Goal: Task Accomplishment & Management: Manage account settings

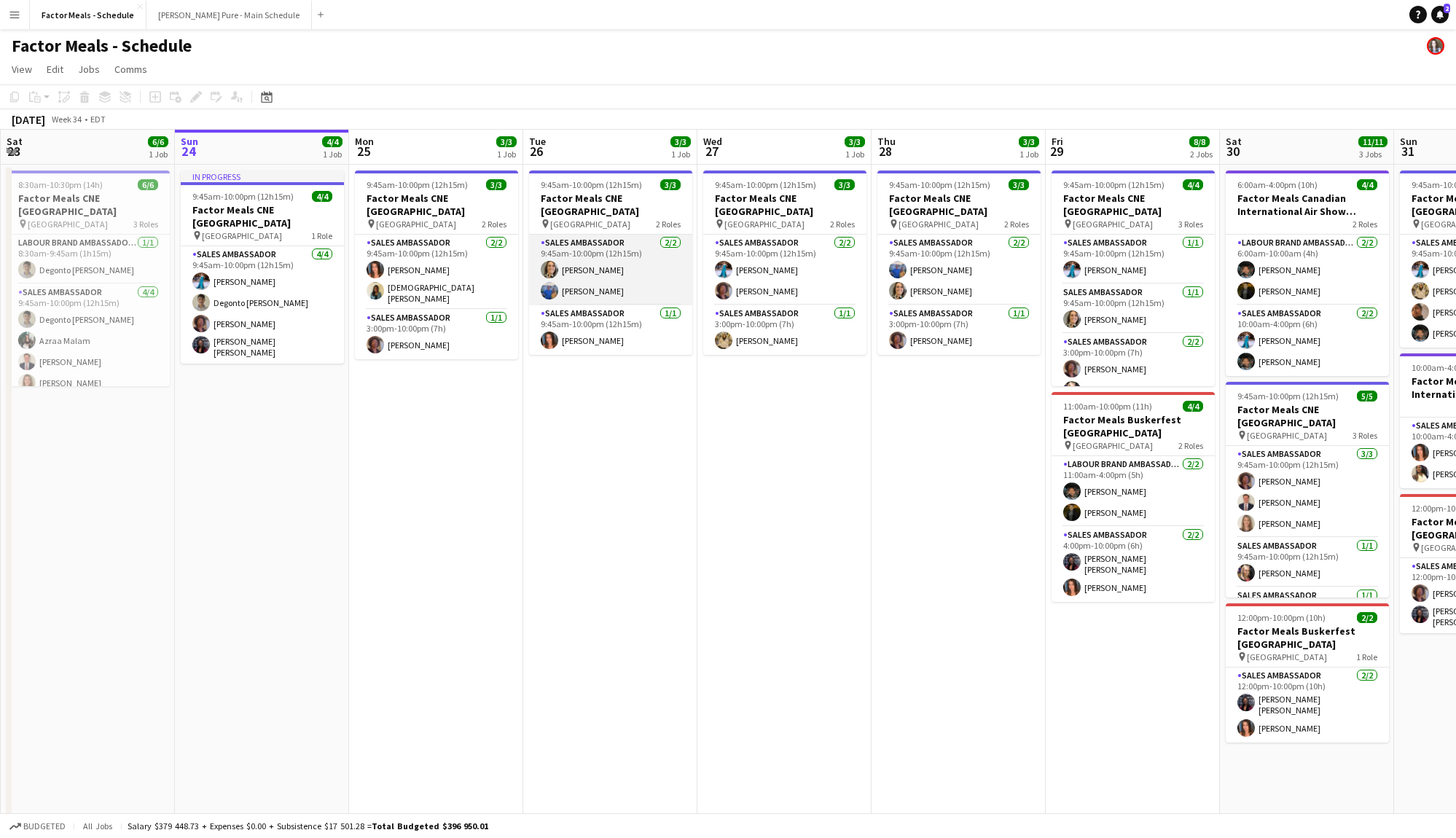
click at [603, 252] on app-card-role "Sales Ambassador [DATE] 9:45am-10:00pm (12h15m) [PERSON_NAME] [PERSON_NAME]" at bounding box center [611, 270] width 164 height 71
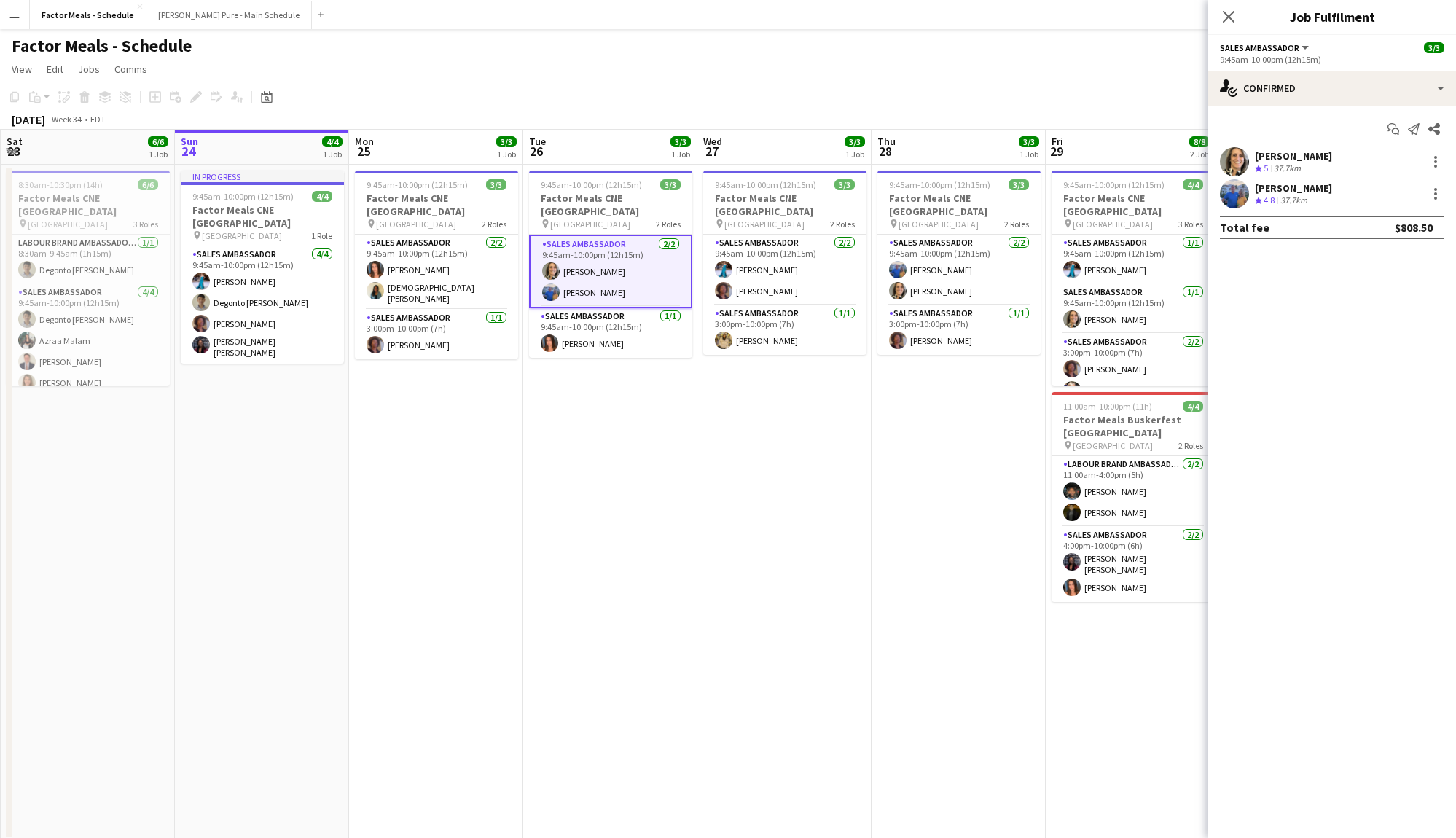
click at [1240, 157] on app-user-avatar at bounding box center [1234, 161] width 29 height 29
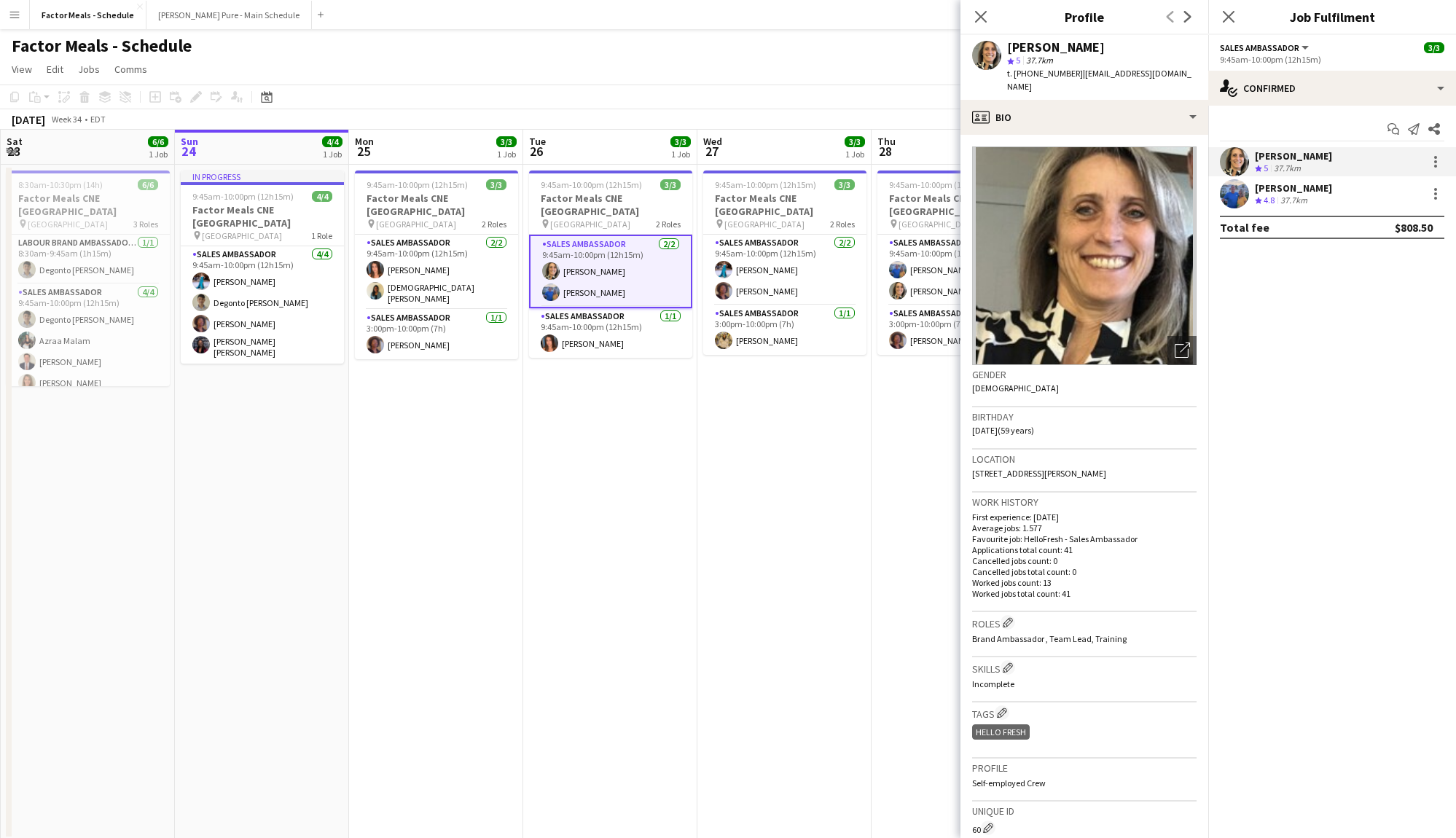
click at [1060, 468] on span "[STREET_ADDRESS][PERSON_NAME]" at bounding box center [1040, 473] width 134 height 11
copy span "[STREET_ADDRESS][PERSON_NAME]"
click at [982, 5] on div "Close pop-in" at bounding box center [981, 17] width 41 height 34
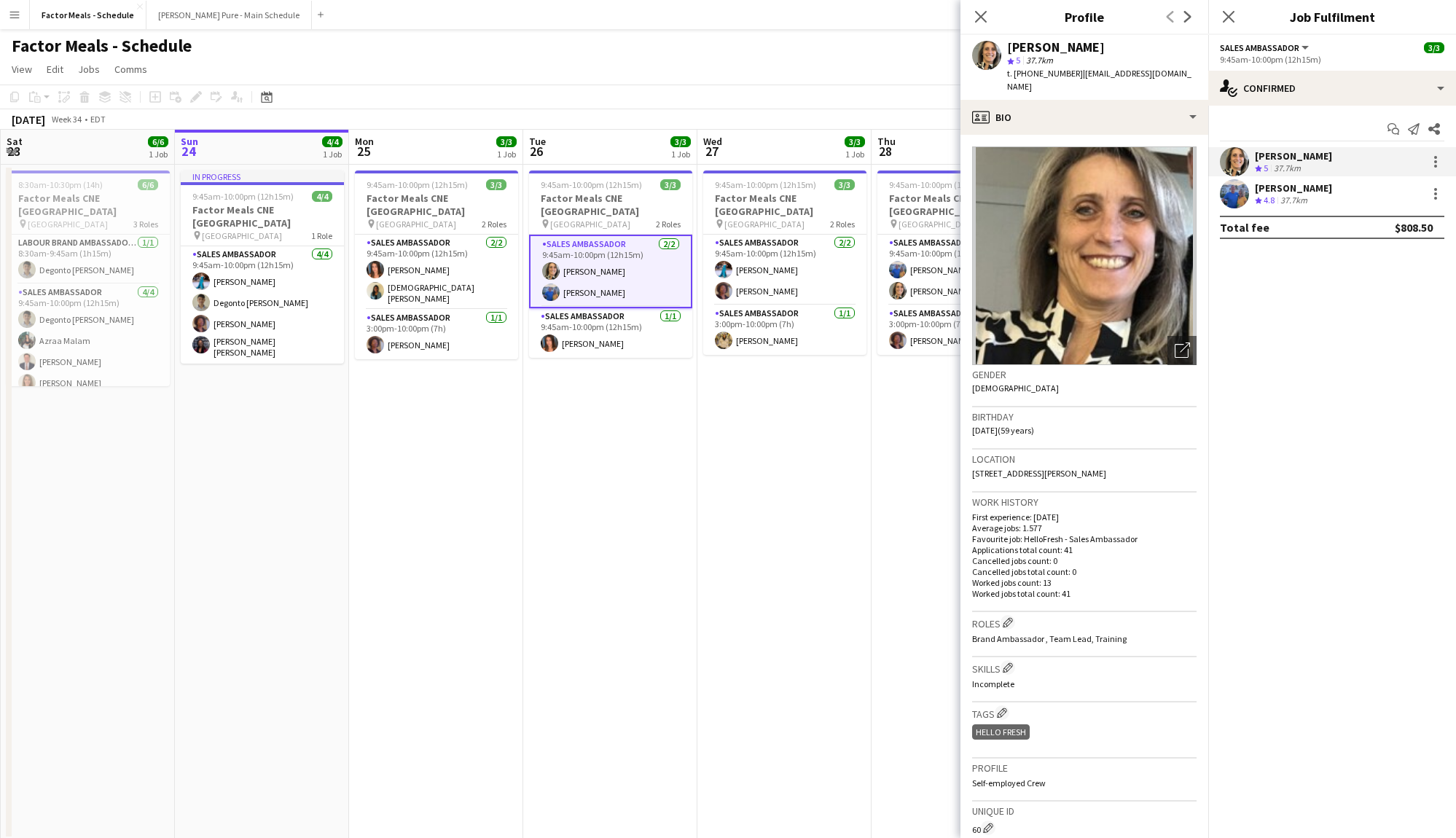
click at [982, 5] on div "Close pop-in" at bounding box center [981, 17] width 41 height 34
click at [980, 9] on app-icon "Close pop-in" at bounding box center [981, 17] width 21 height 21
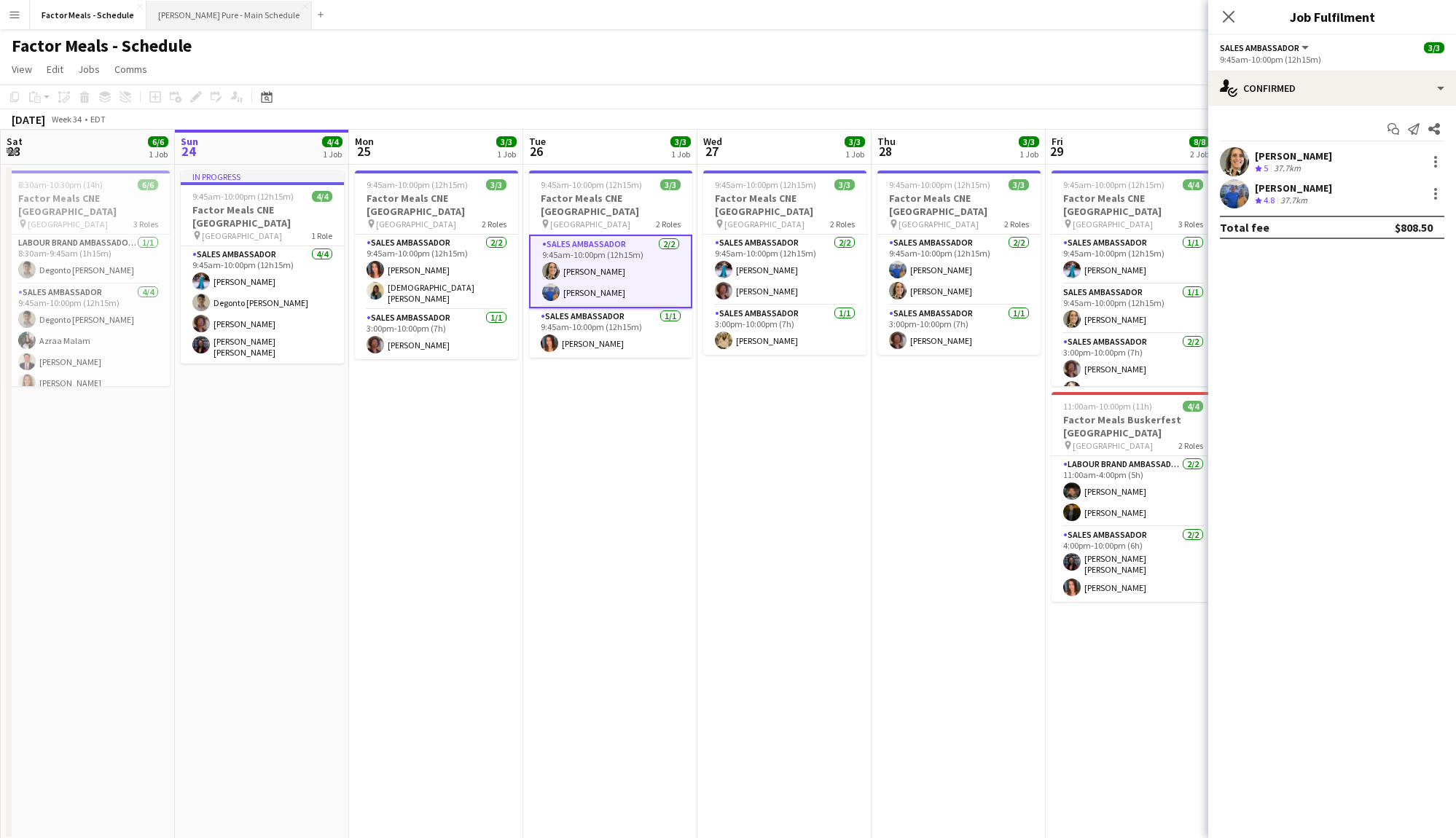
click at [223, 21] on button "[PERSON_NAME] Pure - Main Schedule Close" at bounding box center [230, 15] width 166 height 28
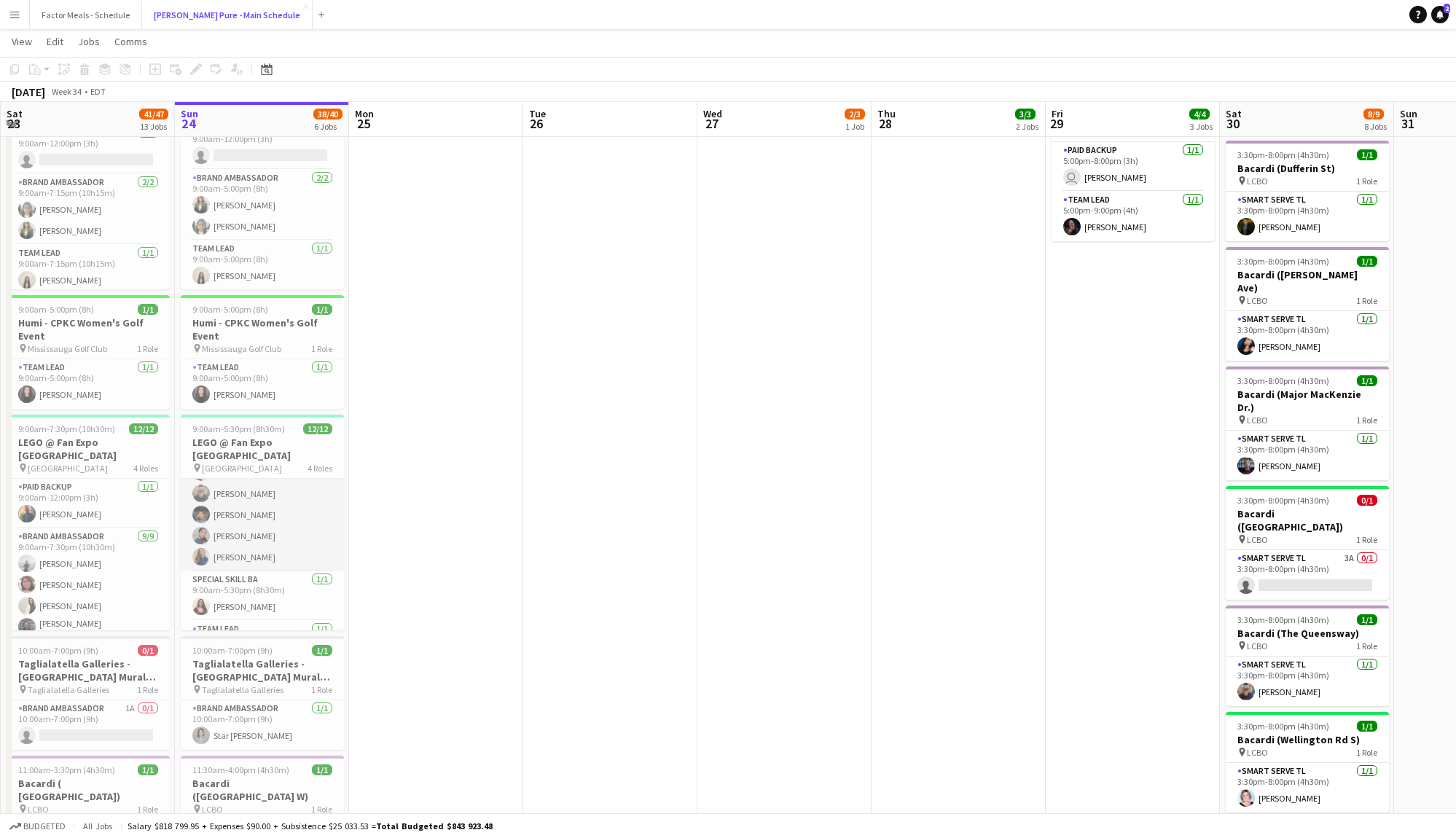
scroll to position [202, 0]
click at [258, 557] on app-card-role "Special Skill BA [DATE] 9:00am-5:30pm (8h30m) [PERSON_NAME]" at bounding box center [263, 570] width 164 height 50
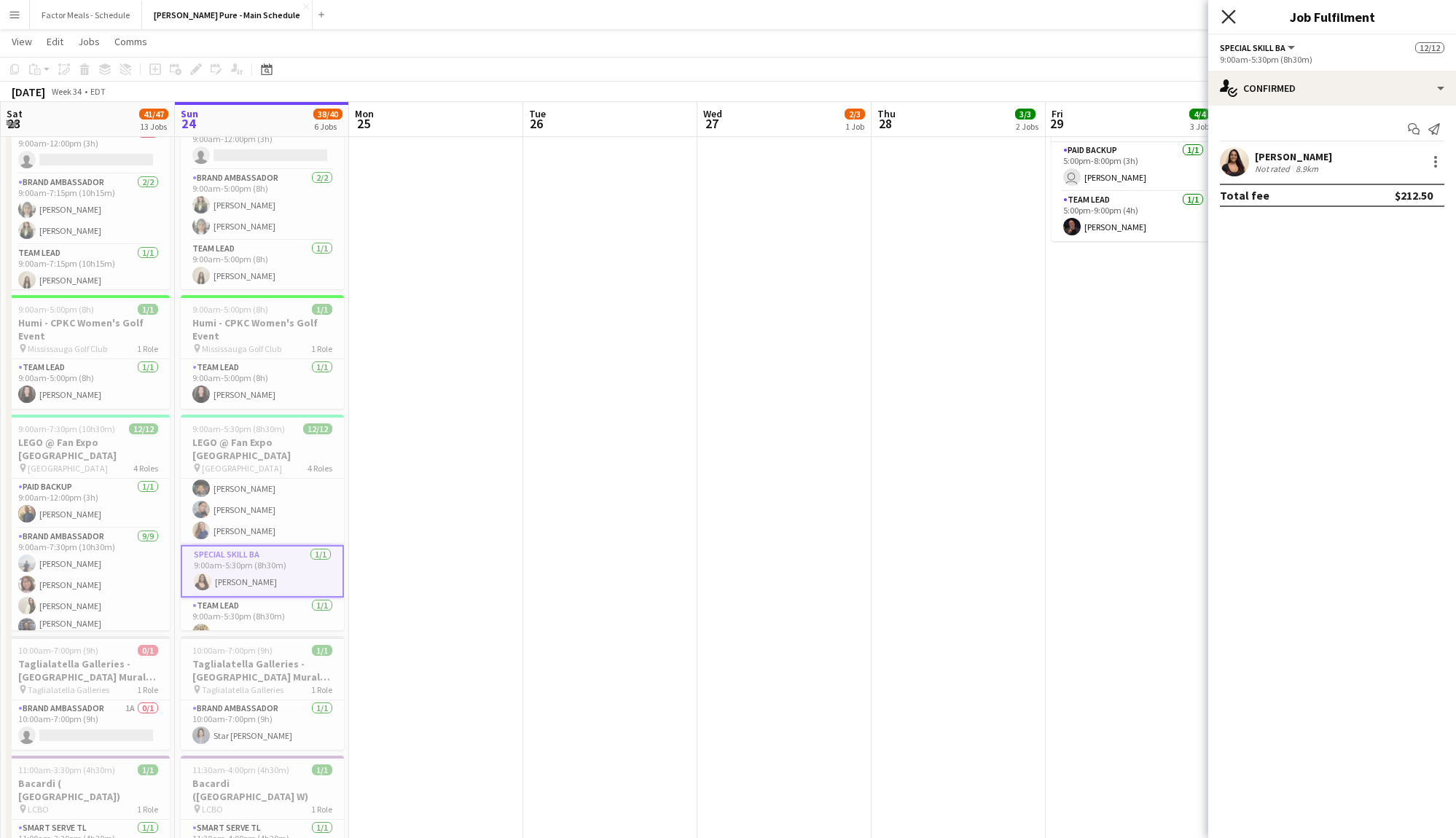
click at [1227, 18] on icon at bounding box center [1228, 16] width 14 height 14
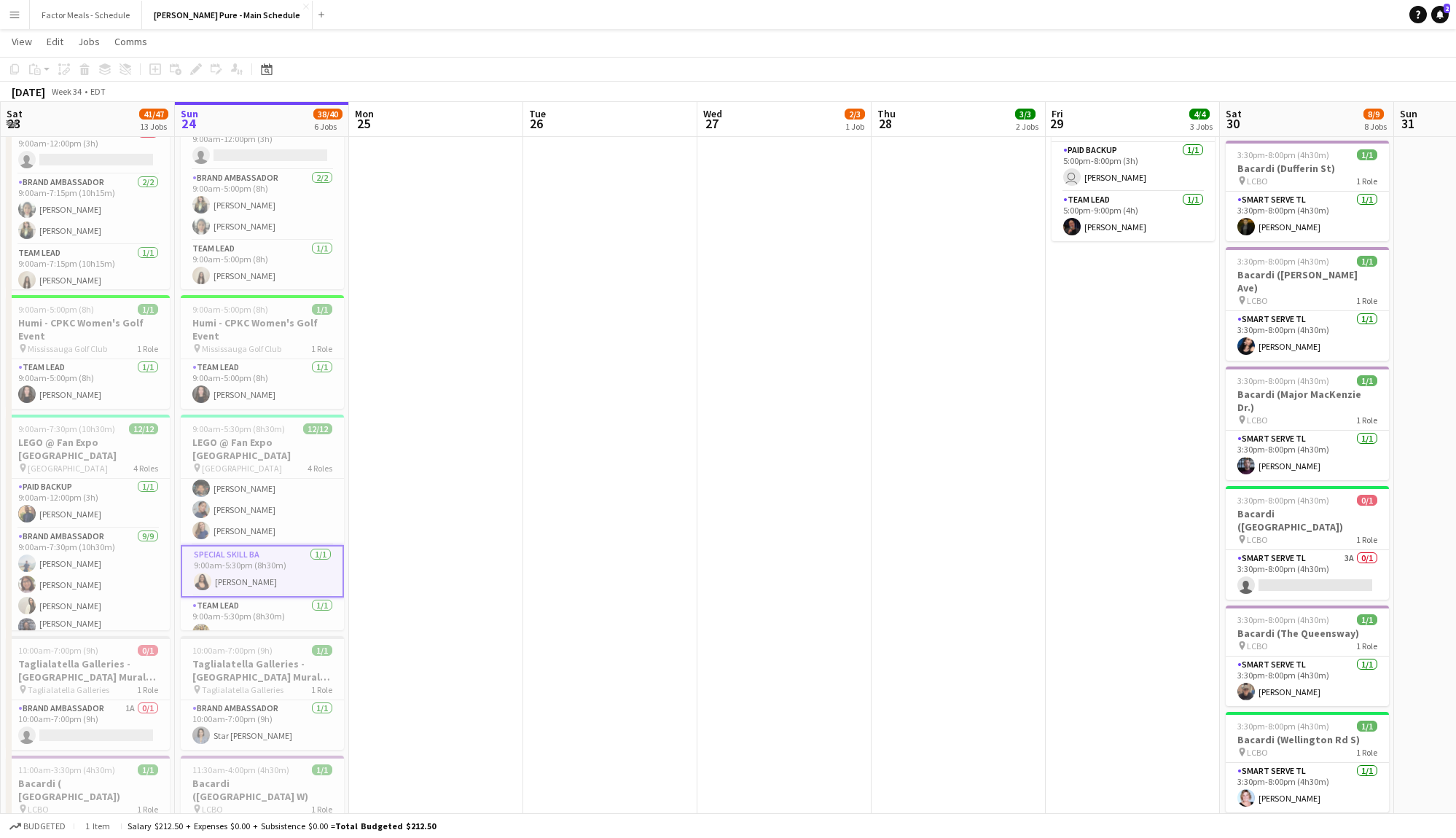
click at [230, 463] on app-job-card "9:00am-5:30pm (8h30m) 12/12 LEGO @ Fan Expo [GEOGRAPHIC_DATA] pin [GEOGRAPHIC_D…" at bounding box center [263, 522] width 164 height 216
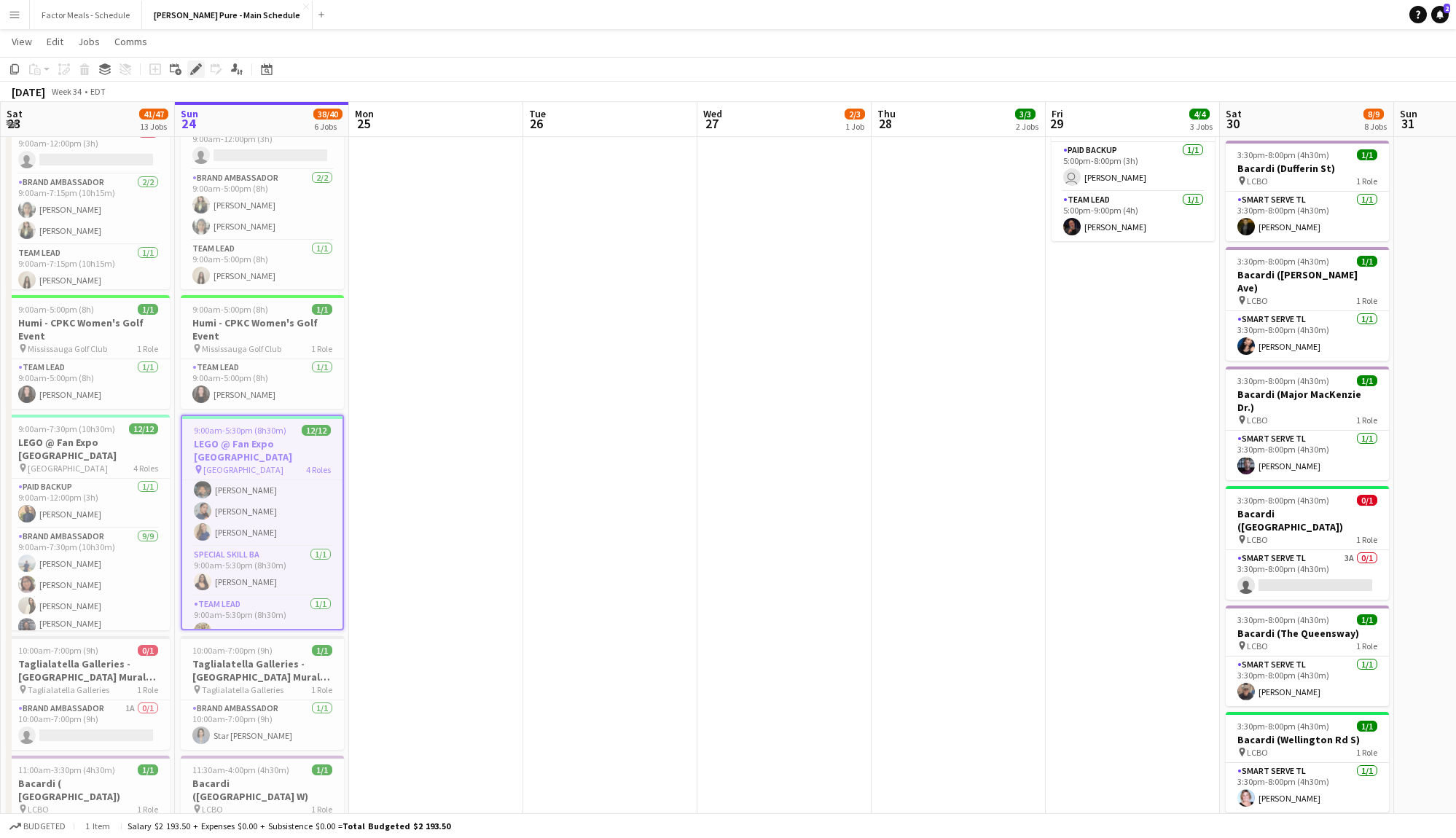
click at [202, 72] on div "Edit" at bounding box center [197, 70] width 18 height 18
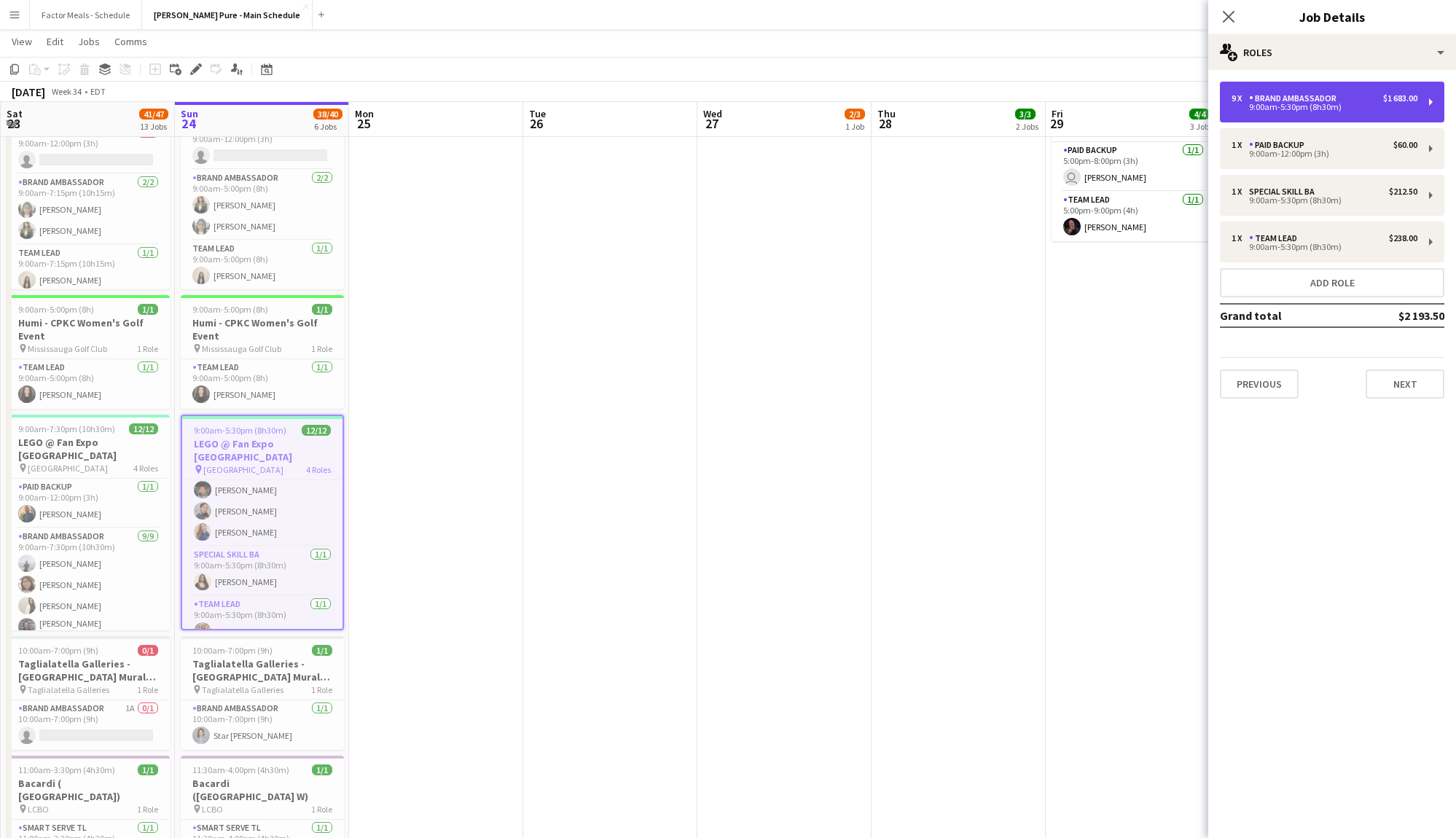
click at [1330, 99] on div "Brand Ambassador" at bounding box center [1295, 98] width 93 height 10
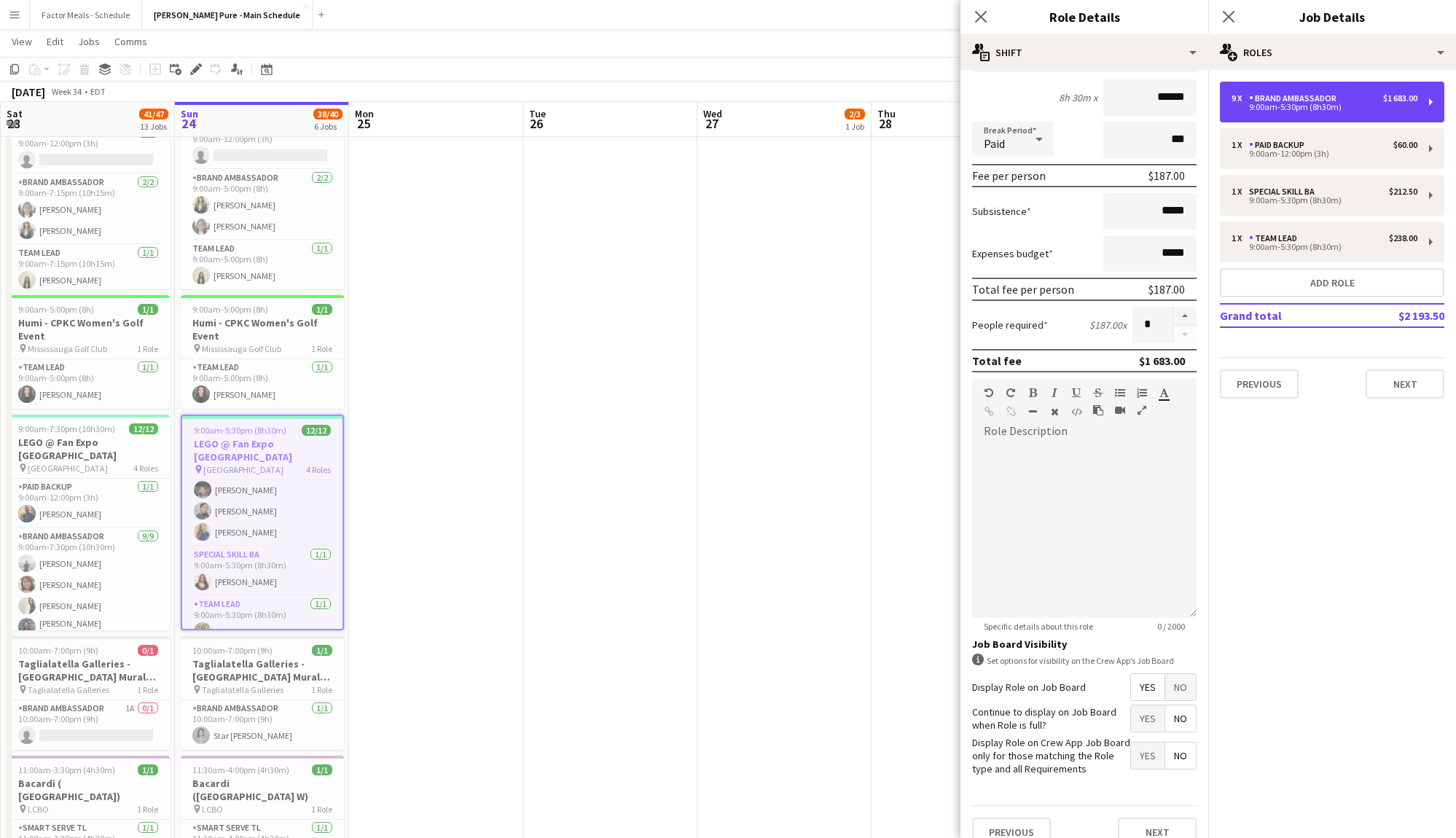
scroll to position [145, 0]
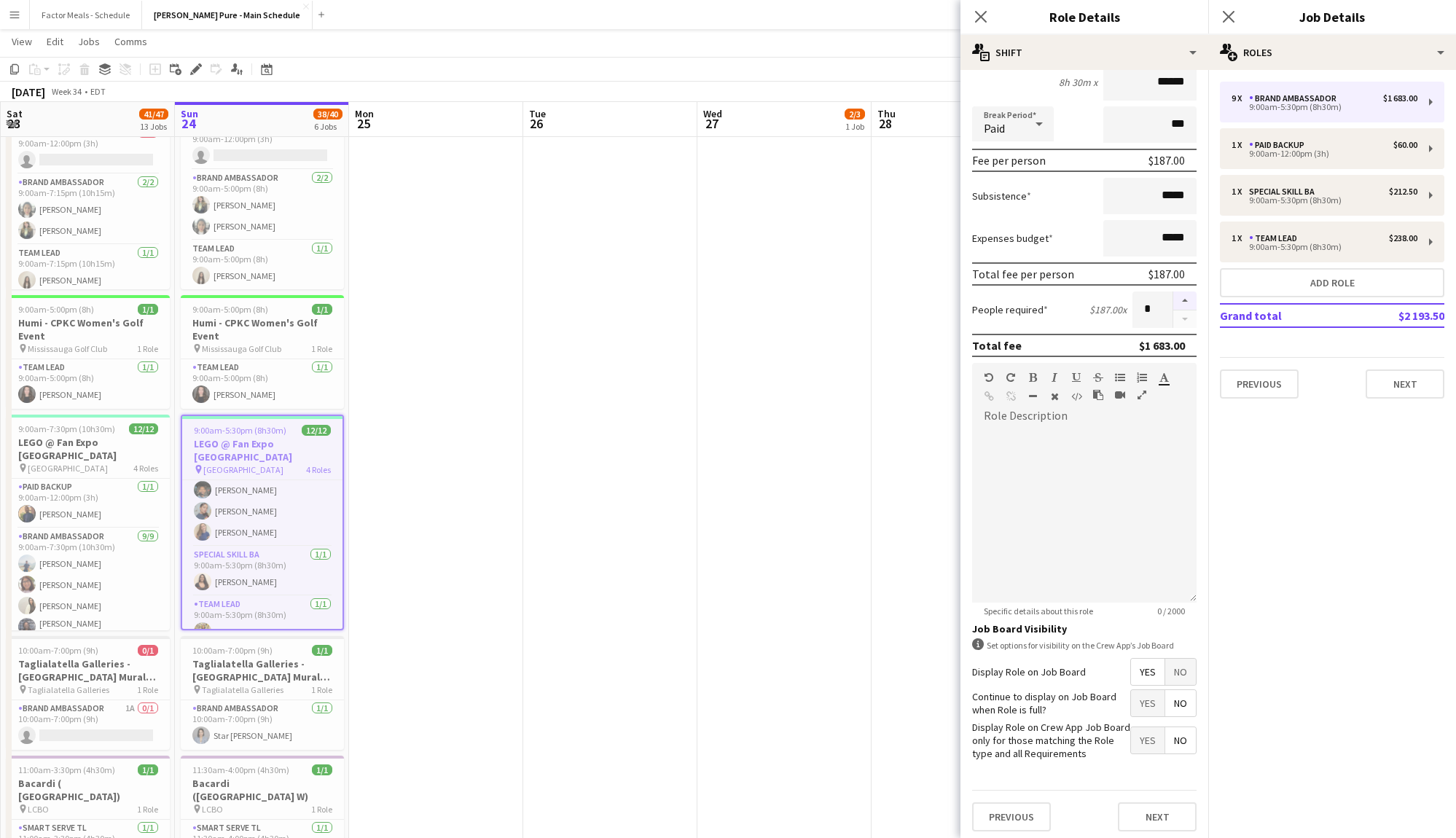
click at [1189, 300] on button "button" at bounding box center [1184, 301] width 23 height 19
type input "**"
click at [975, 10] on icon at bounding box center [981, 16] width 14 height 14
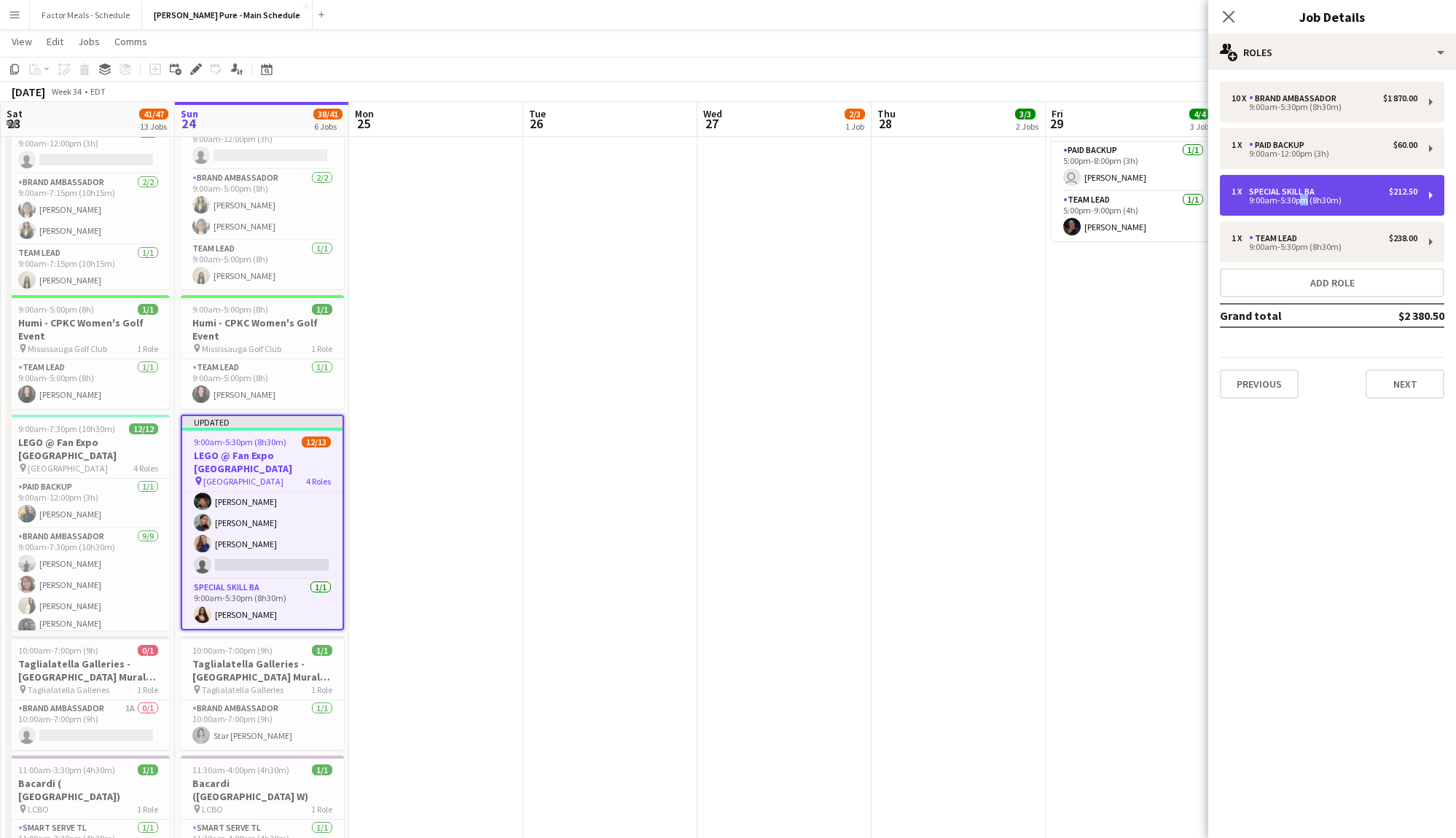
click at [1297, 200] on div "9:00am-5:30pm (8h30m)" at bounding box center [1325, 200] width 186 height 7
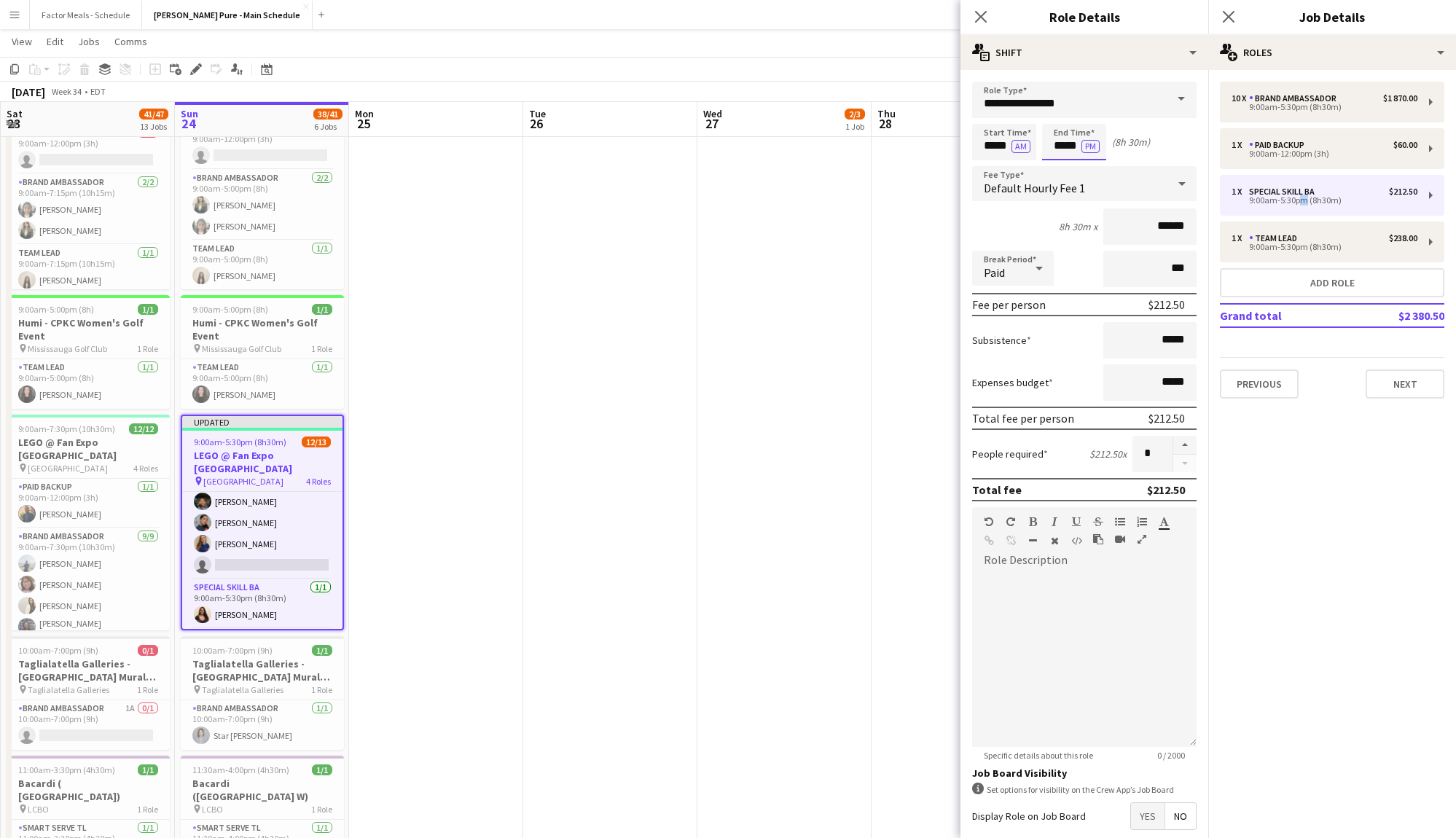
scroll to position [0, 0]
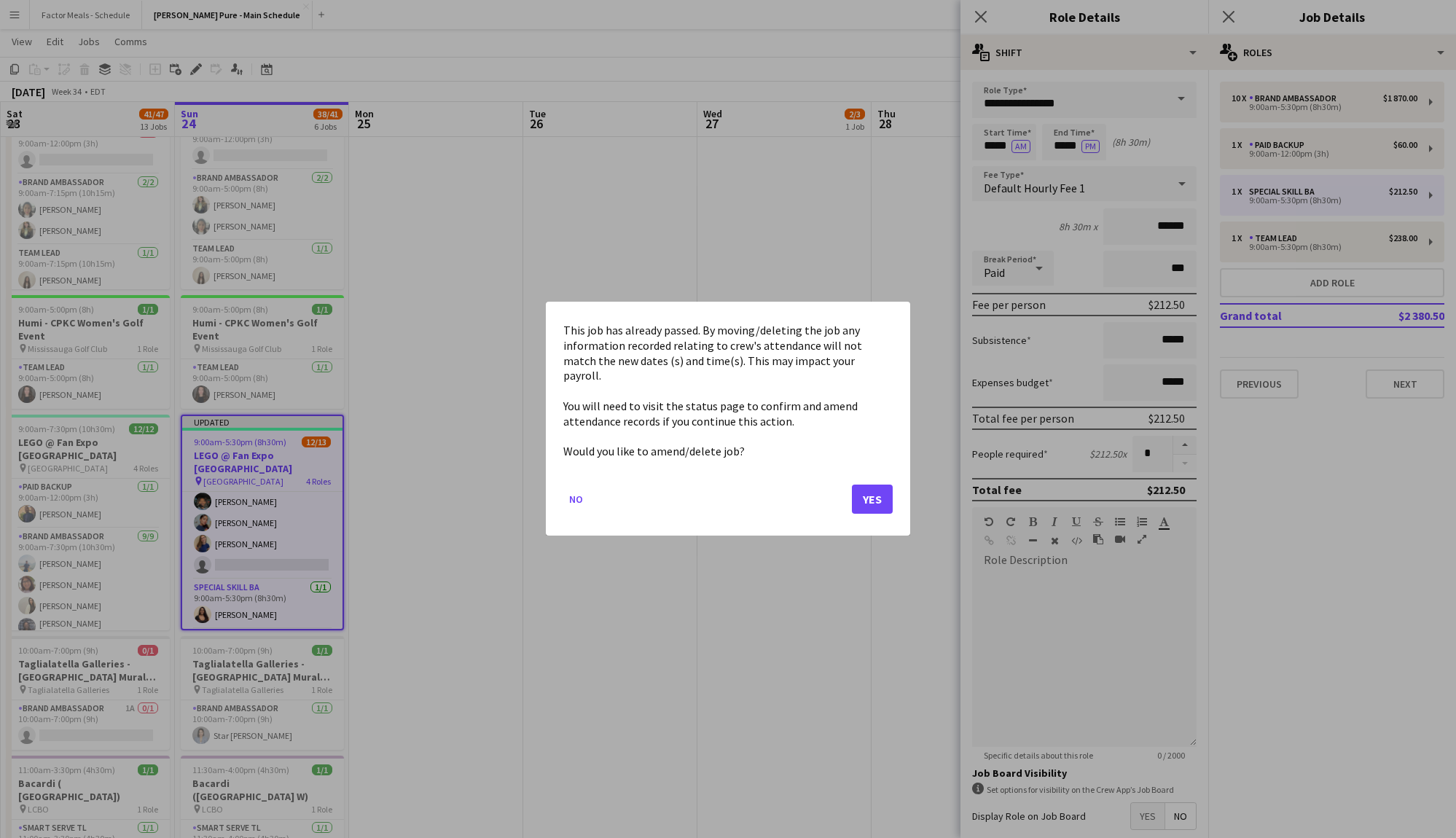
click at [1065, 148] on div at bounding box center [728, 419] width 1456 height 838
click at [873, 491] on button "Yes" at bounding box center [872, 499] width 41 height 29
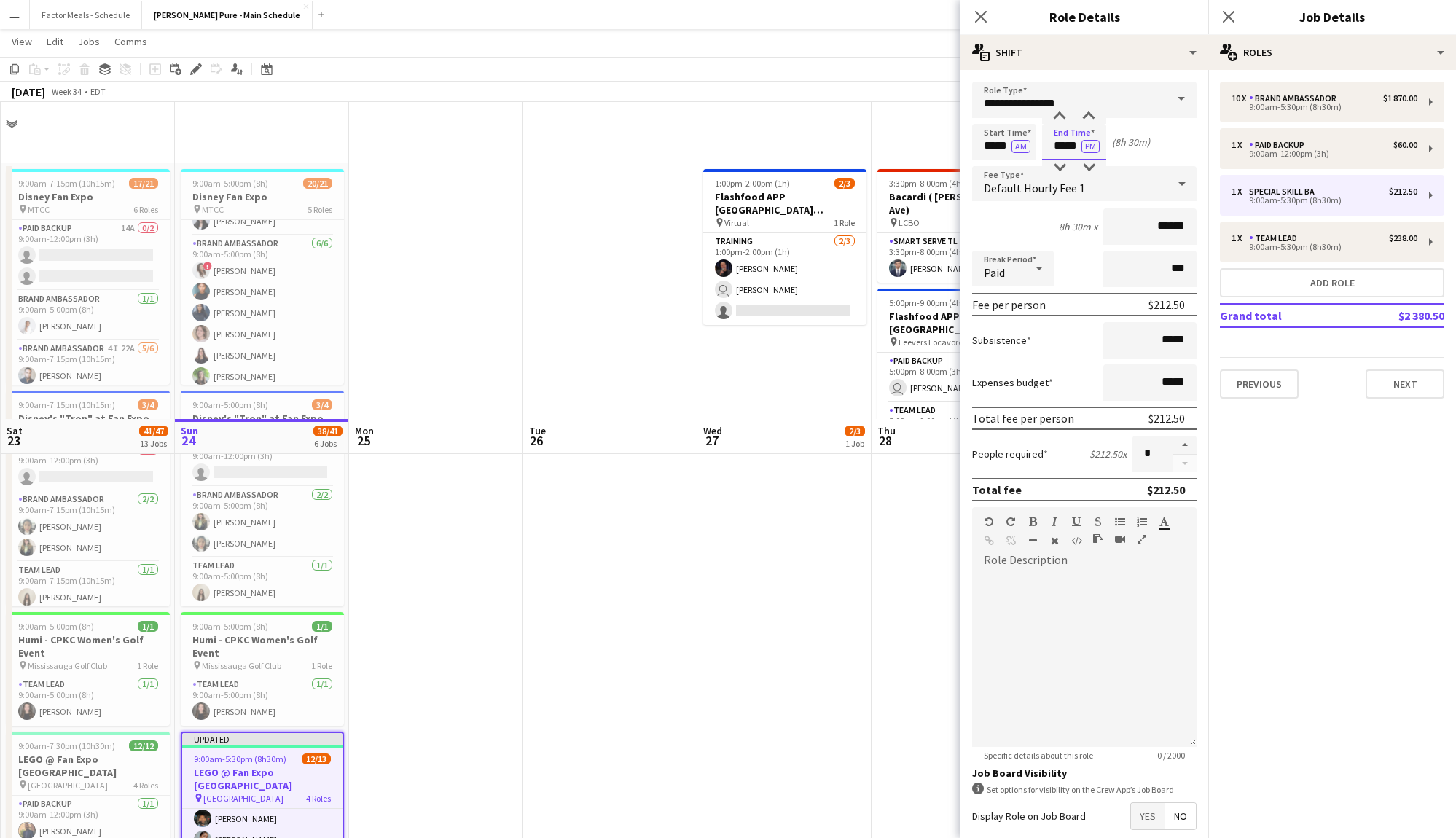
scroll to position [318, 0]
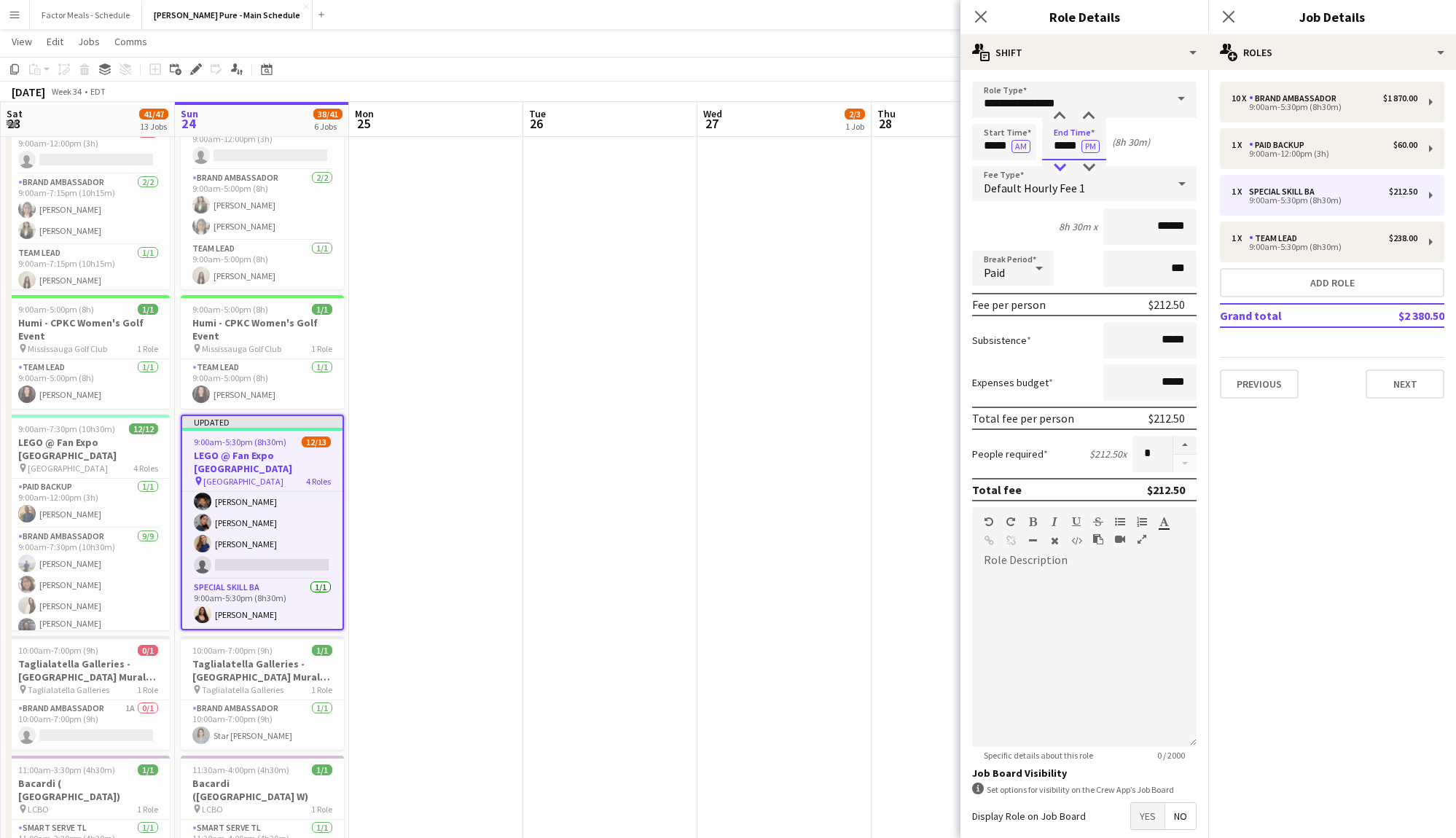
click at [1065, 161] on div at bounding box center [1060, 168] width 29 height 15
click at [1065, 167] on div at bounding box center [1060, 168] width 29 height 15
type input "*****"
click at [1065, 167] on div at bounding box center [1060, 168] width 29 height 15
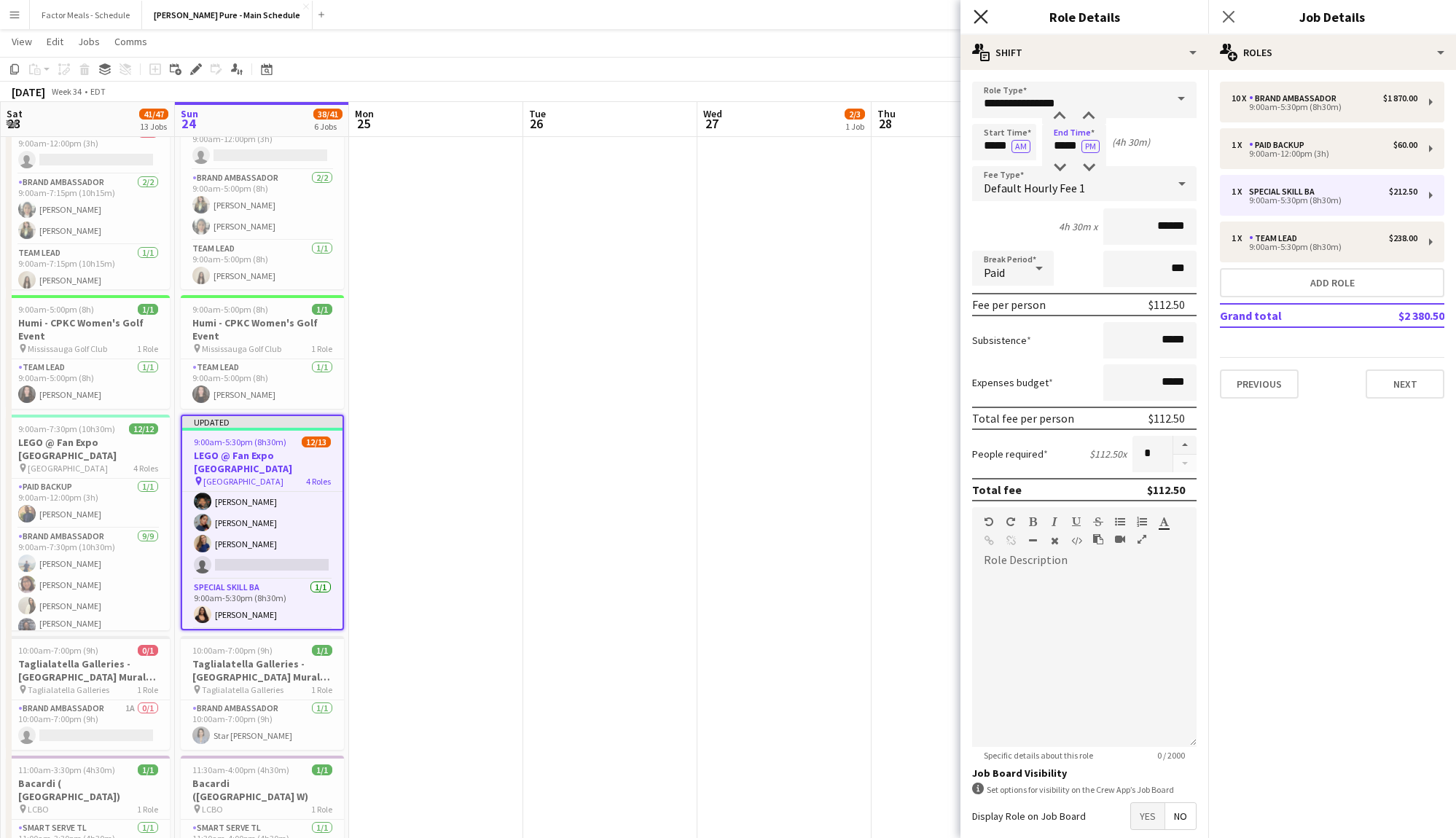
click at [977, 17] on icon "Close pop-in" at bounding box center [981, 16] width 14 height 14
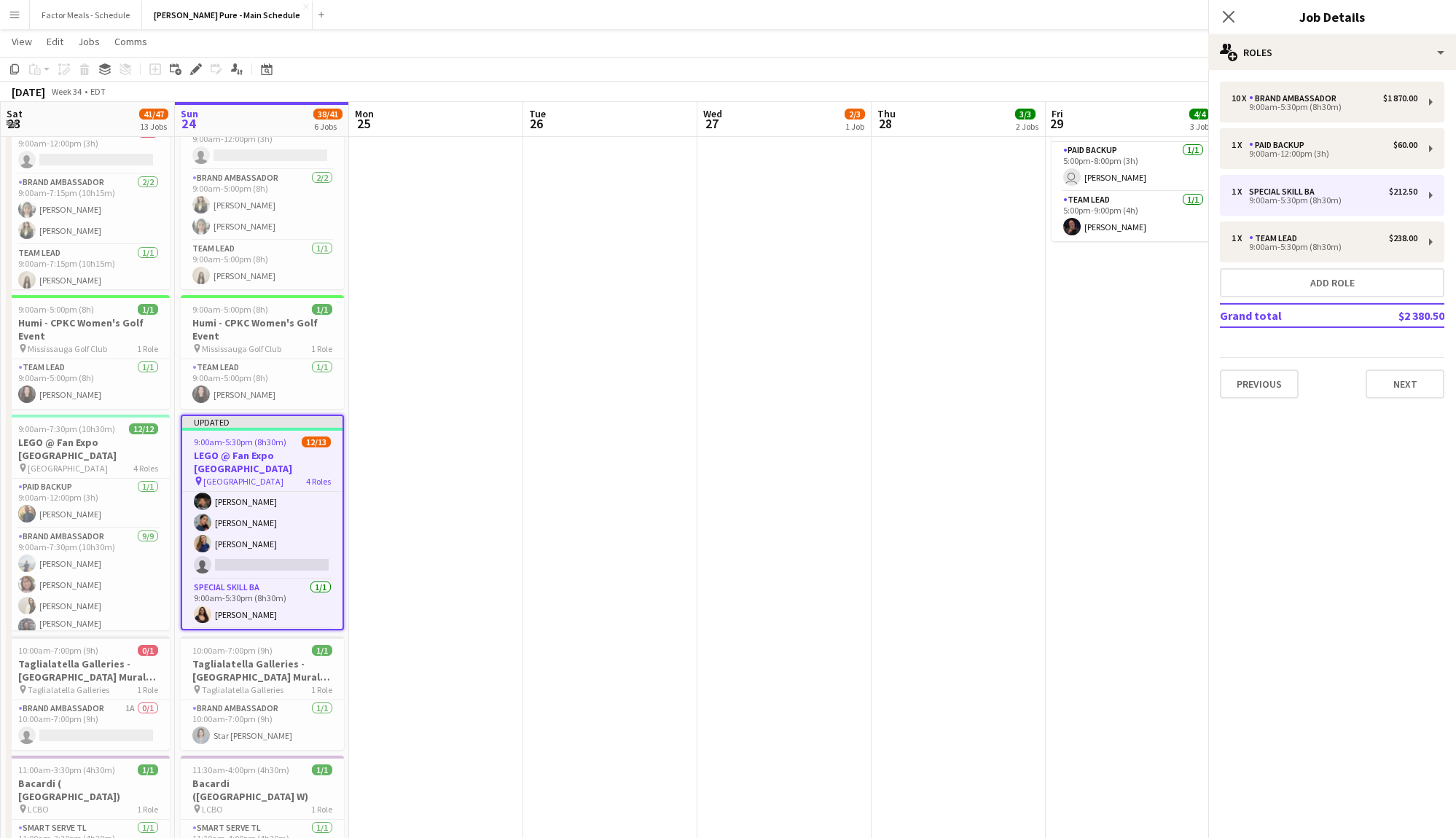
scroll to position [238, 0]
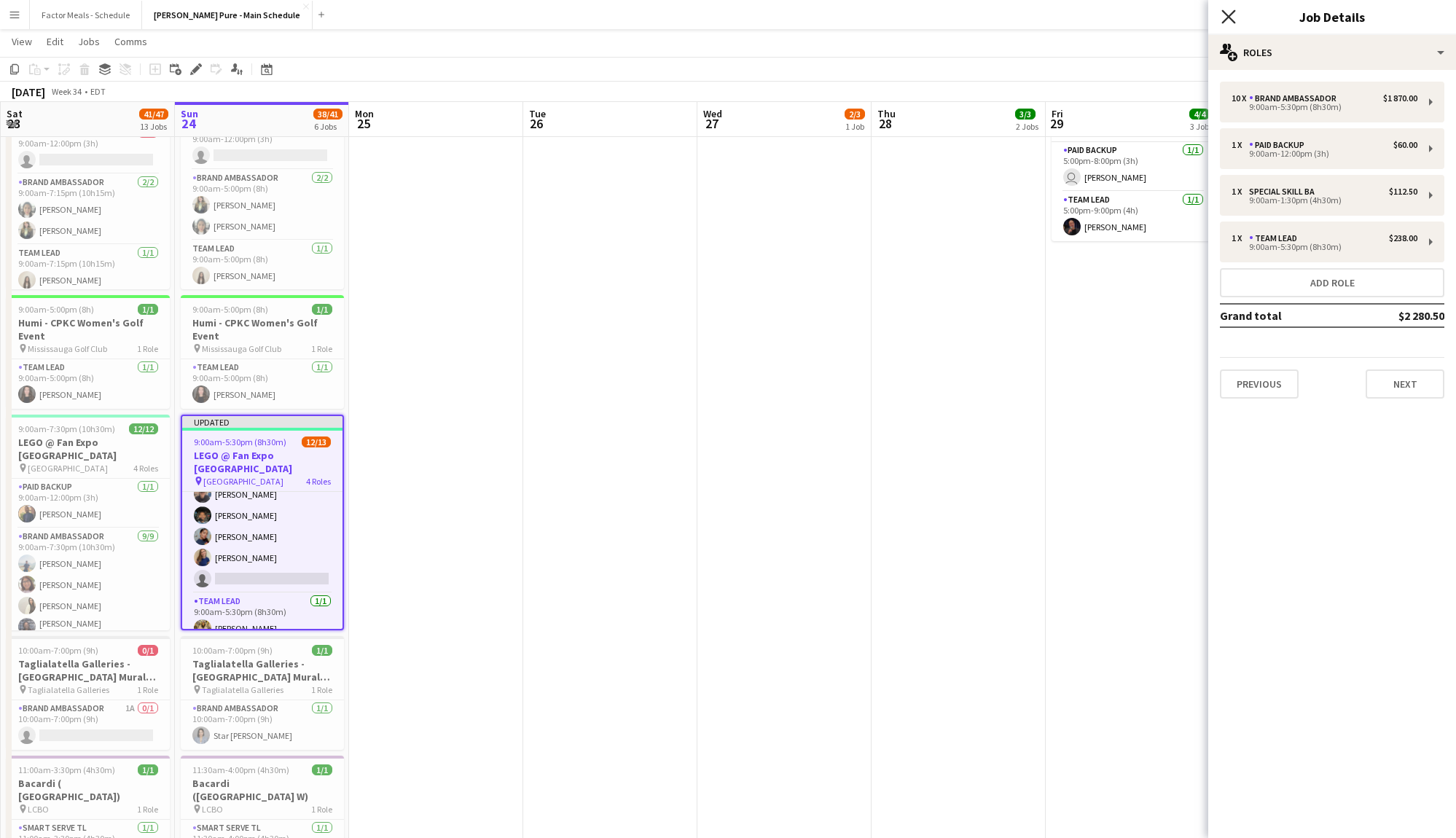
click at [1223, 18] on icon "Close pop-in" at bounding box center [1228, 16] width 14 height 14
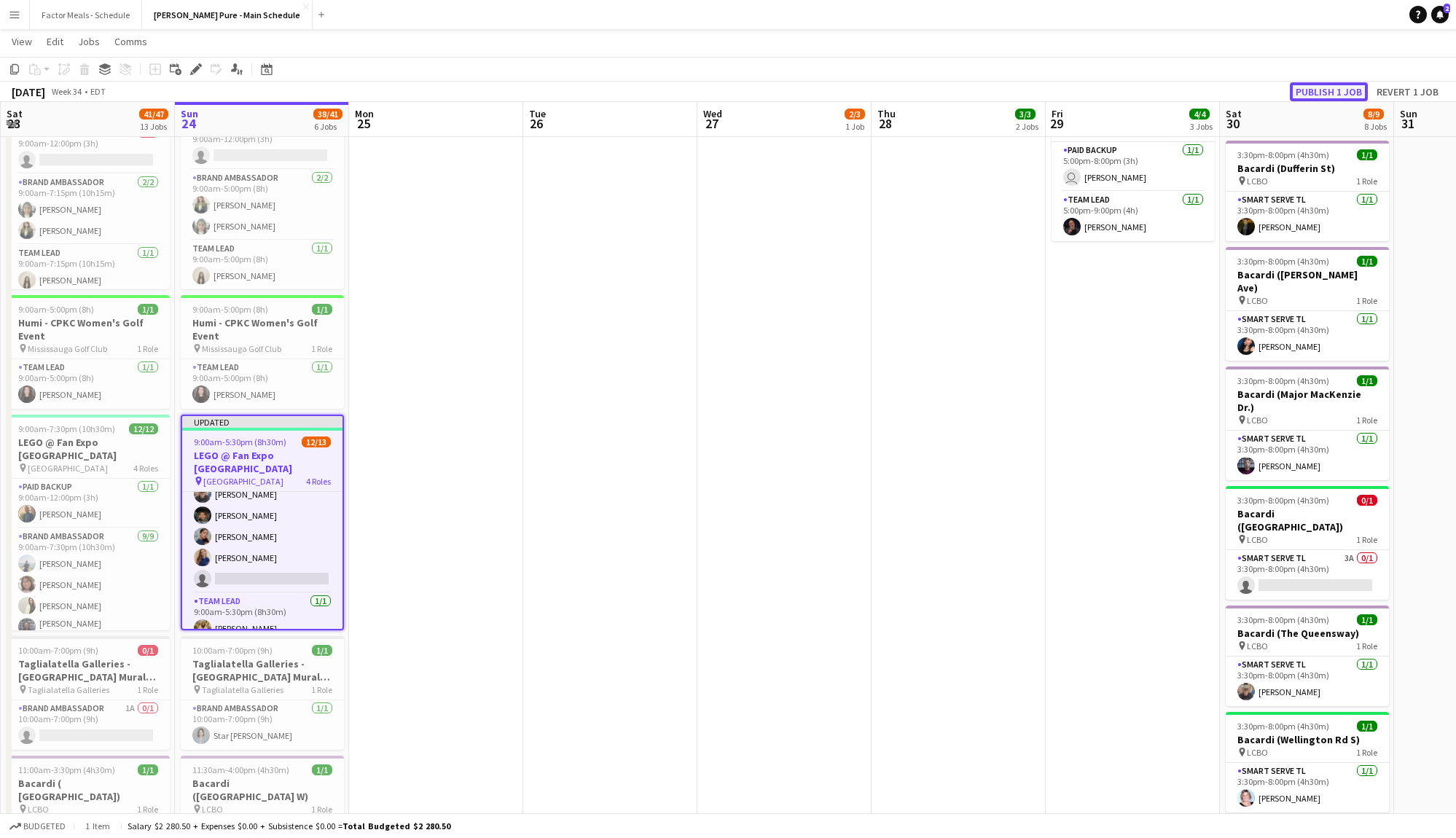
click at [1310, 87] on button "Publish 1 job" at bounding box center [1329, 91] width 78 height 19
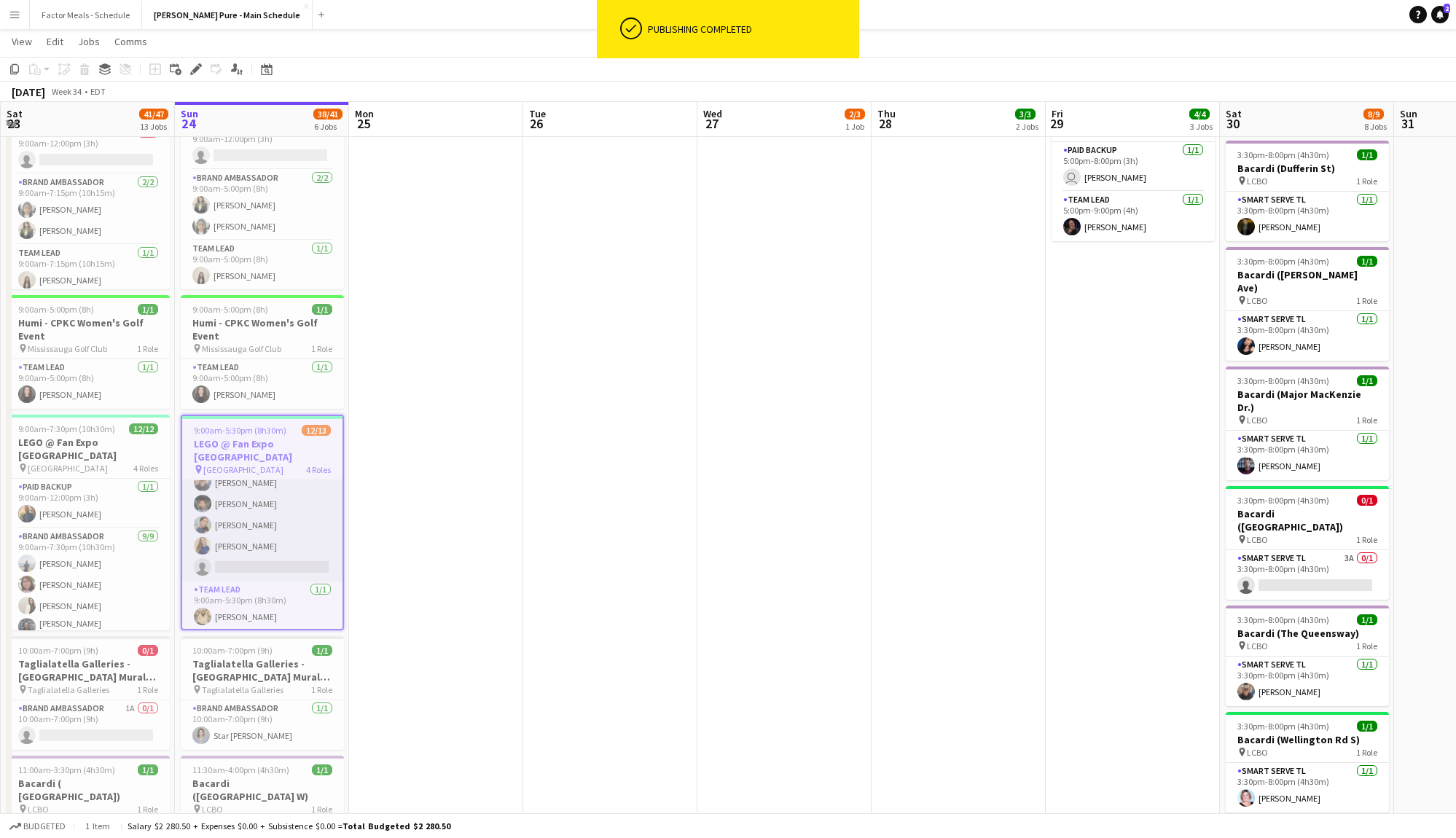
scroll to position [226, 0]
click at [261, 565] on app-card-role "Brand Ambassador 8A [DATE] 9:00am-5:30pm (8h30m) [PERSON_NAME] Vawda [PERSON_NA…" at bounding box center [262, 474] width 161 height 240
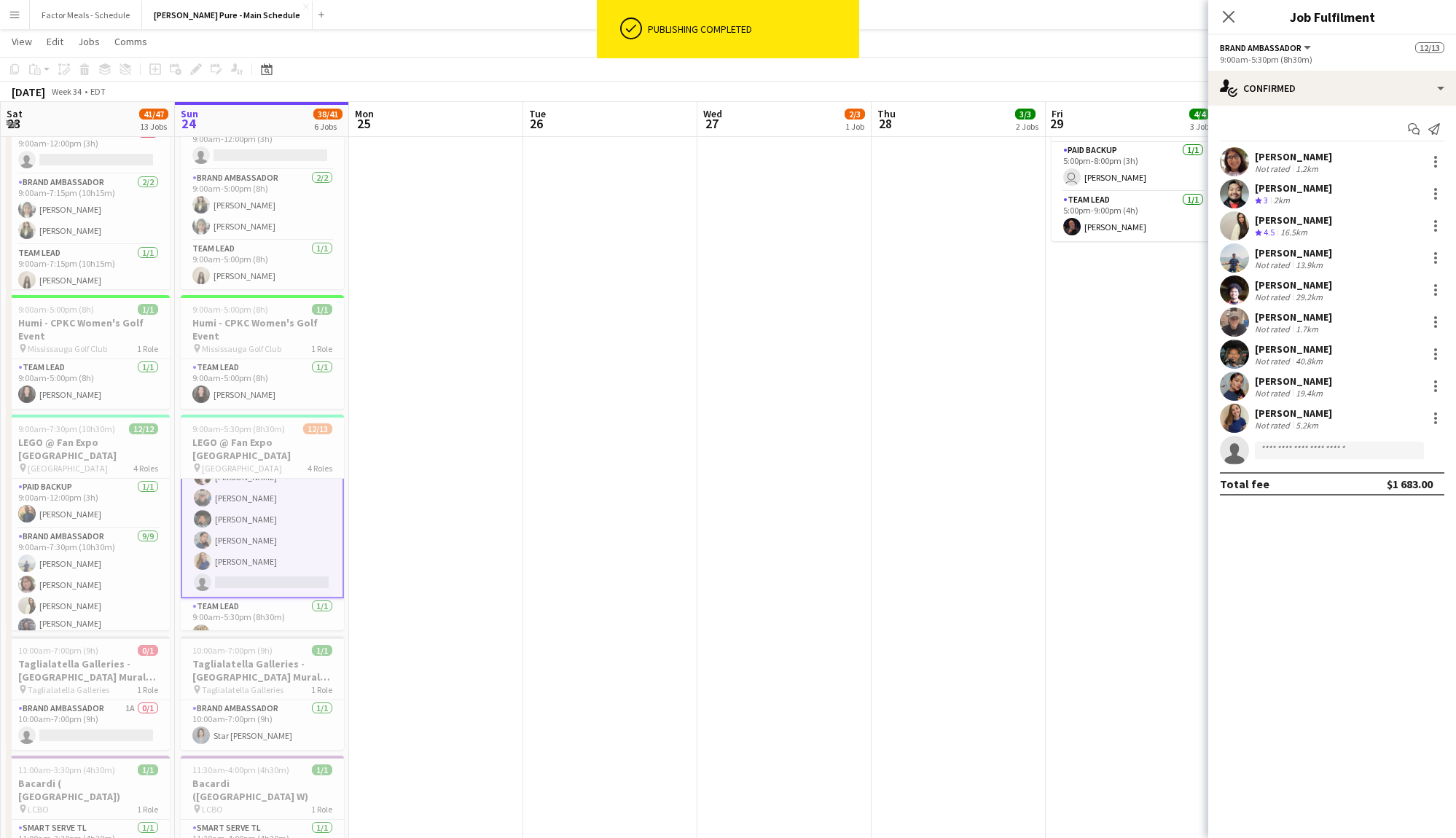
click at [498, 455] on app-date-cell at bounding box center [436, 796] width 174 height 1901
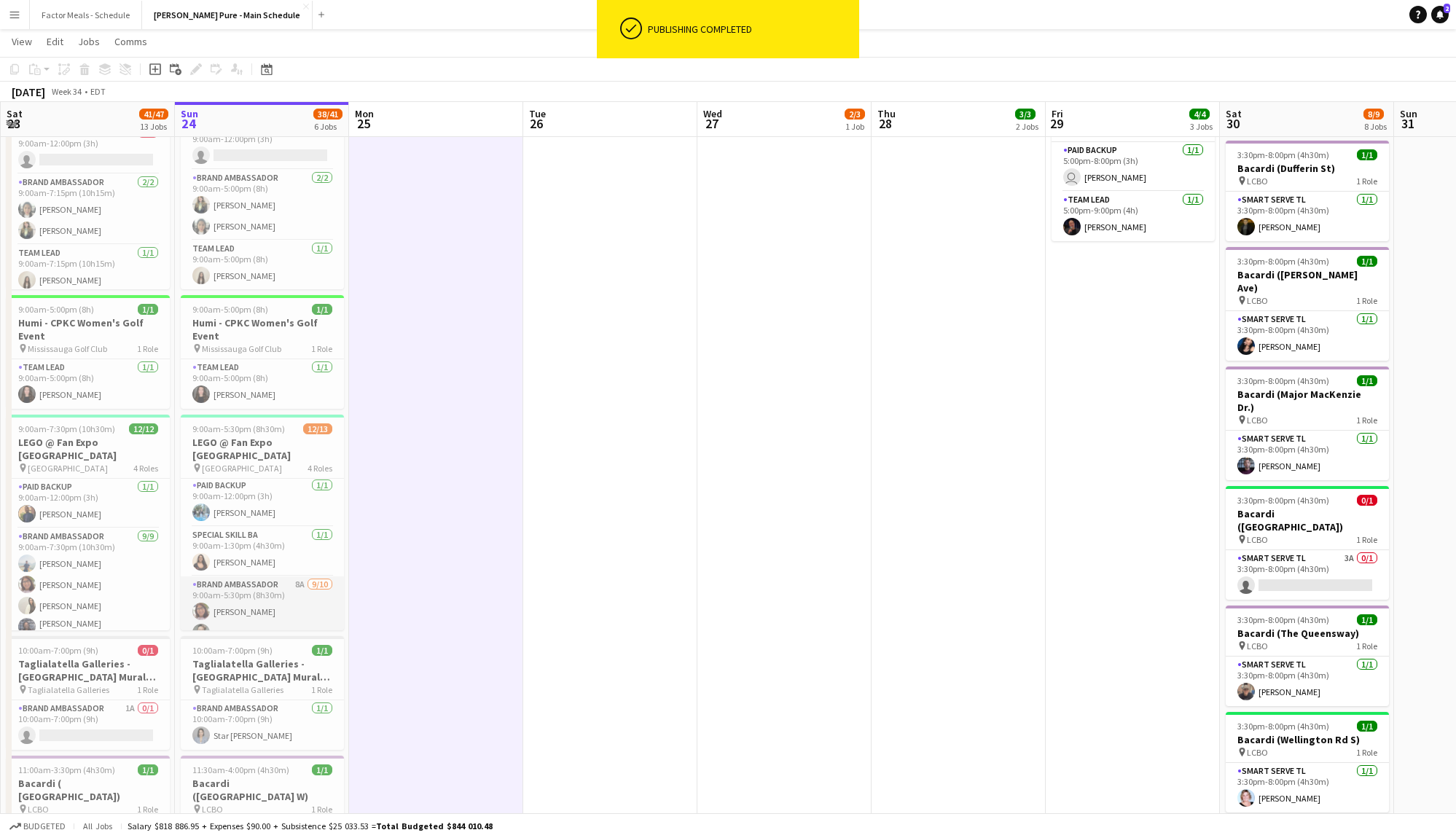
scroll to position [0, 0]
click at [239, 492] on app-card-role "Paid Backup [DATE] 9:00am-12:00pm (3h) [PERSON_NAME]" at bounding box center [263, 504] width 164 height 50
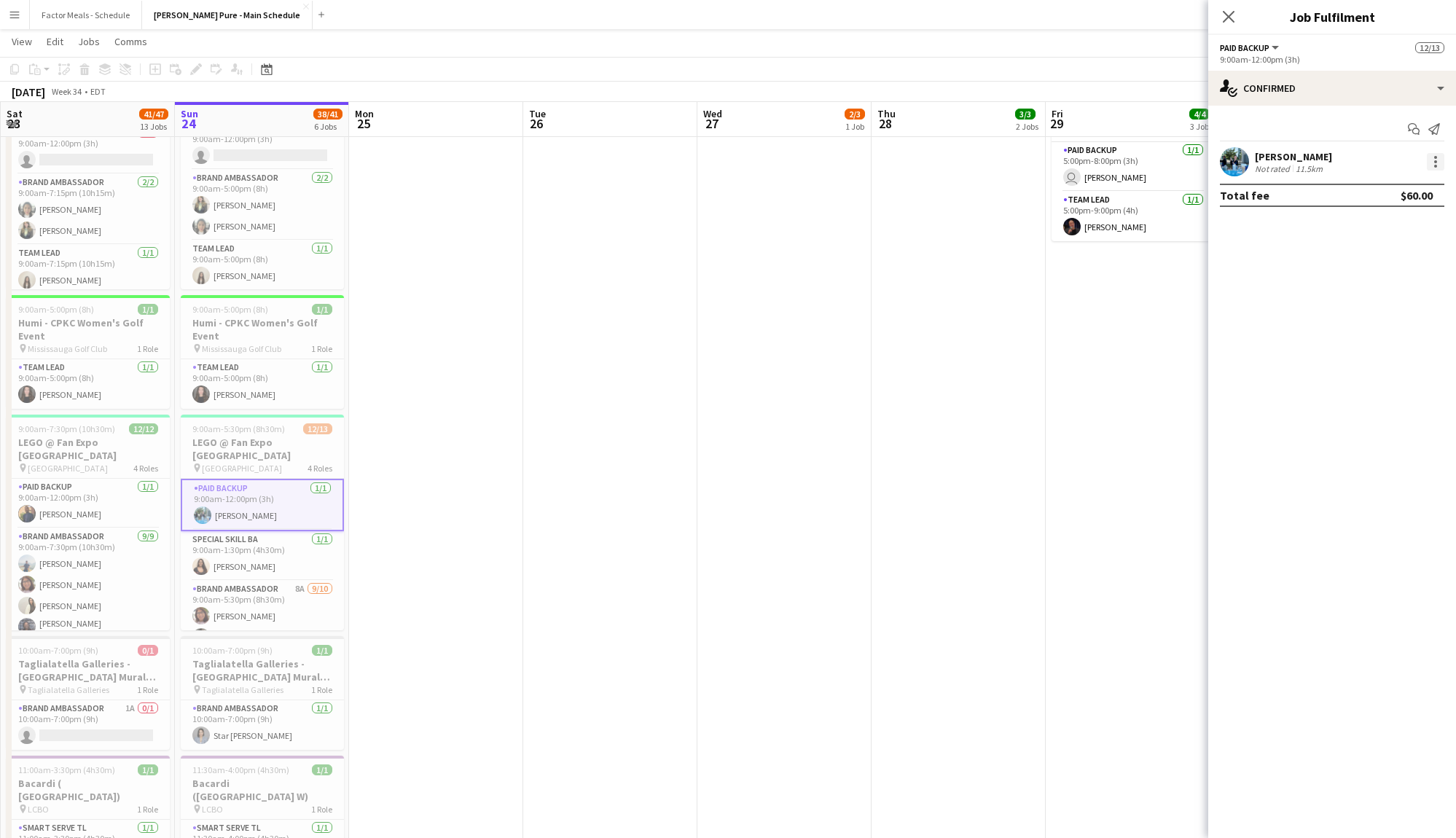
click at [1435, 166] on div at bounding box center [1436, 166] width 3 height 3
click at [1380, 318] on button "Remove" at bounding box center [1388, 329] width 114 height 35
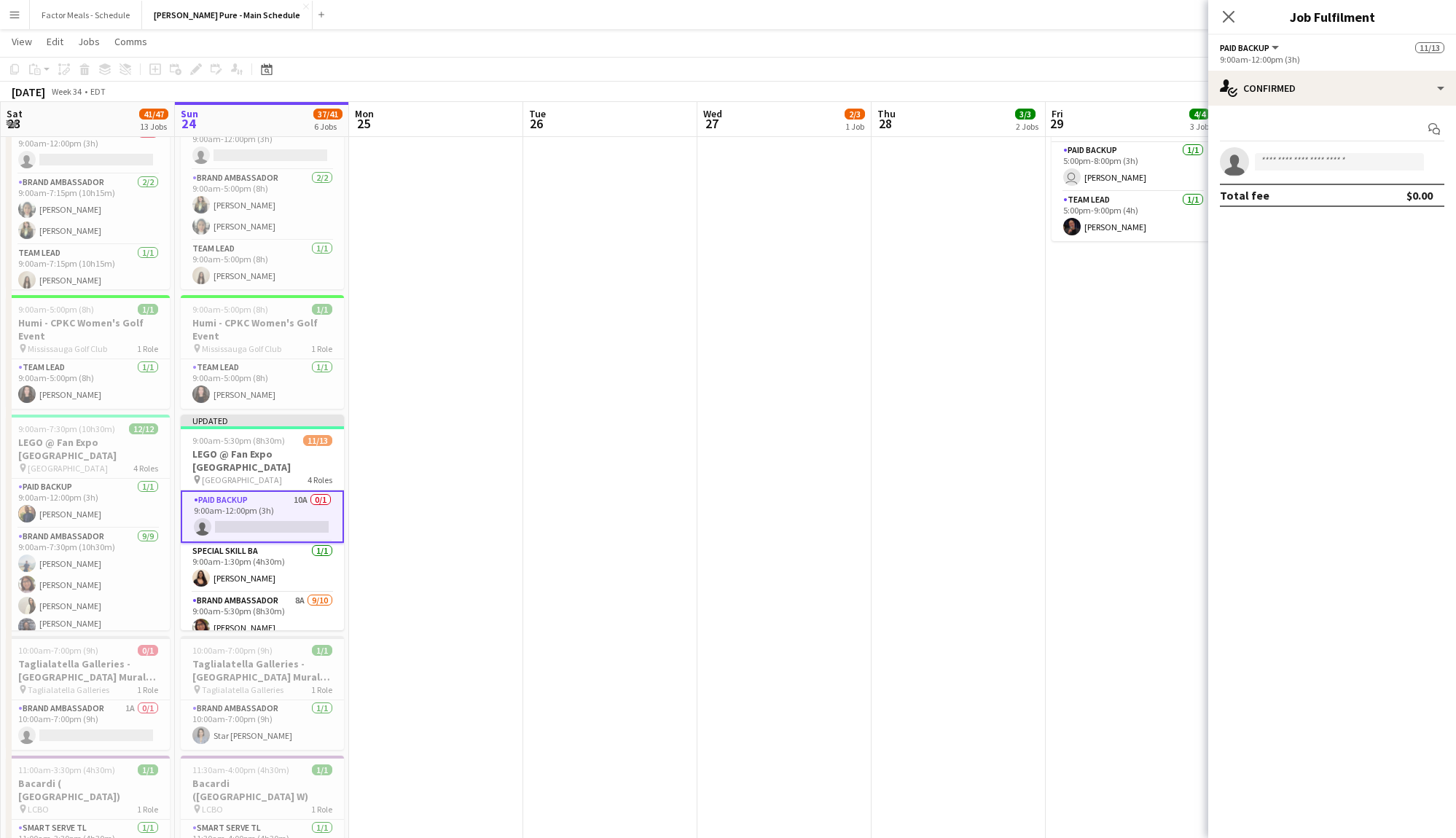
click at [1218, 1] on div "Close pop-in" at bounding box center [1228, 17] width 41 height 34
click at [1226, 18] on icon at bounding box center [1228, 16] width 14 height 14
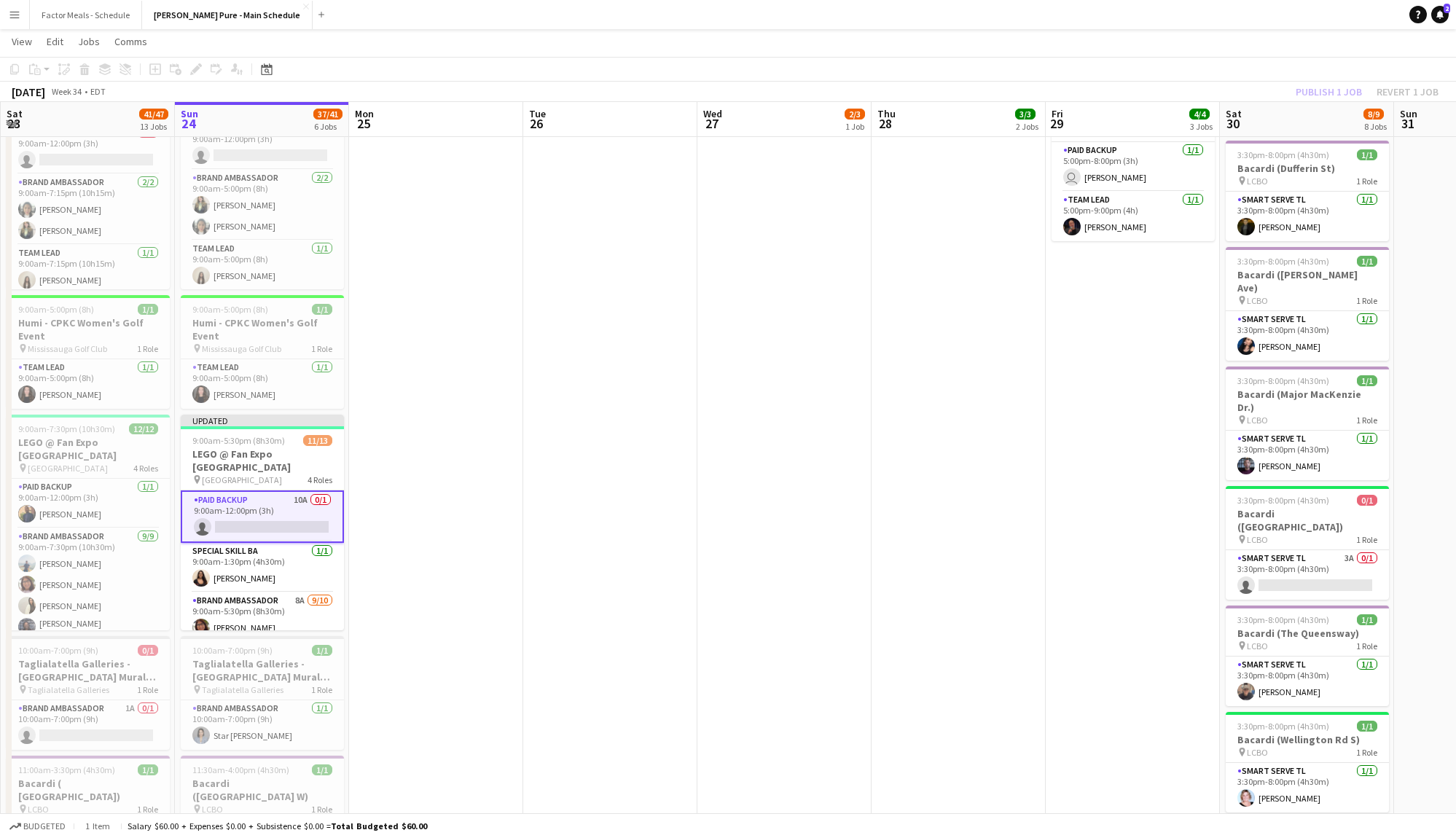
click at [1325, 91] on div "Publish 1 job Revert 1 job" at bounding box center [1367, 91] width 178 height 19
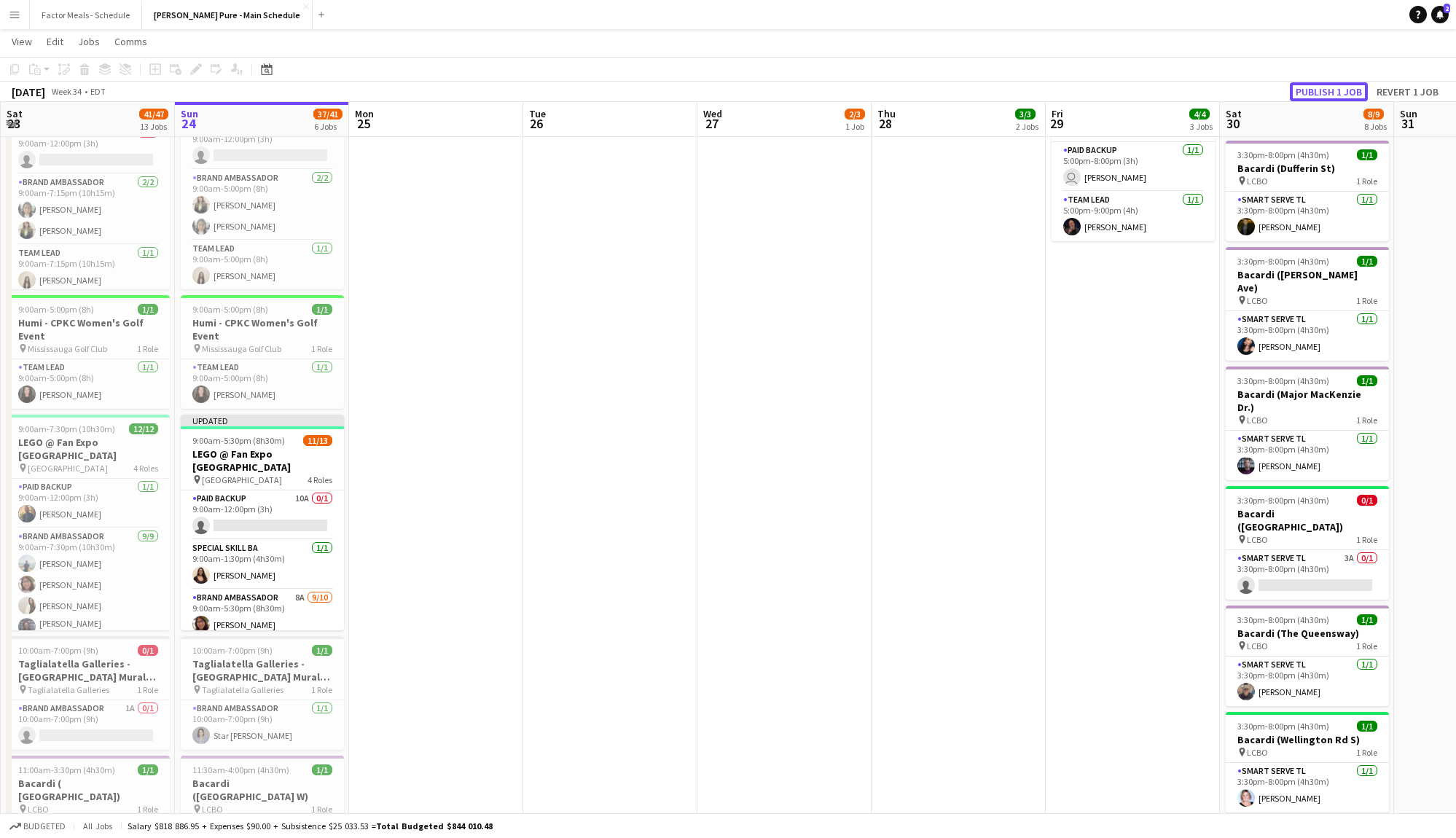
click at [1325, 91] on button "Publish 1 job" at bounding box center [1329, 91] width 78 height 19
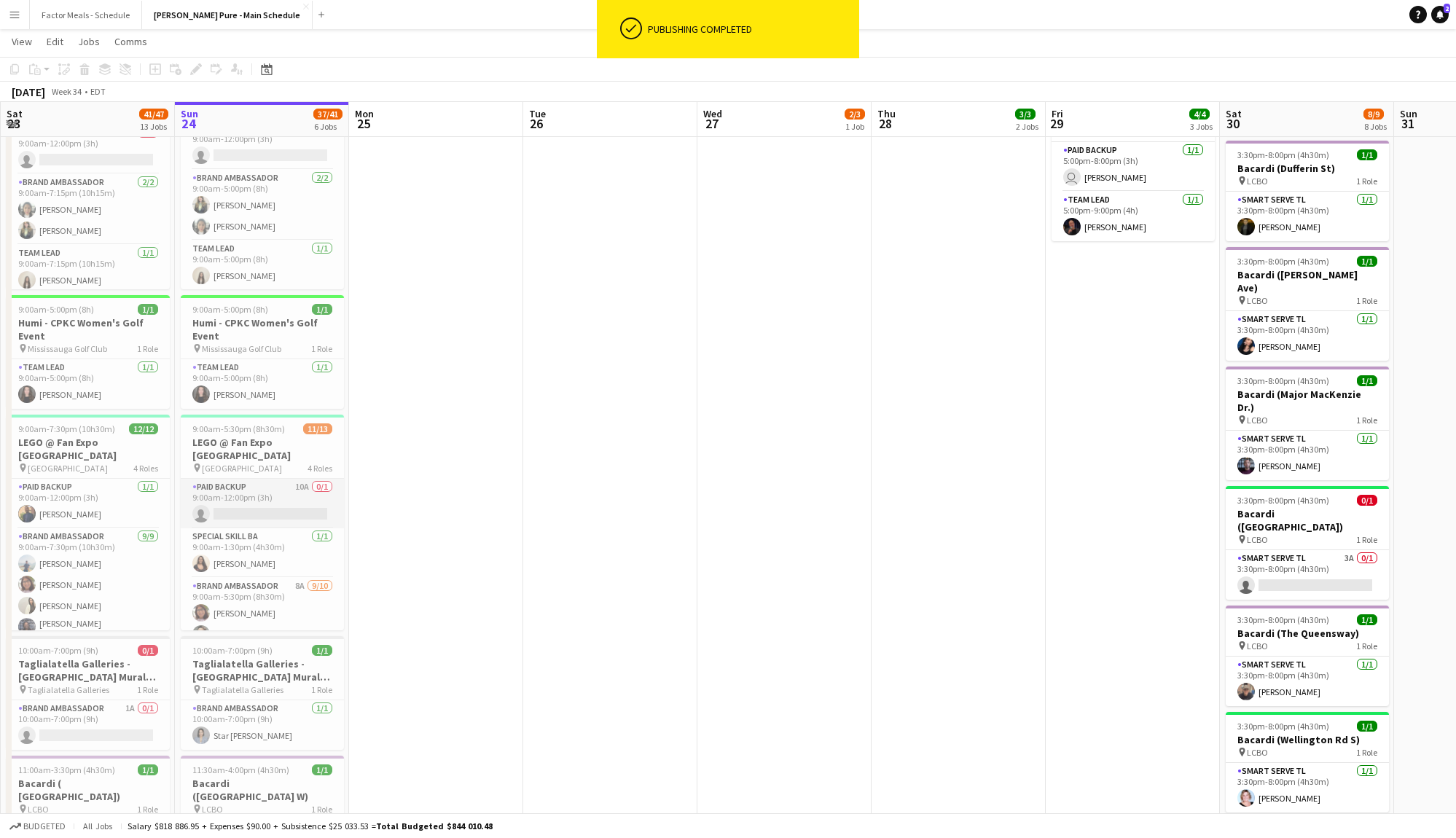
click at [258, 484] on app-card-role "Paid Backup 10A 0/1 9:00am-12:00pm (3h) single-neutral-actions" at bounding box center [263, 504] width 164 height 50
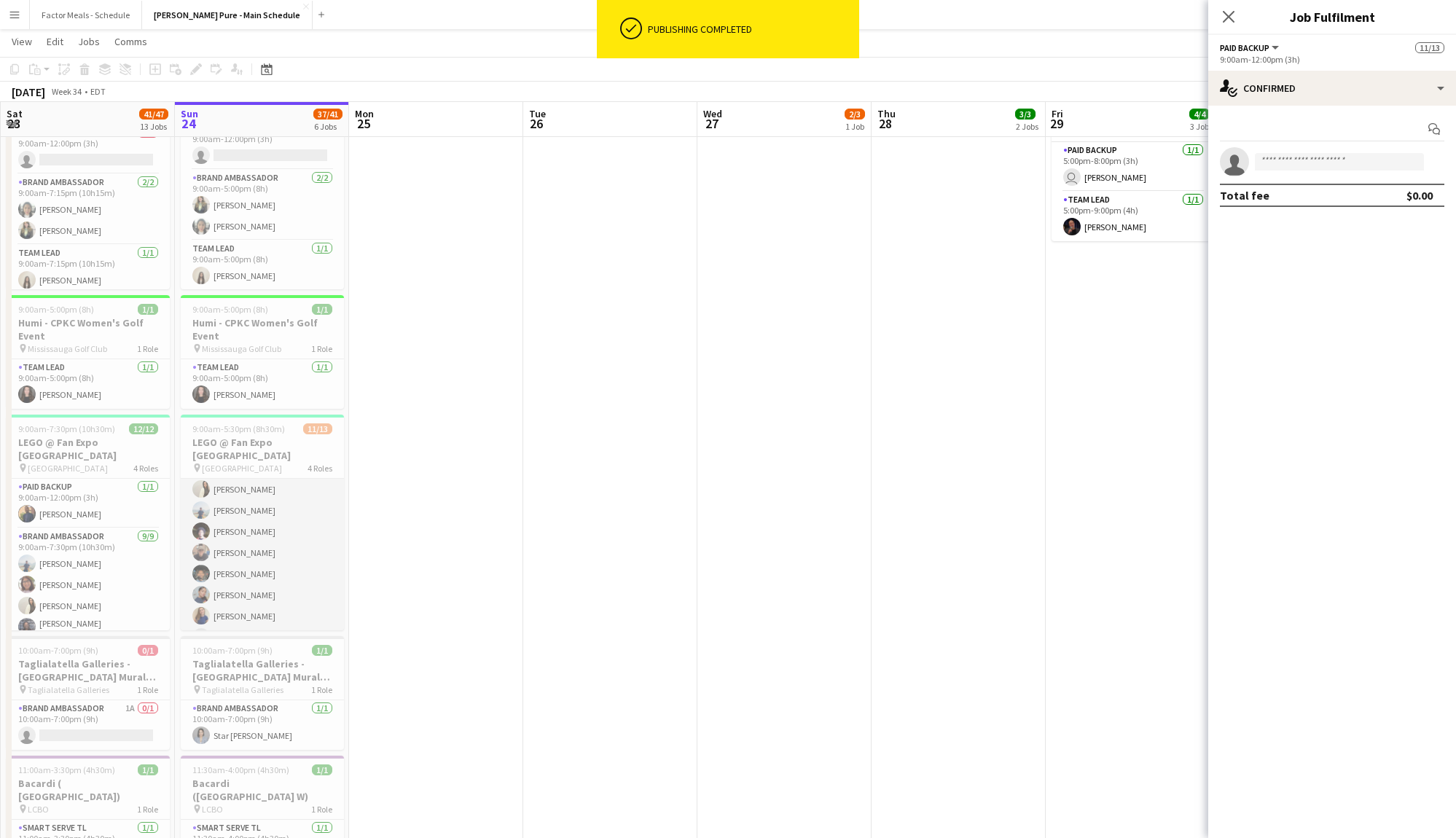
click at [272, 578] on app-card-role "Brand Ambassador 8A [DATE] 9:00am-5:30pm (8h30m) [PERSON_NAME] Vawda [PERSON_NA…" at bounding box center [263, 531] width 164 height 240
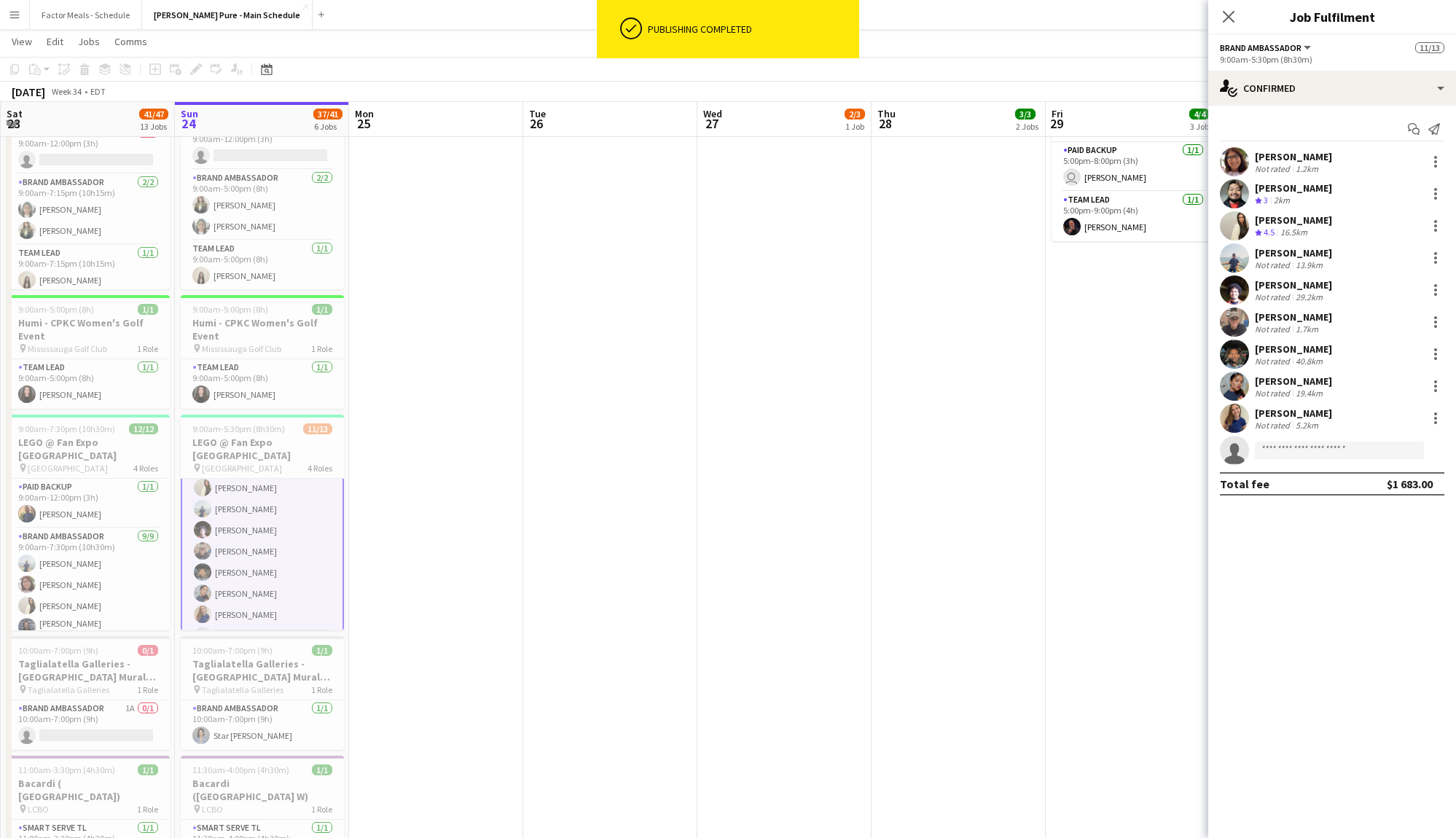
scroll to position [169, 0]
click at [1280, 447] on input at bounding box center [1339, 450] width 169 height 18
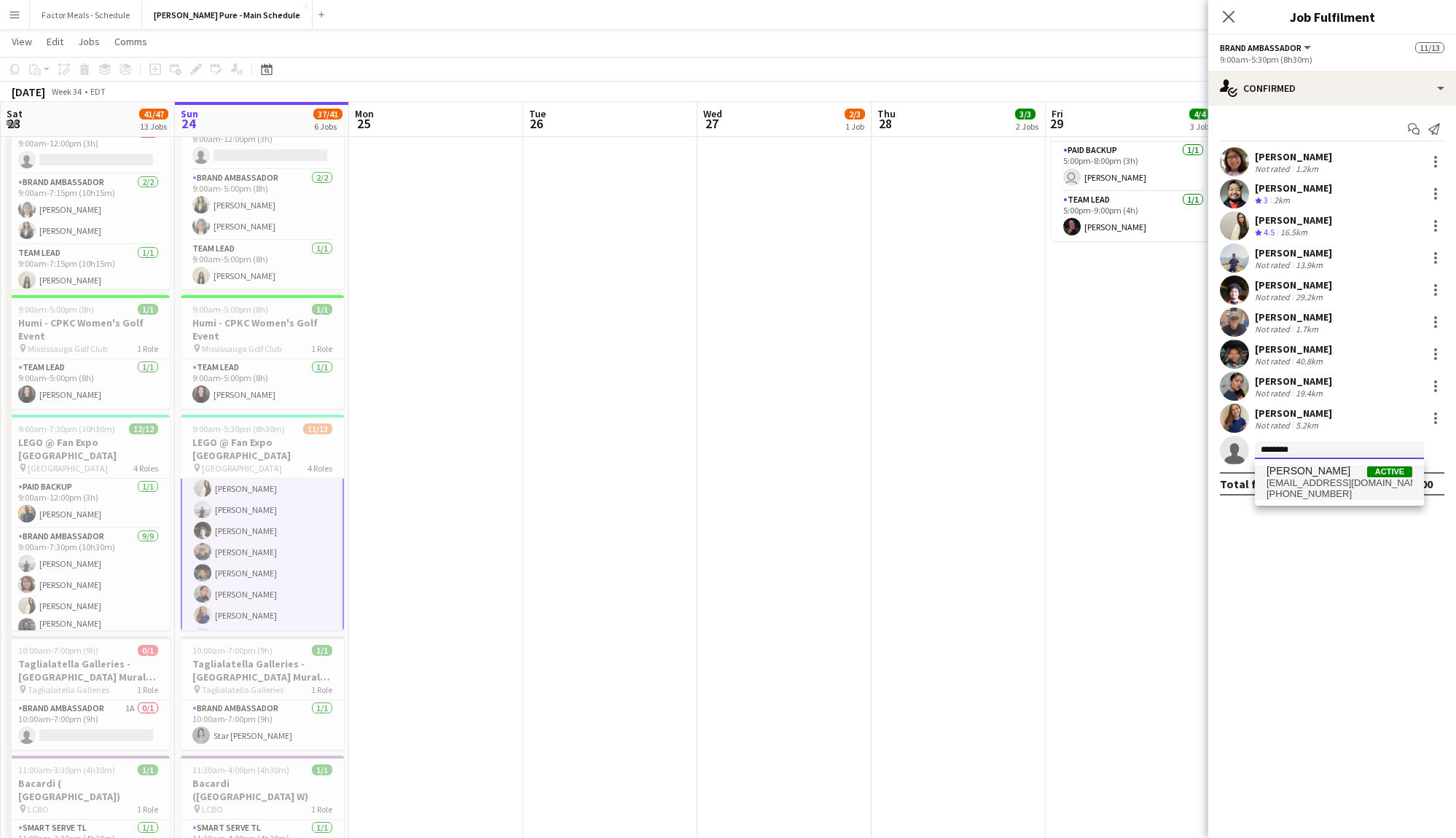
type input "********"
click at [1315, 471] on span "[PERSON_NAME]" at bounding box center [1309, 471] width 84 height 12
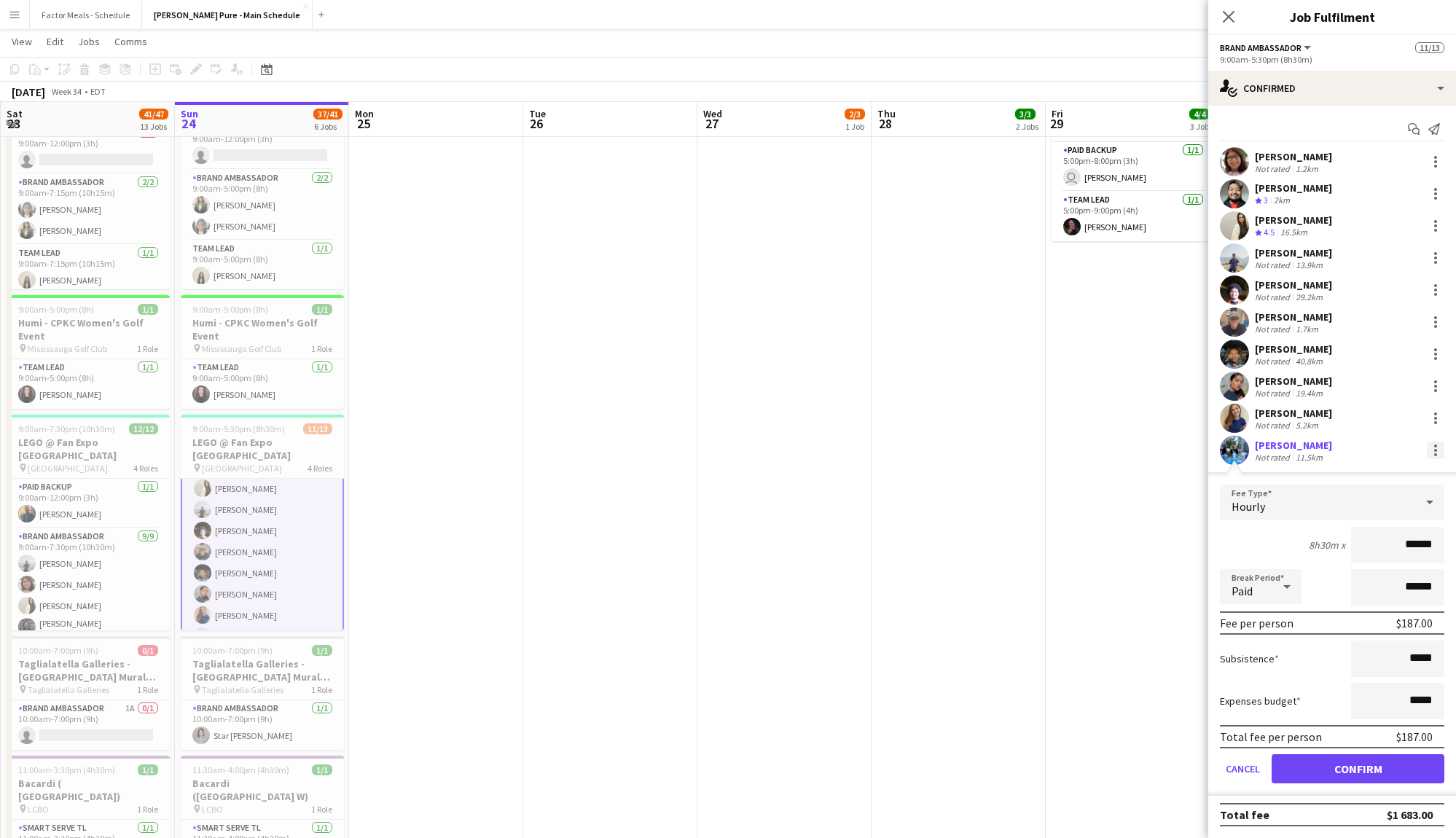
click at [1432, 452] on div at bounding box center [1436, 450] width 18 height 18
click at [1378, 586] on span "Remove" at bounding box center [1365, 582] width 44 height 12
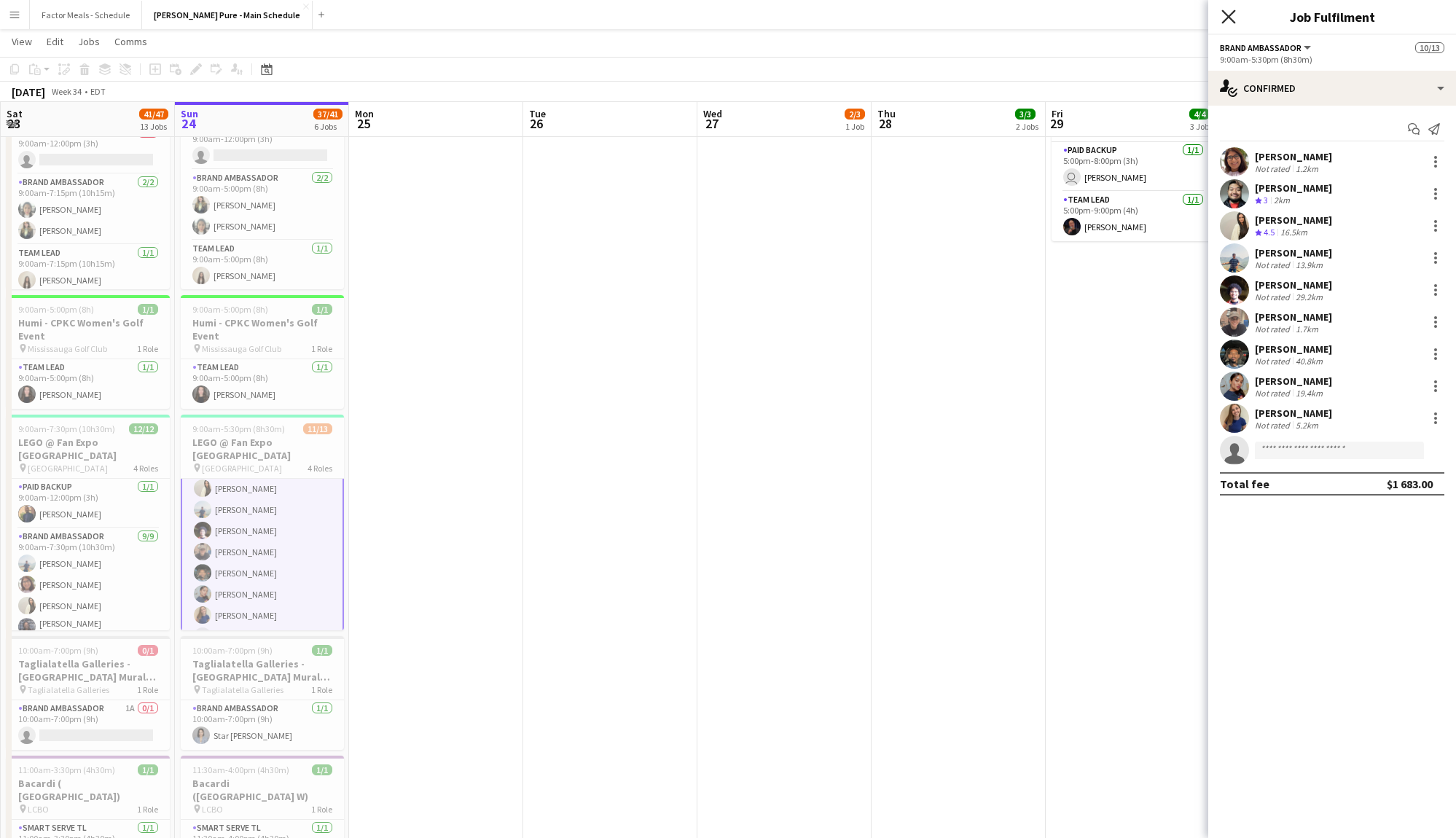
click at [1225, 17] on icon "Close pop-in" at bounding box center [1228, 16] width 14 height 14
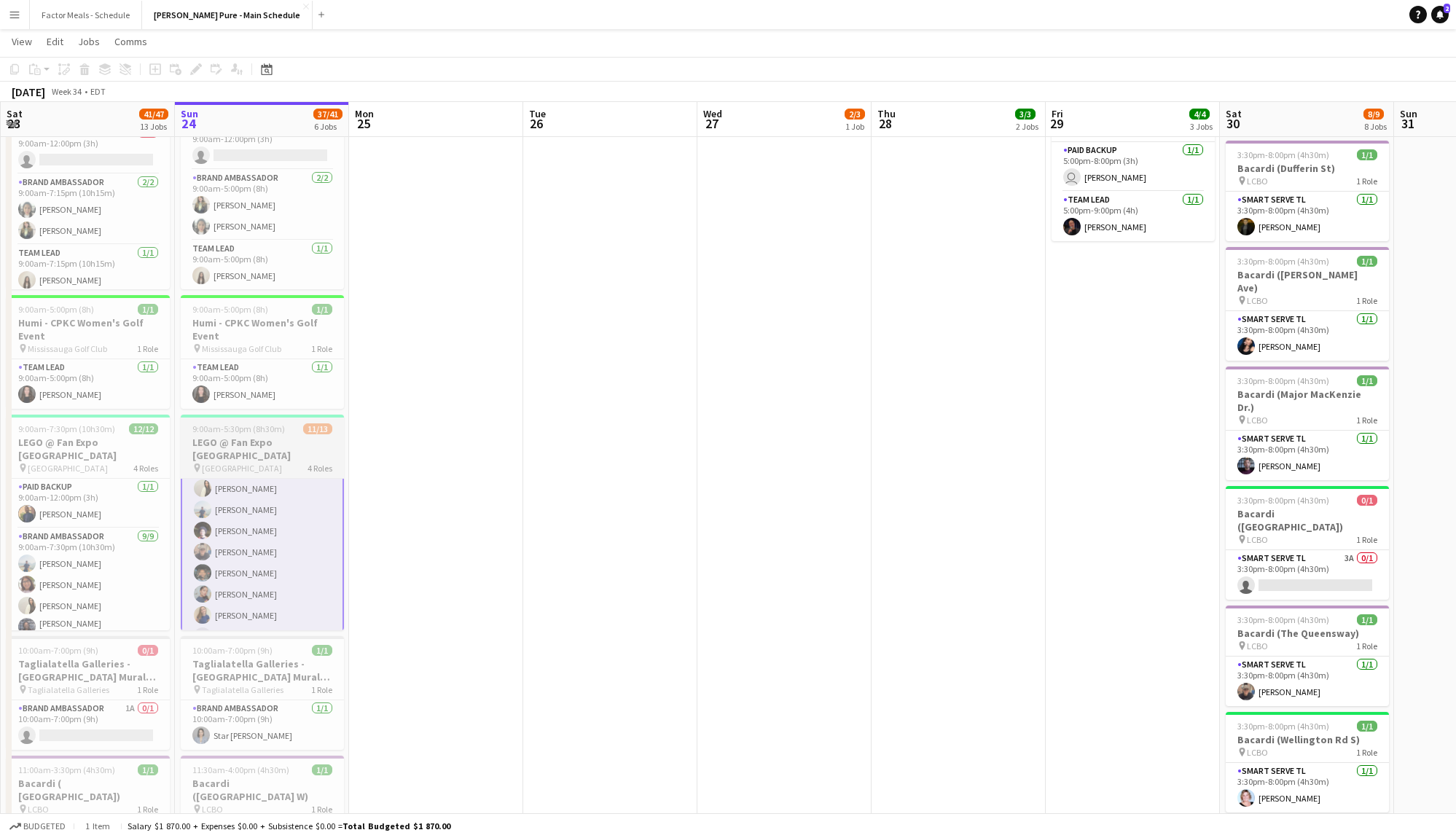
click at [228, 437] on h3 "LEGO @ Fan Expo [GEOGRAPHIC_DATA]" at bounding box center [263, 449] width 164 height 26
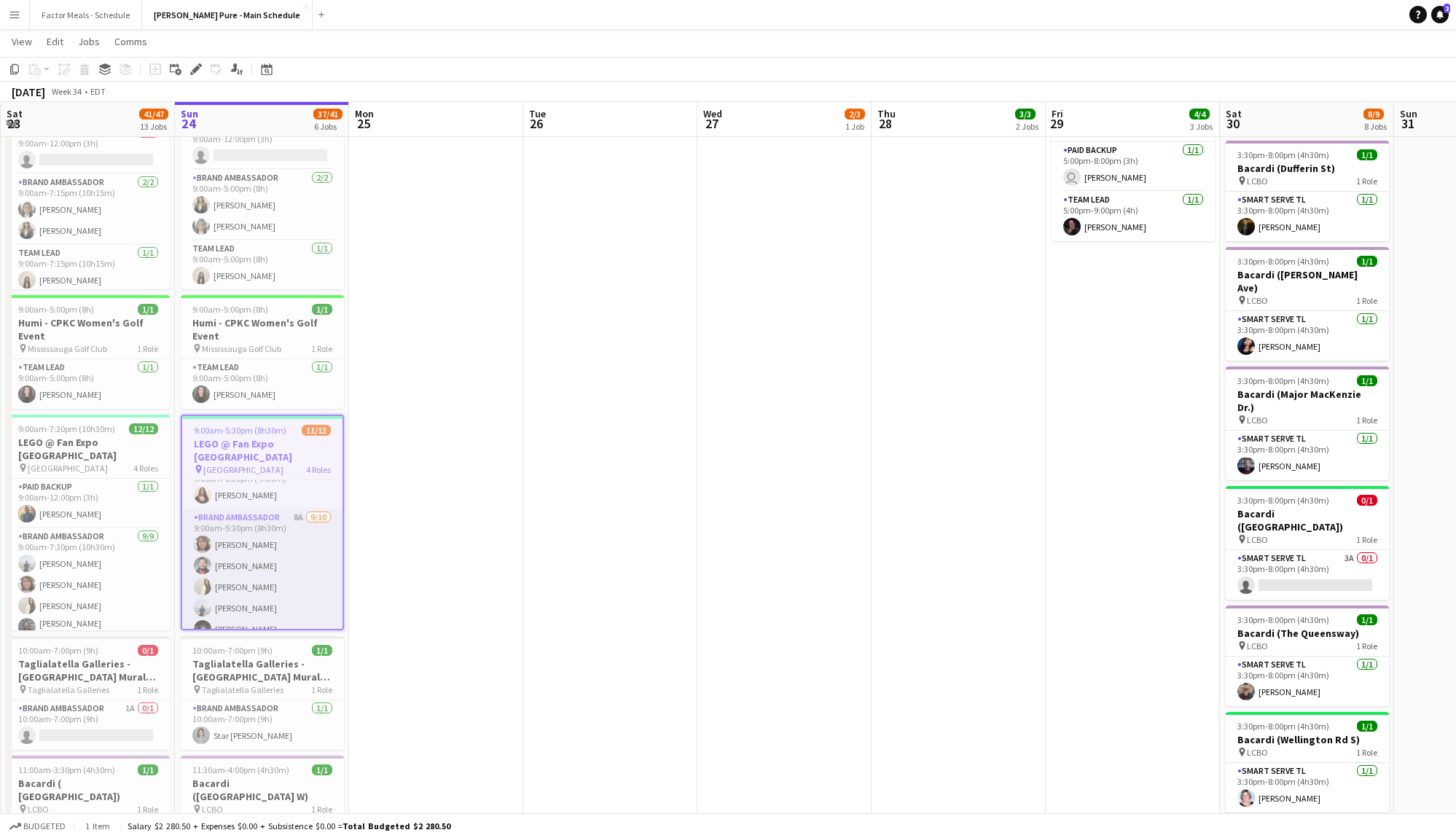
scroll to position [0, 0]
click at [280, 429] on span "9:00am-5:30pm (8h30m)" at bounding box center [240, 430] width 93 height 11
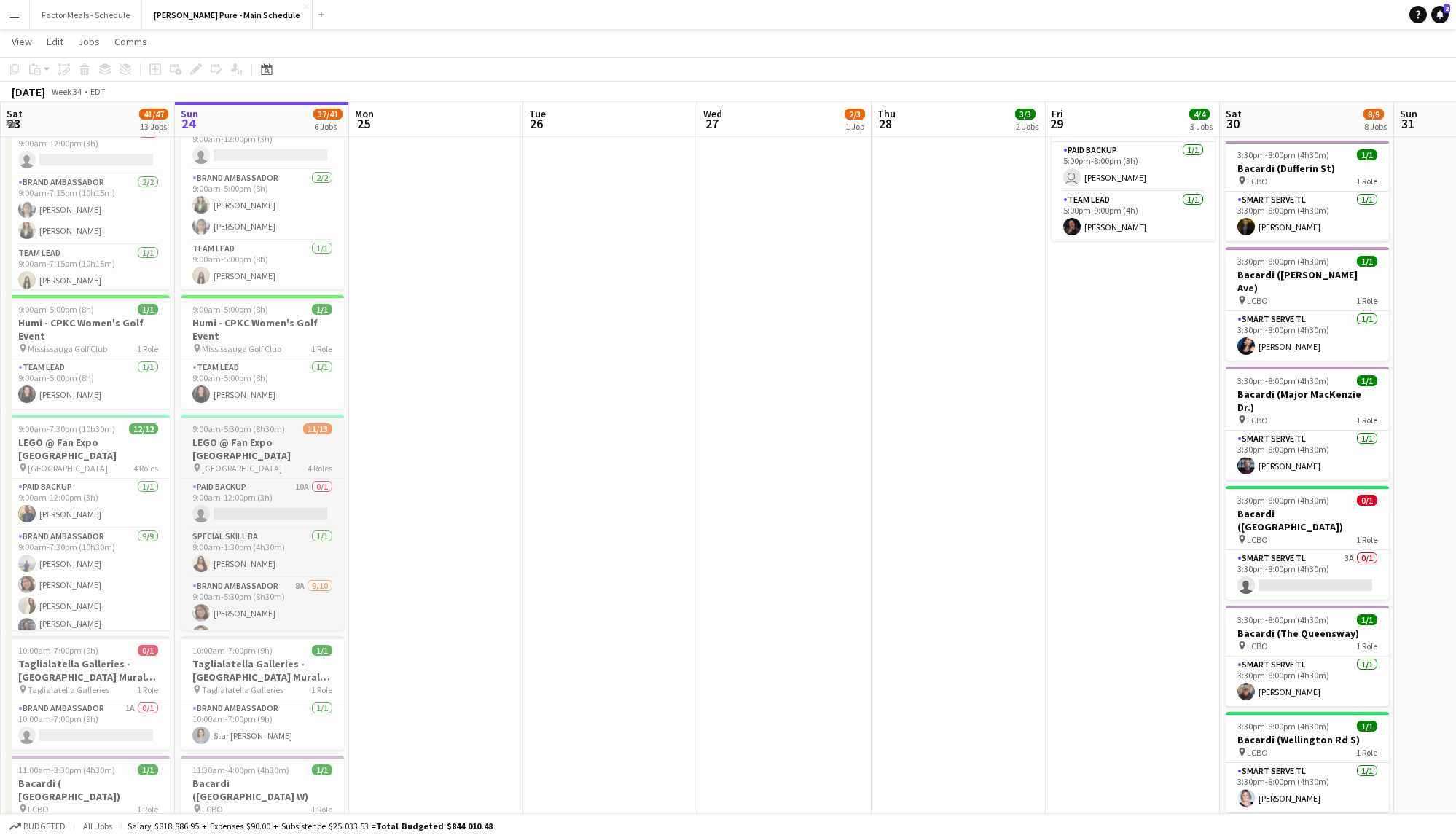
click at [260, 432] on span "9:00am-5:30pm (8h30m)" at bounding box center [239, 428] width 93 height 11
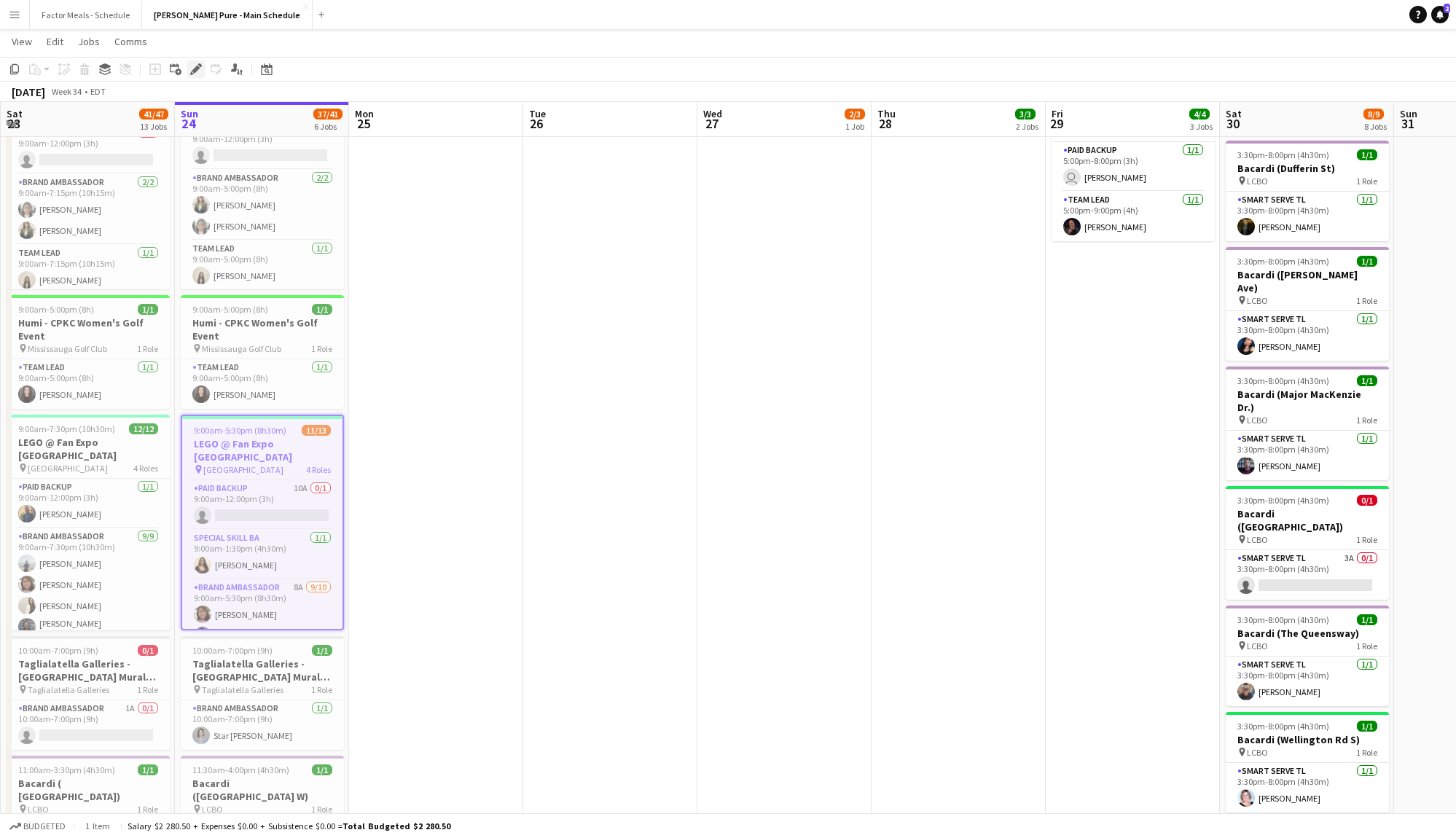
click at [194, 64] on icon "Edit" at bounding box center [197, 70] width 12 height 12
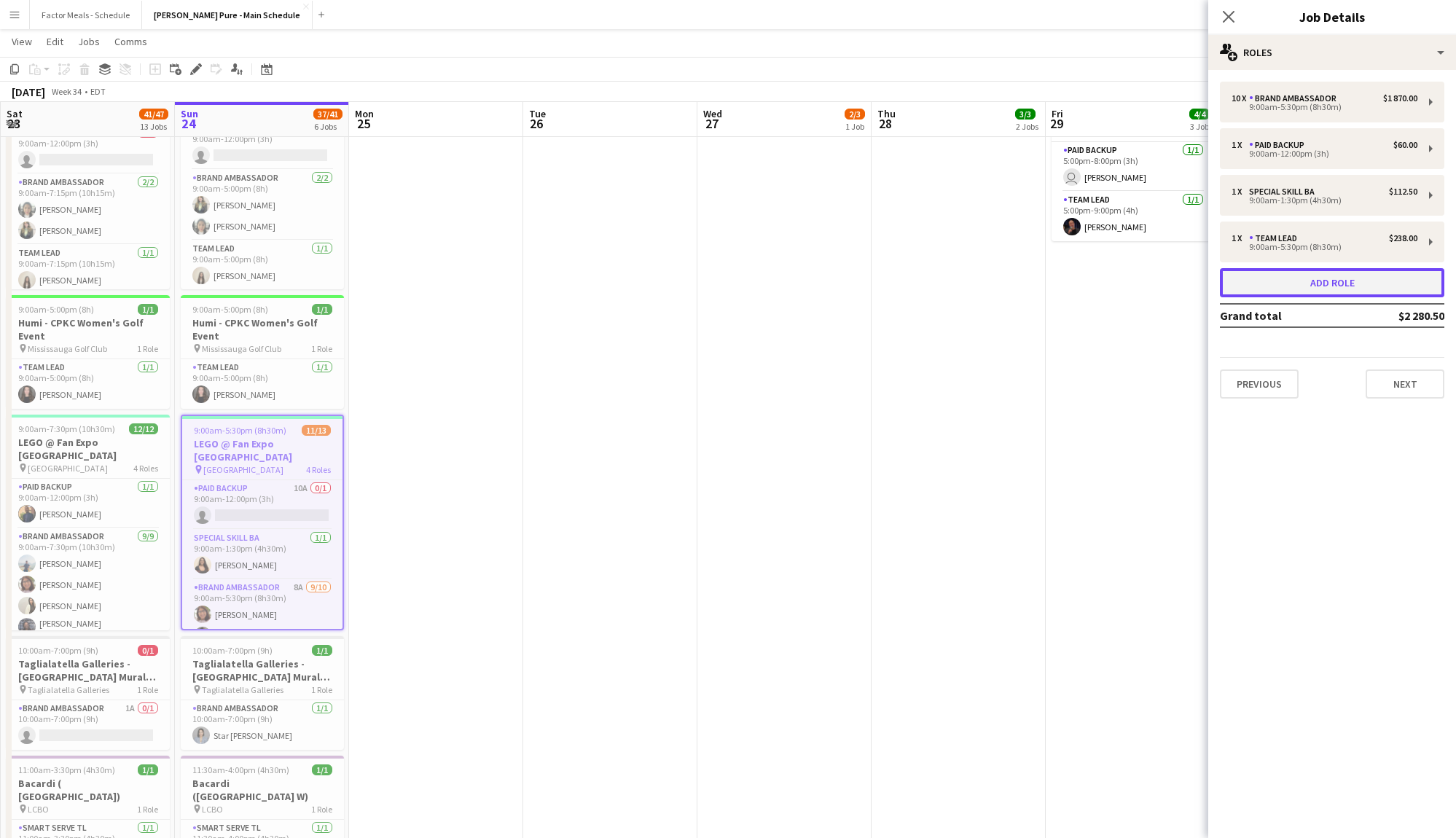
click at [1302, 283] on button "Add role" at bounding box center [1332, 283] width 225 height 29
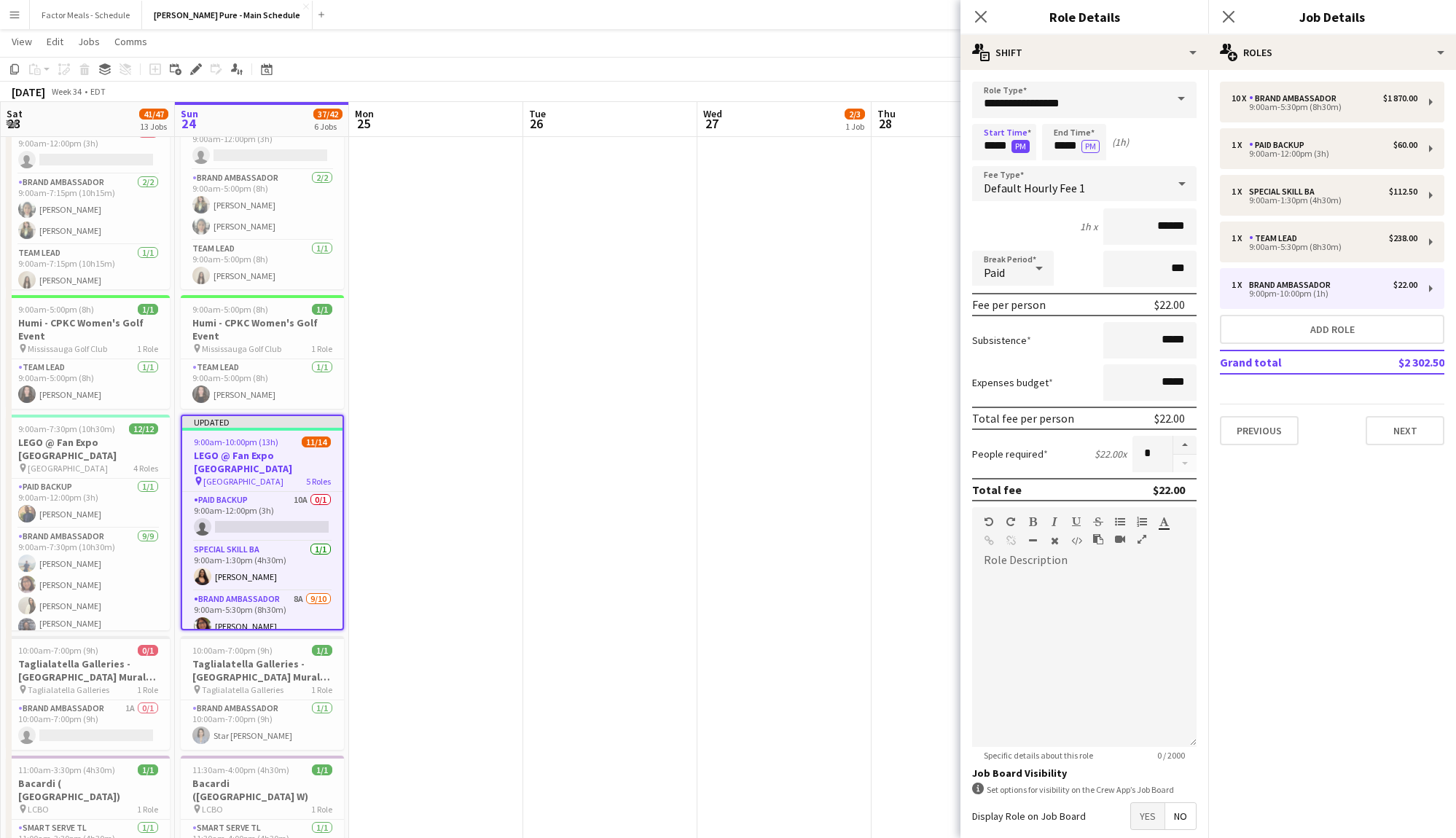
click at [1017, 145] on button "PM" at bounding box center [1021, 146] width 18 height 13
click at [1017, 145] on button "AM" at bounding box center [1021, 146] width 19 height 13
click at [1017, 145] on button "PM" at bounding box center [1021, 146] width 18 height 13
click at [1014, 149] on button "AM" at bounding box center [1021, 146] width 19 height 13
click at [996, 146] on input "*****" at bounding box center [1005, 142] width 64 height 36
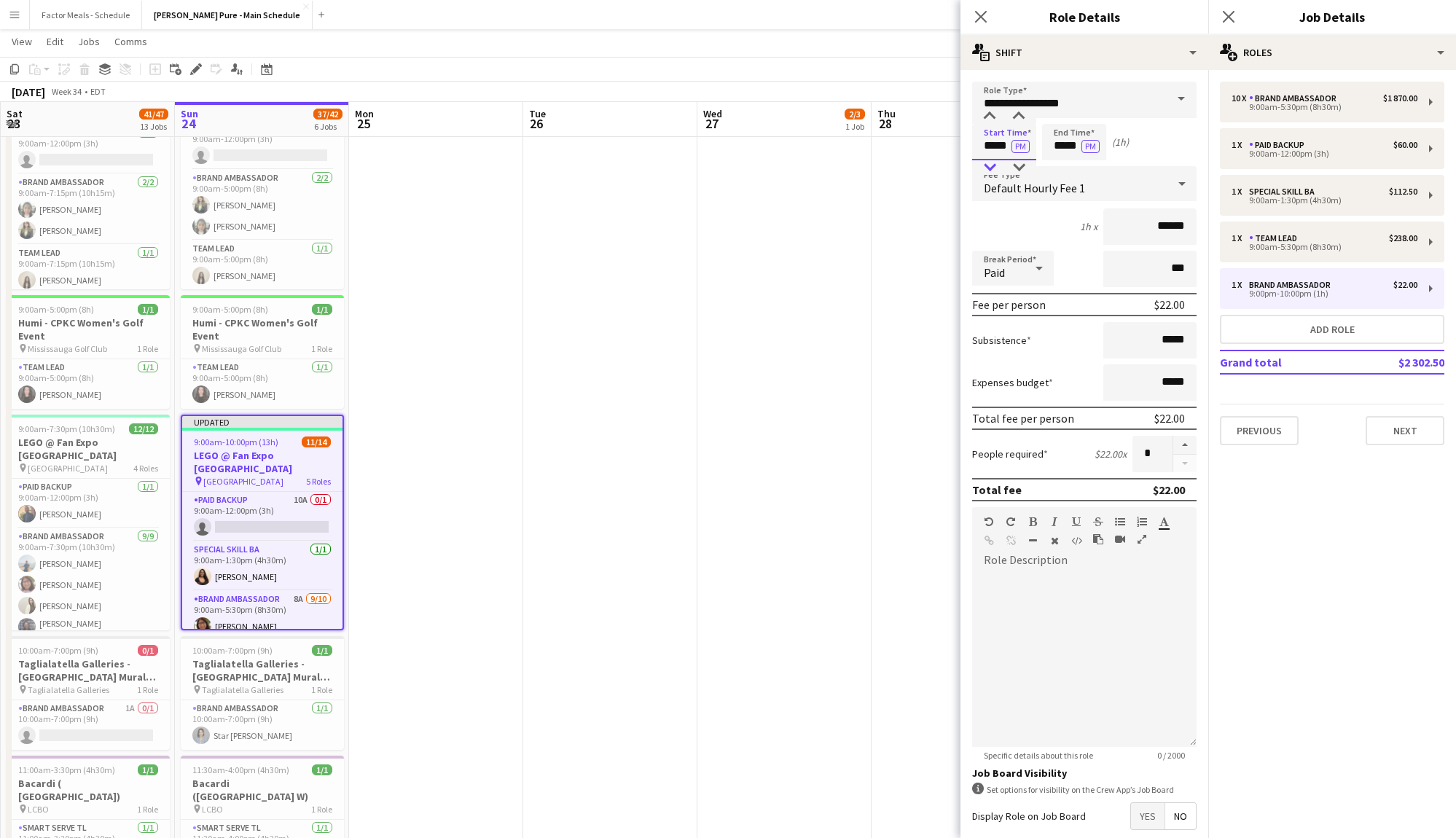
click at [994, 170] on div at bounding box center [990, 168] width 29 height 15
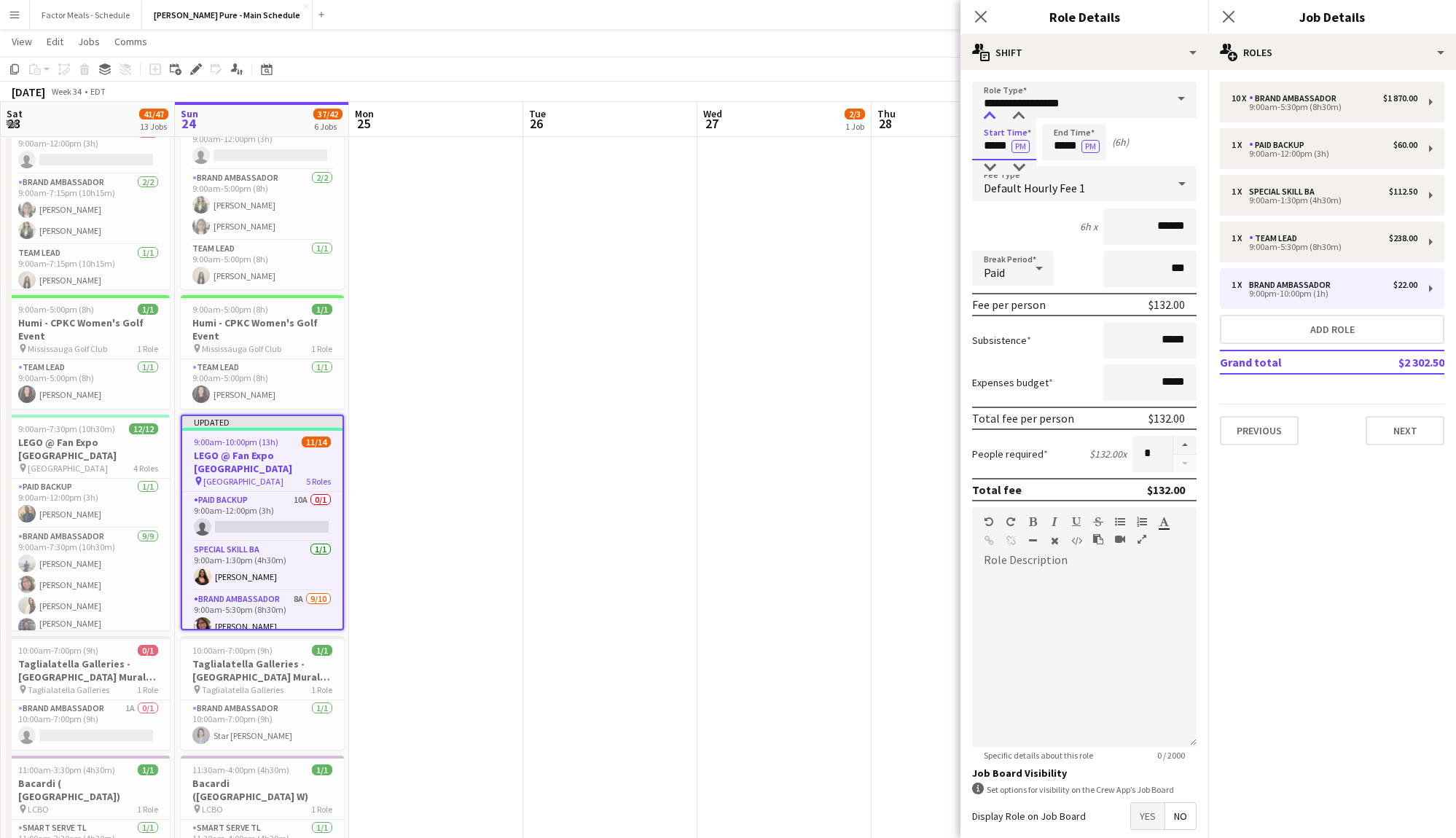
click at [994, 114] on div at bounding box center [990, 116] width 29 height 15
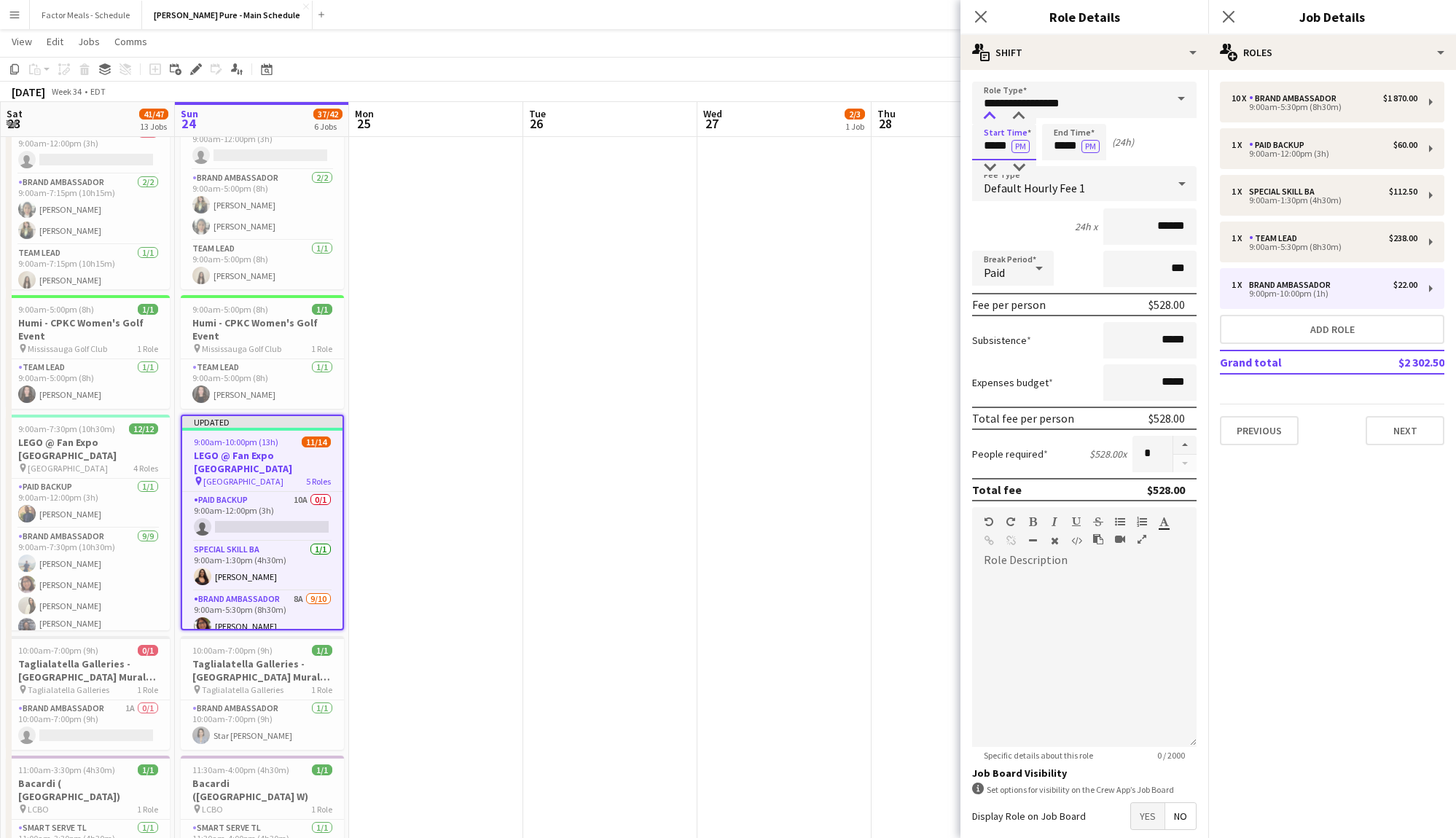
click at [994, 114] on div at bounding box center [990, 116] width 29 height 15
type input "*****"
click at [994, 114] on div at bounding box center [990, 116] width 29 height 15
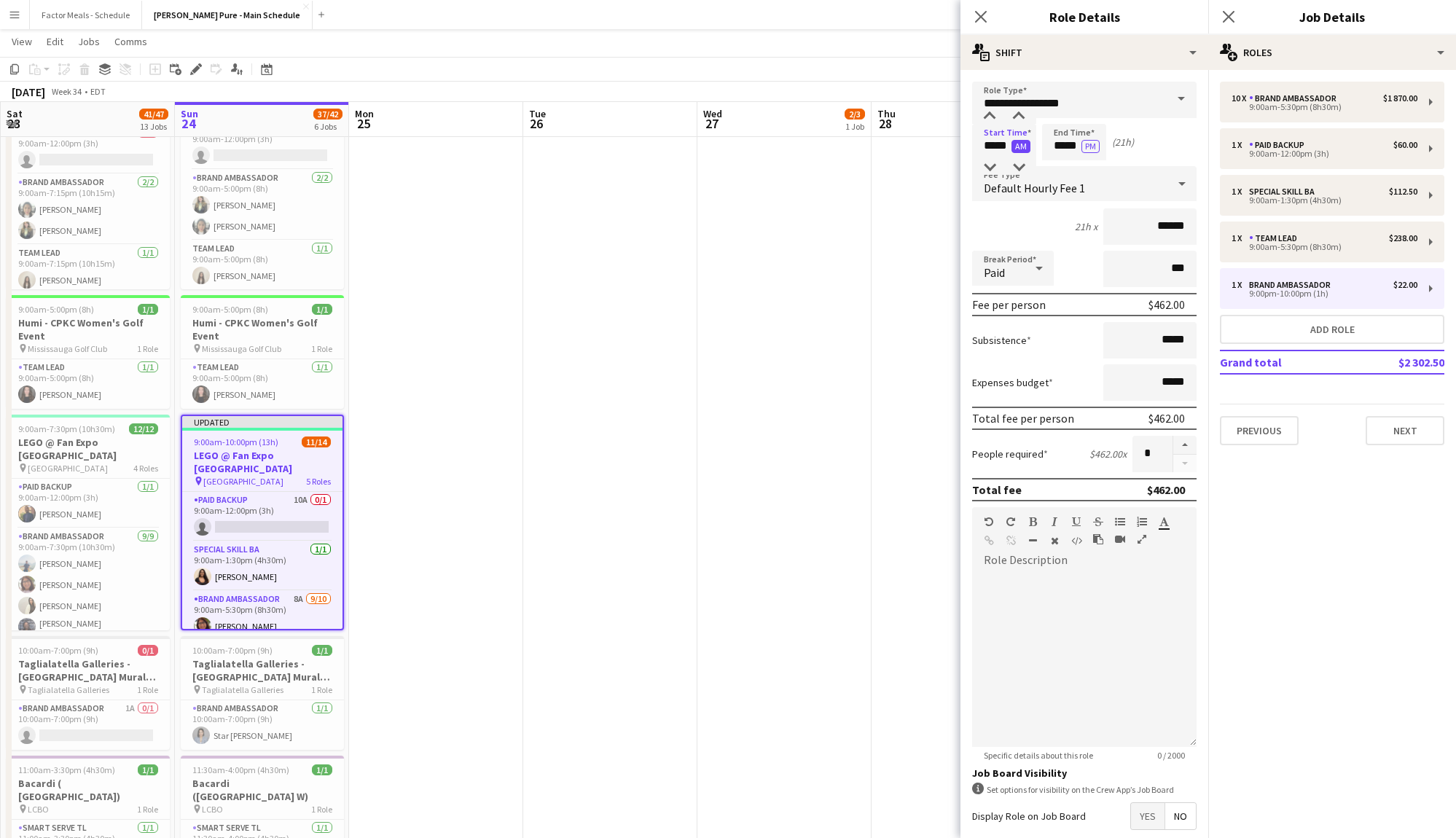
click at [1022, 145] on button "AM" at bounding box center [1021, 146] width 19 height 13
click at [1063, 149] on input "*****" at bounding box center [1075, 142] width 64 height 36
click at [1066, 169] on div at bounding box center [1060, 168] width 29 height 15
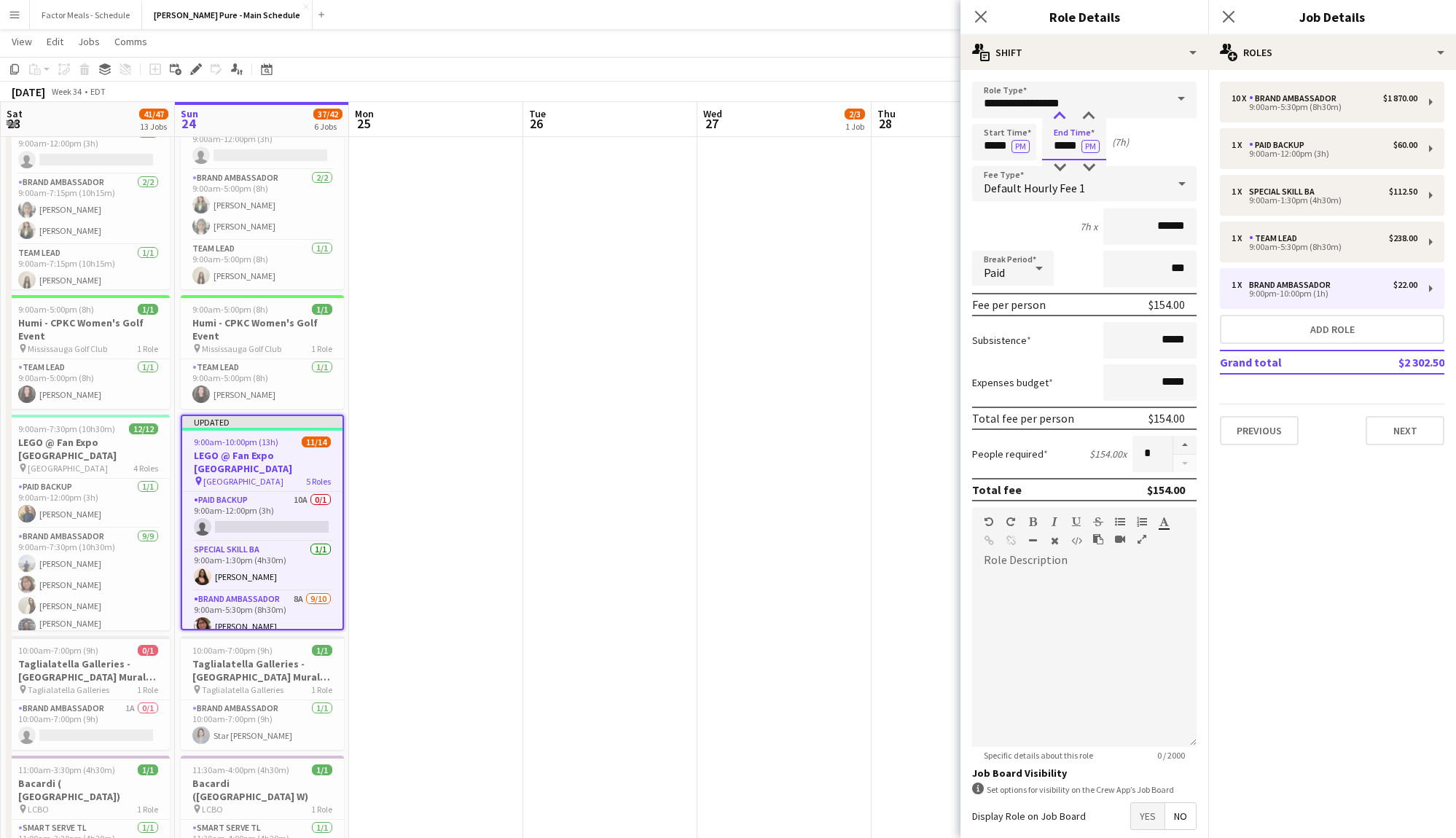
click at [1064, 111] on div at bounding box center [1060, 116] width 29 height 15
click at [1059, 167] on div at bounding box center [1060, 168] width 29 height 15
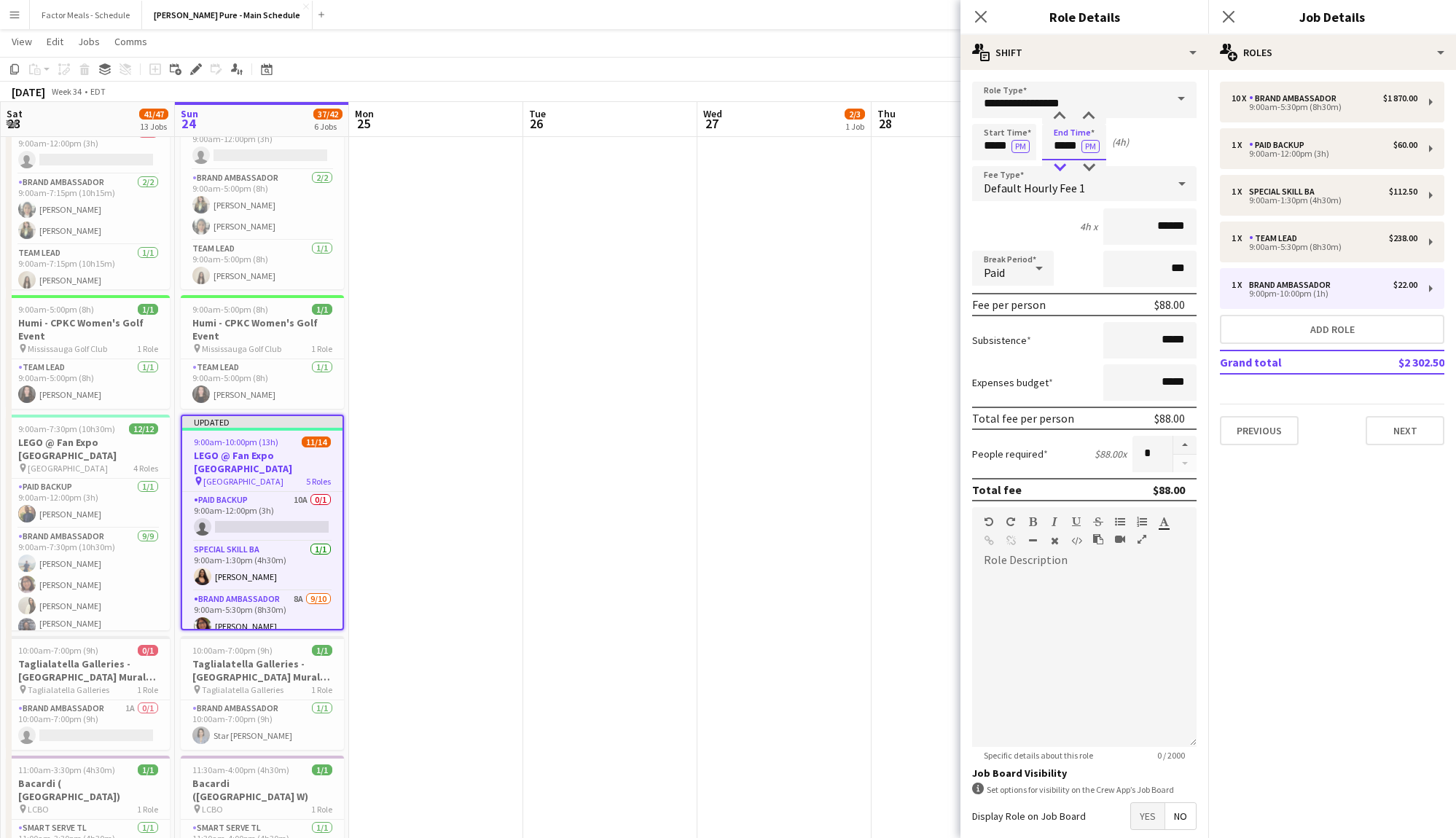
click at [1059, 167] on div at bounding box center [1060, 168] width 29 height 15
click at [1064, 120] on div at bounding box center [1060, 116] width 29 height 15
click at [1092, 115] on div at bounding box center [1089, 116] width 29 height 15
type input "*****"
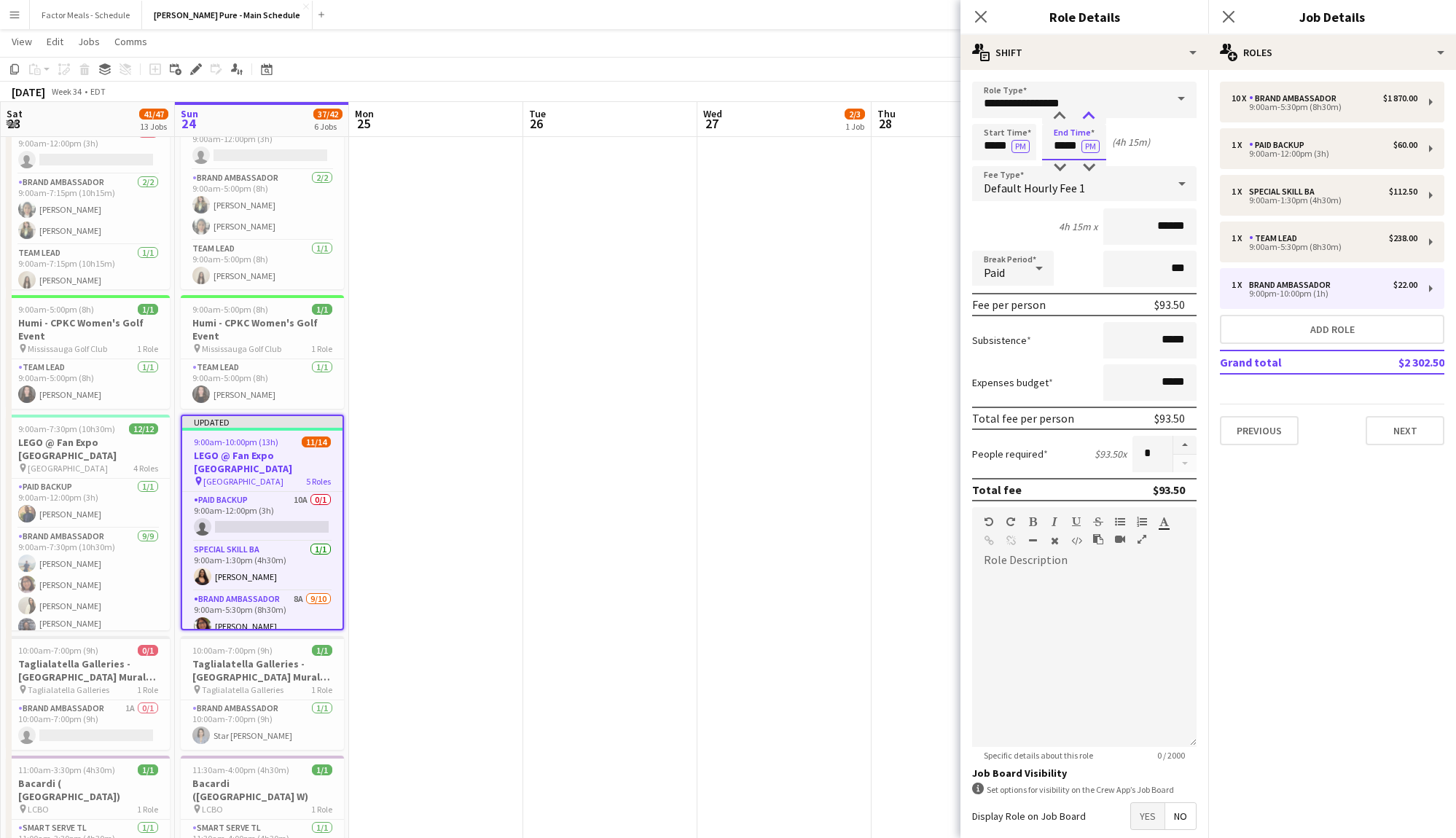
click at [1092, 115] on div at bounding box center [1089, 116] width 29 height 15
click at [982, 18] on icon at bounding box center [981, 16] width 14 height 14
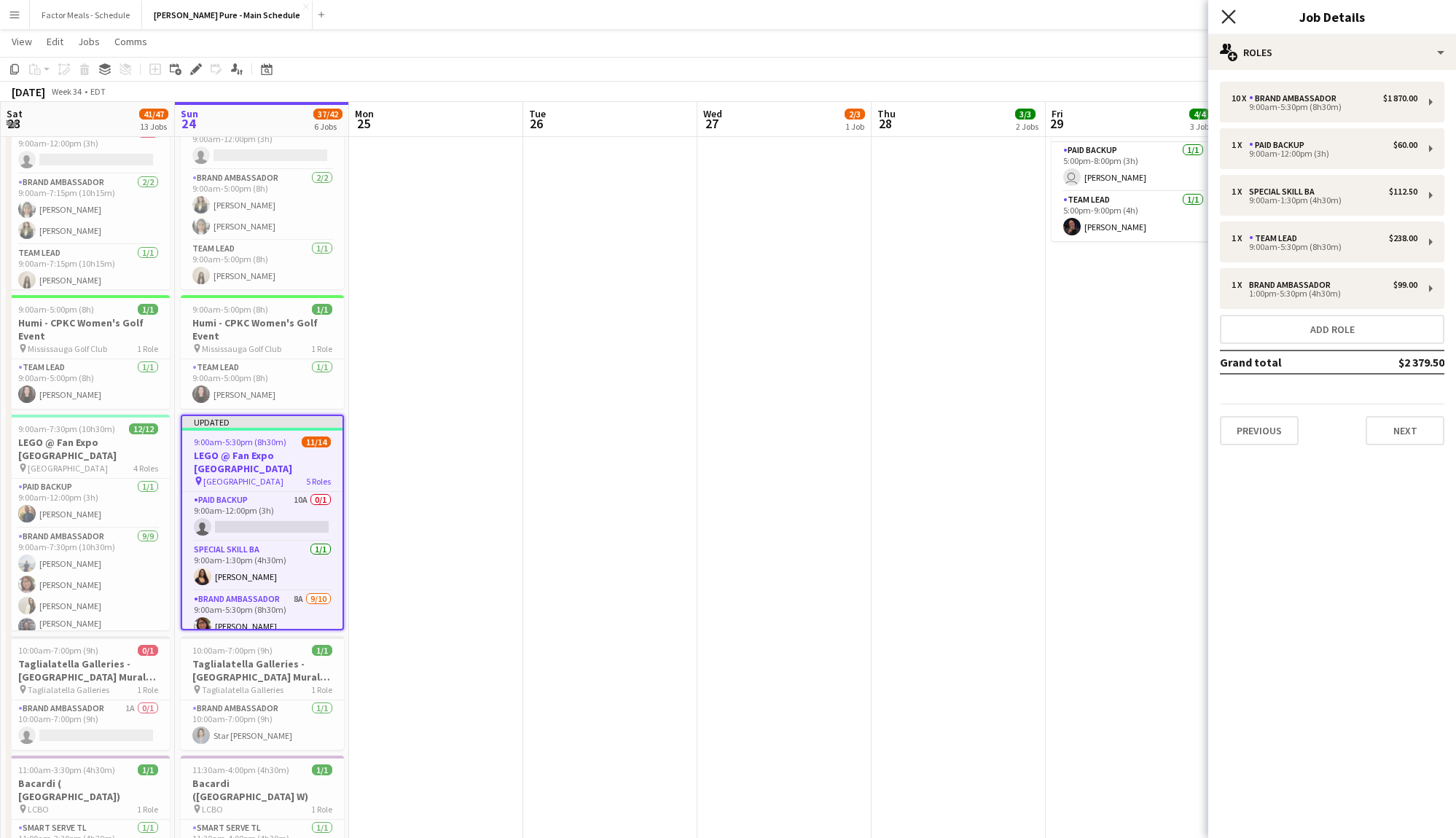
click at [1227, 19] on icon at bounding box center [1228, 16] width 14 height 14
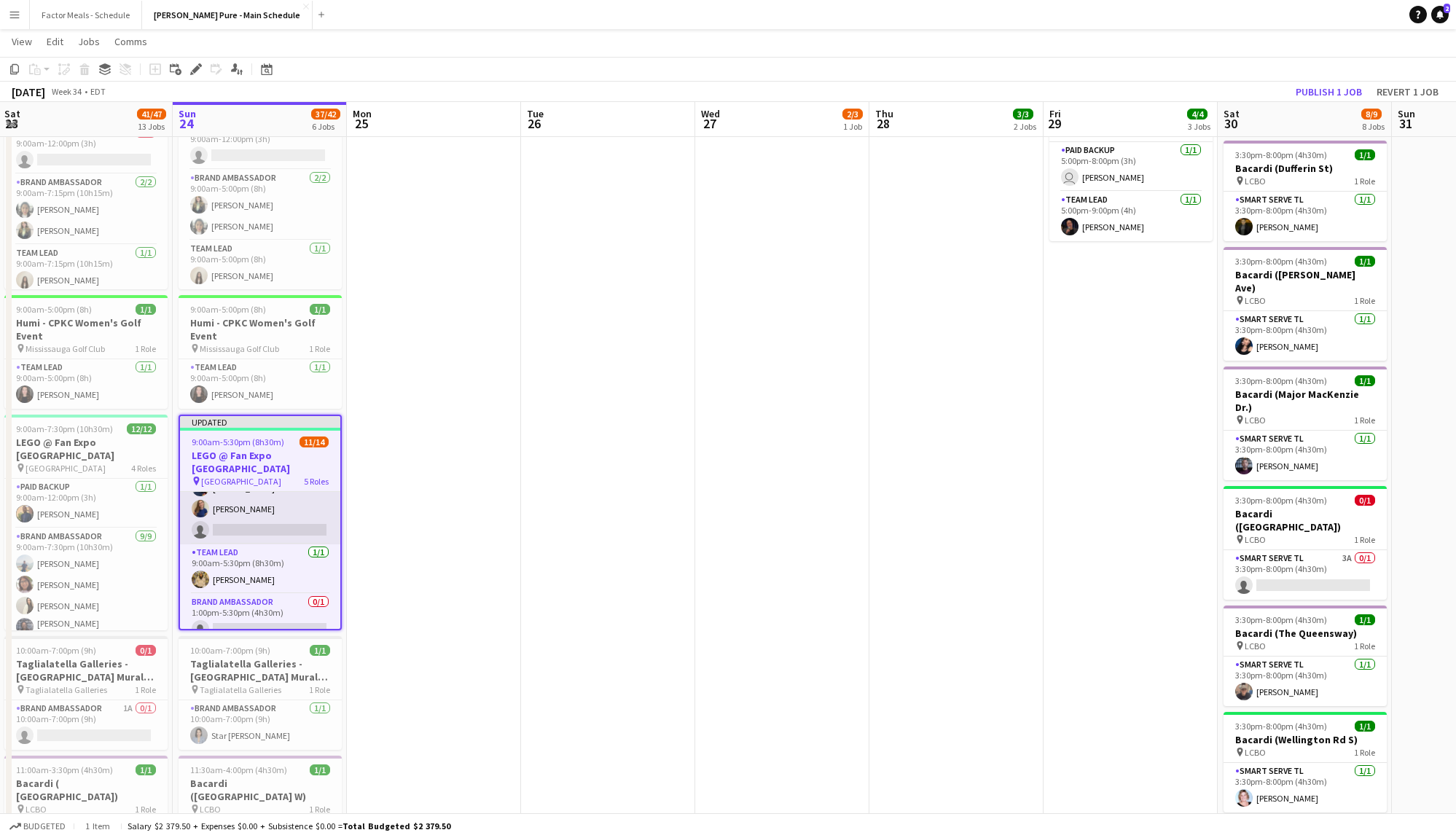
scroll to position [333, 0]
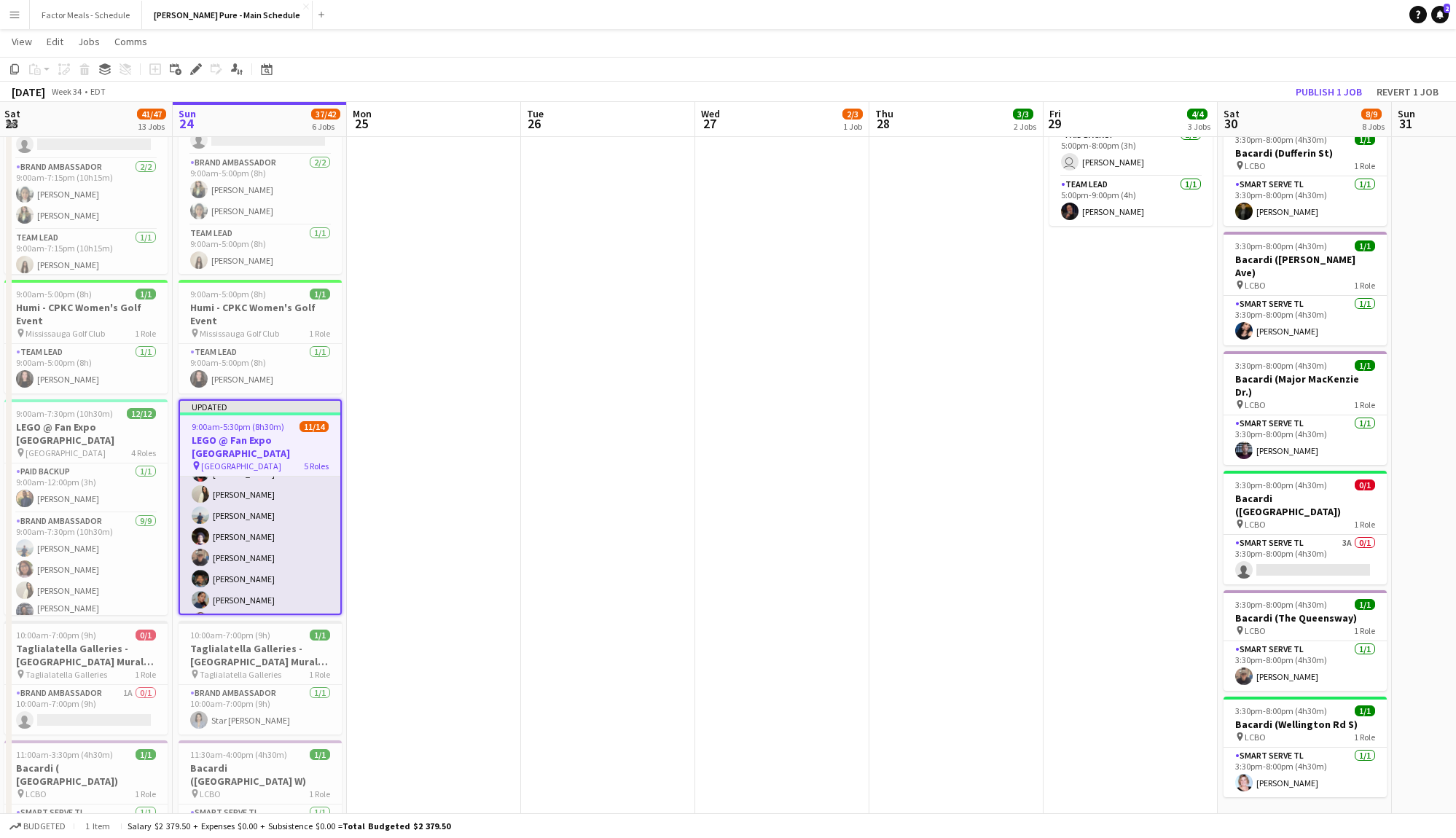
click at [279, 537] on app-card-role "Brand Ambassador 8A [DATE] 9:00am-5:30pm (8h30m) [PERSON_NAME] Vawda [PERSON_NA…" at bounding box center [260, 537] width 161 height 240
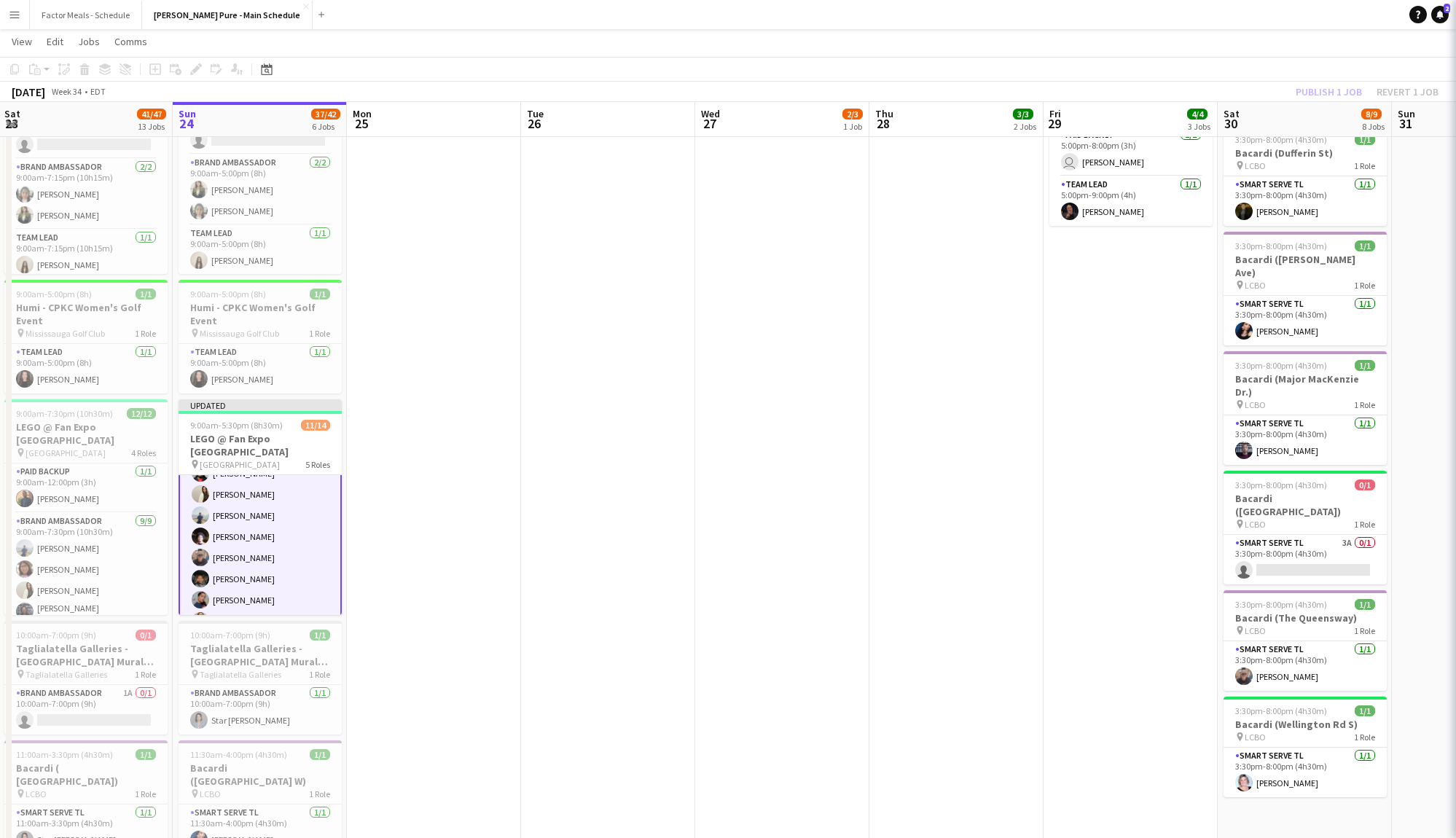
scroll to position [160, 0]
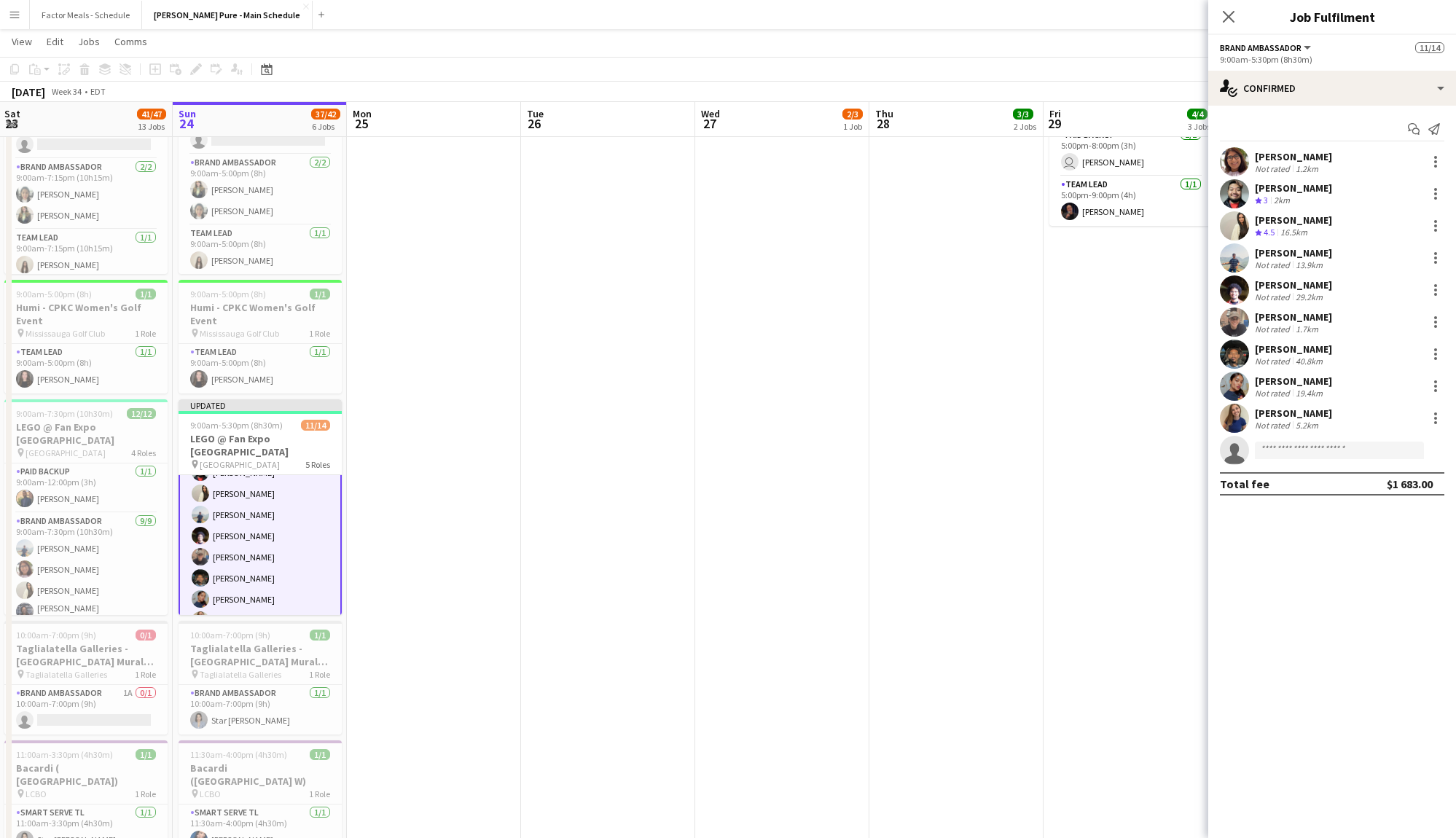
click at [1213, 12] on div "Close pop-in" at bounding box center [1228, 17] width 41 height 34
click at [1231, 12] on icon "Close pop-in" at bounding box center [1228, 16] width 14 height 14
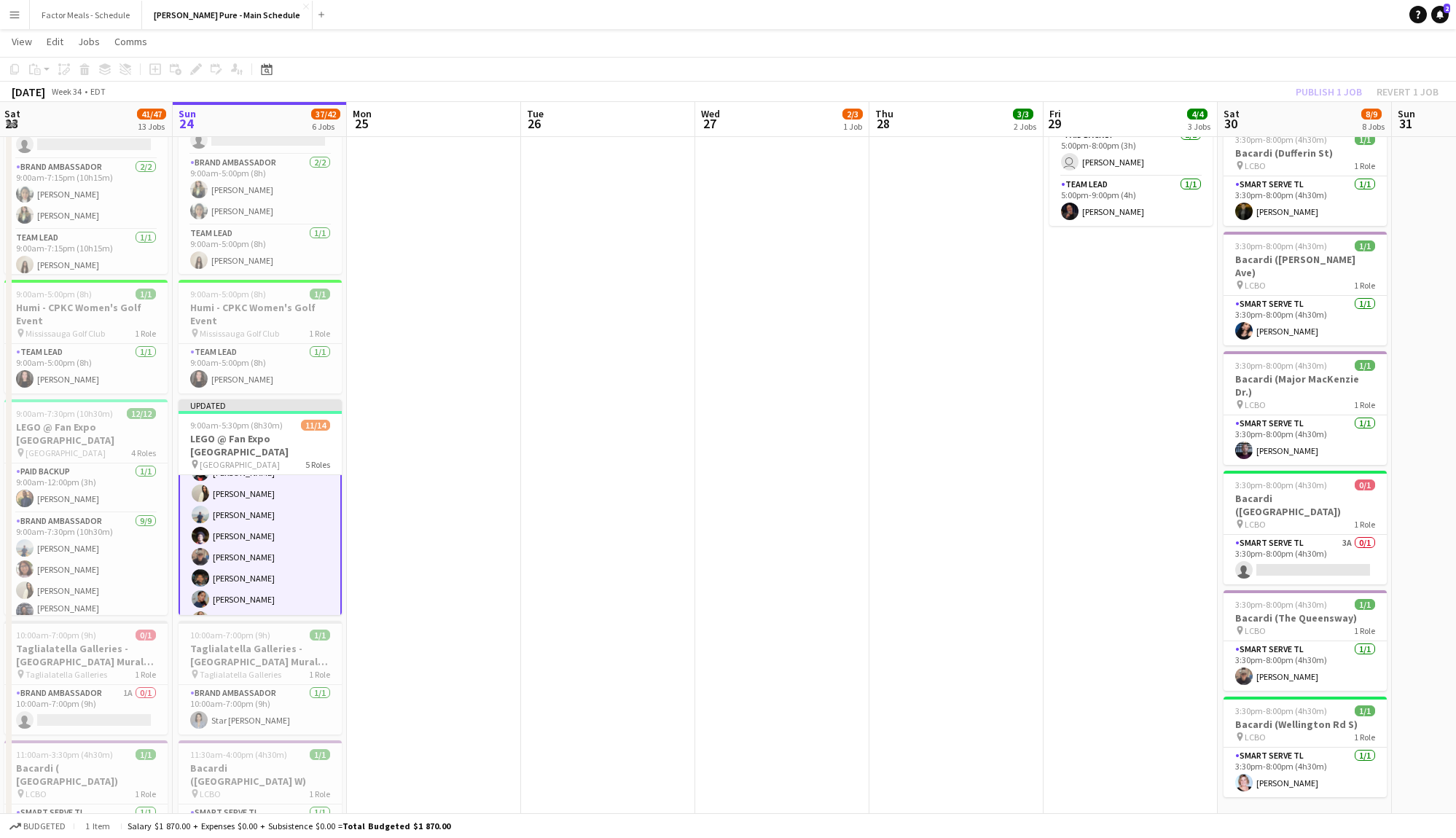
click at [1328, 88] on div "Publish 1 job Revert 1 job" at bounding box center [1367, 91] width 178 height 19
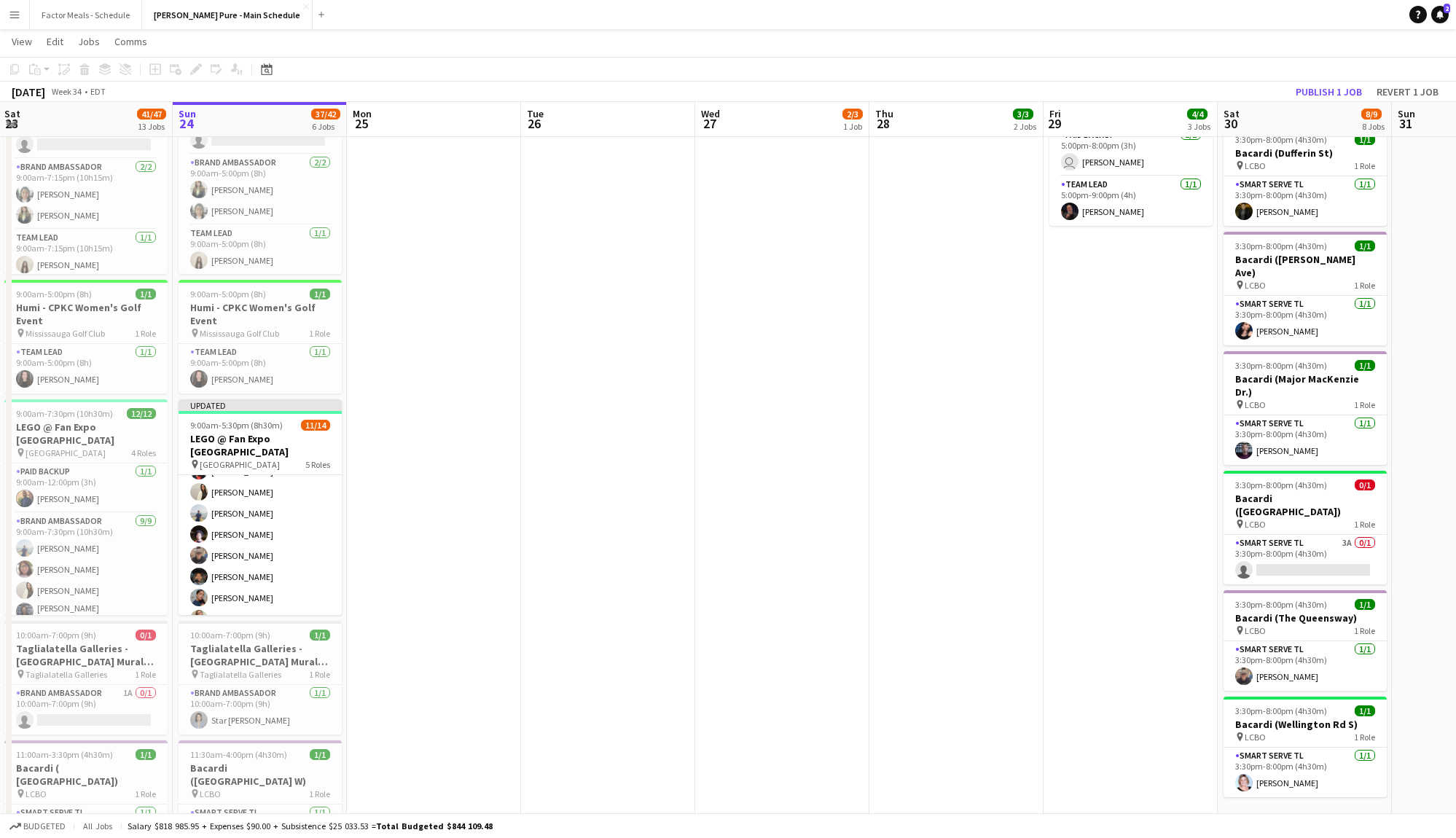
scroll to position [159, 0]
click at [1328, 88] on button "Publish 1 job" at bounding box center [1329, 91] width 78 height 19
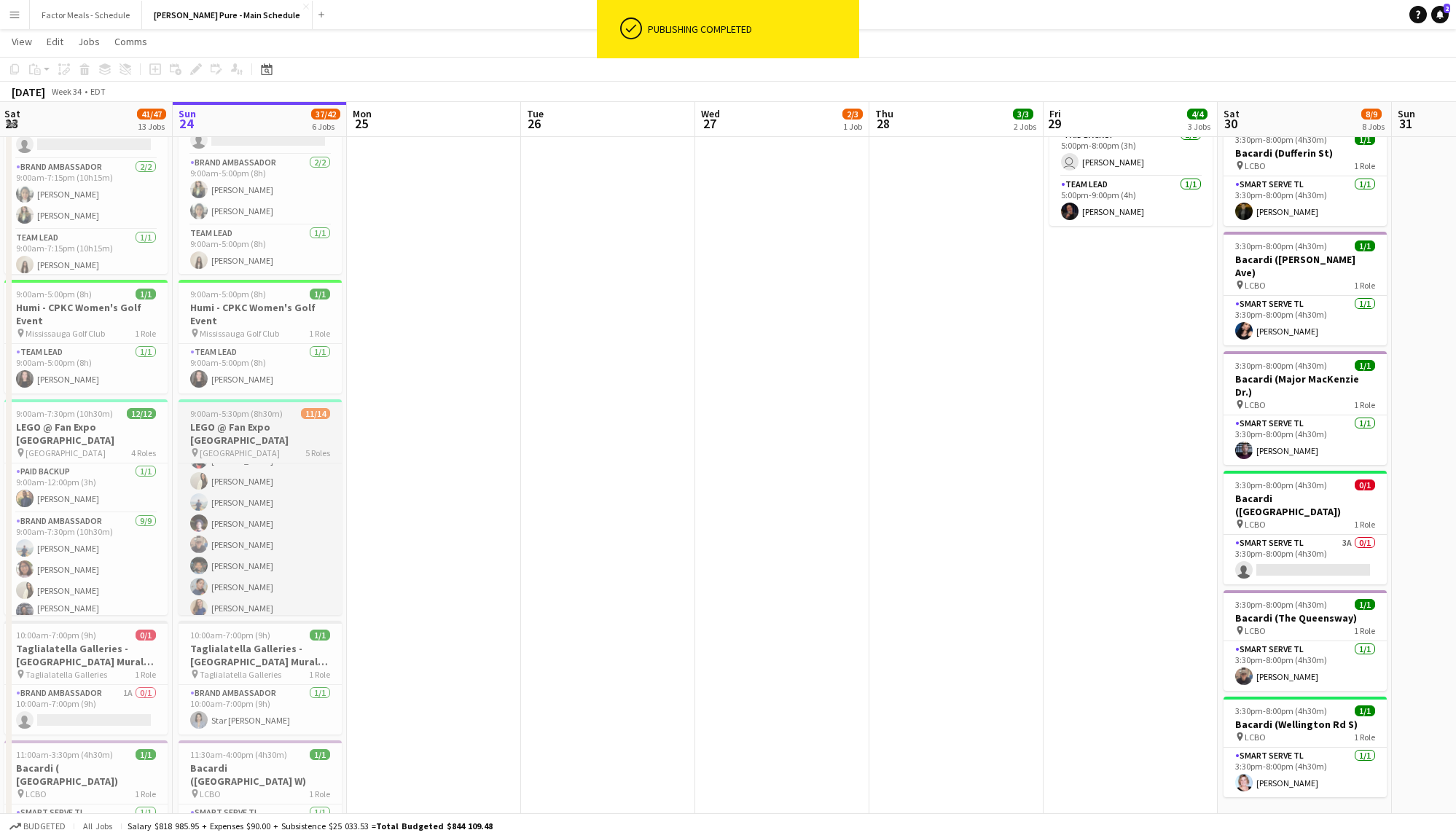
click at [266, 447] on span "[GEOGRAPHIC_DATA]" at bounding box center [240, 452] width 80 height 11
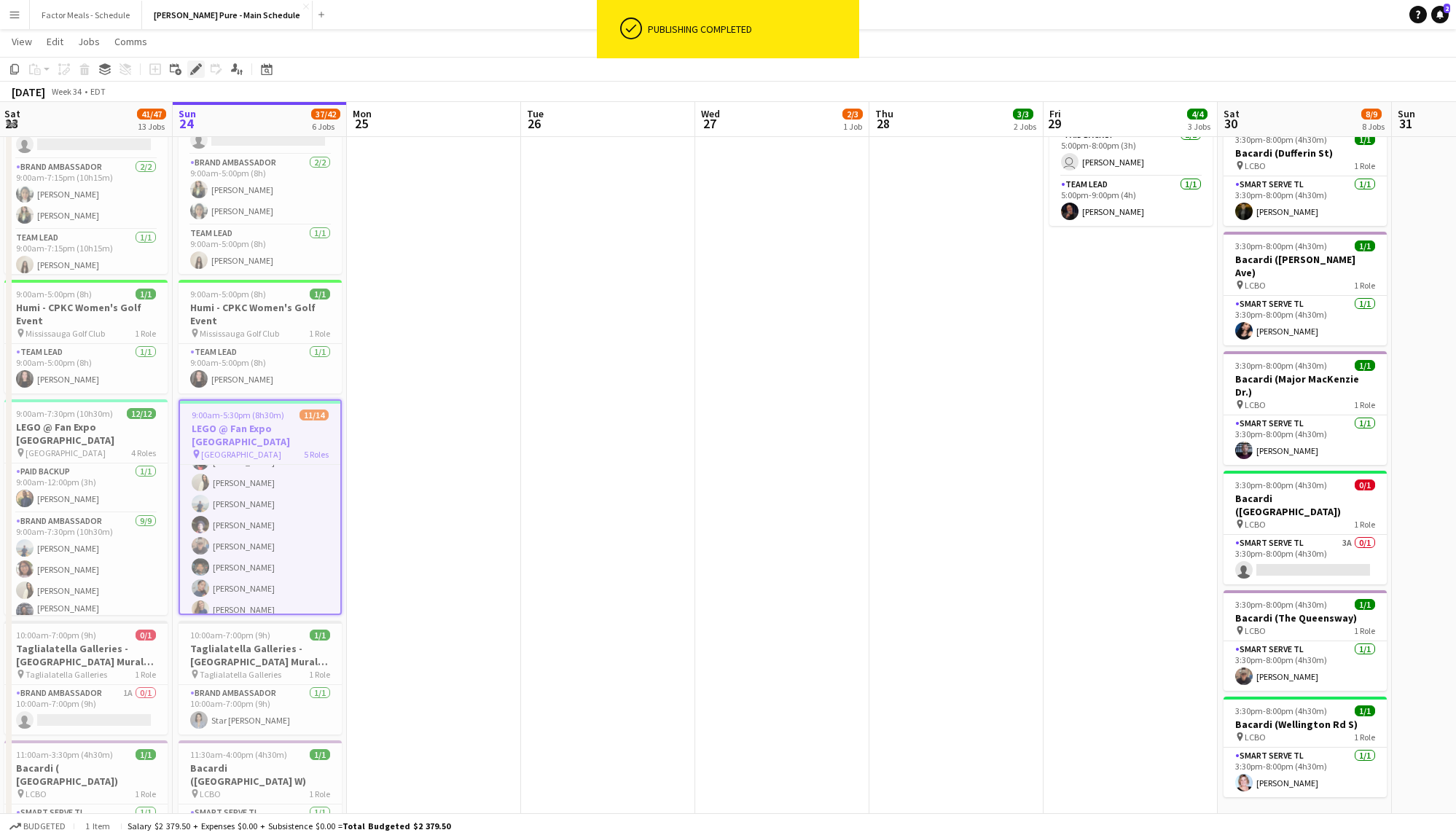
click at [193, 71] on icon at bounding box center [196, 70] width 8 height 8
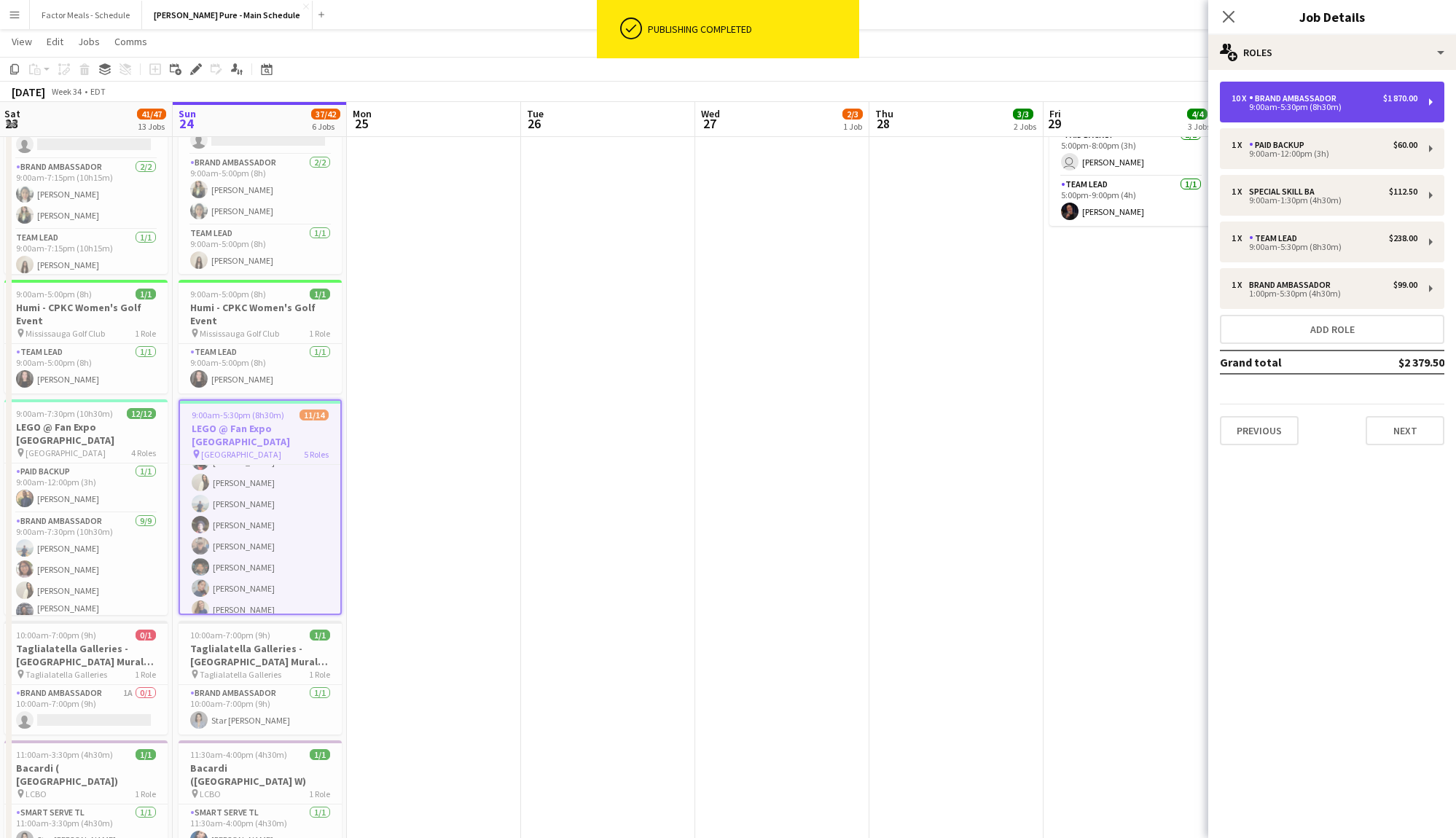
click at [1298, 101] on div "Brand Ambassador" at bounding box center [1295, 98] width 93 height 10
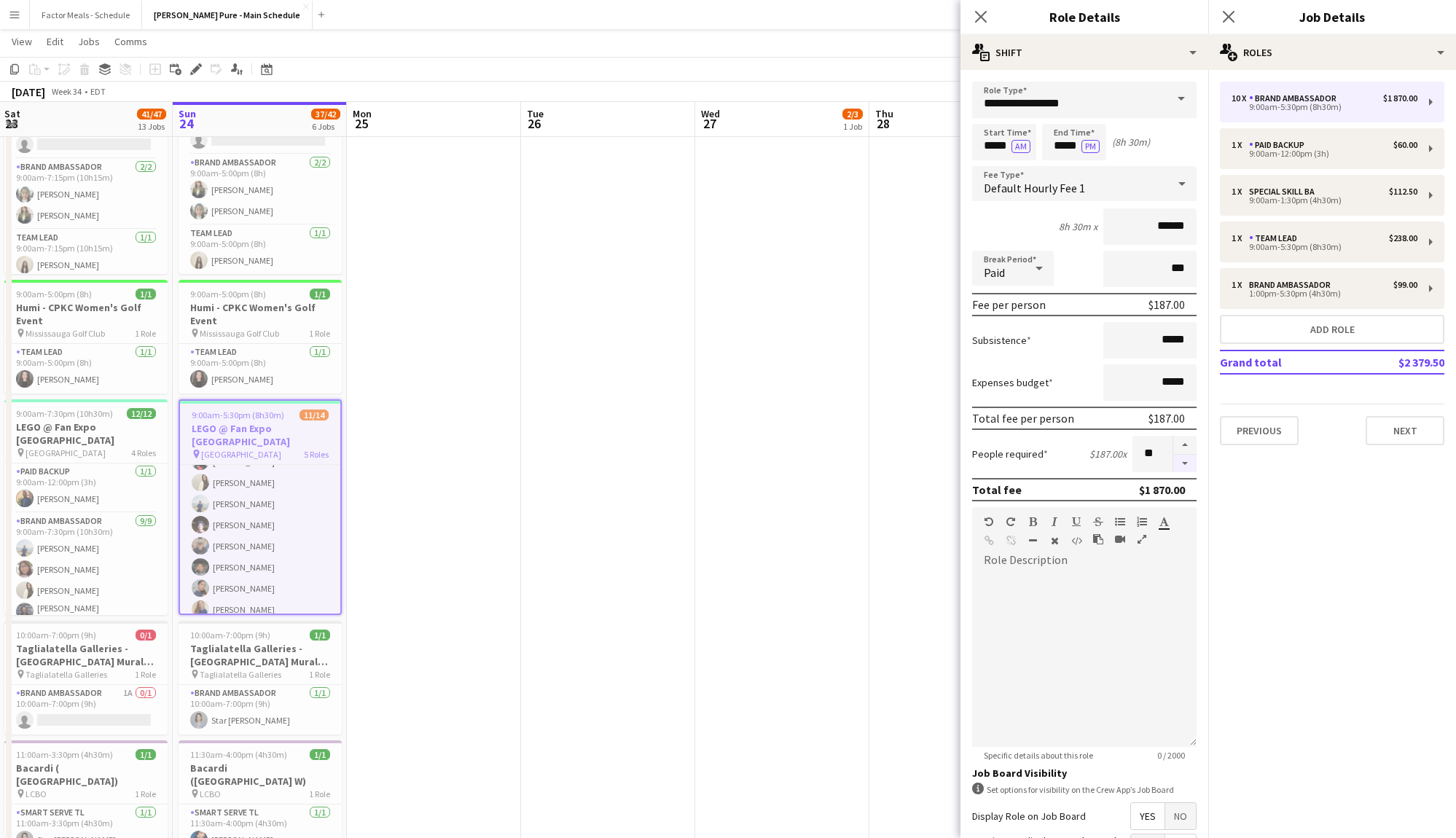
click at [1186, 459] on button "button" at bounding box center [1184, 463] width 23 height 18
type input "*"
click at [982, 9] on app-icon "Close pop-in" at bounding box center [981, 17] width 21 height 21
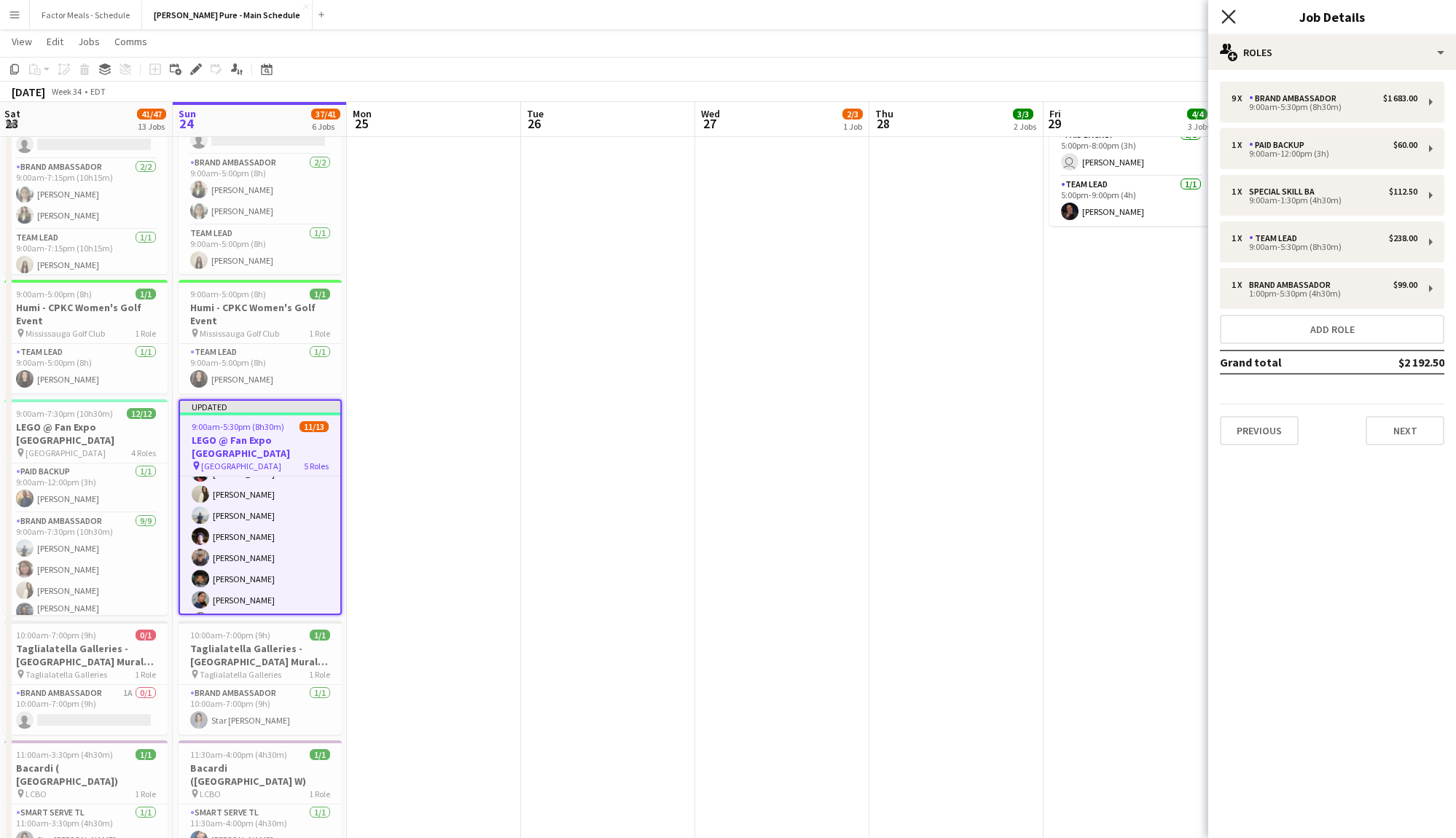
click at [1224, 18] on icon "Close pop-in" at bounding box center [1228, 16] width 14 height 14
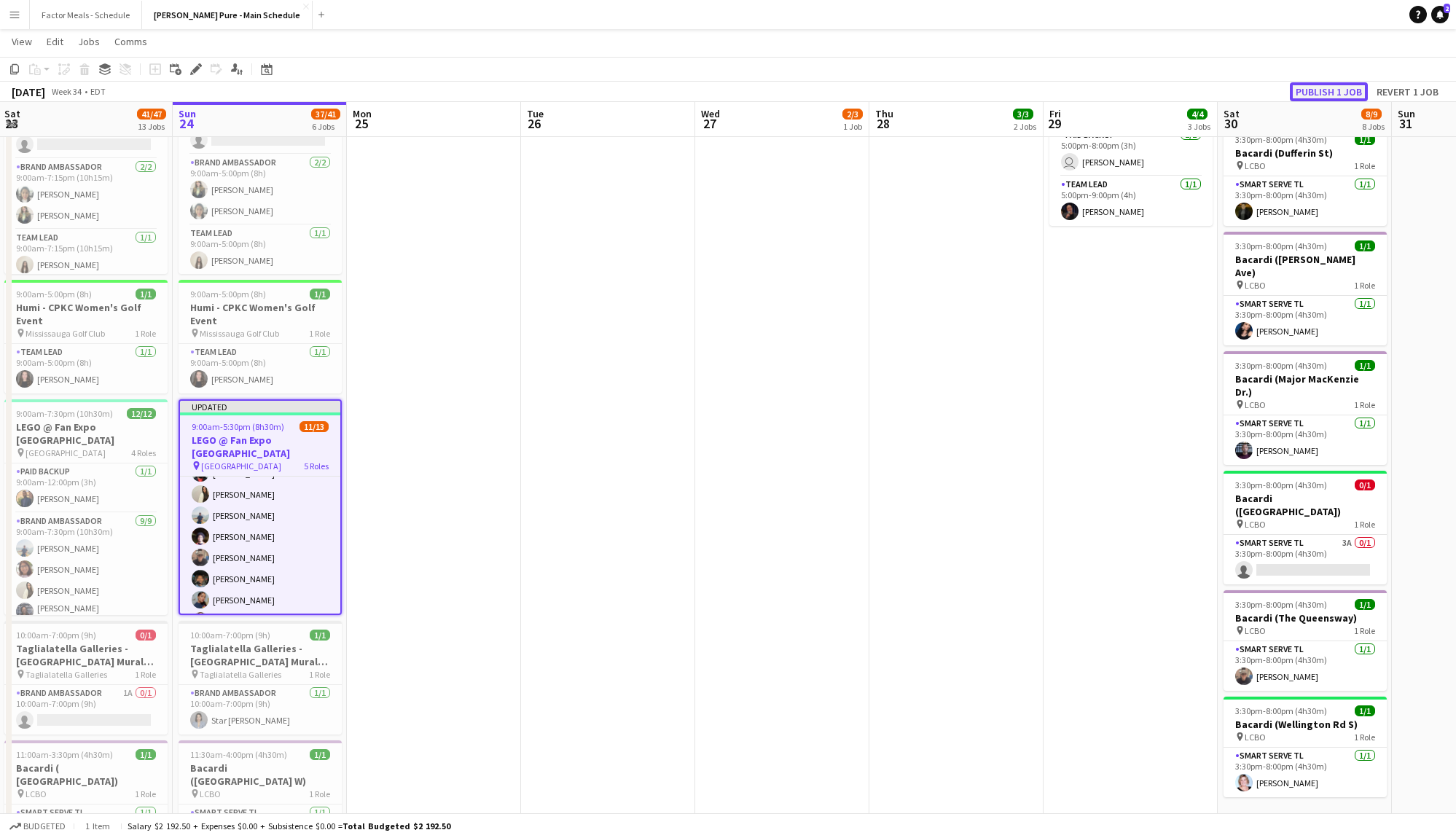
click at [1340, 93] on button "Publish 1 job" at bounding box center [1329, 91] width 78 height 19
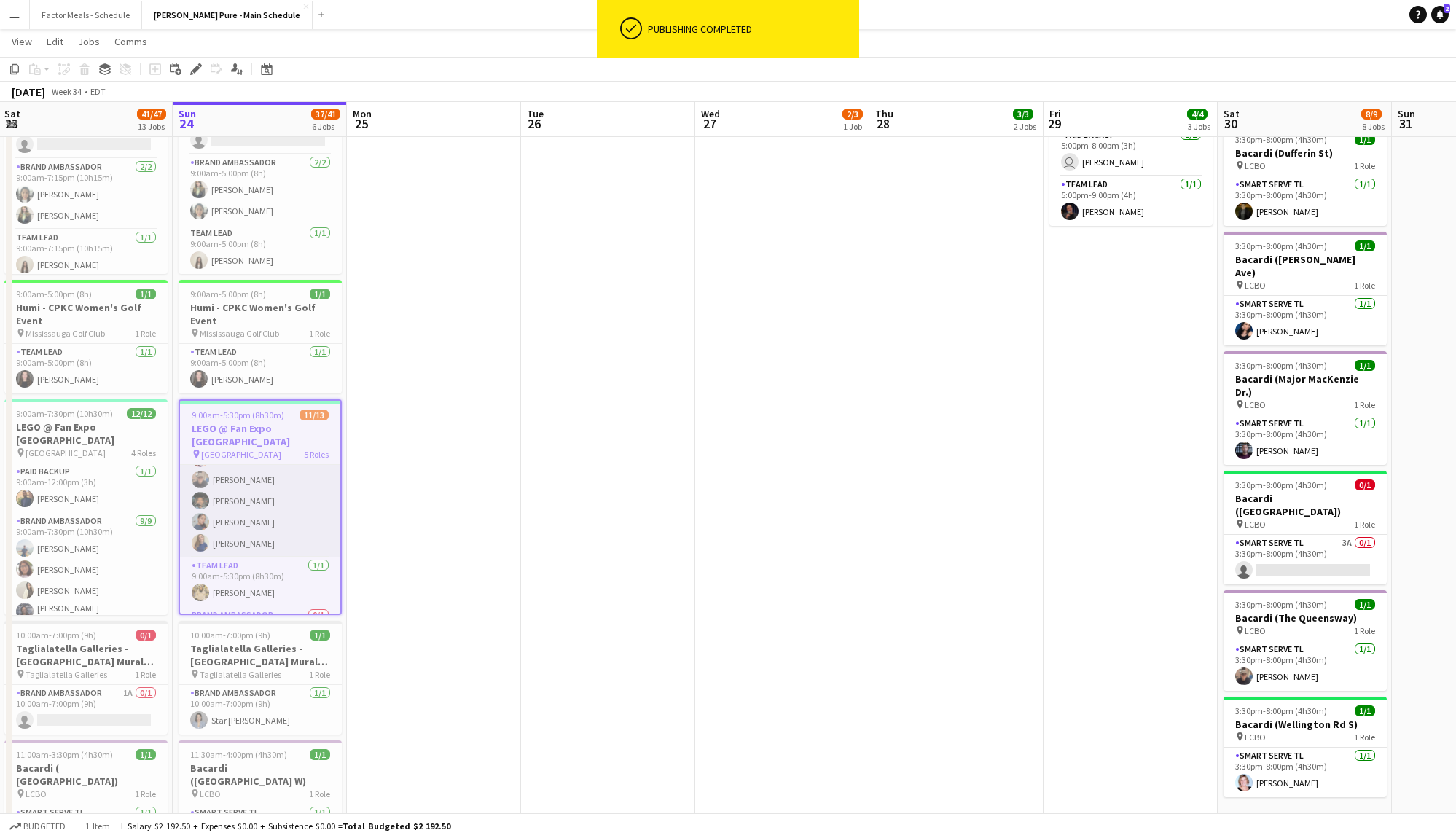
scroll to position [254, 0]
click at [247, 607] on app-card-role "Brand Ambassador 0/1 1:00pm-5:30pm (4h30m) single-neutral-actions" at bounding box center [260, 604] width 161 height 50
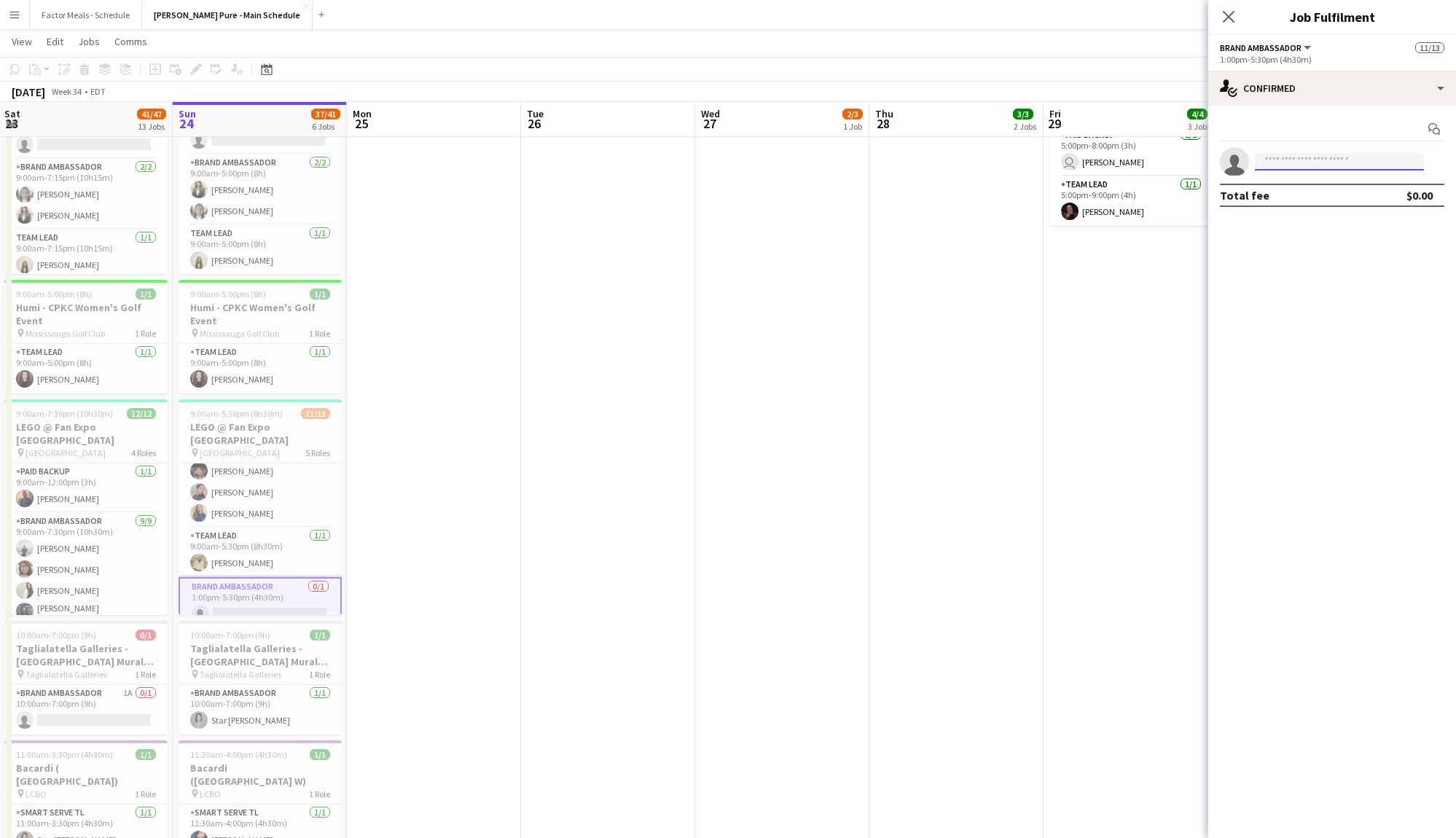
click at [1321, 157] on input at bounding box center [1339, 162] width 169 height 18
type input "*********"
click at [1329, 189] on span "[EMAIL_ADDRESS][DOMAIN_NAME]" at bounding box center [1340, 195] width 146 height 12
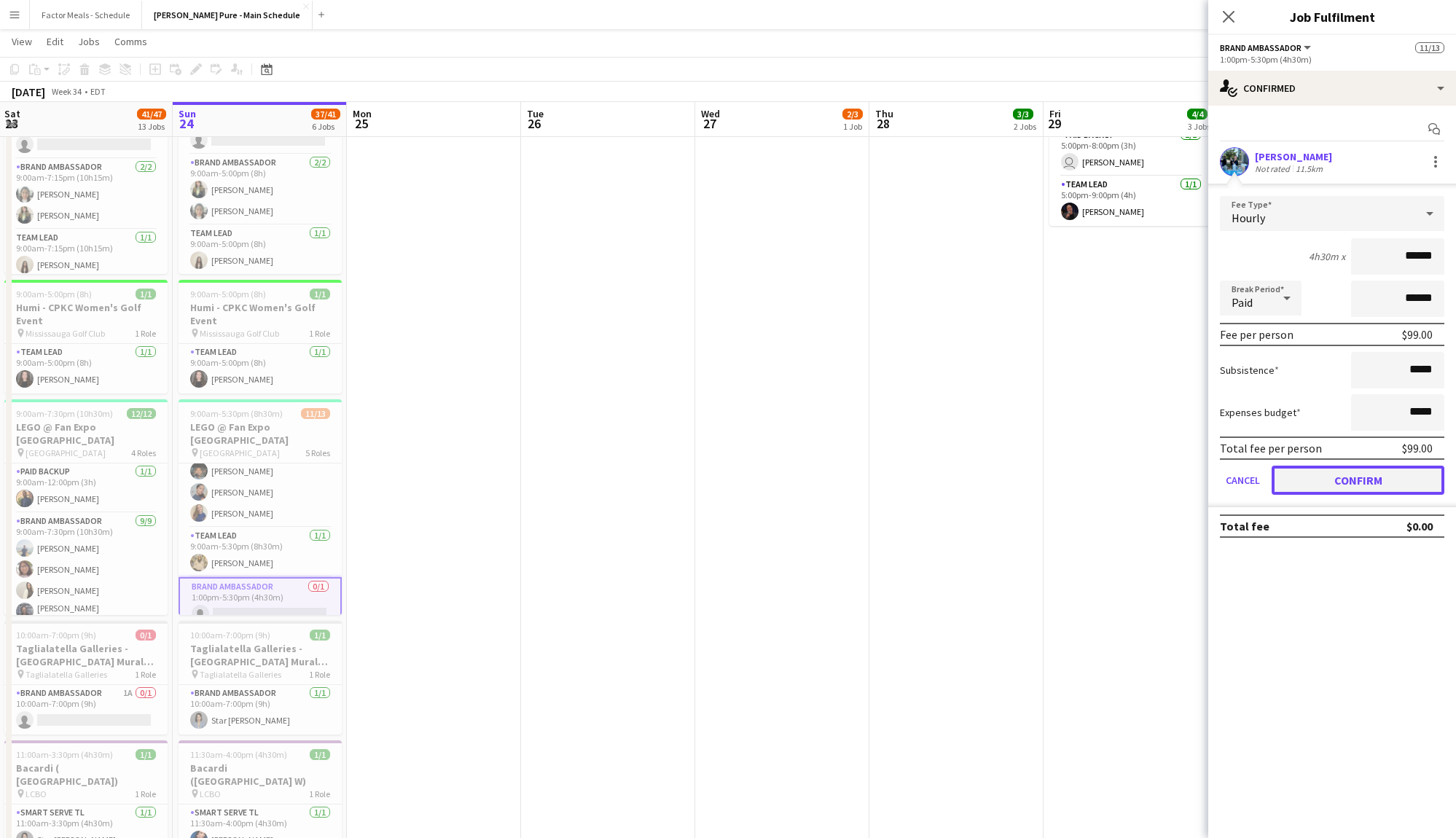
click at [1320, 478] on button "Confirm" at bounding box center [1358, 479] width 173 height 29
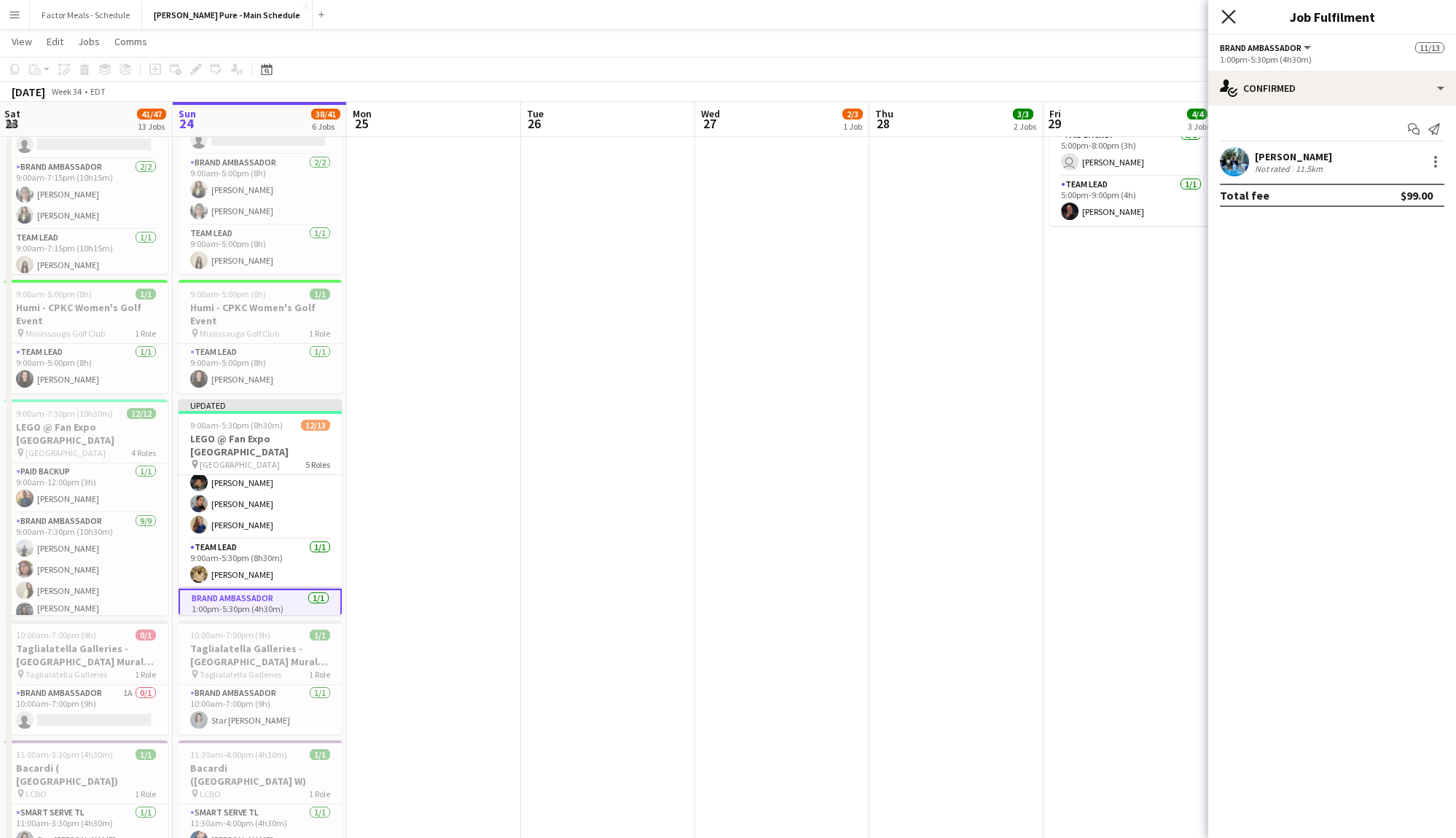
click at [1225, 10] on icon "Close pop-in" at bounding box center [1228, 16] width 14 height 14
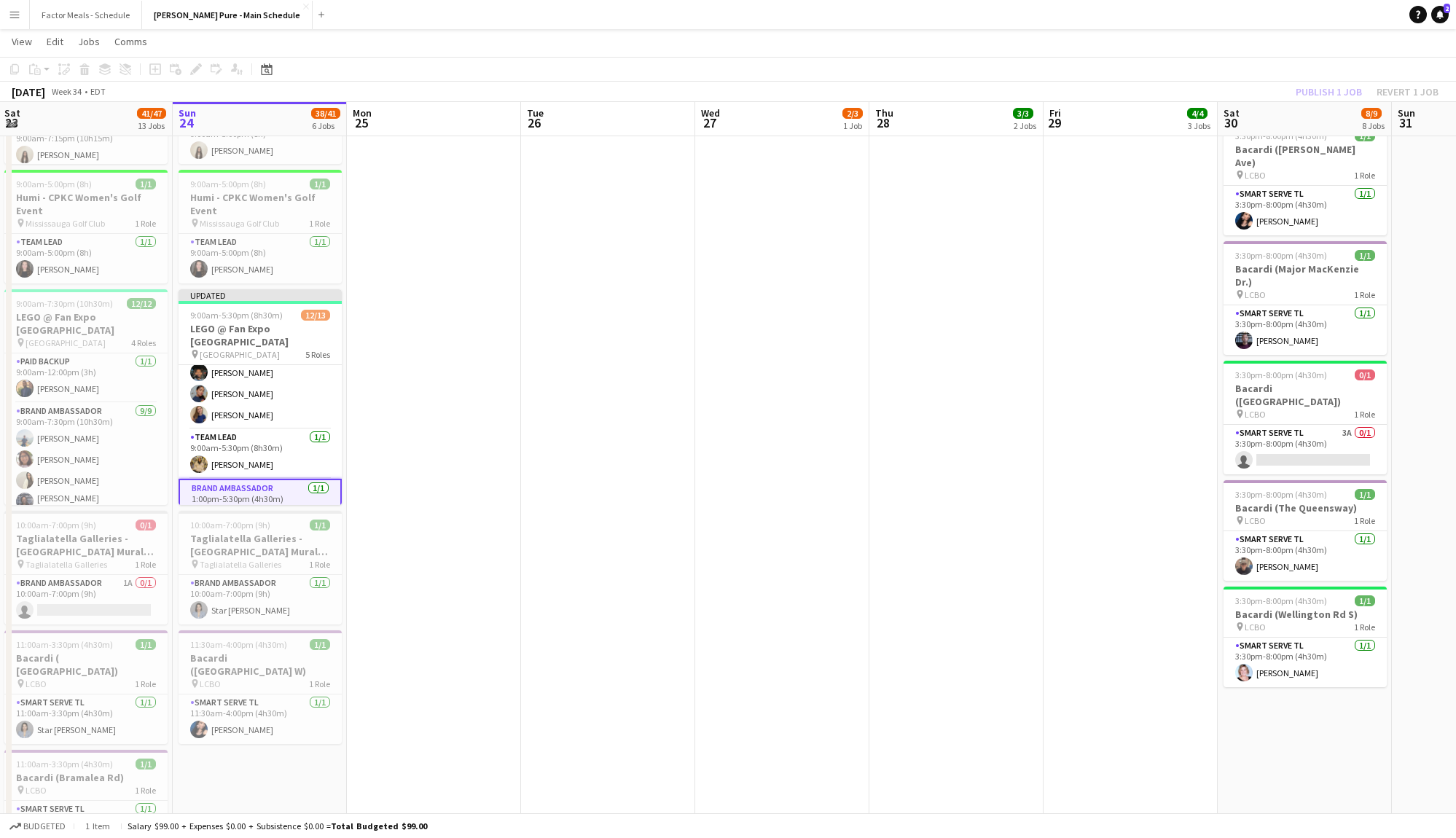
scroll to position [444, 0]
click at [429, 586] on app-date-cell at bounding box center [433, 669] width 174 height 1901
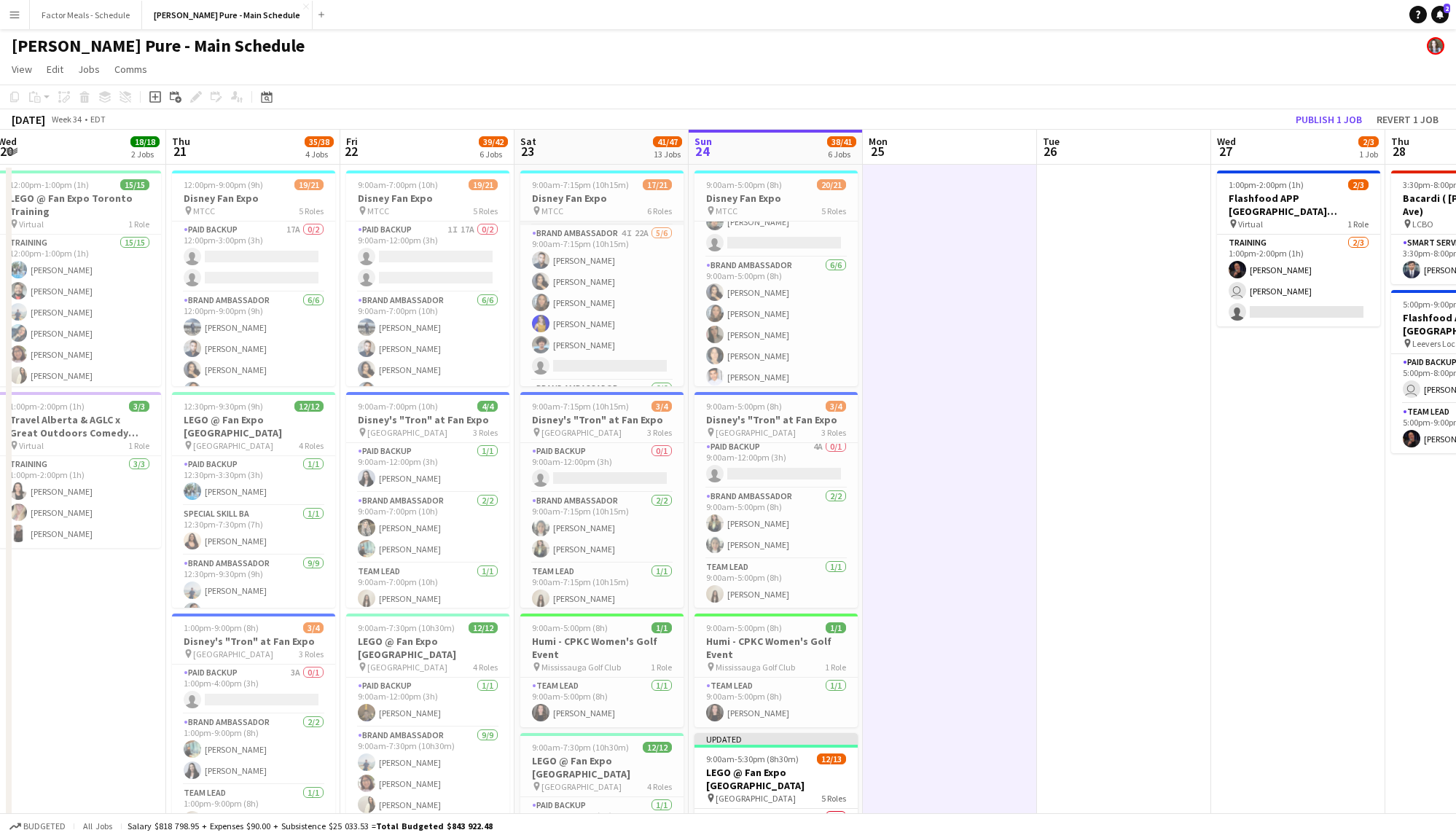
scroll to position [118, 0]
click at [606, 241] on app-card-role "Brand Ambassador 4I 22A [DATE] 9:00am-7:15pm (10h15m) [PERSON_NAME] [PERSON_NAM…" at bounding box center [602, 301] width 164 height 155
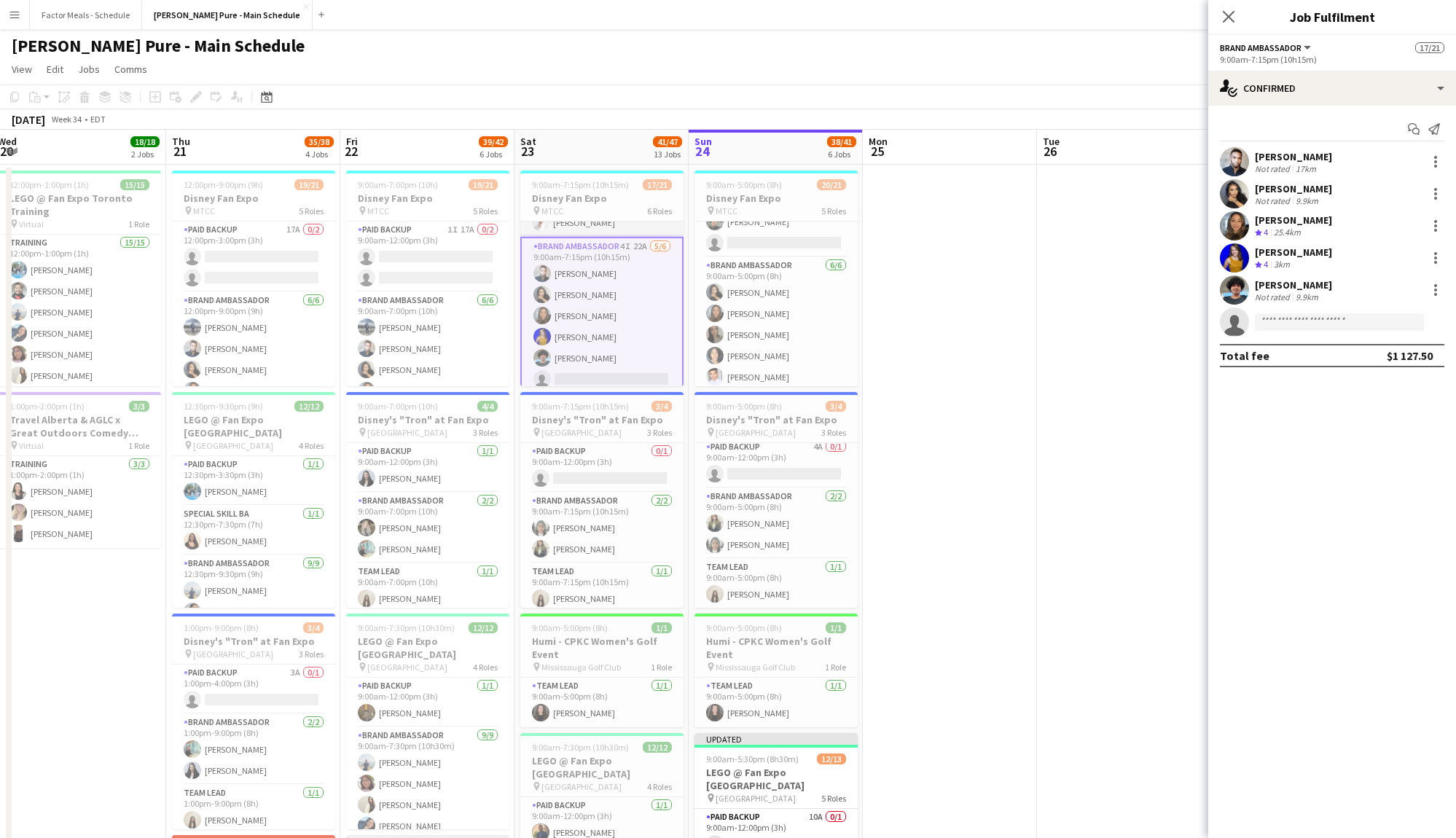
scroll to position [107, 0]
click at [1307, 48] on button "Brand Ambassador" at bounding box center [1266, 47] width 93 height 11
click at [1057, 139] on span "Tue" at bounding box center [1052, 141] width 17 height 13
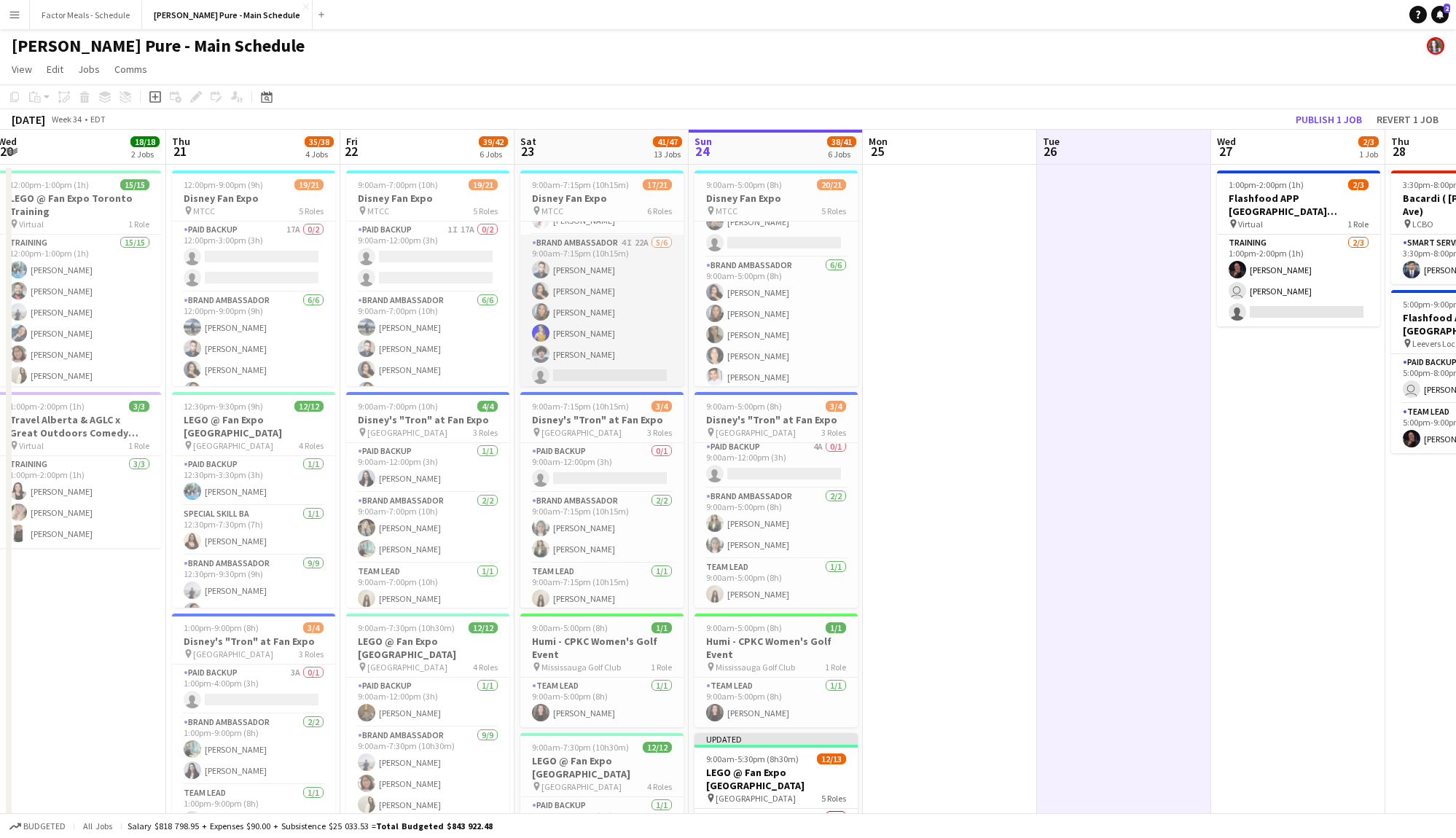
click at [590, 304] on app-card-role "Brand Ambassador 4I 22A [DATE] 9:00am-7:15pm (10h15m) [PERSON_NAME] [PERSON_NAM…" at bounding box center [602, 312] width 164 height 155
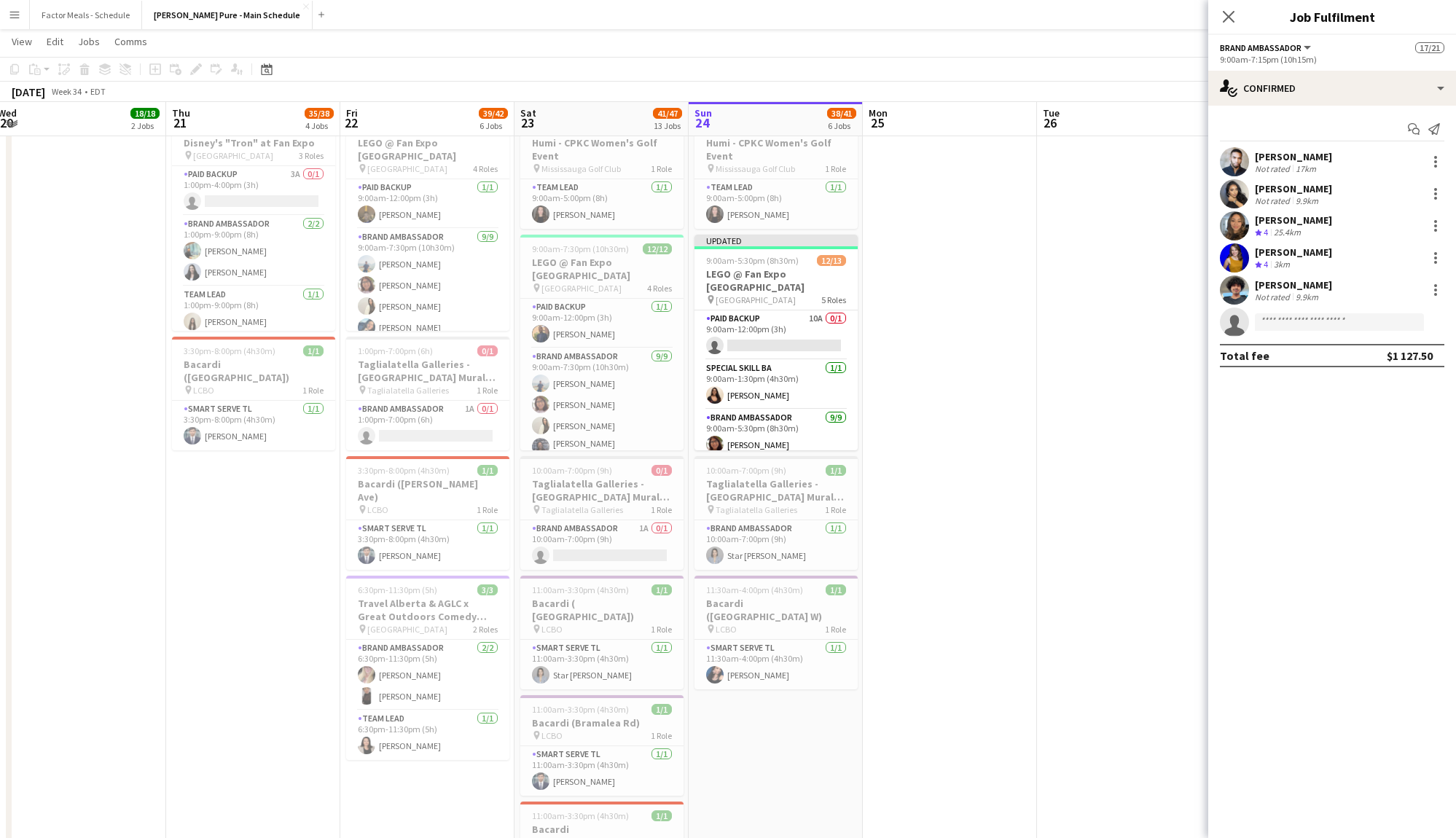
scroll to position [496, 0]
click at [603, 284] on span "[GEOGRAPHIC_DATA]" at bounding box center [581, 289] width 80 height 11
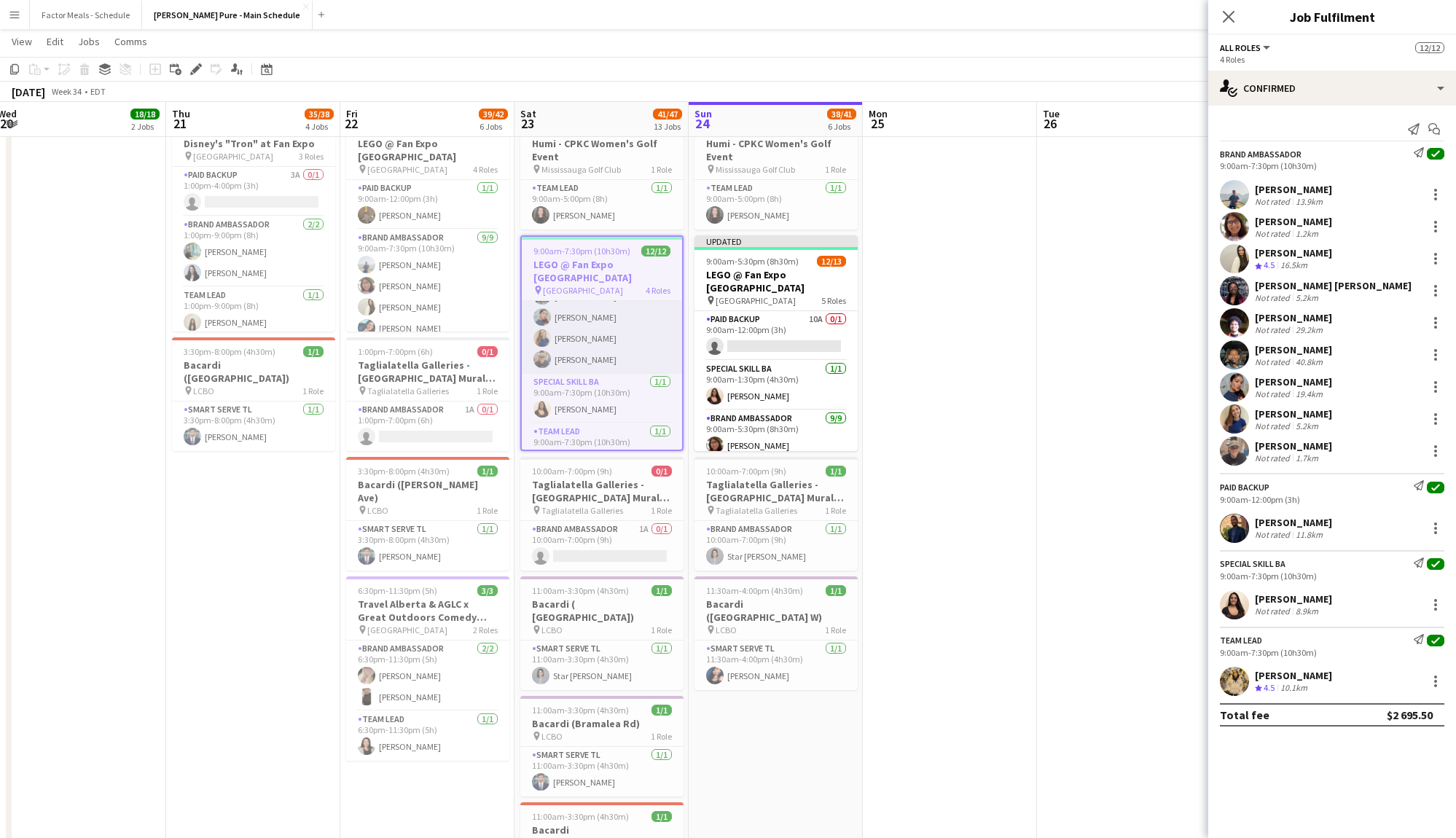
scroll to position [204, 0]
click at [589, 443] on app-card-role "Team Lead [DATE] 9:00am-7:30pm (10h30m) [PERSON_NAME]" at bounding box center [602, 444] width 161 height 50
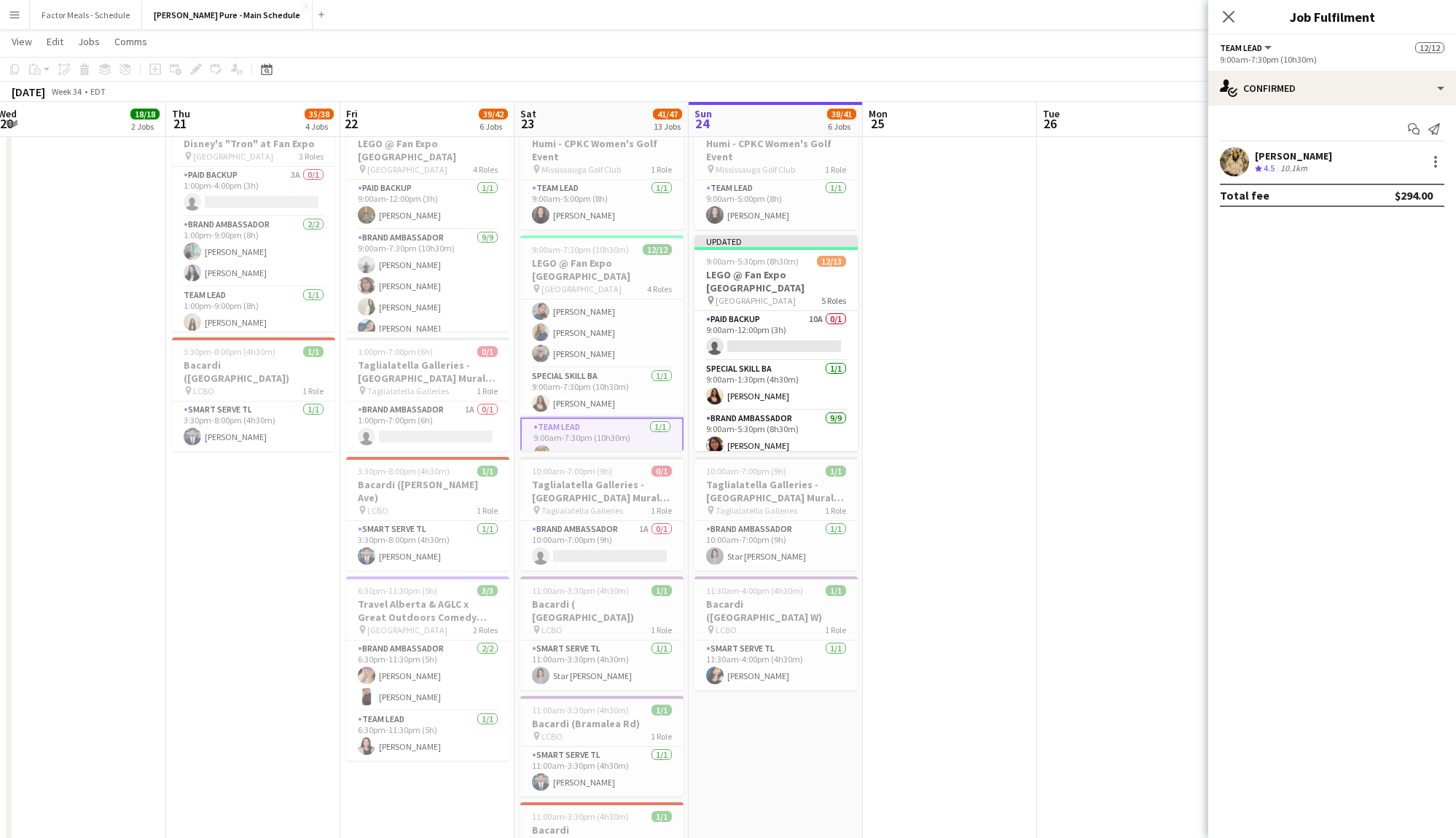
click at [606, 284] on span "[GEOGRAPHIC_DATA]" at bounding box center [581, 289] width 80 height 11
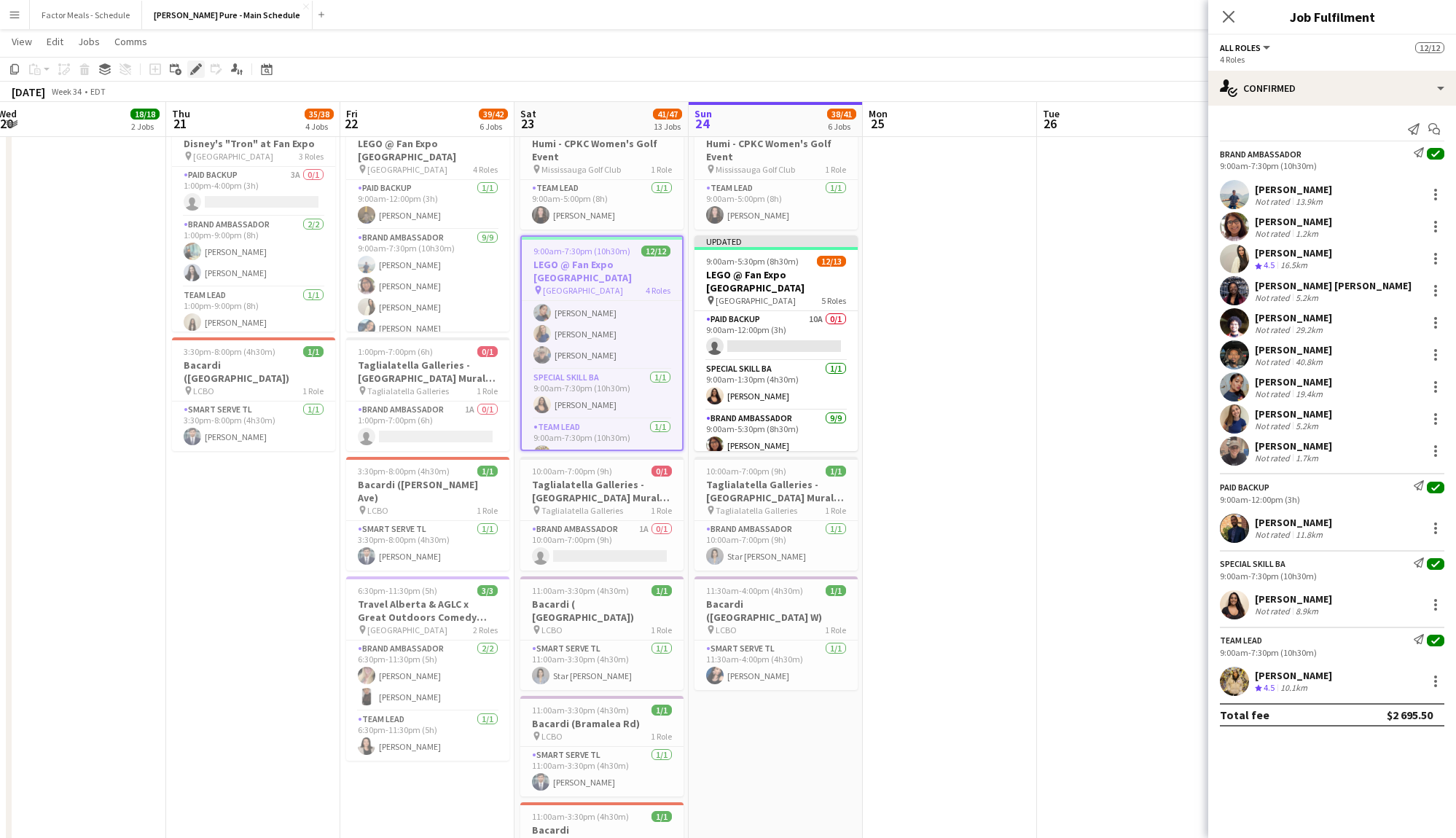
click at [191, 74] on icon "Edit" at bounding box center [197, 70] width 12 height 12
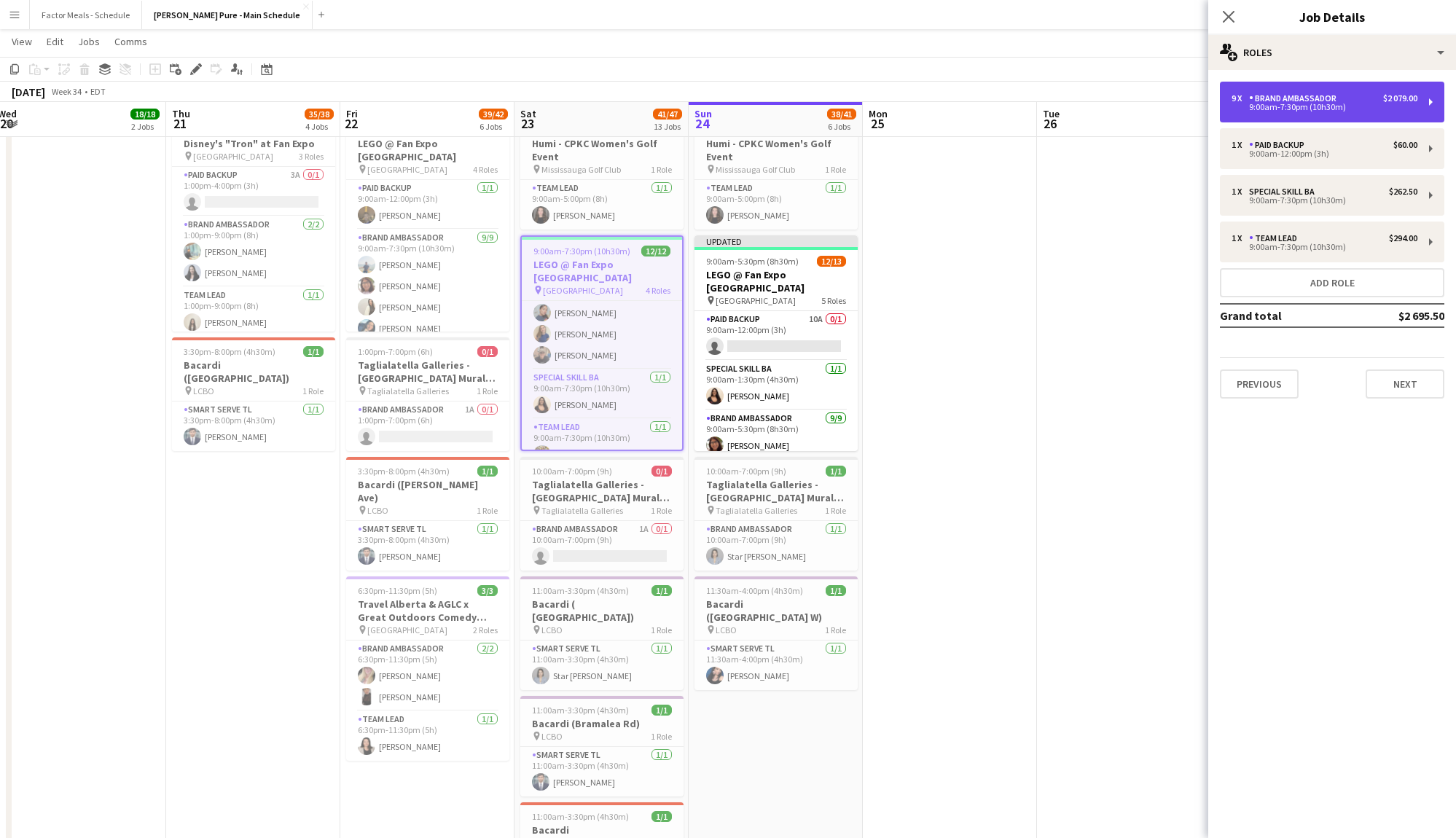
click at [1332, 106] on div "9:00am-7:30pm (10h30m)" at bounding box center [1325, 107] width 186 height 7
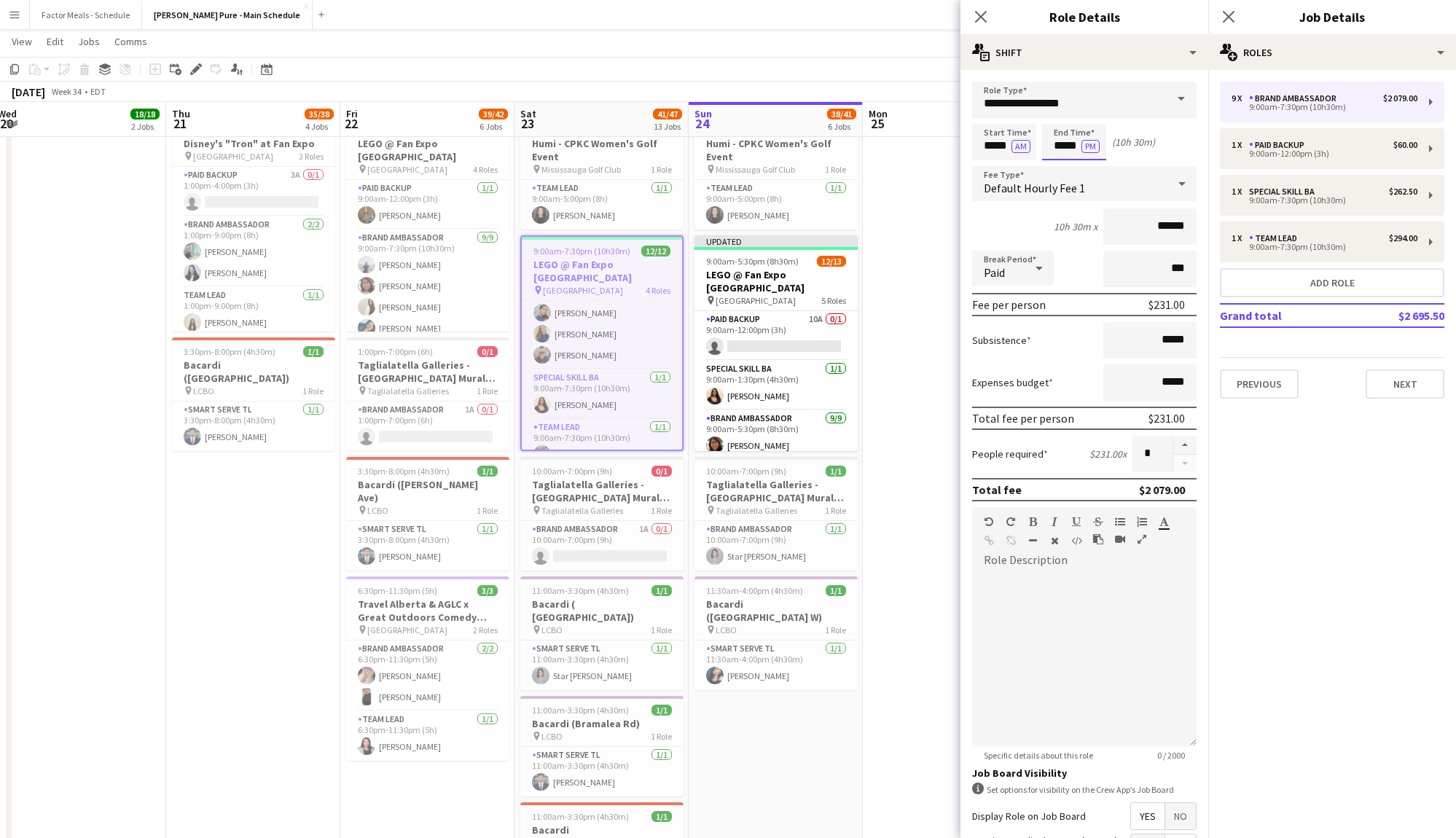
click at [1064, 145] on body "Menu Boards Boards Boards All jobs Status Workforce Workforce My Workforce Recr…" at bounding box center [728, 581] width 1456 height 2155
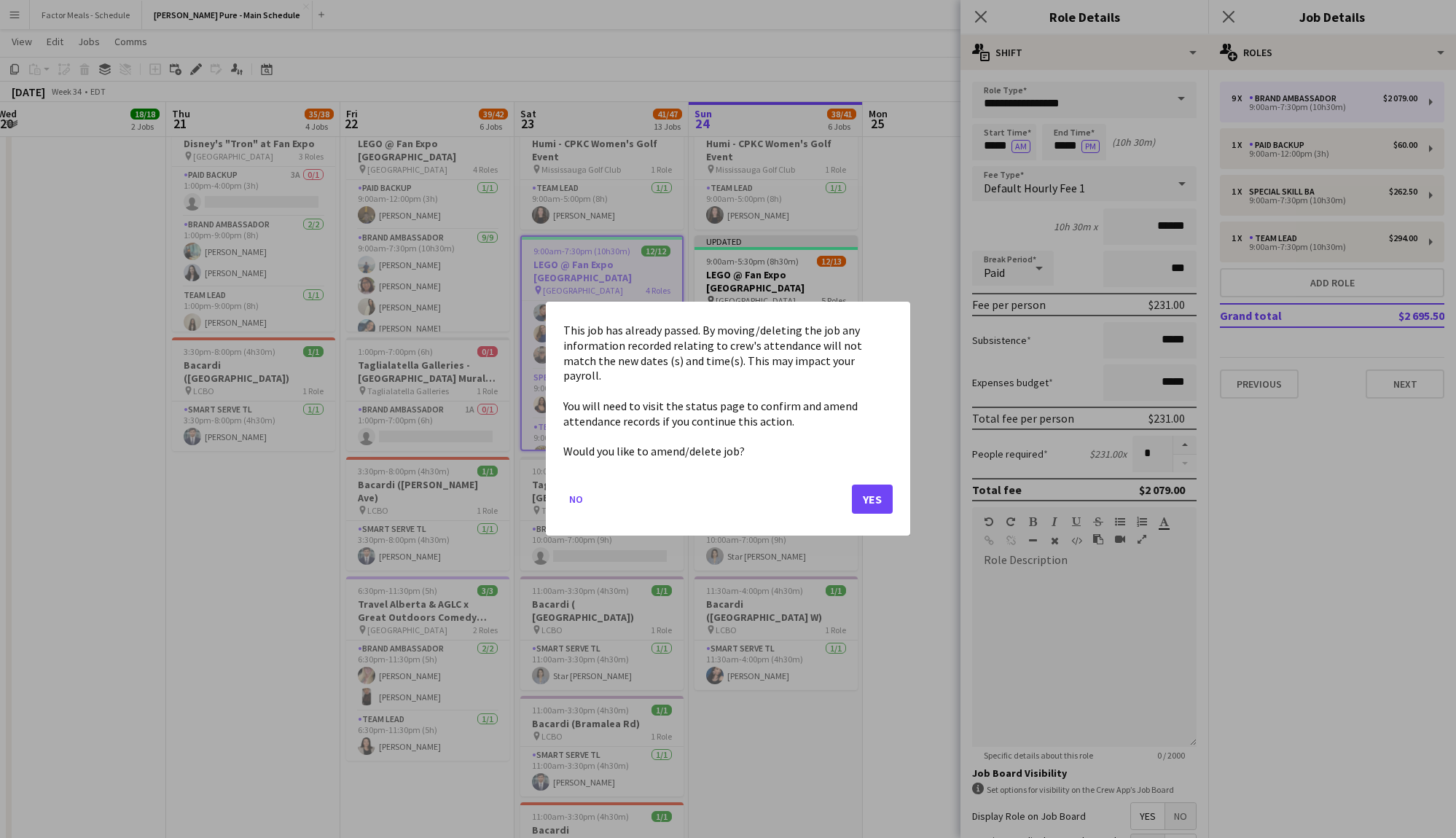
click at [1084, 123] on div at bounding box center [728, 419] width 1456 height 838
click at [873, 500] on button "Yes" at bounding box center [872, 499] width 41 height 29
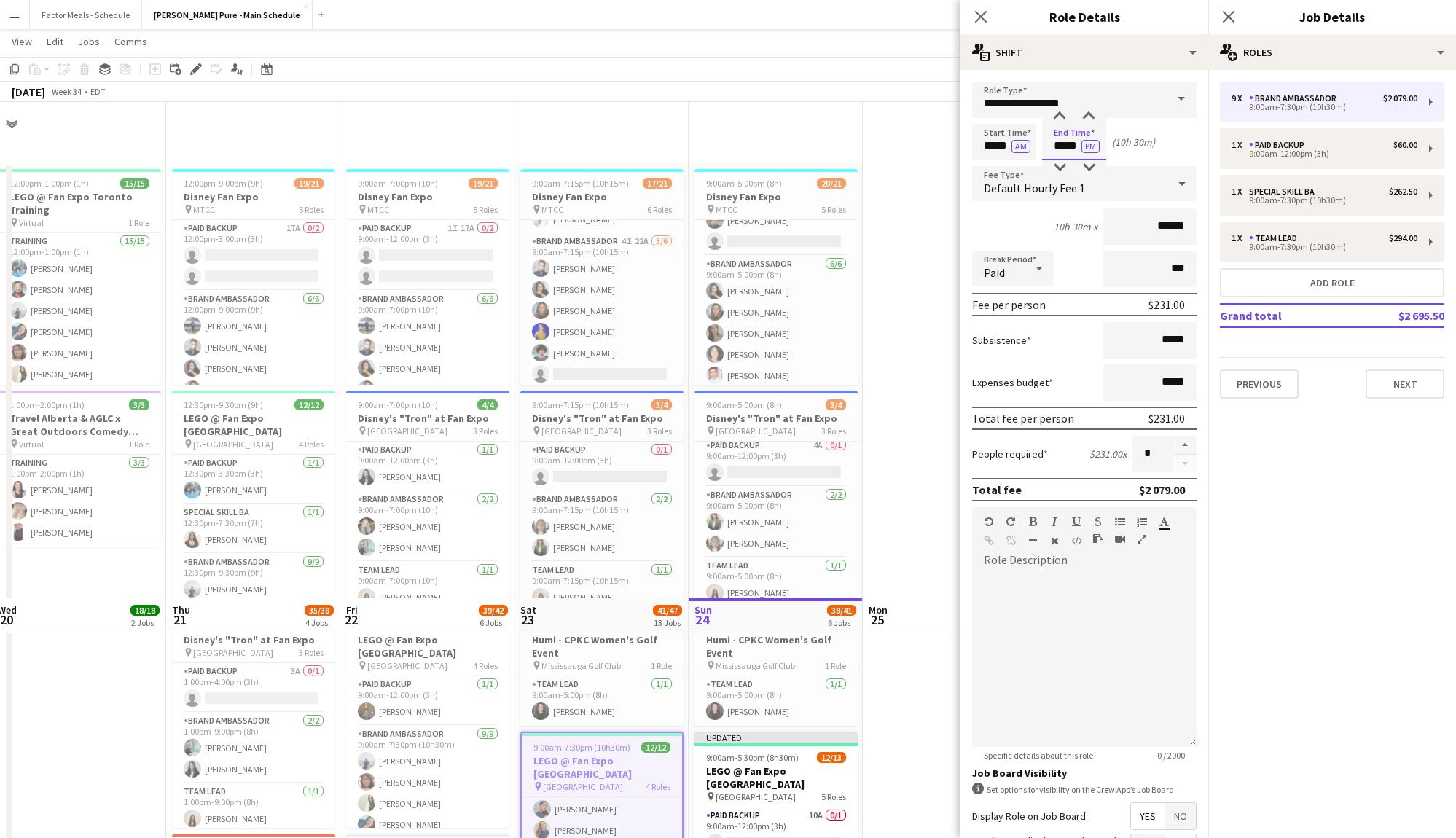
scroll to position [496, 0]
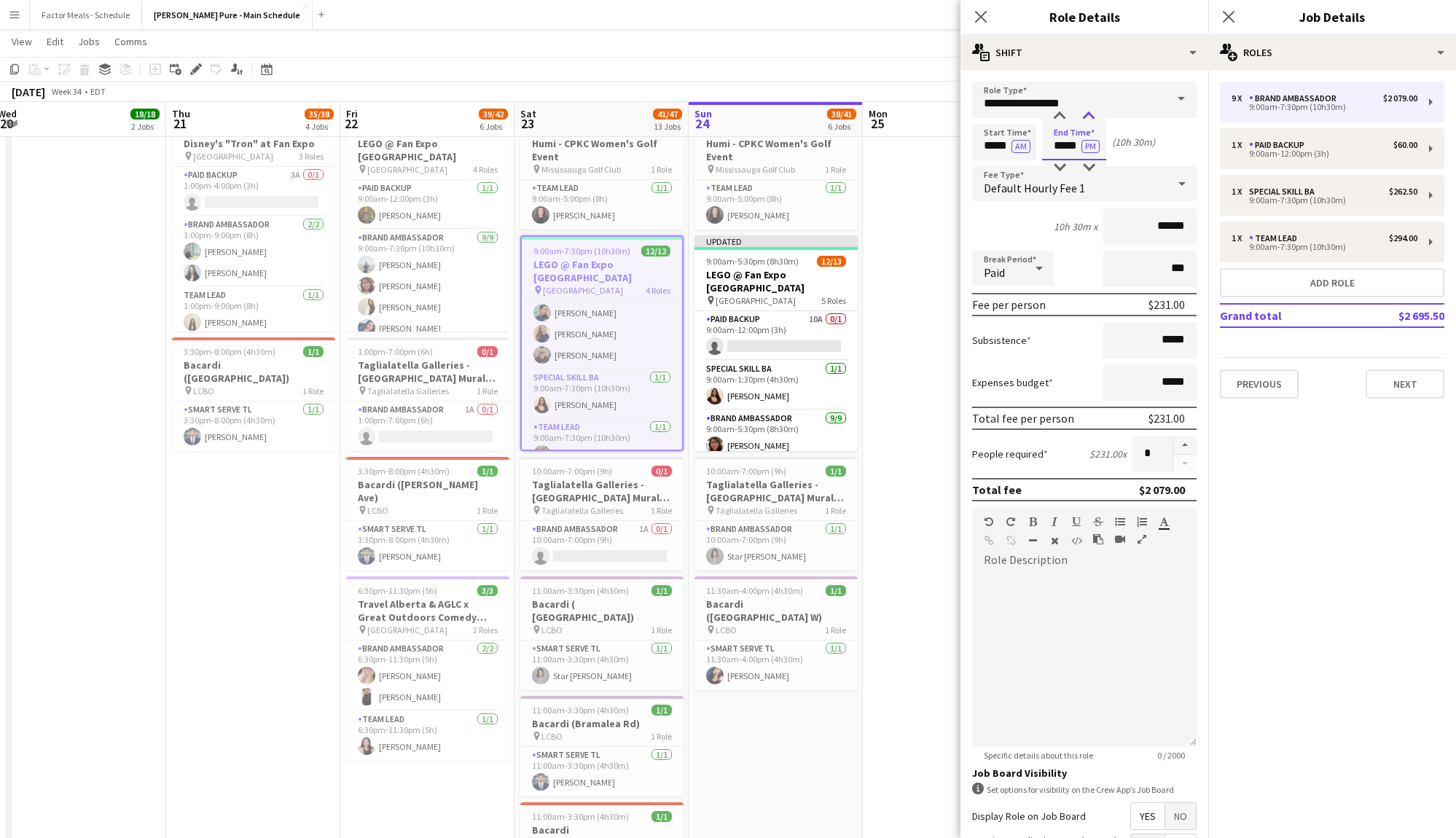
type input "*****"
click at [1092, 114] on div at bounding box center [1089, 116] width 29 height 15
click at [1303, 194] on div "Special Skill BA" at bounding box center [1285, 192] width 72 height 10
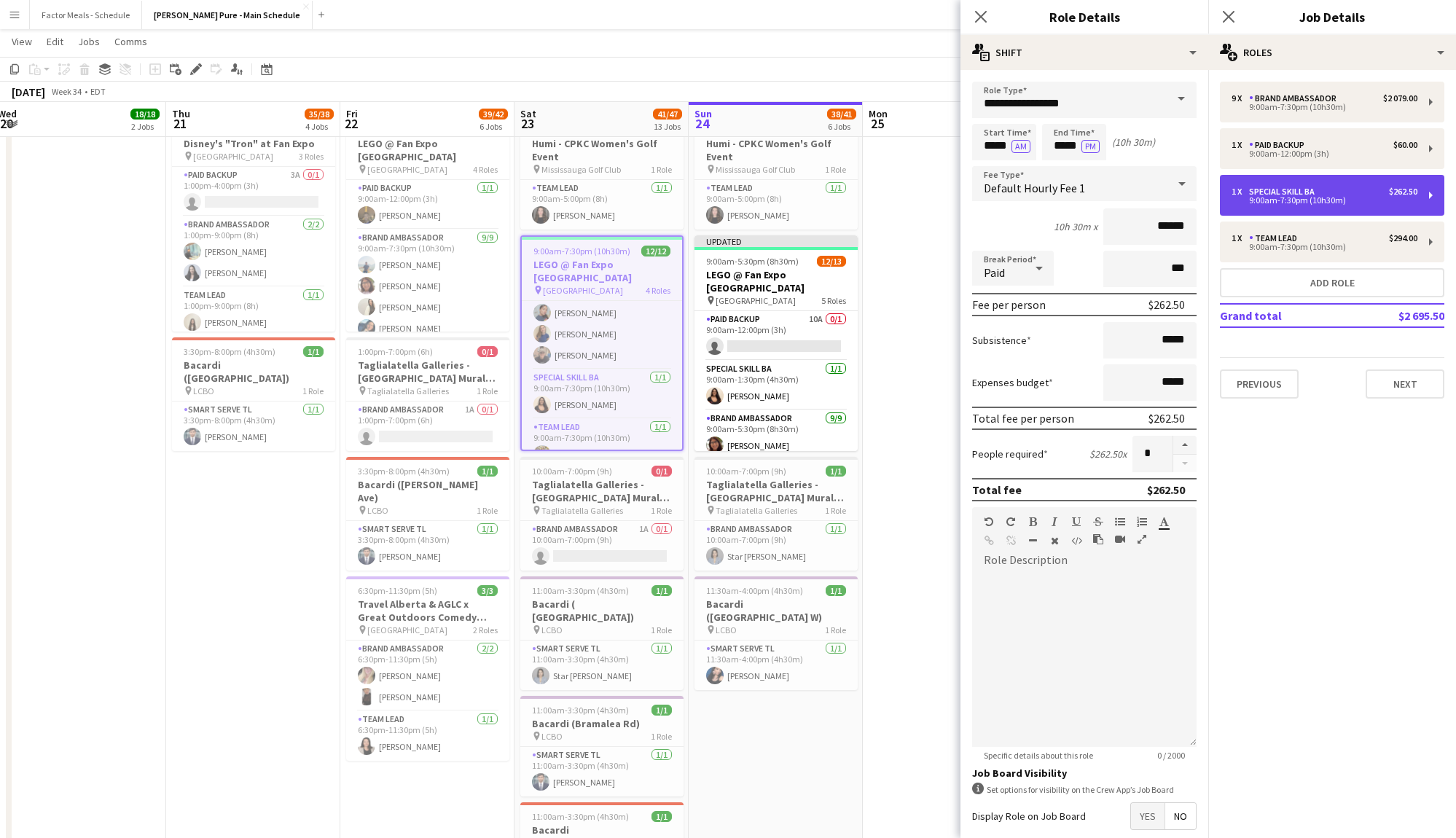
type input "**********"
type input "*****"
type input "******"
type input "*"
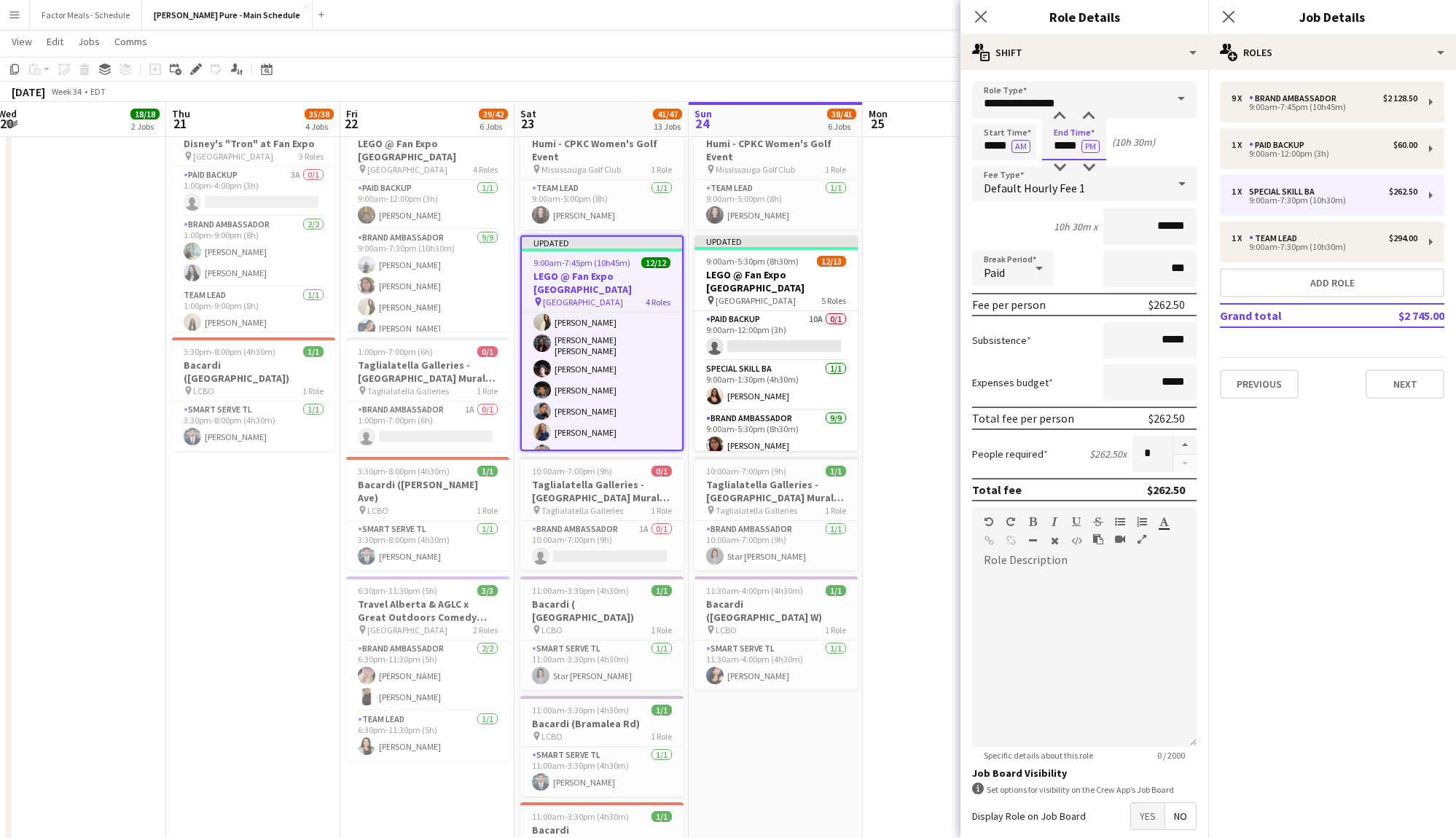
click at [1078, 133] on input "*****" at bounding box center [1075, 142] width 64 height 36
type input "*****"
click at [1091, 114] on div at bounding box center [1089, 116] width 29 height 15
click at [1289, 234] on div "Team Lead" at bounding box center [1276, 239] width 54 height 10
type input "*********"
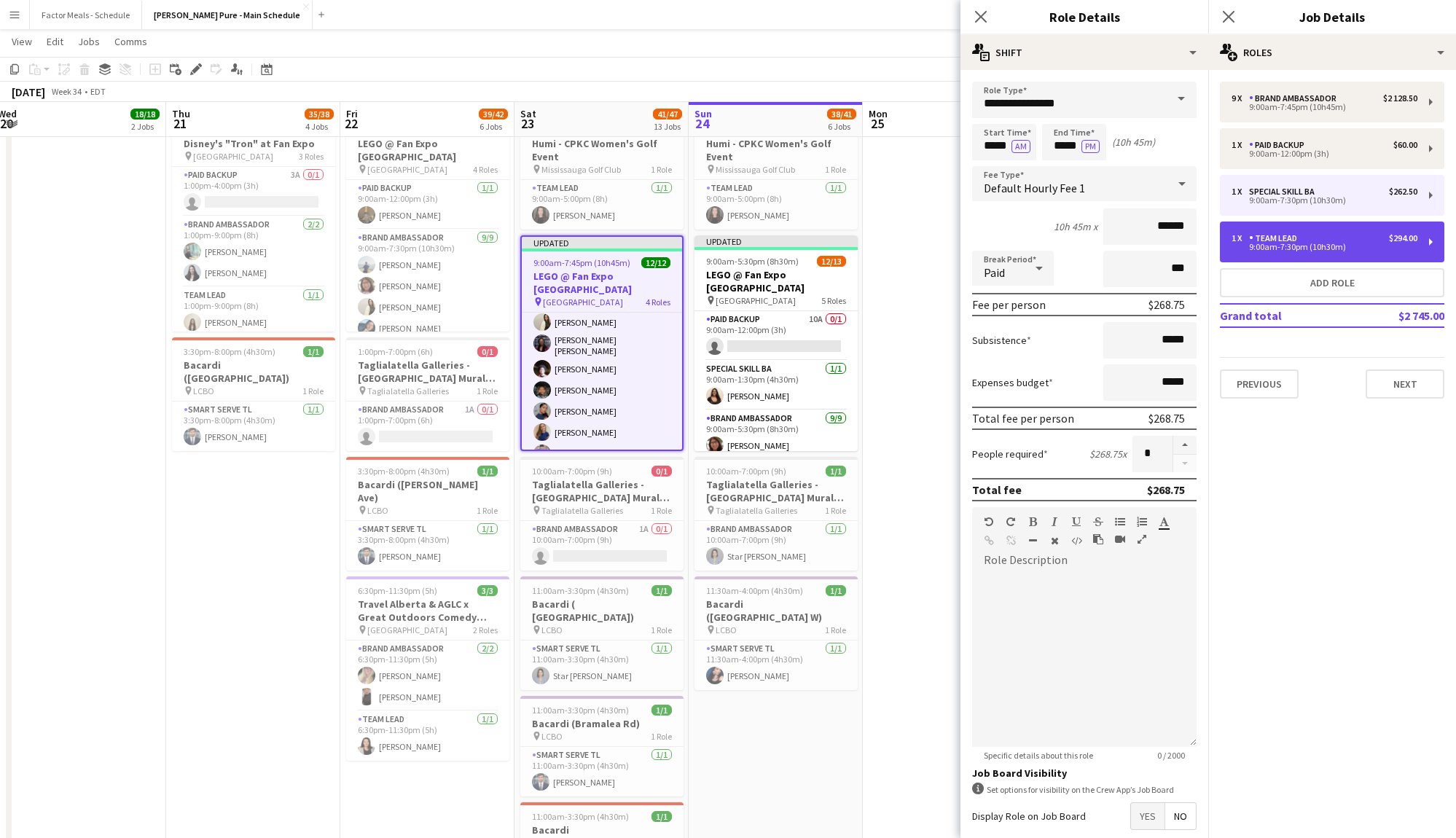
type input "*****"
type input "******"
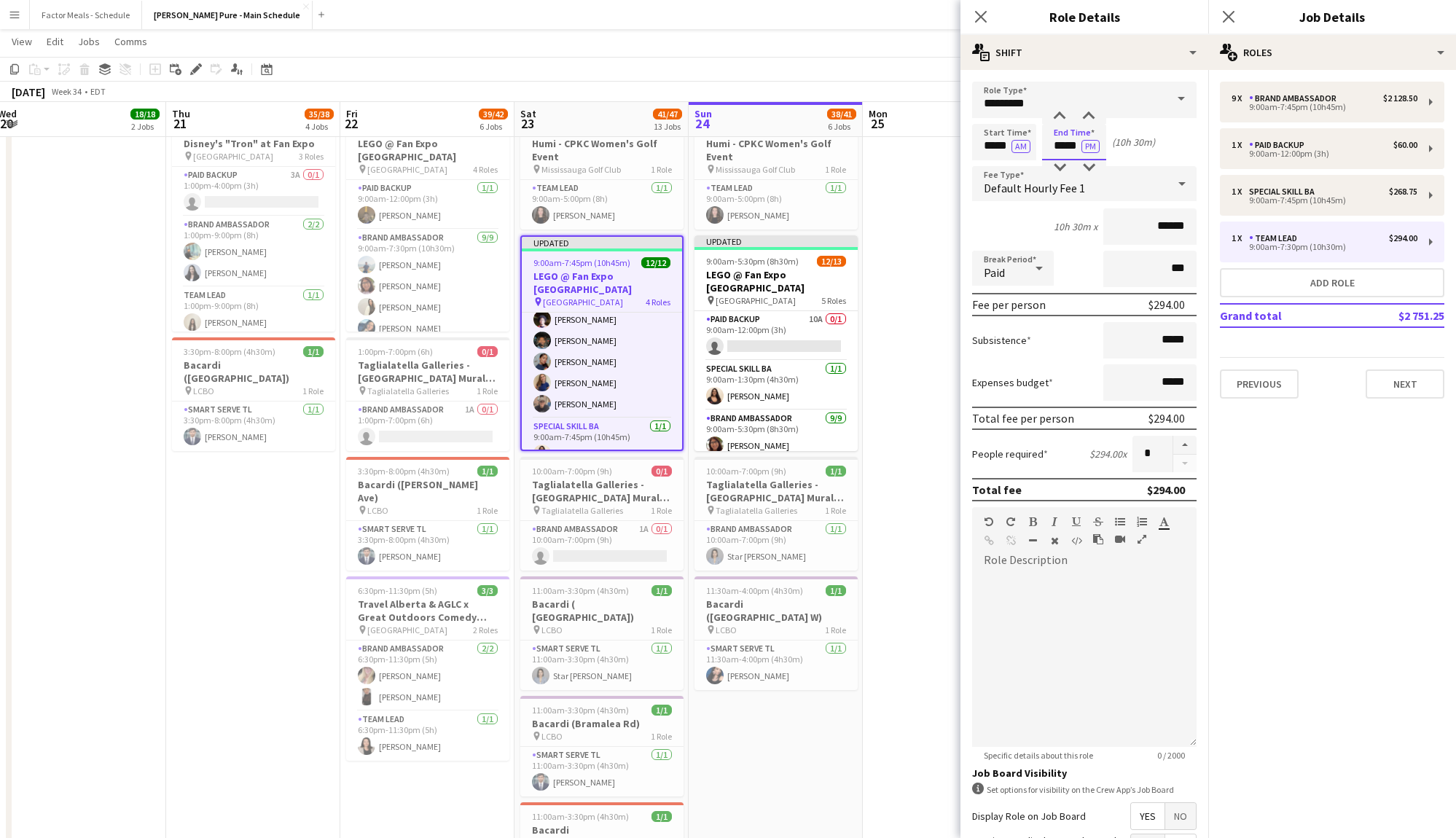
click at [1079, 134] on input "*****" at bounding box center [1075, 142] width 64 height 36
type input "*****"
click at [1090, 117] on div at bounding box center [1089, 116] width 29 height 15
click at [977, 16] on icon "Close pop-in" at bounding box center [981, 16] width 14 height 14
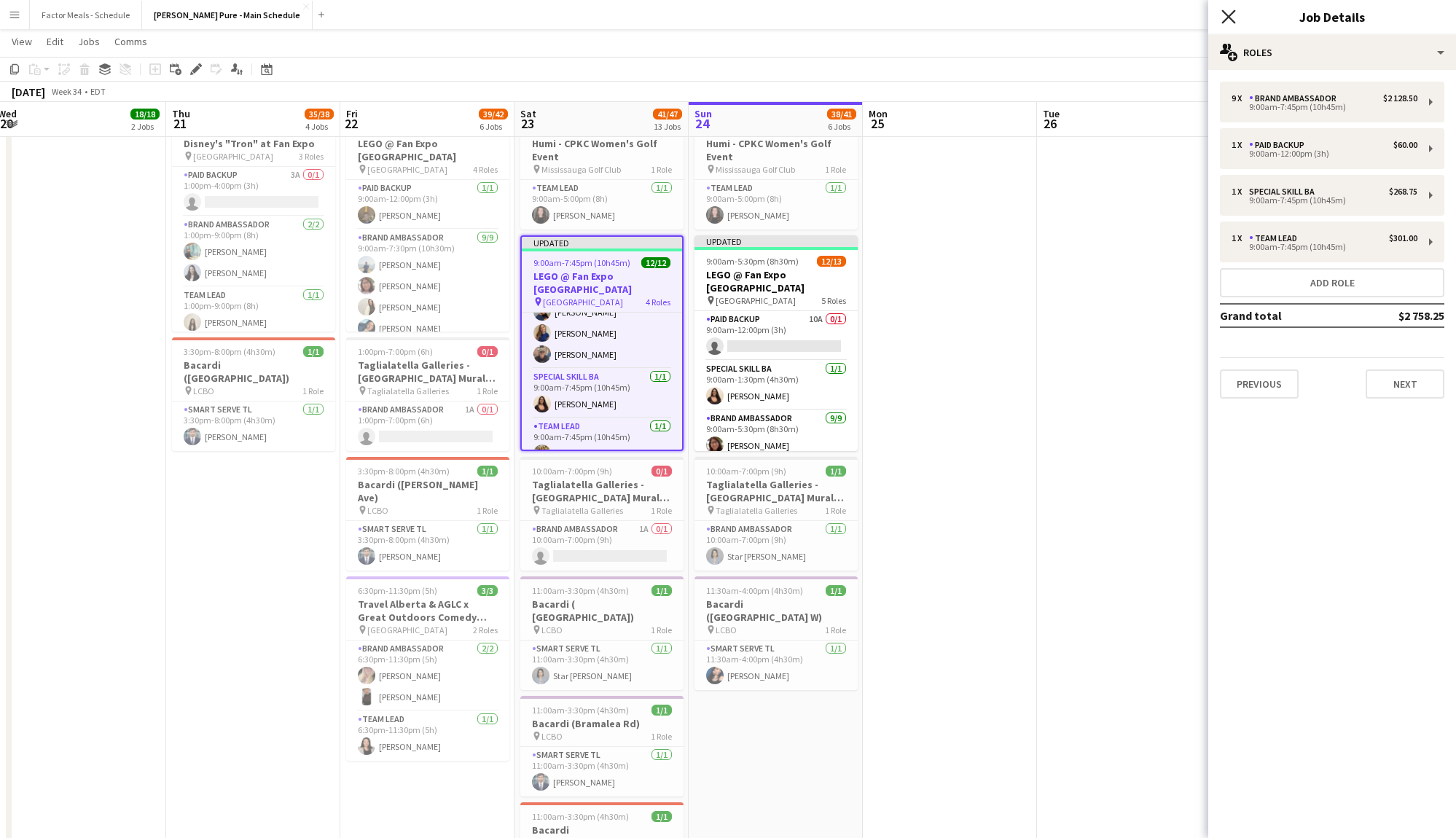
click at [1230, 14] on icon "Close pop-in" at bounding box center [1228, 16] width 14 height 14
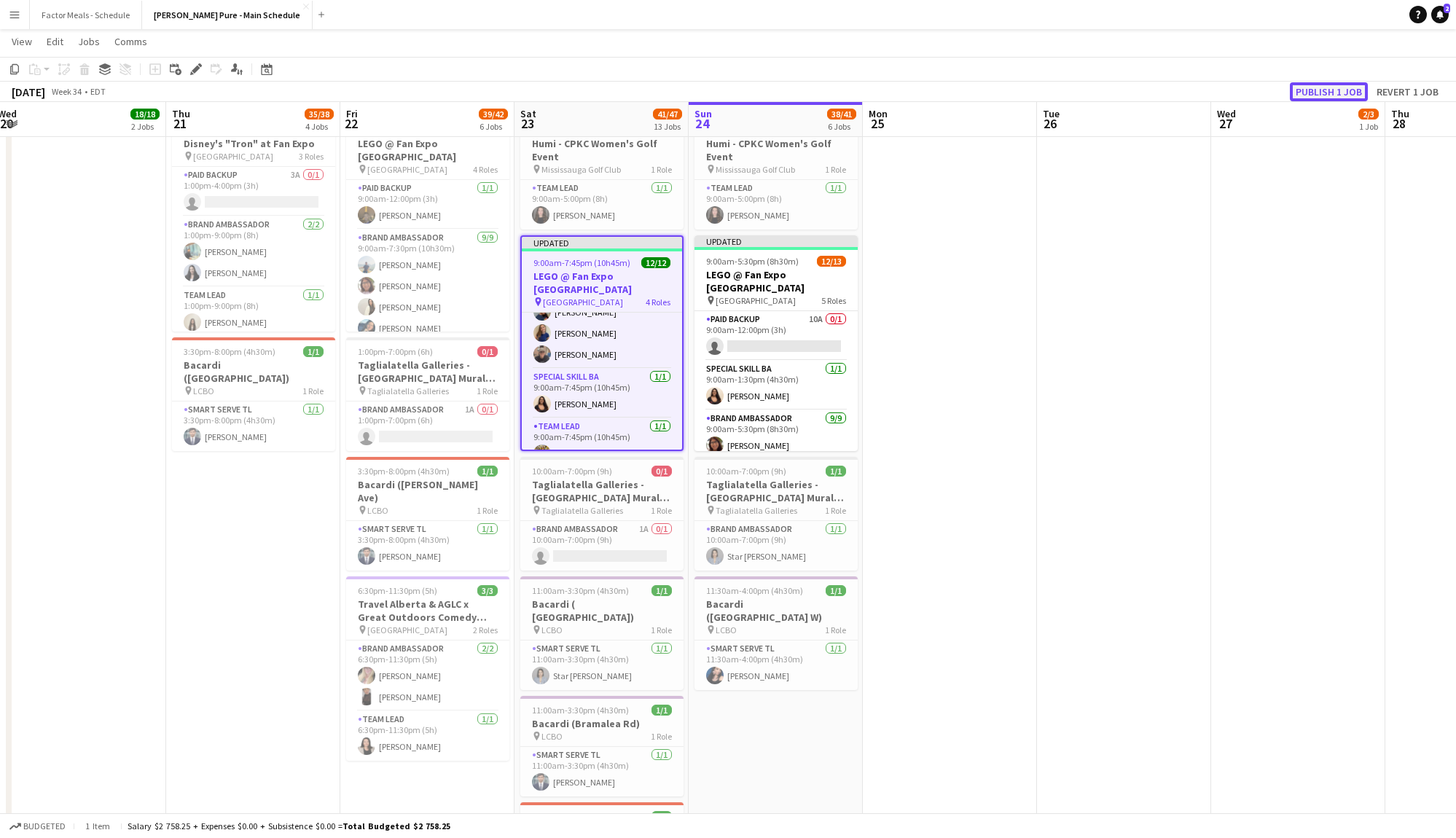
click at [1316, 89] on button "Publish 1 job" at bounding box center [1329, 91] width 78 height 19
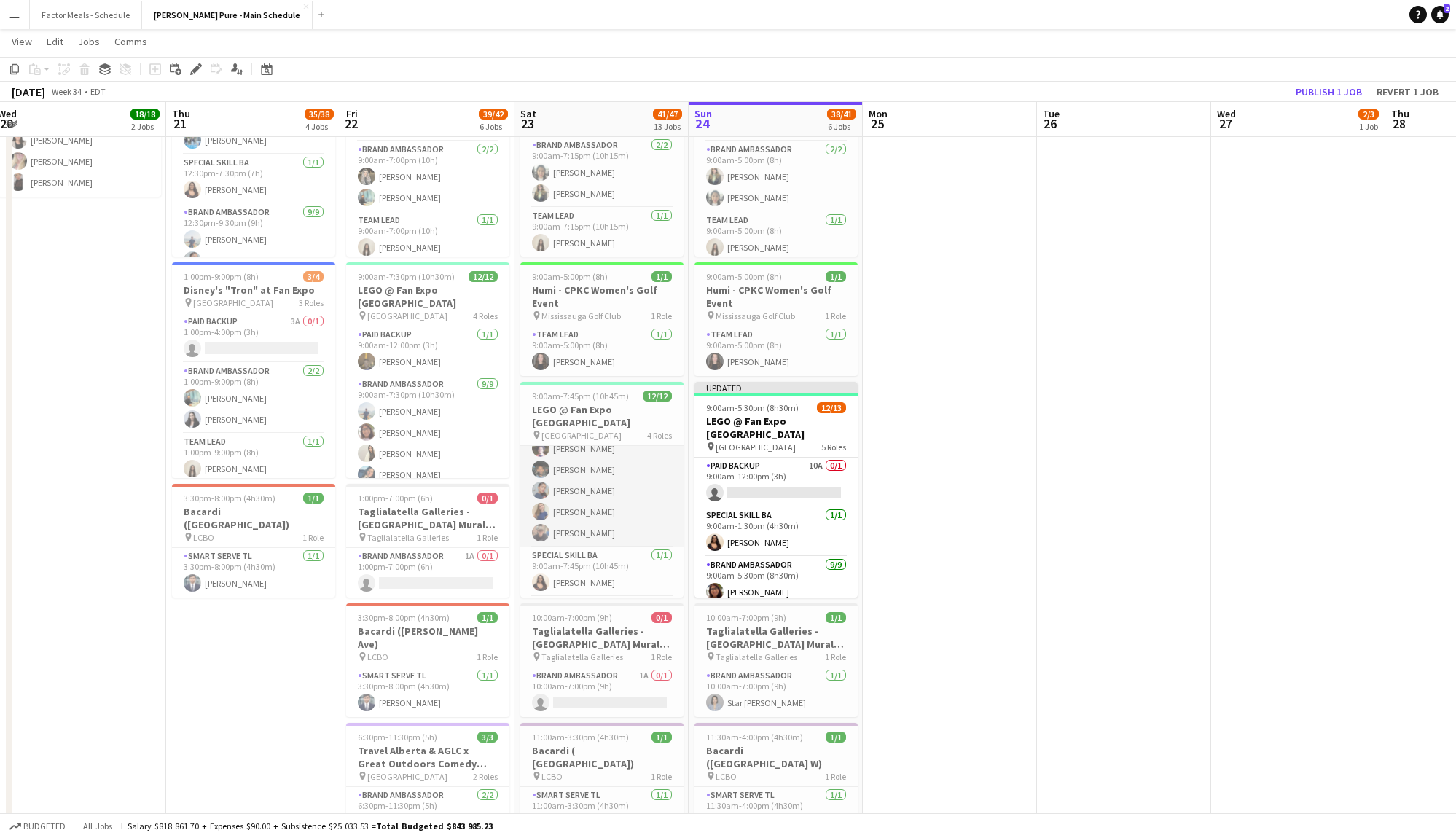
scroll to position [175, 0]
click at [617, 549] on app-card-role "Brand Ambassador [DATE] 9:00am-7:45pm (10h45m) [PERSON_NAME] [PERSON_NAME] Vawd…" at bounding box center [602, 512] width 164 height 223
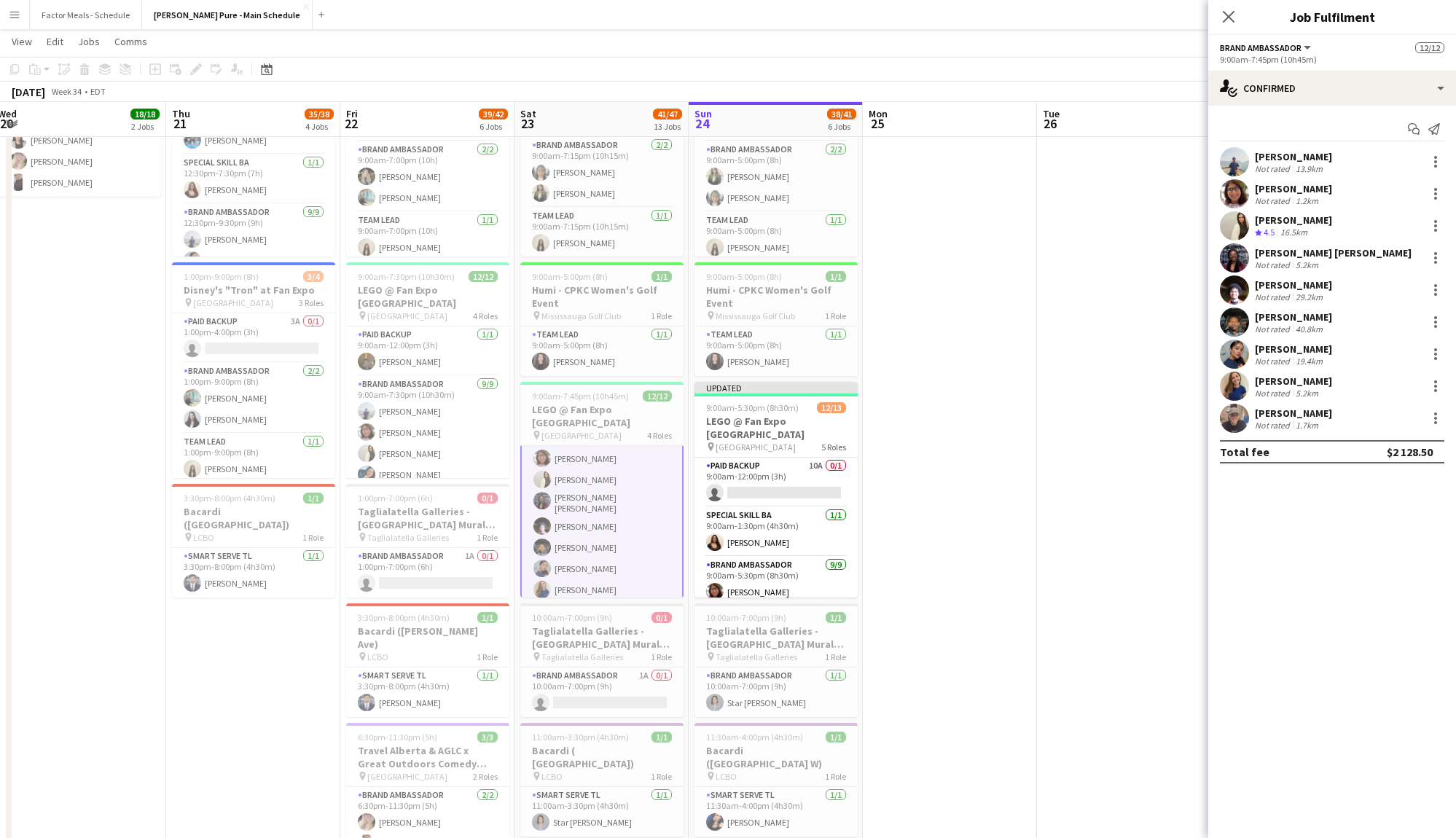
click at [1245, 191] on app-user-avatar at bounding box center [1234, 194] width 29 height 29
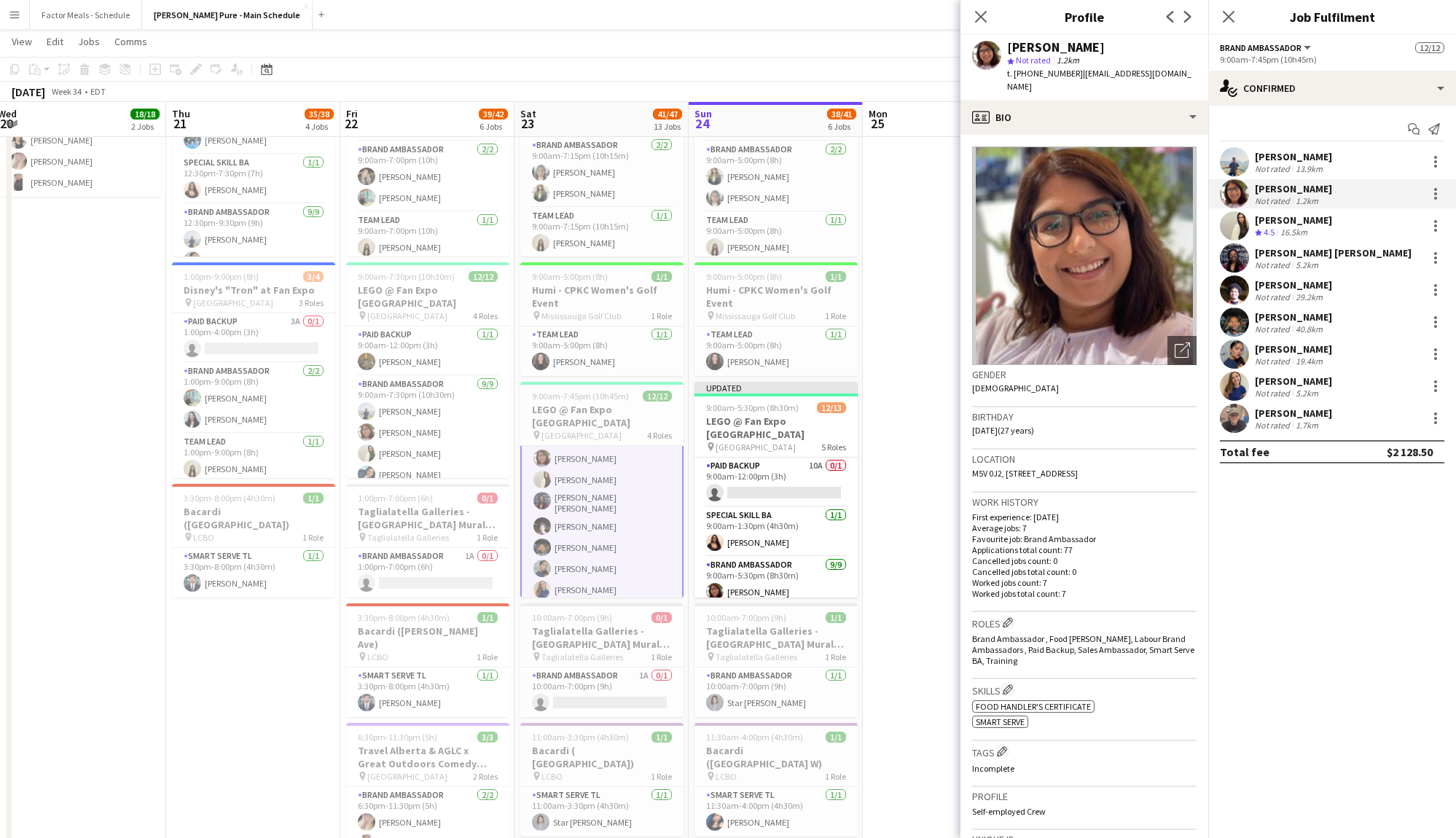
click at [1242, 170] on app-user-avatar at bounding box center [1234, 161] width 29 height 29
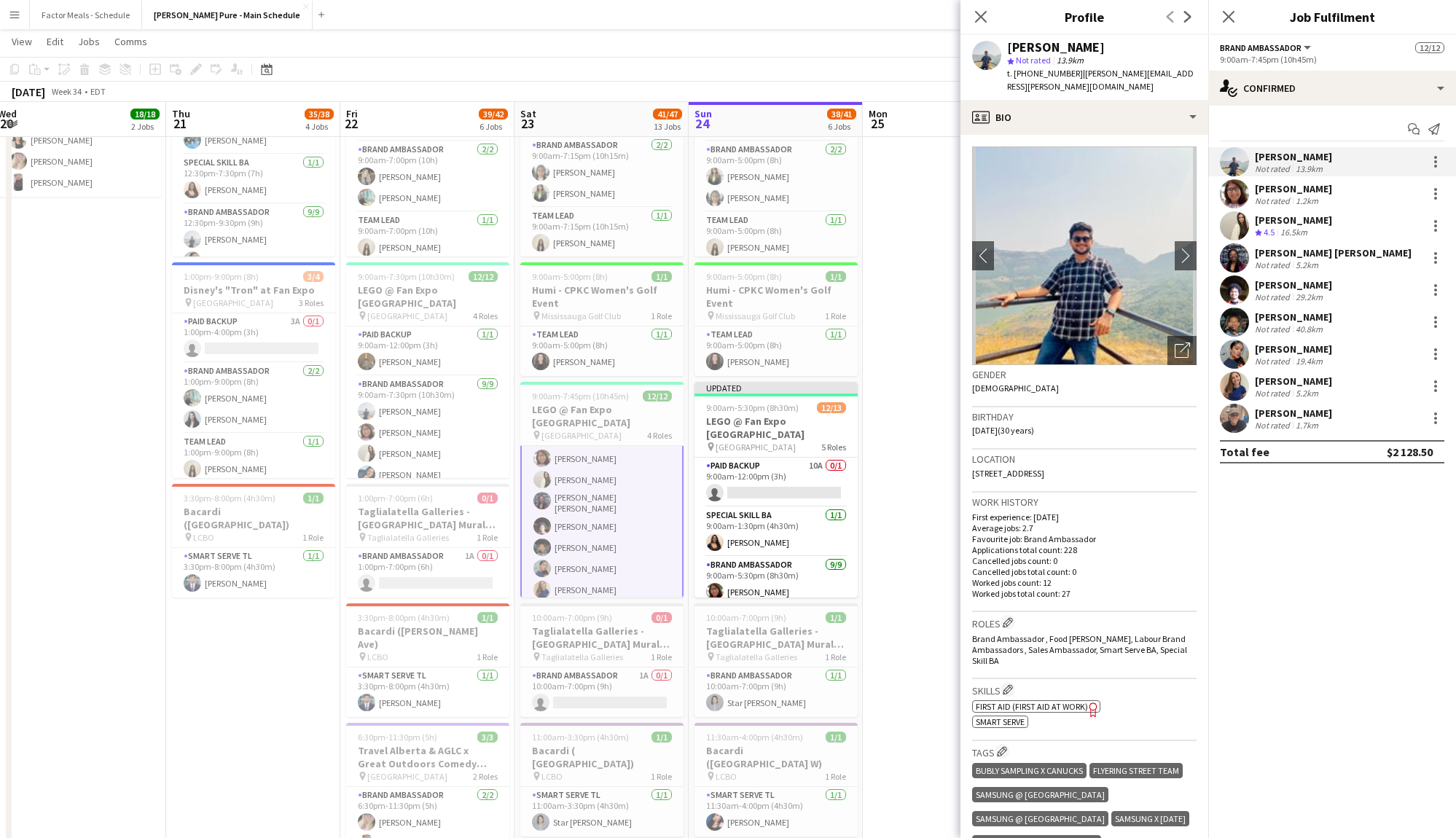
click at [1235, 354] on app-user-avatar at bounding box center [1234, 354] width 29 height 29
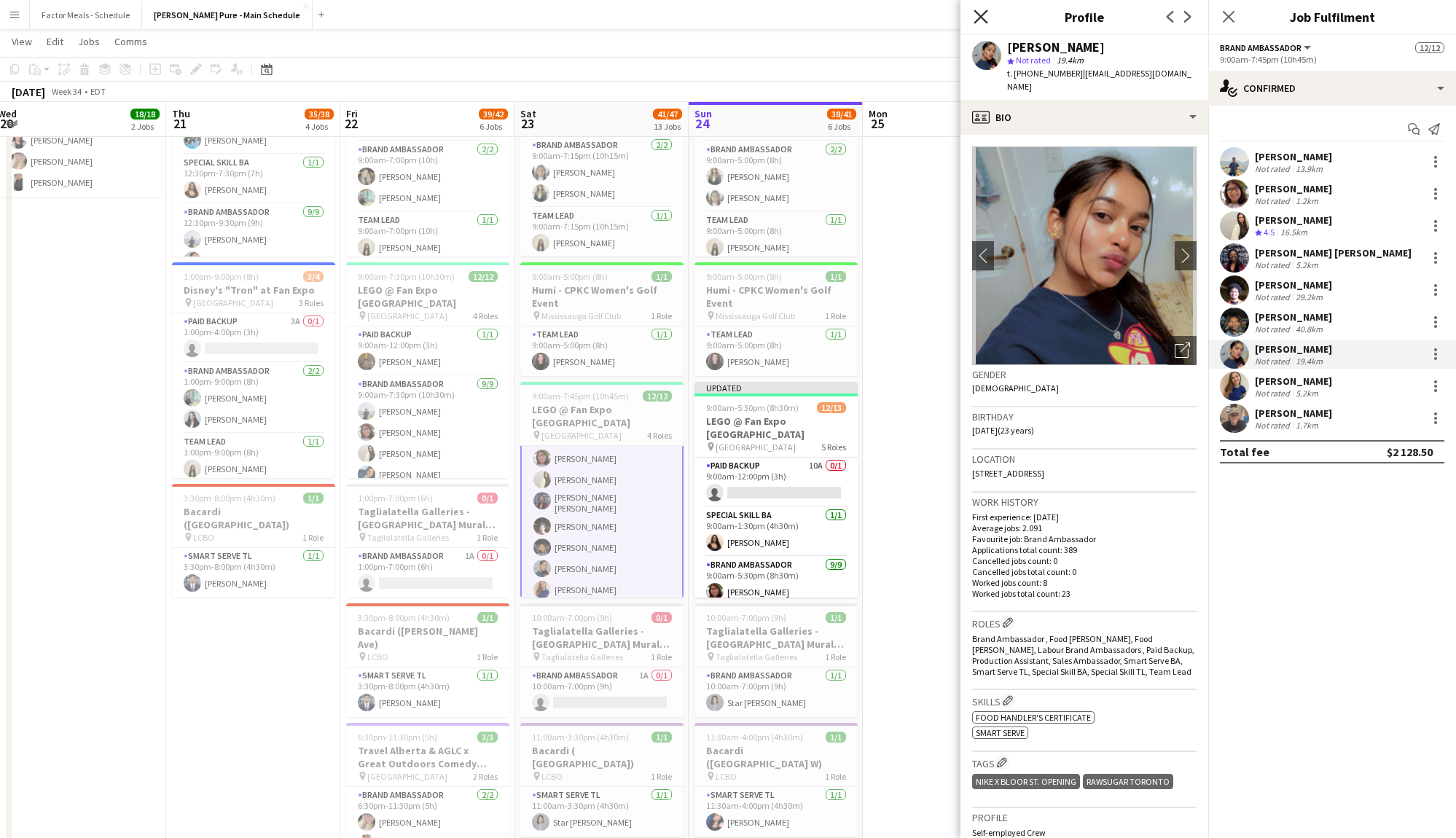
click at [979, 14] on icon at bounding box center [981, 16] width 14 height 14
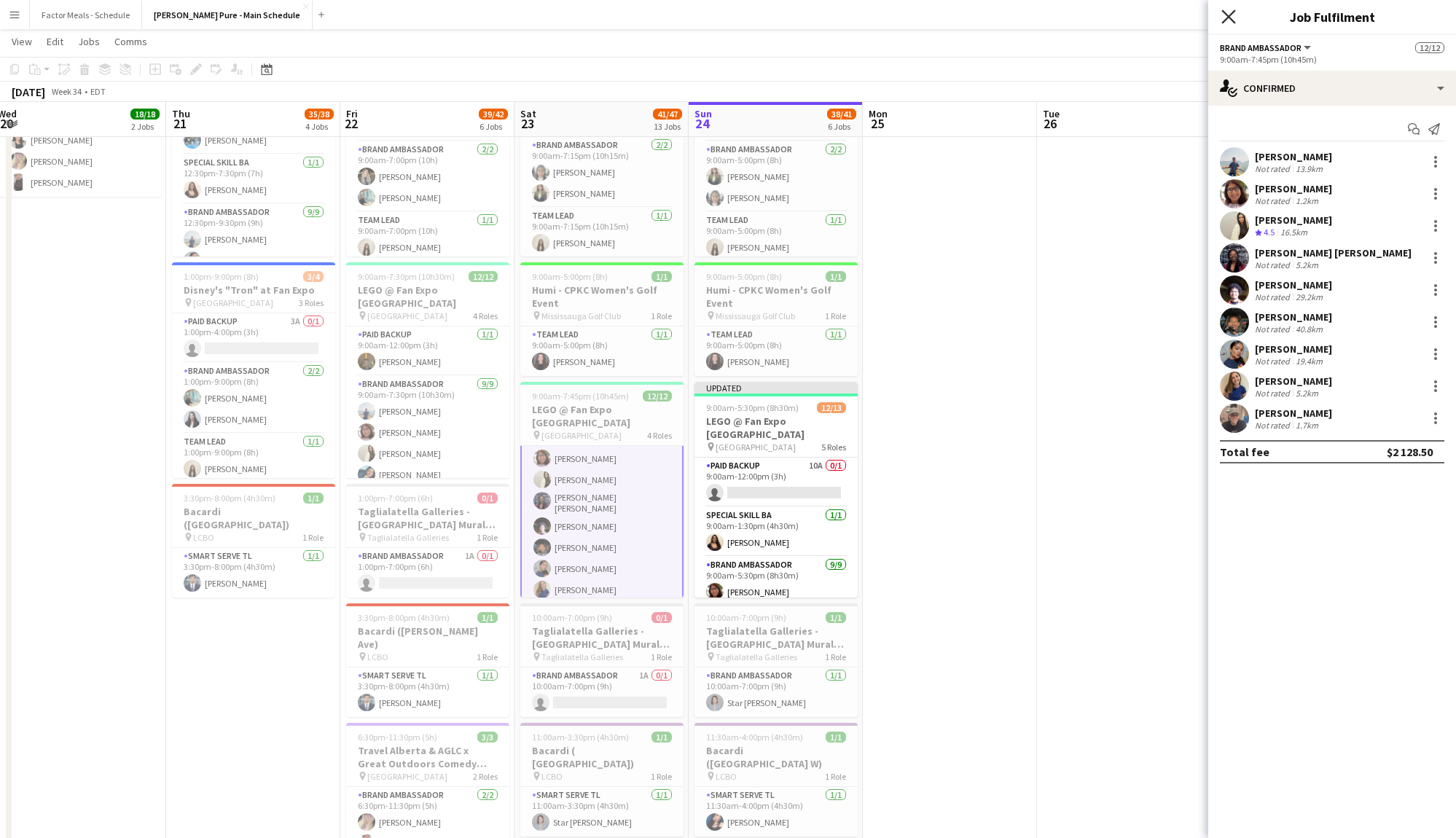
click at [1223, 18] on icon "Close pop-in" at bounding box center [1228, 16] width 14 height 14
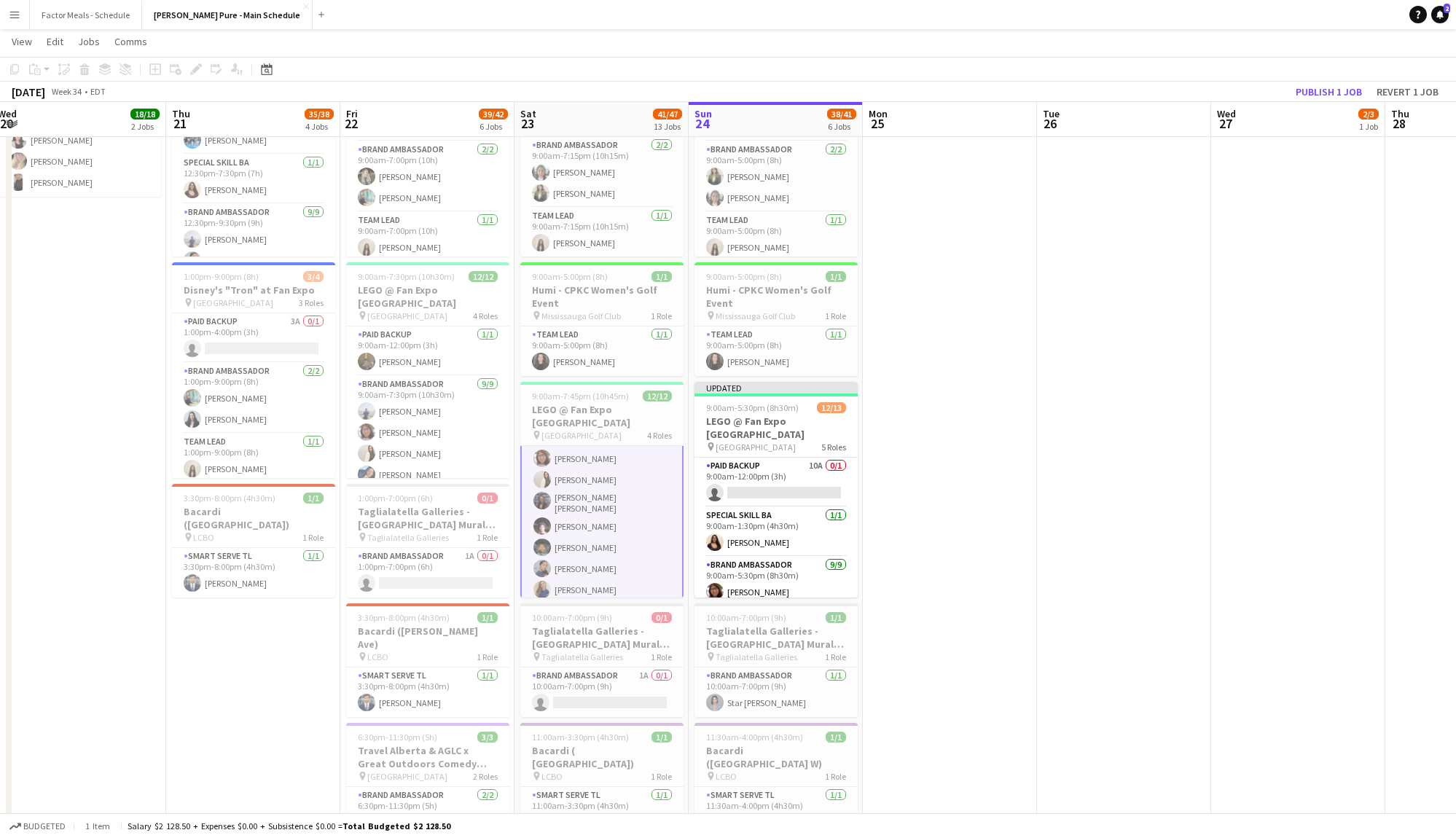
click at [631, 511] on app-card-role "Brand Ambassador [DATE] 9:00am-7:45pm (10h45m) [PERSON_NAME] [PERSON_NAME] Vawd…" at bounding box center [602, 513] width 164 height 226
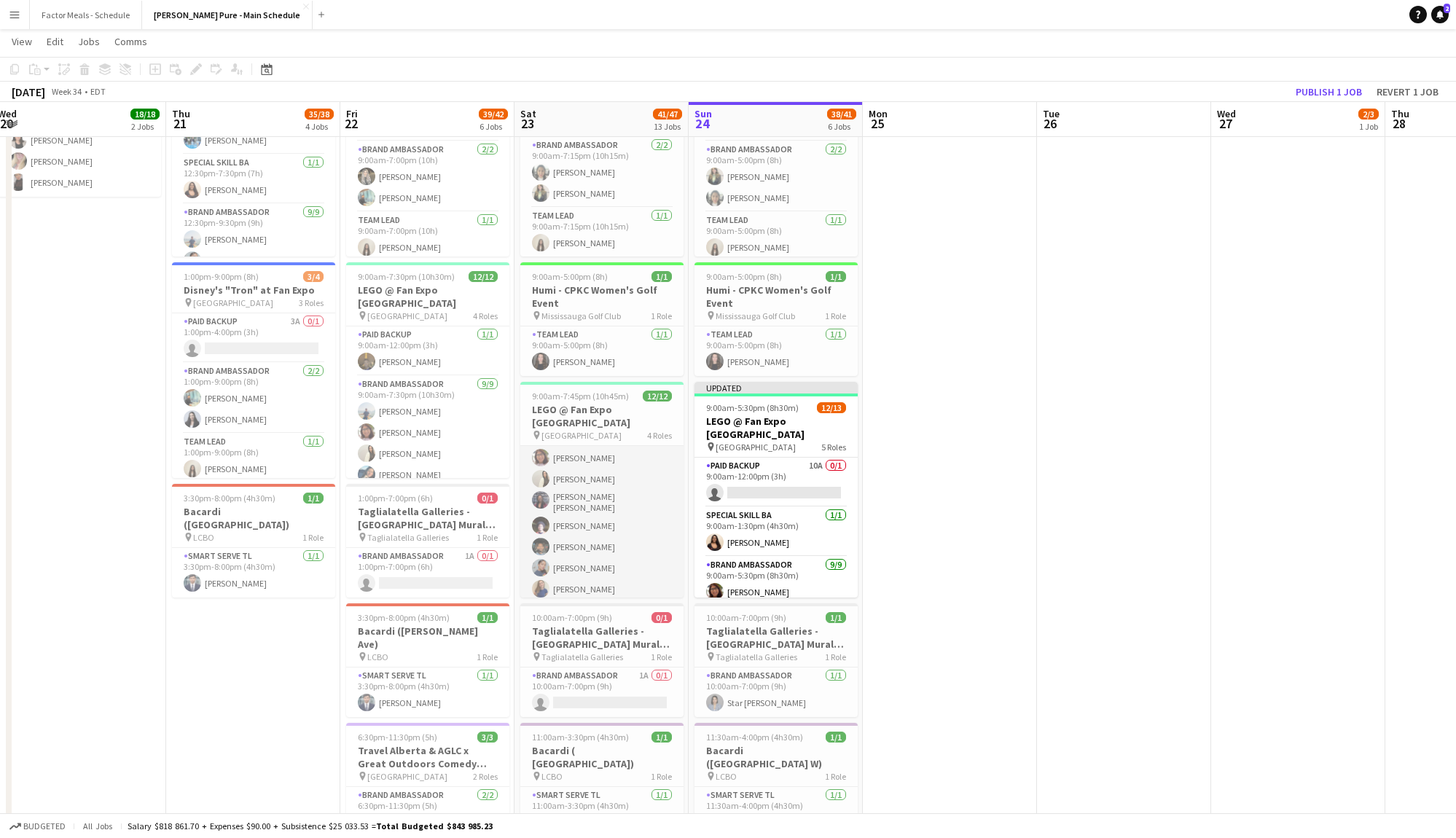
click at [631, 511] on app-card-role "Brand Ambassador [DATE] 9:00am-7:45pm (10h45m) [PERSON_NAME] [PERSON_NAME] Vawd…" at bounding box center [602, 512] width 164 height 223
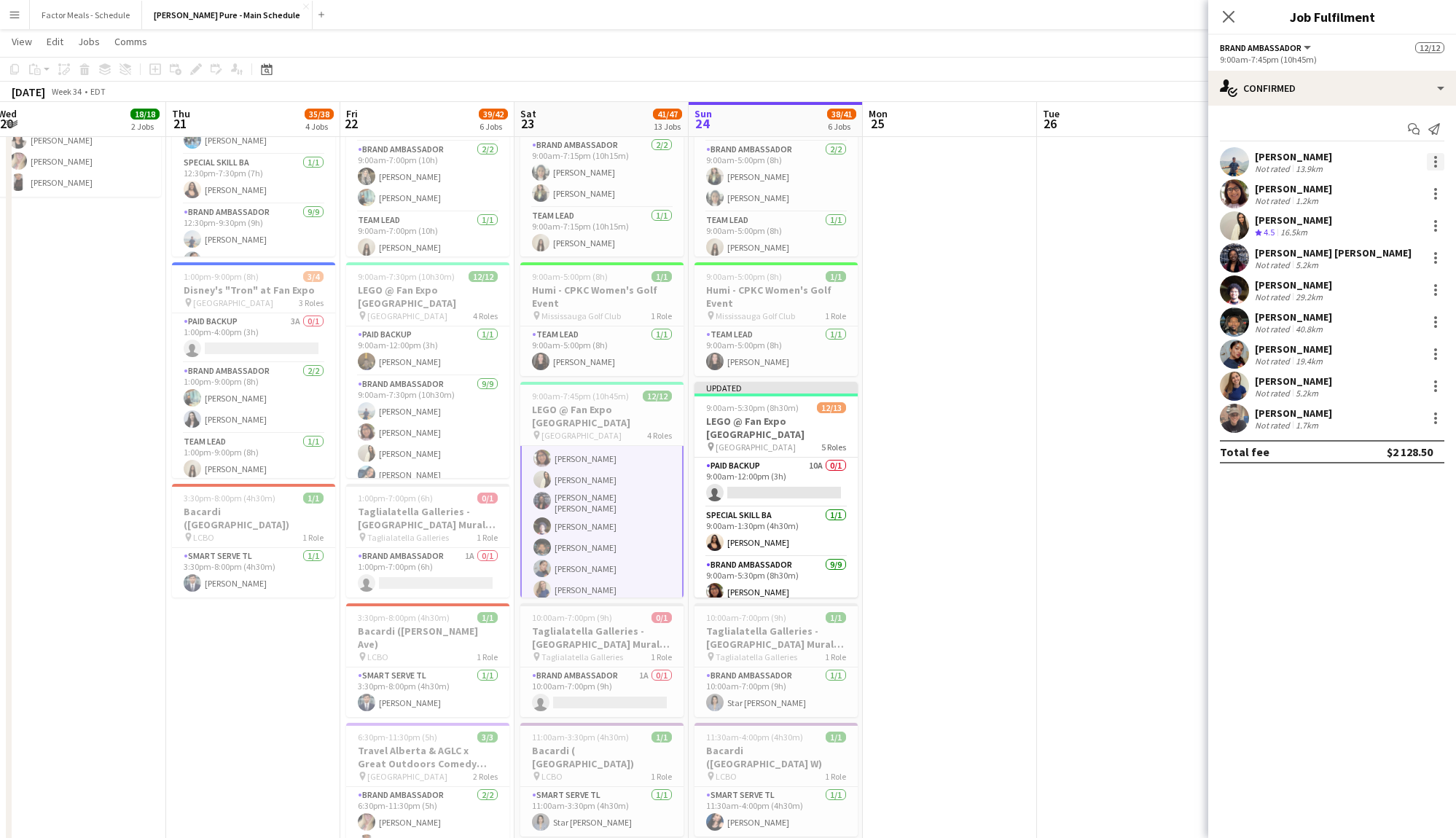
click at [1435, 158] on div at bounding box center [1436, 157] width 3 height 3
click at [1381, 330] on span "Remove" at bounding box center [1365, 329] width 44 height 12
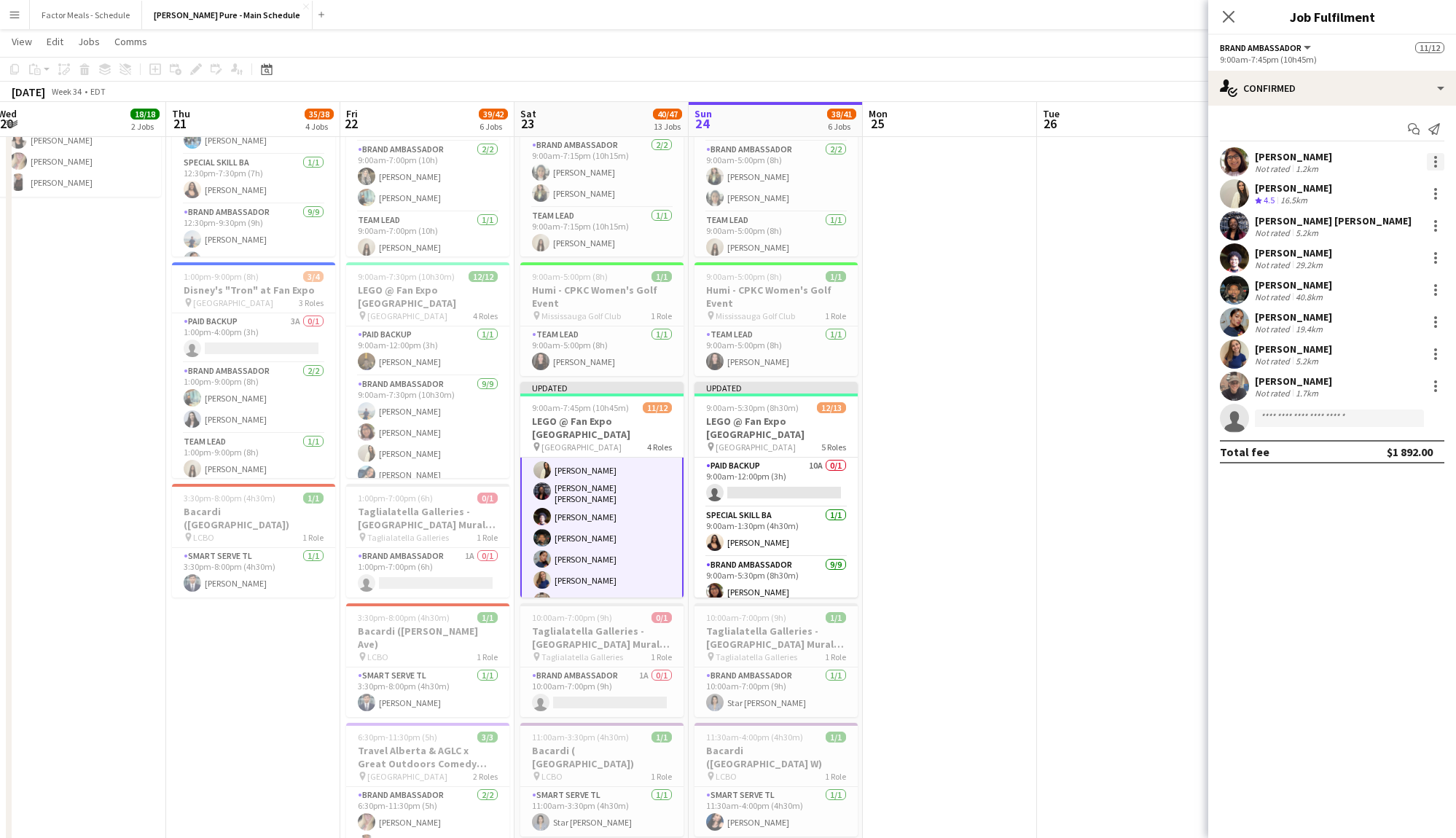
click at [1440, 158] on div at bounding box center [1436, 162] width 18 height 18
click at [1364, 321] on button "Remove" at bounding box center [1388, 329] width 114 height 35
click at [1443, 291] on div at bounding box center [1436, 291] width 18 height 18
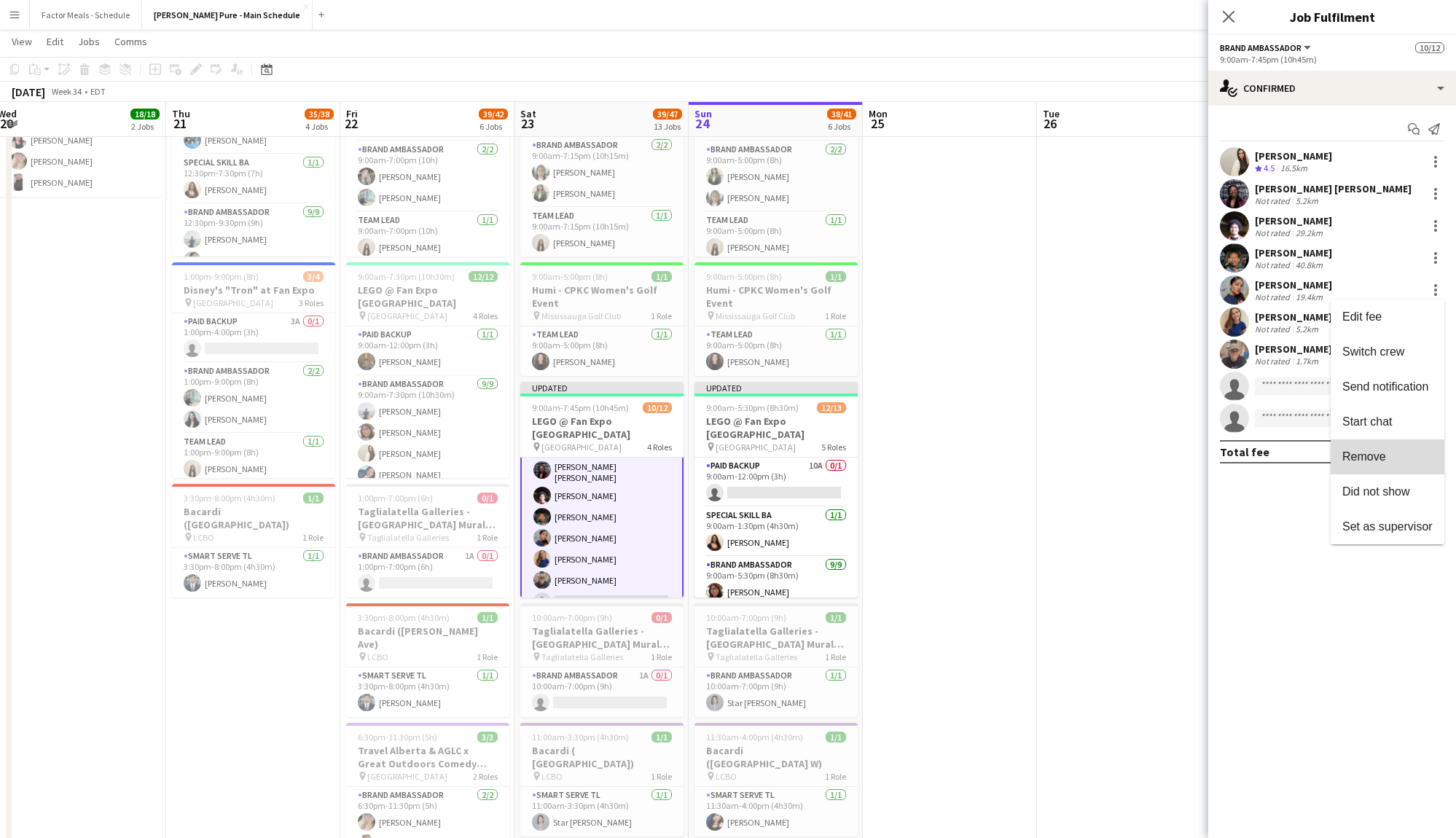
click at [1368, 461] on span "Remove" at bounding box center [1365, 456] width 44 height 12
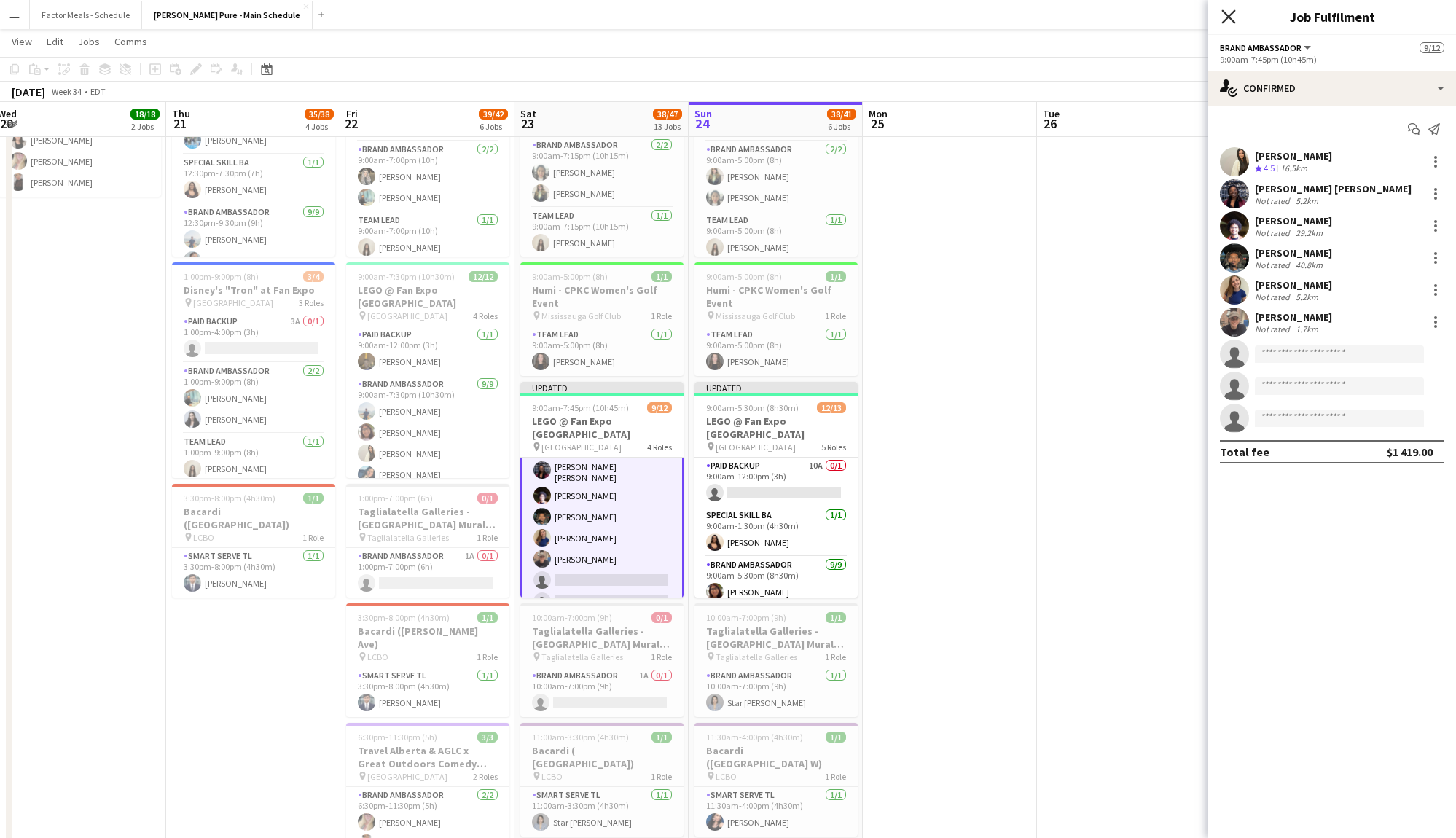
click at [1226, 12] on icon "Close pop-in" at bounding box center [1228, 16] width 14 height 14
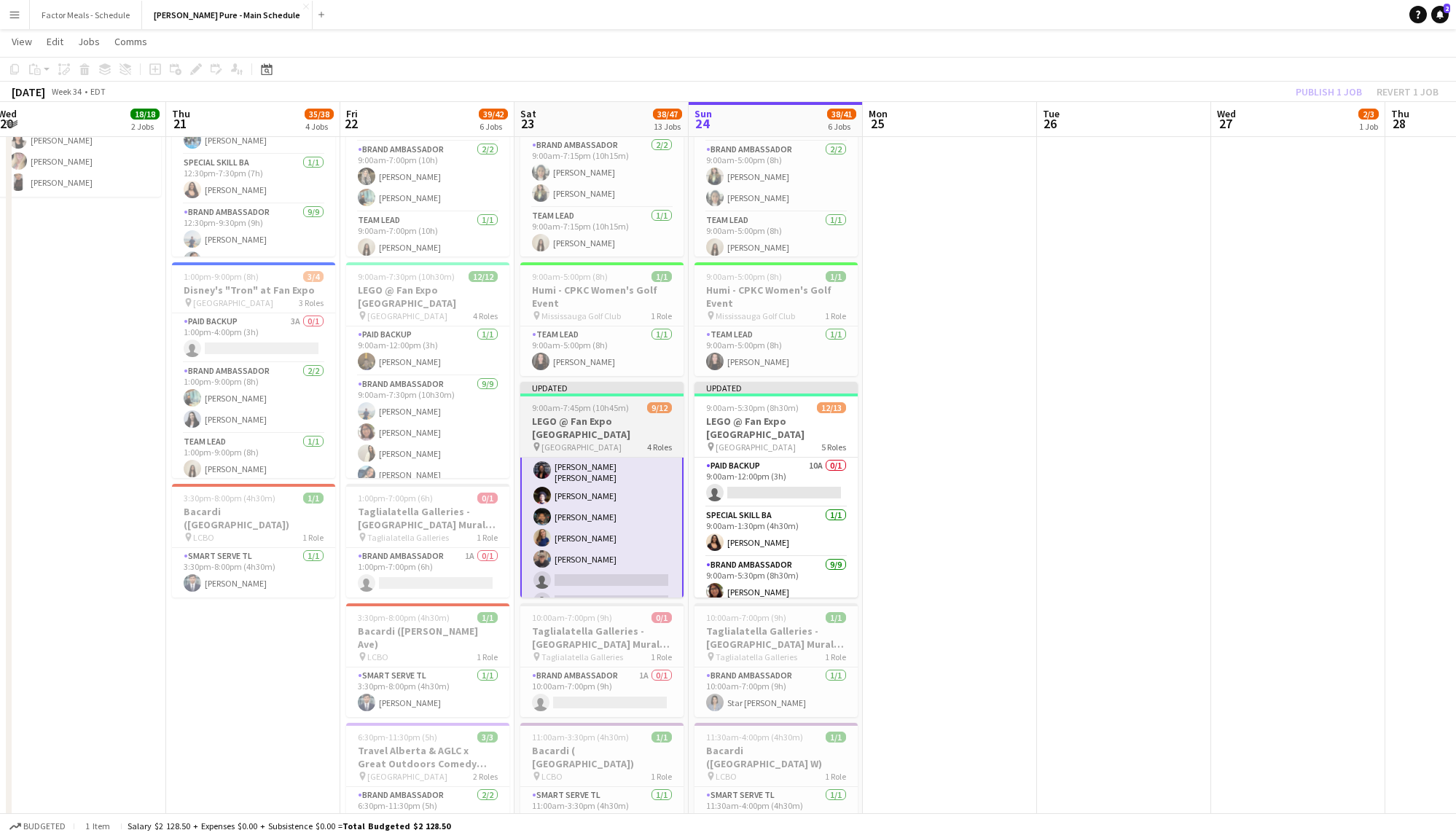
click at [593, 415] on h3 "LEGO @ Fan Expo [GEOGRAPHIC_DATA]" at bounding box center [602, 427] width 164 height 26
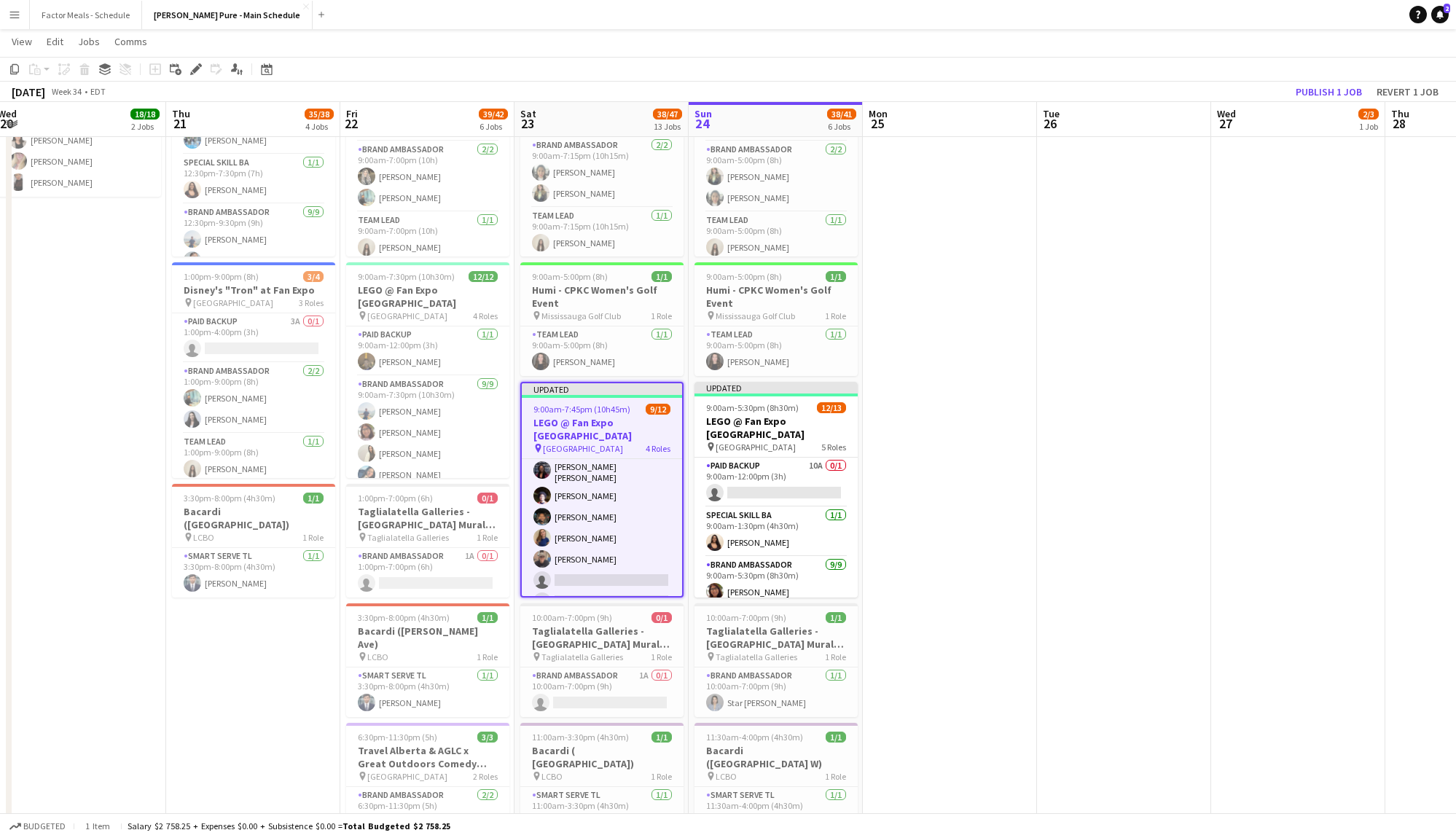
scroll to position [94, 0]
click at [636, 492] on app-card-role "Brand Ambassador 8A [DATE] 9:00am-7:45pm (10h45m) [PERSON_NAME] [PERSON_NAME] […" at bounding box center [602, 525] width 161 height 223
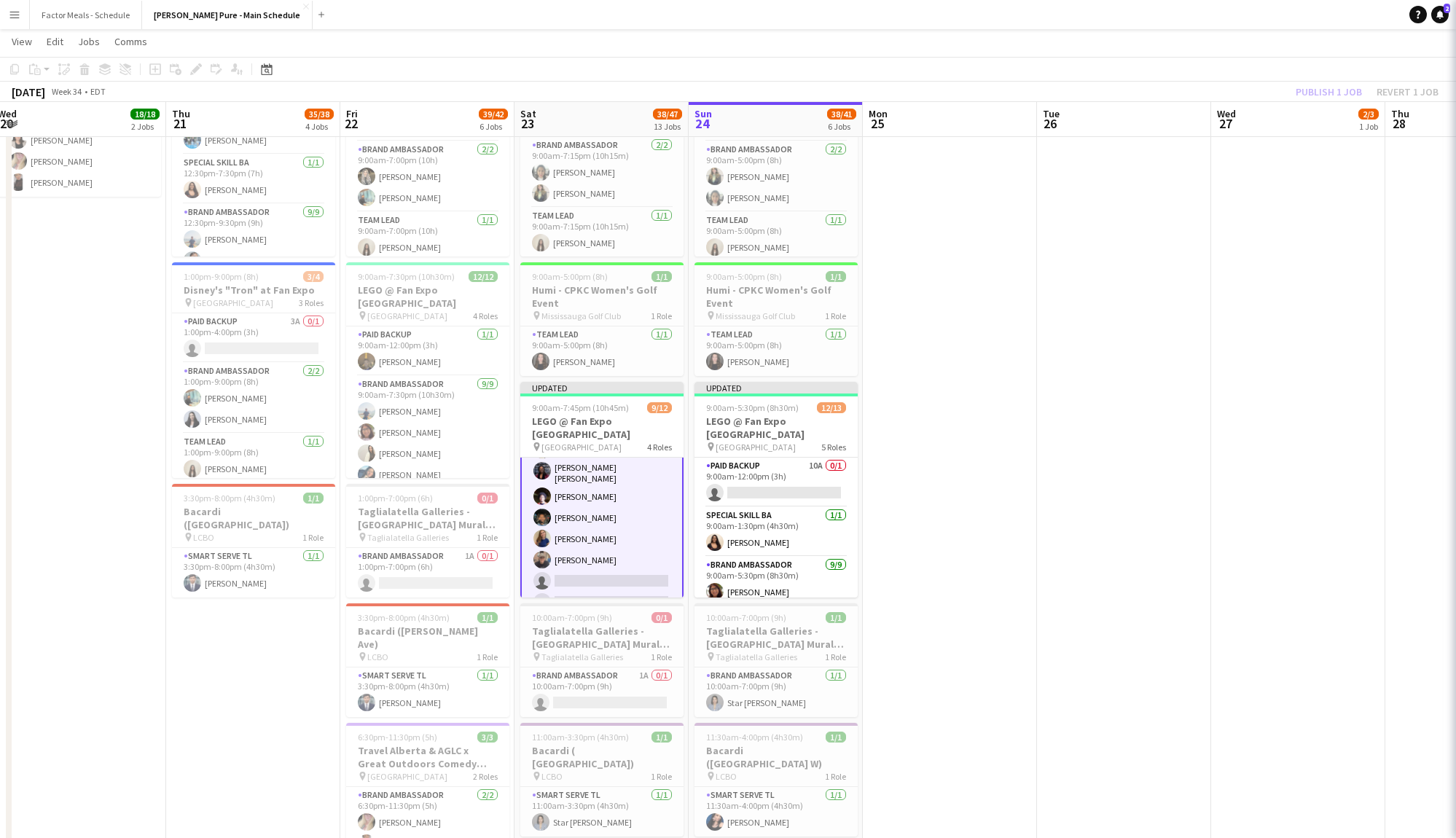
scroll to position [95, 0]
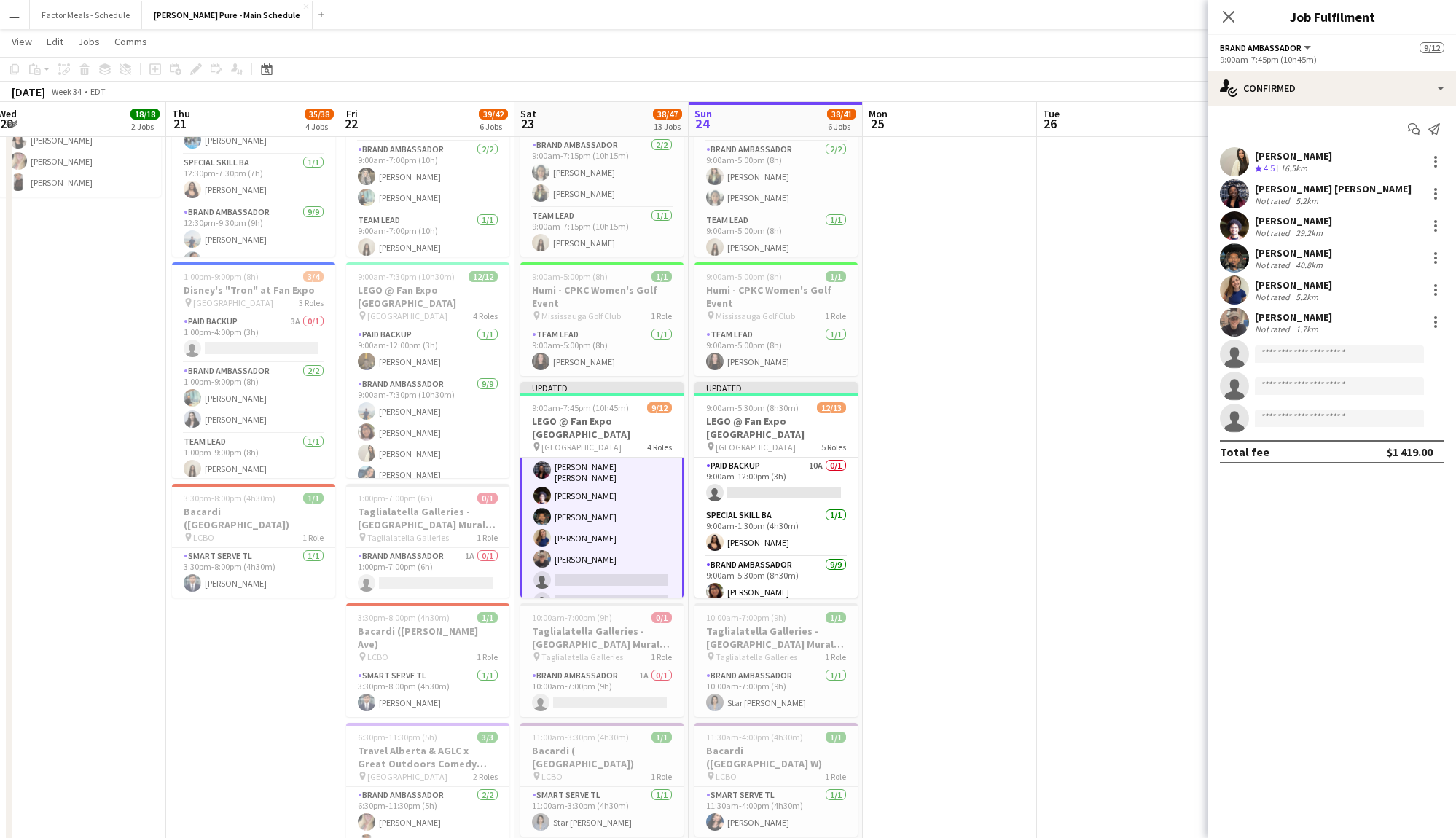
click at [1308, 53] on button "Brand Ambassador" at bounding box center [1266, 47] width 93 height 11
click at [1268, 75] on li "All roles" at bounding box center [1273, 71] width 83 height 13
click at [1233, 16] on icon "Close pop-in" at bounding box center [1228, 16] width 14 height 14
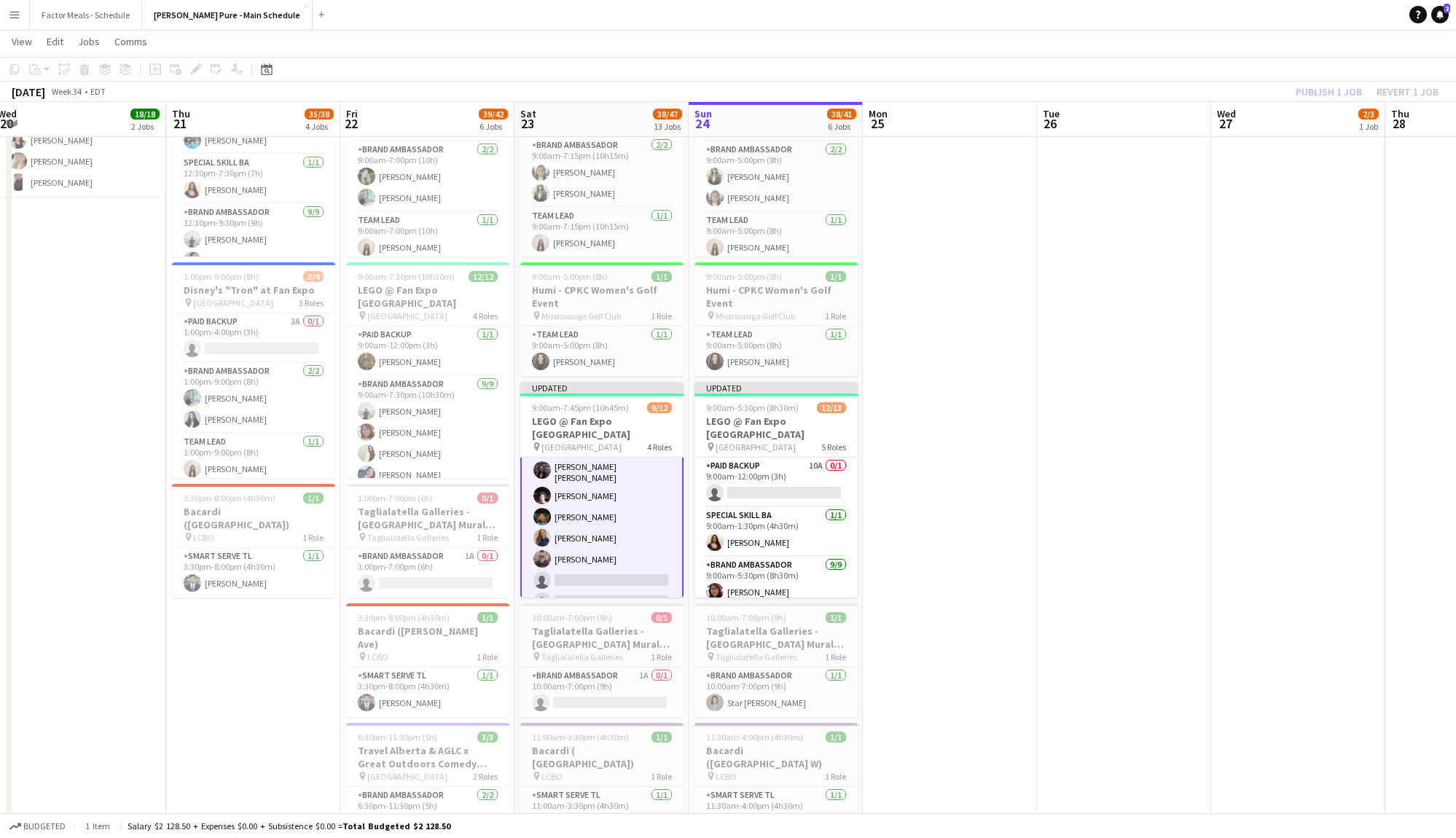
click at [1337, 96] on div "Publish 1 job Revert 1 job" at bounding box center [1367, 91] width 178 height 19
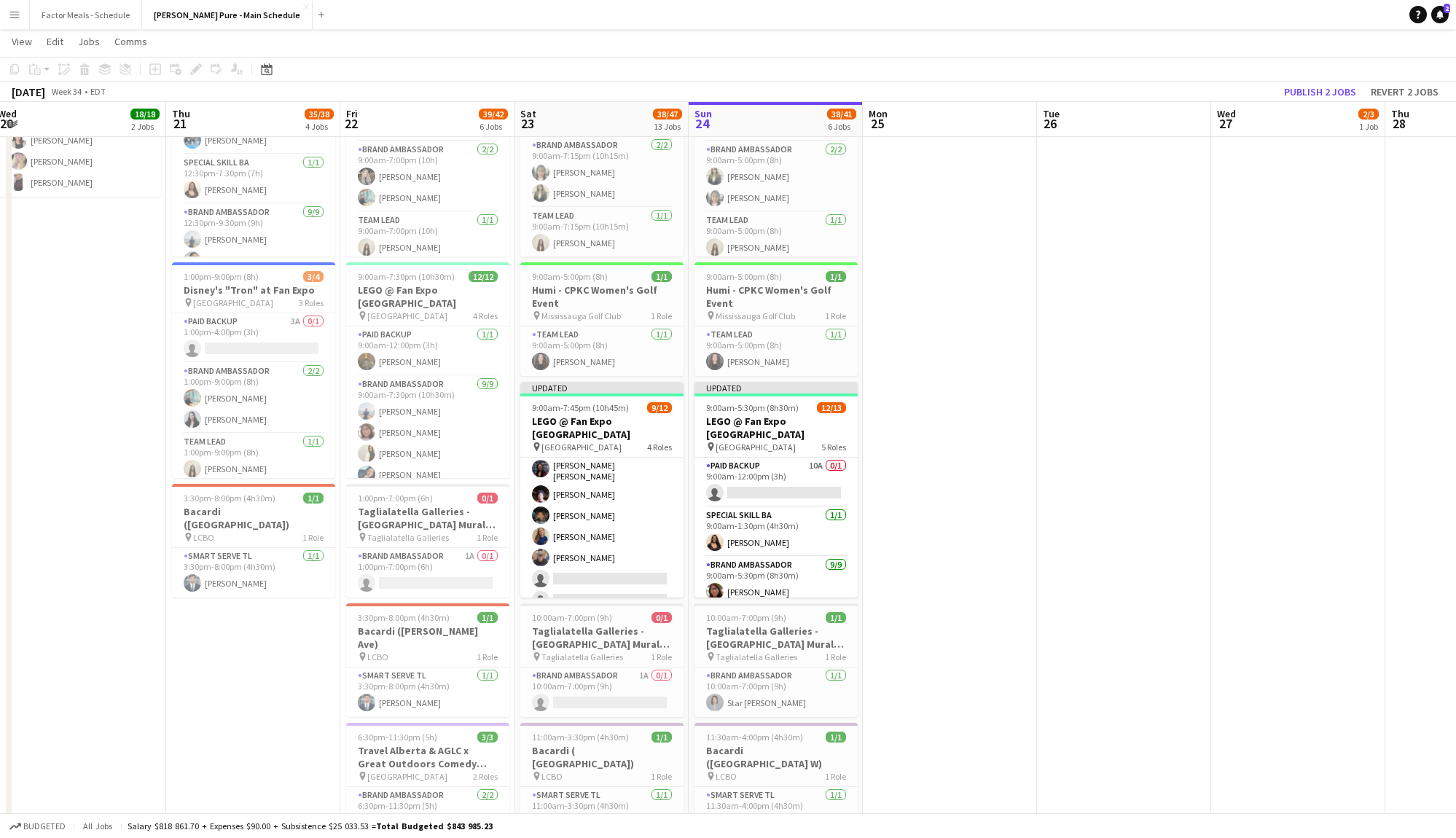
scroll to position [94, 0]
click at [1322, 88] on button "Publish 2 jobs" at bounding box center [1320, 91] width 84 height 19
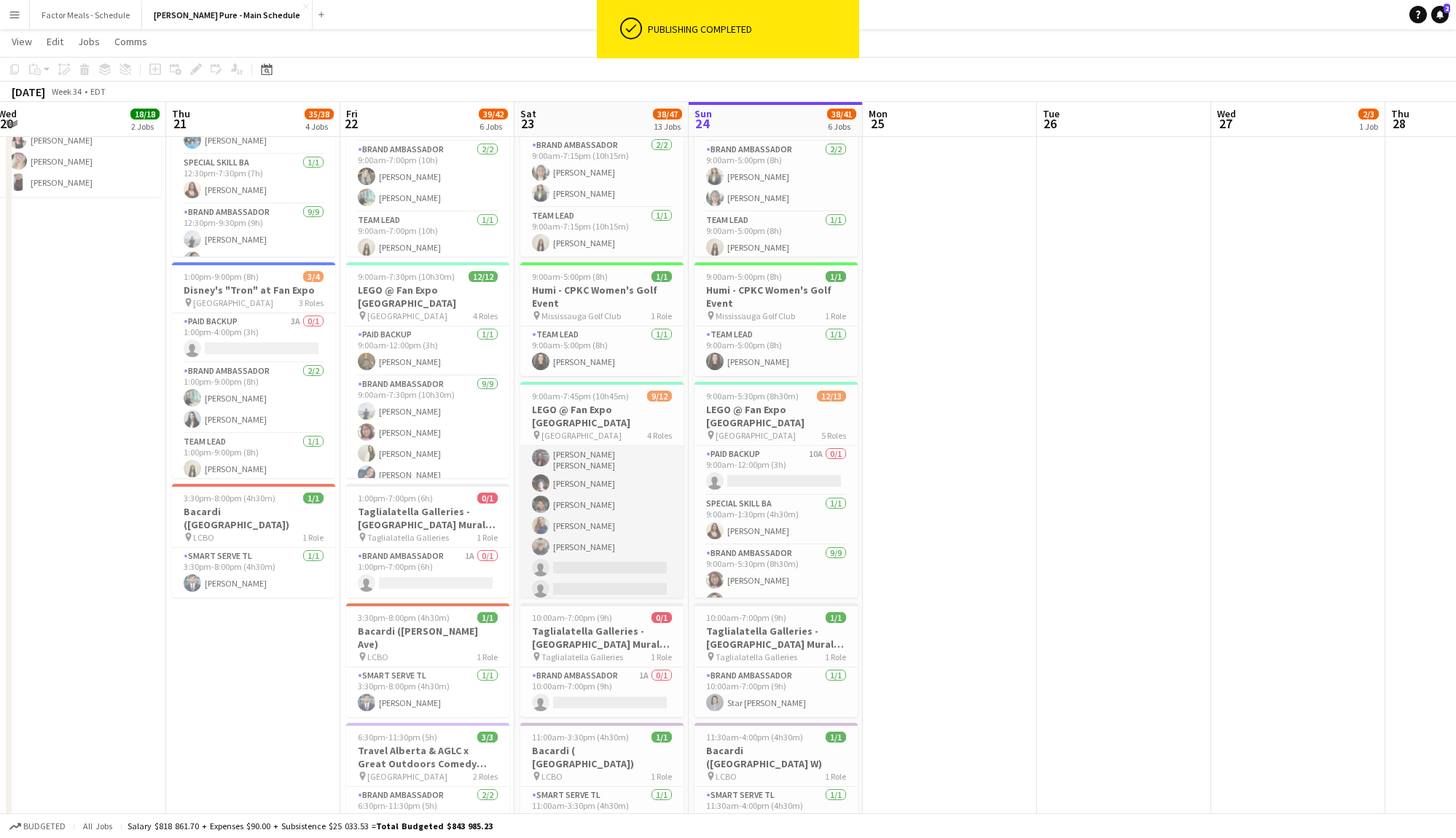
click at [623, 502] on app-card-role "Brand Ambassador 8A [DATE] 9:00am-7:45pm (10h45m) [PERSON_NAME] [PERSON_NAME] […" at bounding box center [602, 512] width 164 height 223
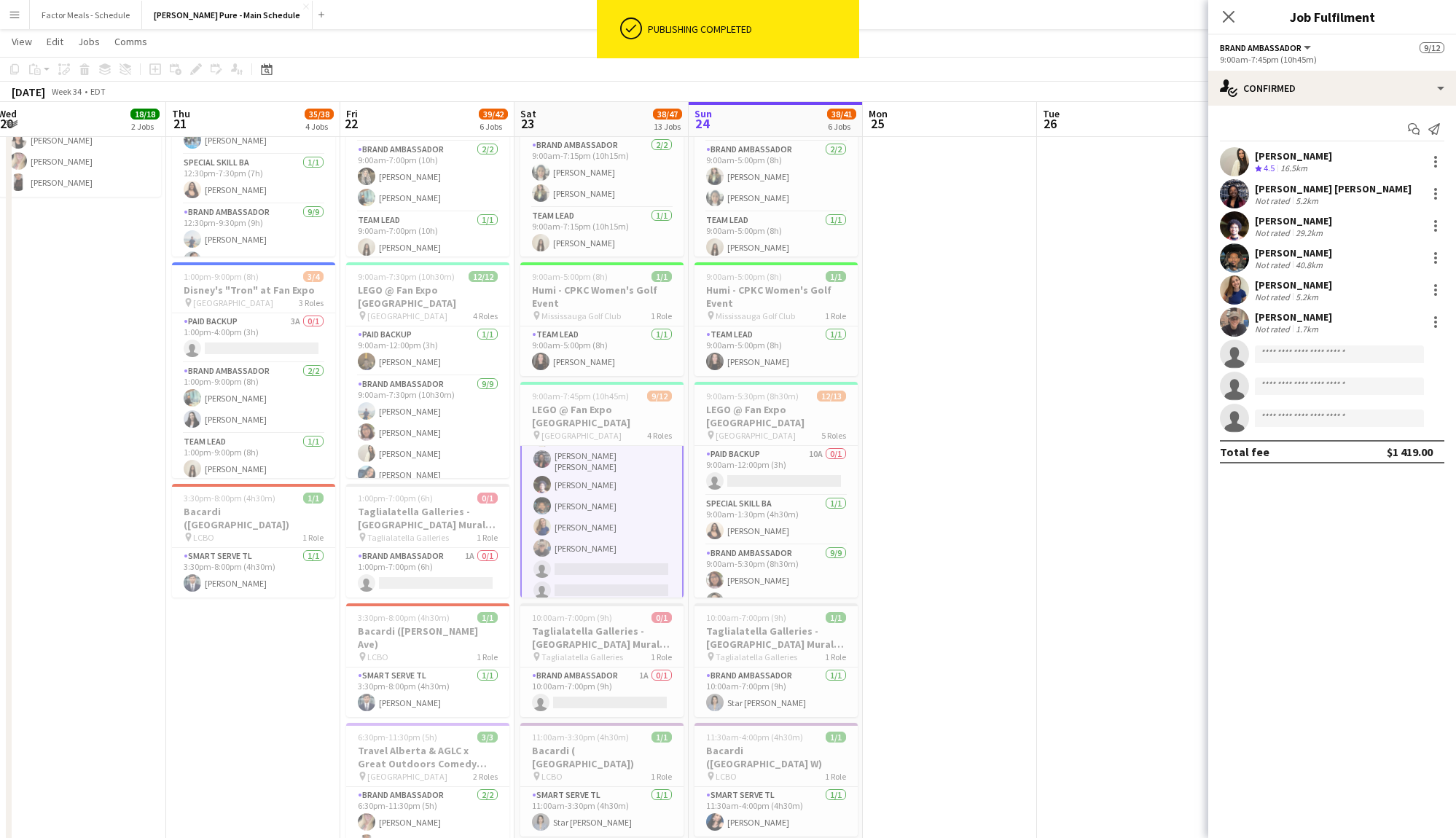
scroll to position [95, 0]
click at [602, 430] on span "[GEOGRAPHIC_DATA]" at bounding box center [581, 435] width 80 height 11
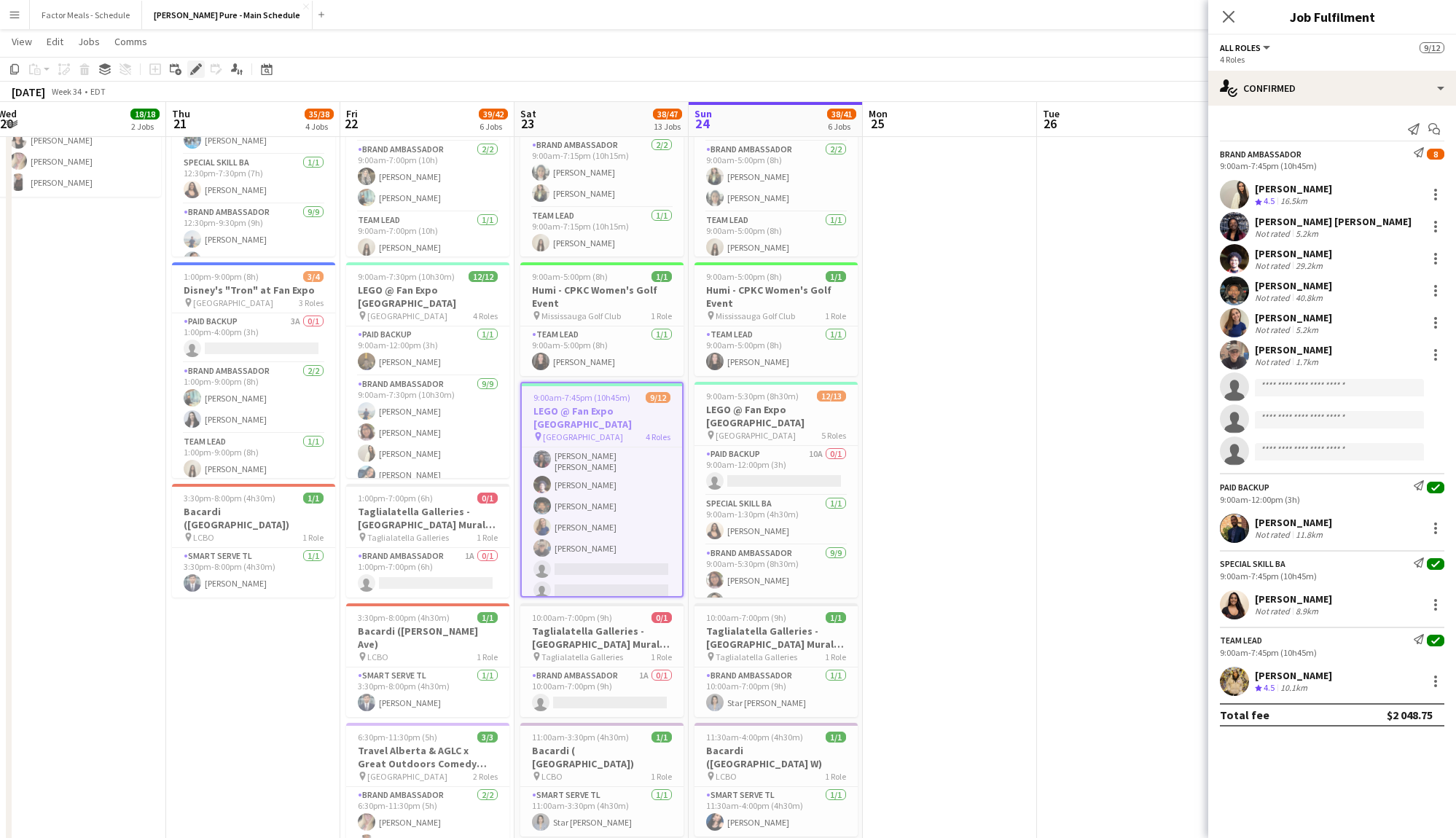
click at [196, 68] on icon at bounding box center [196, 70] width 8 height 8
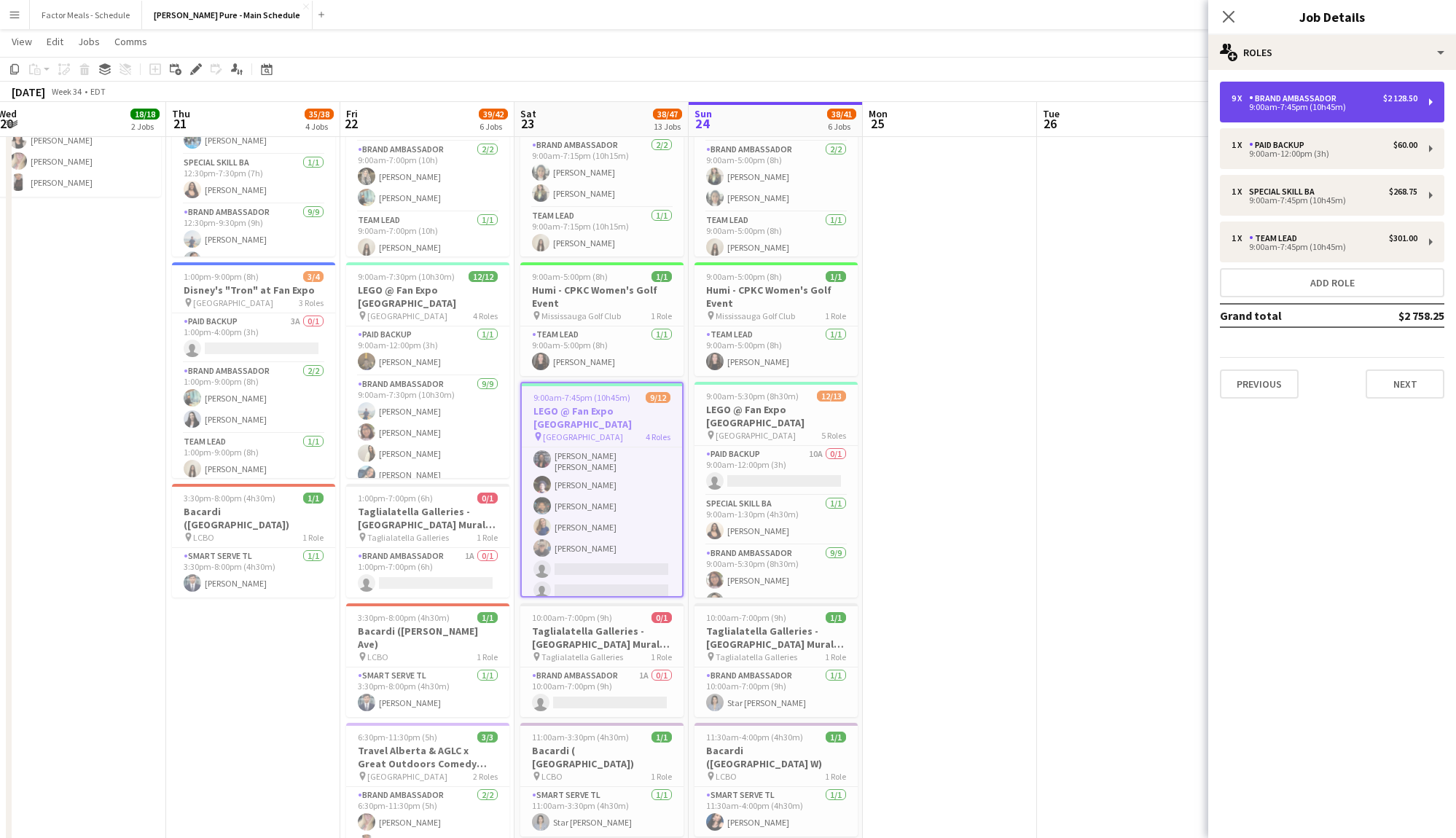
click at [1308, 110] on div "9:00am-7:45pm (10h45m)" at bounding box center [1325, 107] width 186 height 7
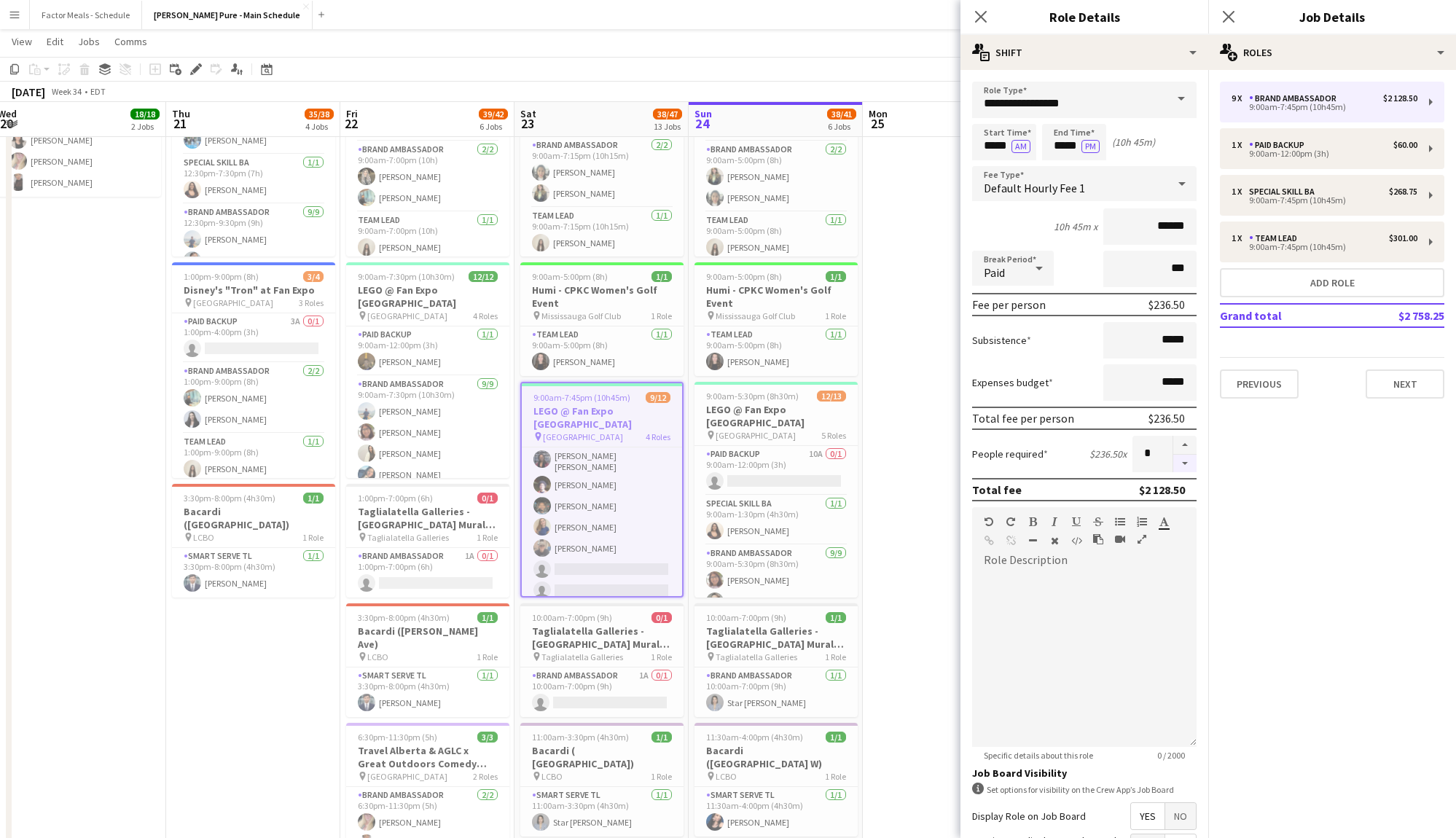
click at [1183, 460] on button "button" at bounding box center [1184, 463] width 23 height 18
type input "*"
click at [976, 11] on icon at bounding box center [981, 16] width 14 height 14
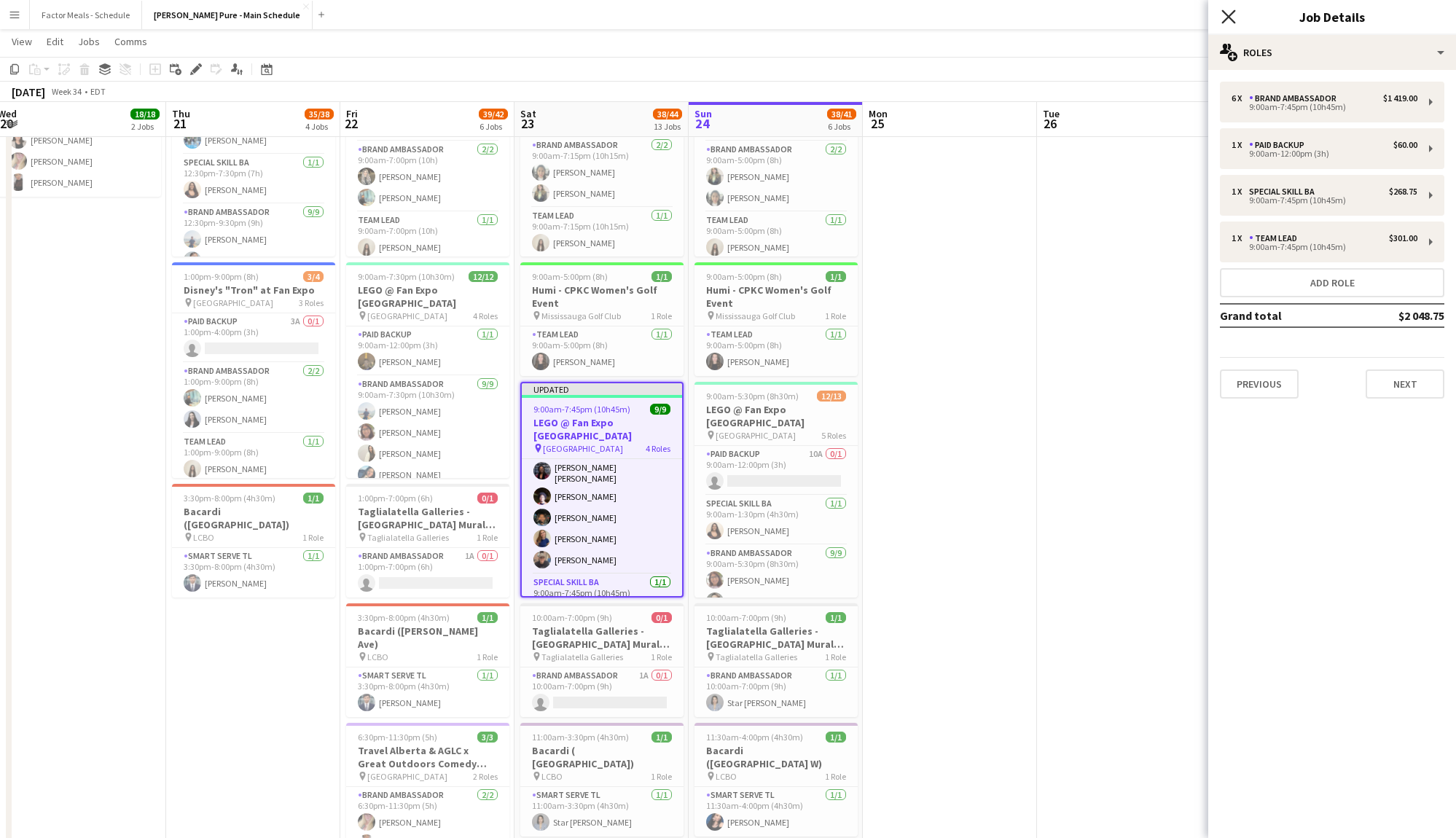
click at [1226, 15] on icon at bounding box center [1228, 16] width 14 height 14
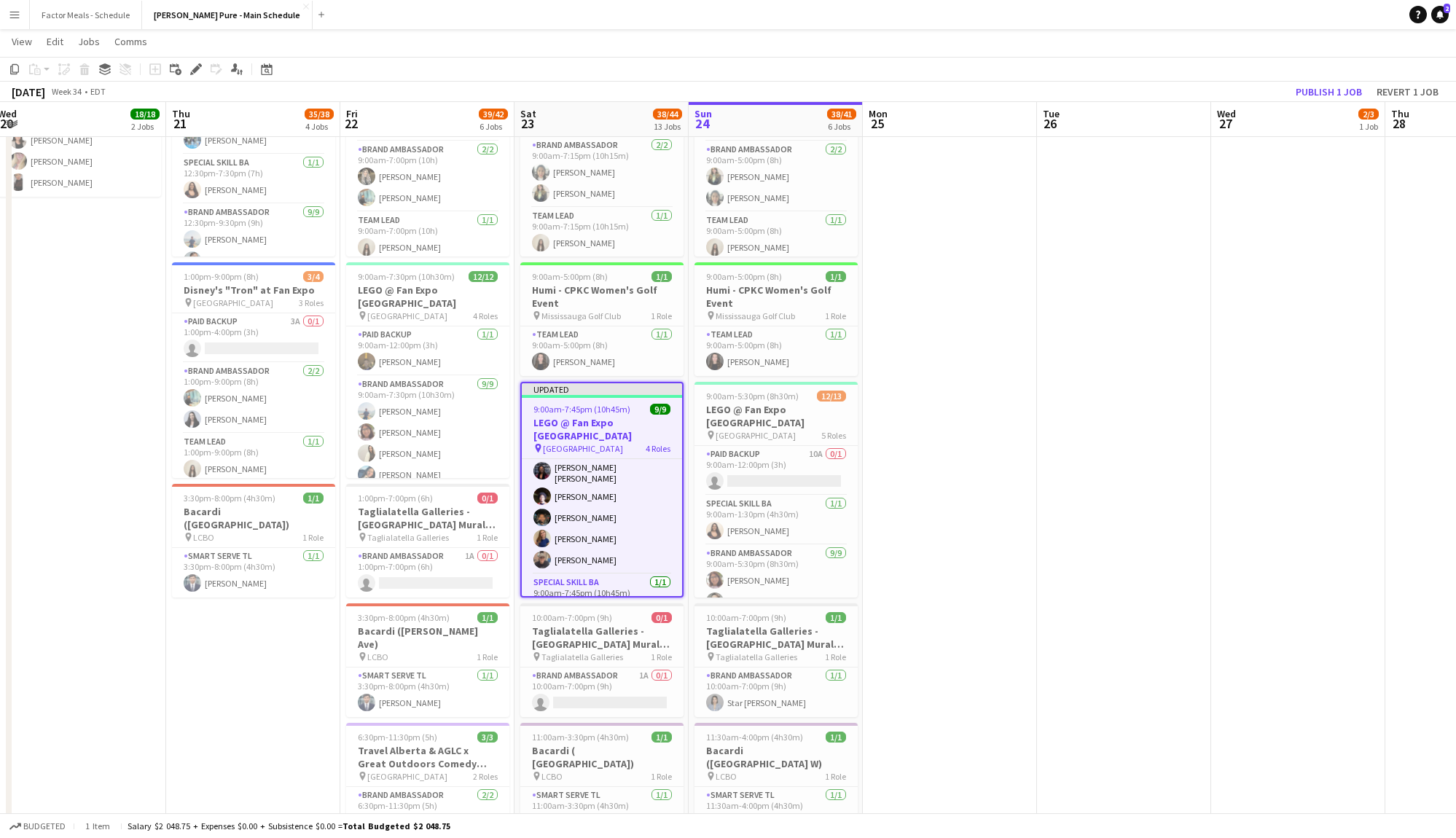
click at [610, 421] on h3 "LEGO @ Fan Expo [GEOGRAPHIC_DATA]" at bounding box center [602, 429] width 161 height 26
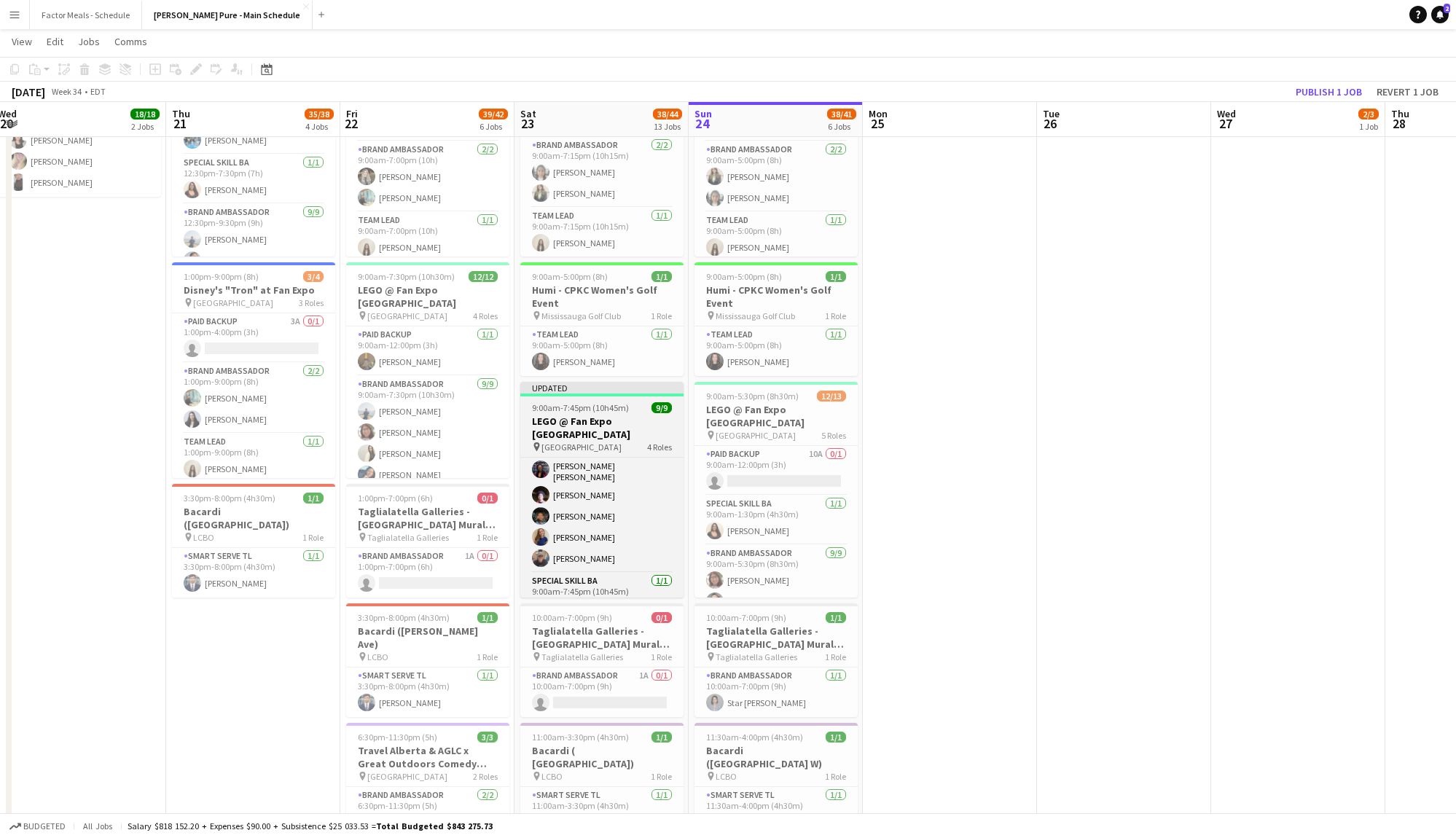
click at [610, 421] on h3 "LEGO @ Fan Expo [GEOGRAPHIC_DATA]" at bounding box center [602, 427] width 164 height 26
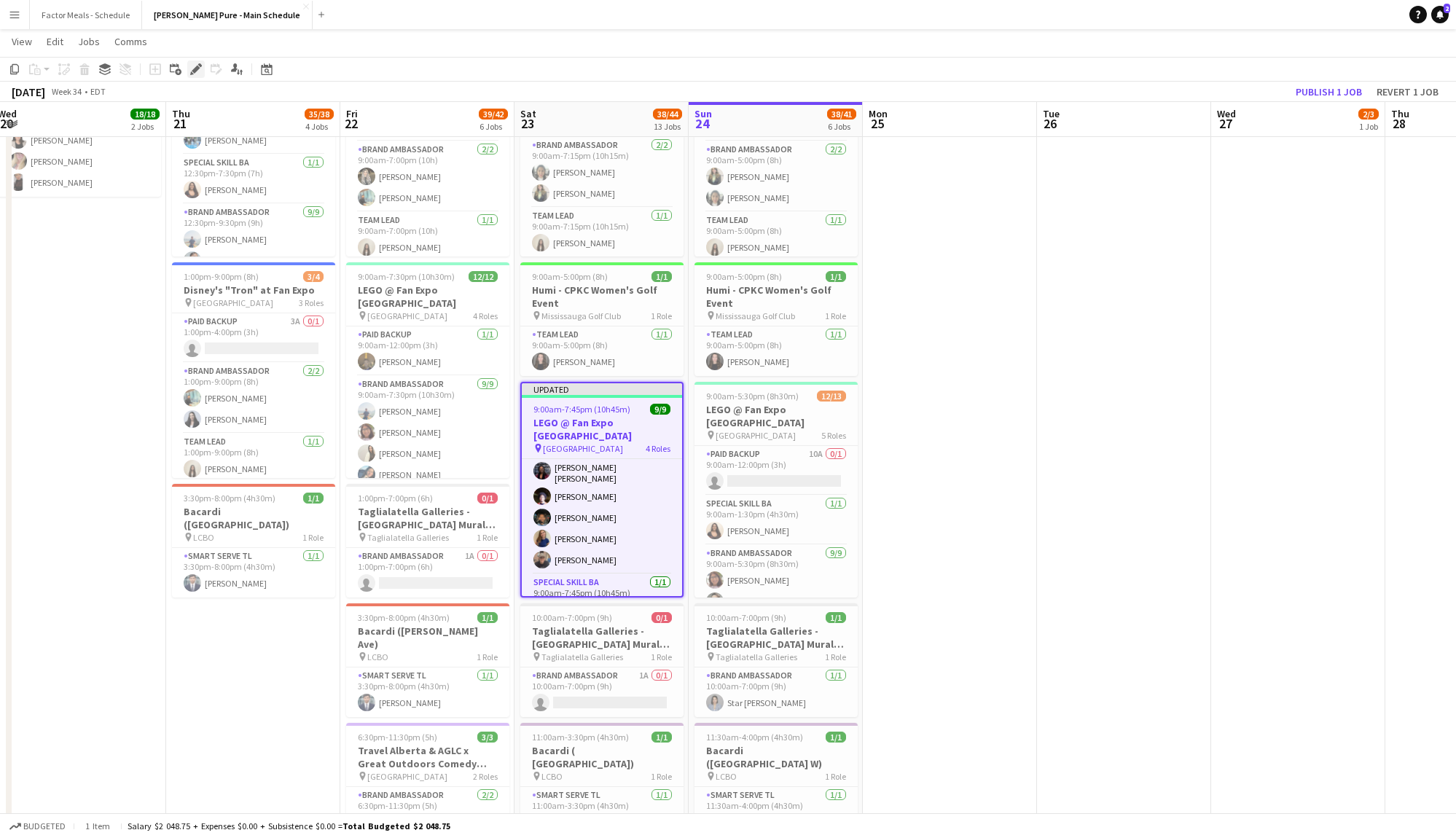
click at [193, 67] on icon "Edit" at bounding box center [197, 70] width 12 height 12
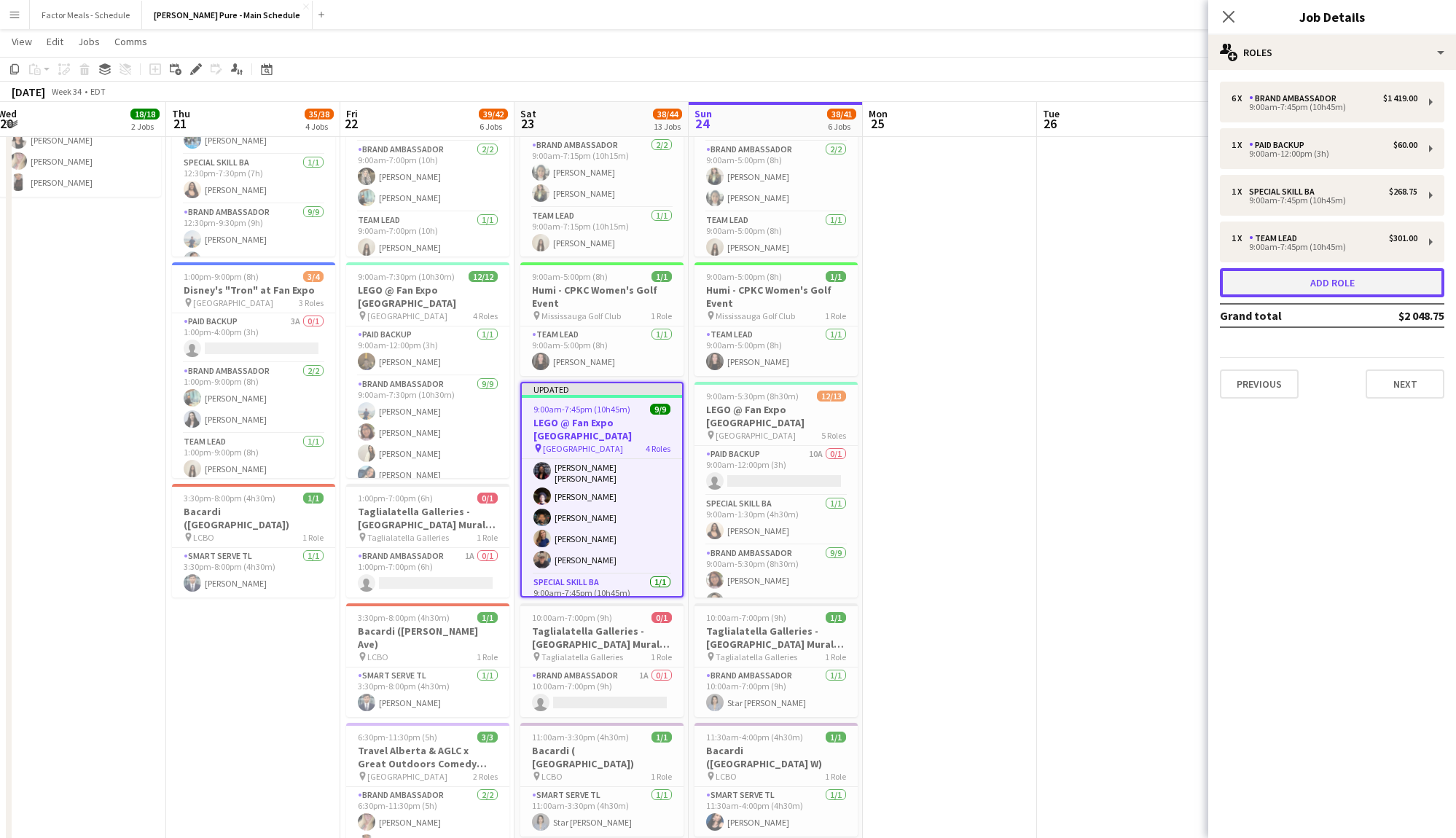
click at [1323, 285] on button "Add role" at bounding box center [1332, 283] width 225 height 29
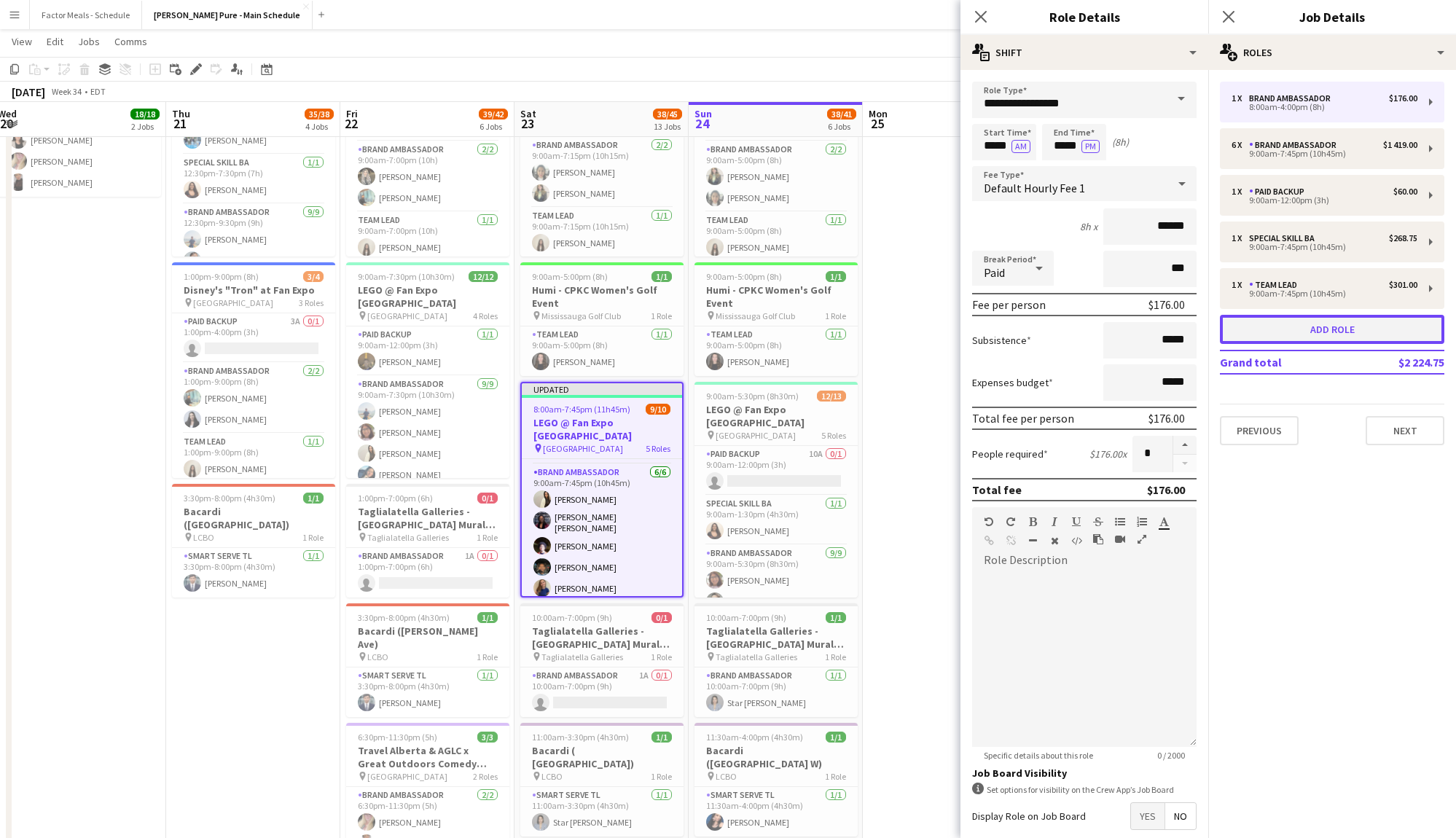
scroll to position [143, 0]
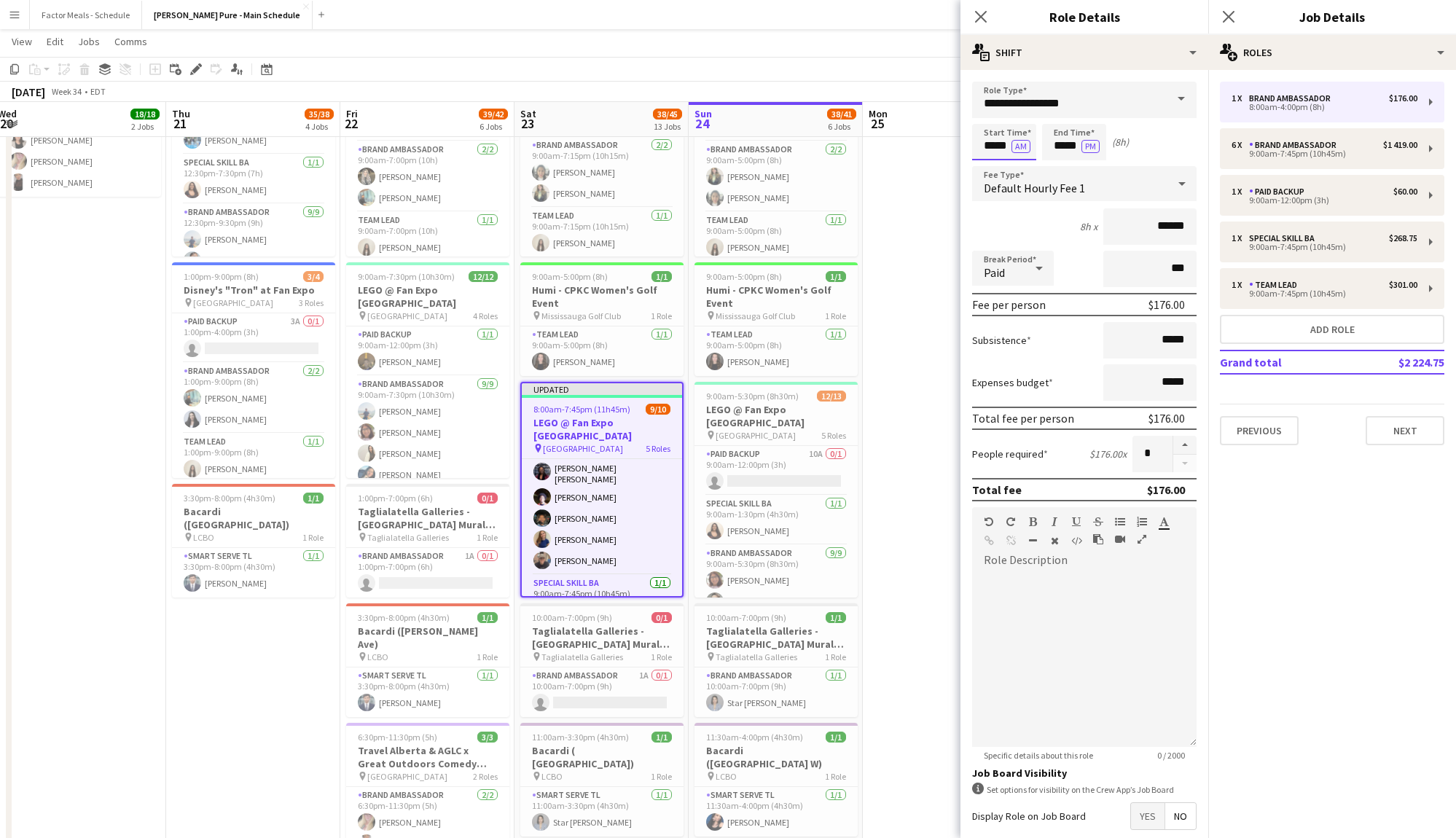
click at [1002, 146] on input "*****" at bounding box center [1005, 142] width 64 height 36
click at [992, 166] on div at bounding box center [990, 168] width 29 height 15
click at [996, 116] on div at bounding box center [990, 116] width 29 height 15
type input "*****"
click at [996, 116] on div at bounding box center [990, 116] width 29 height 15
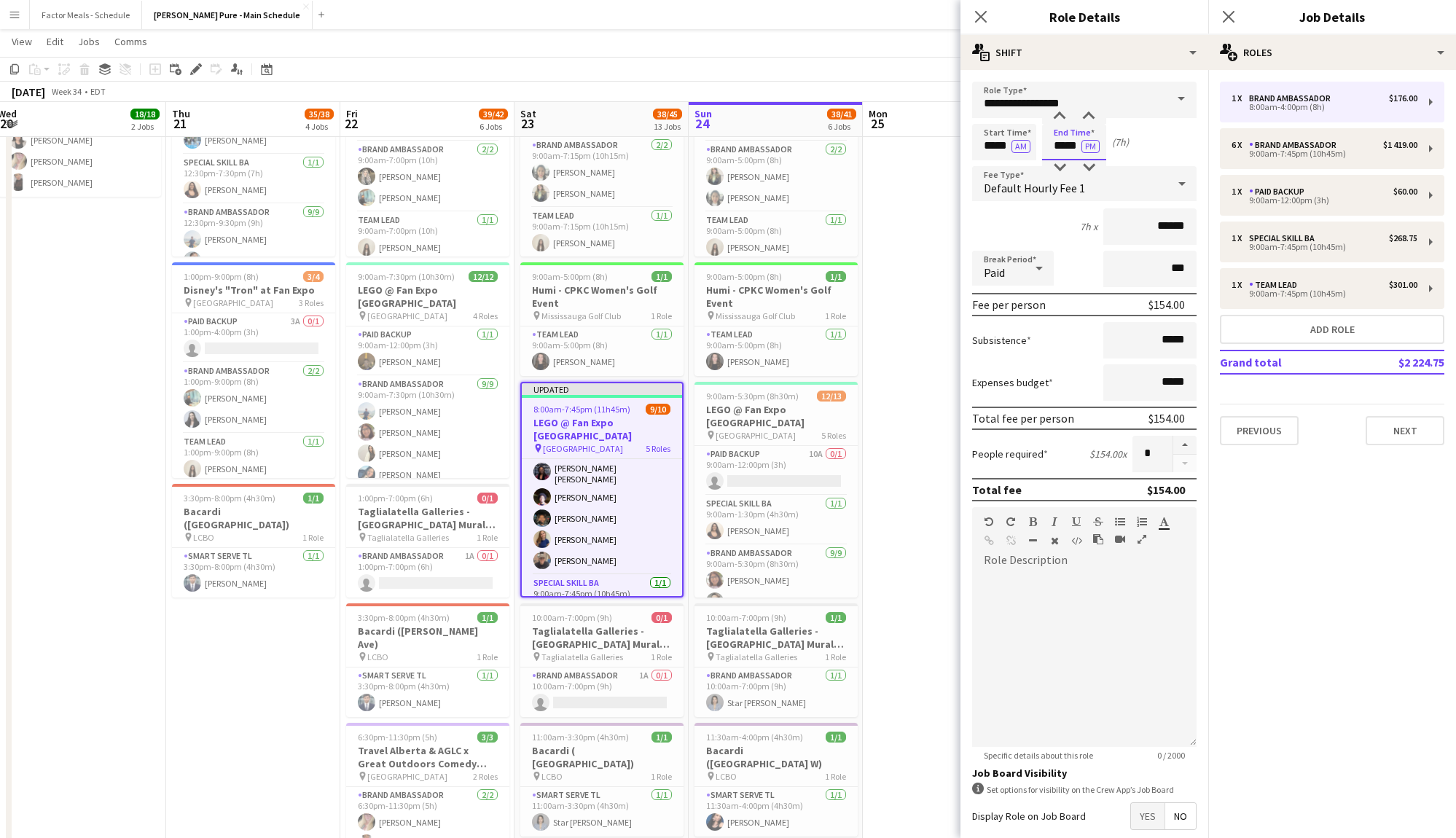
click at [1063, 149] on input "*****" at bounding box center [1075, 142] width 64 height 36
click at [1065, 164] on div at bounding box center [1060, 168] width 29 height 15
click at [1065, 120] on div at bounding box center [1060, 116] width 29 height 15
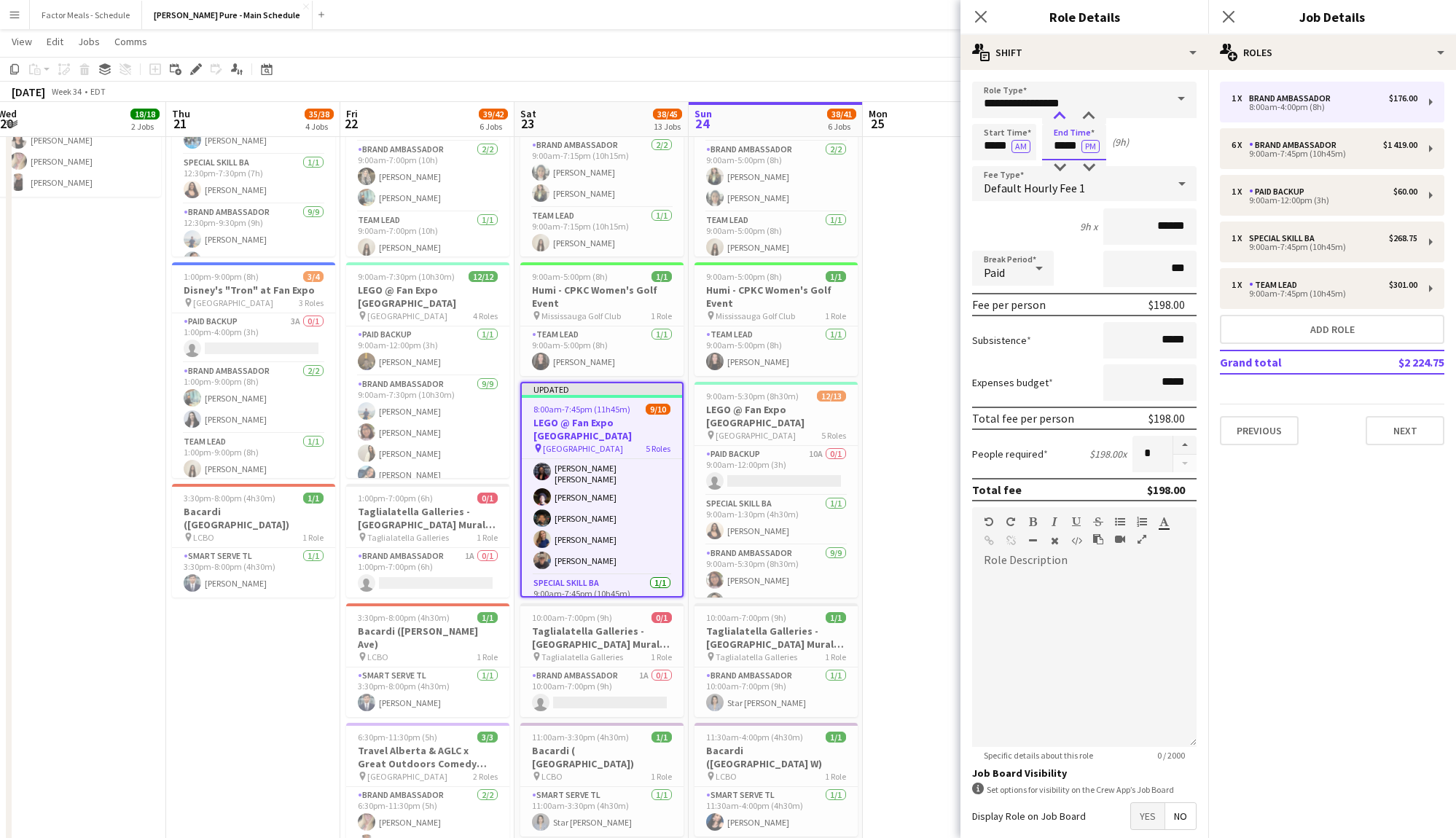
click at [1058, 119] on div at bounding box center [1060, 116] width 29 height 15
click at [1091, 109] on div at bounding box center [1089, 116] width 29 height 15
type input "*****"
click at [1091, 109] on div at bounding box center [1089, 116] width 29 height 15
click at [984, 17] on icon "Close pop-in" at bounding box center [981, 16] width 14 height 14
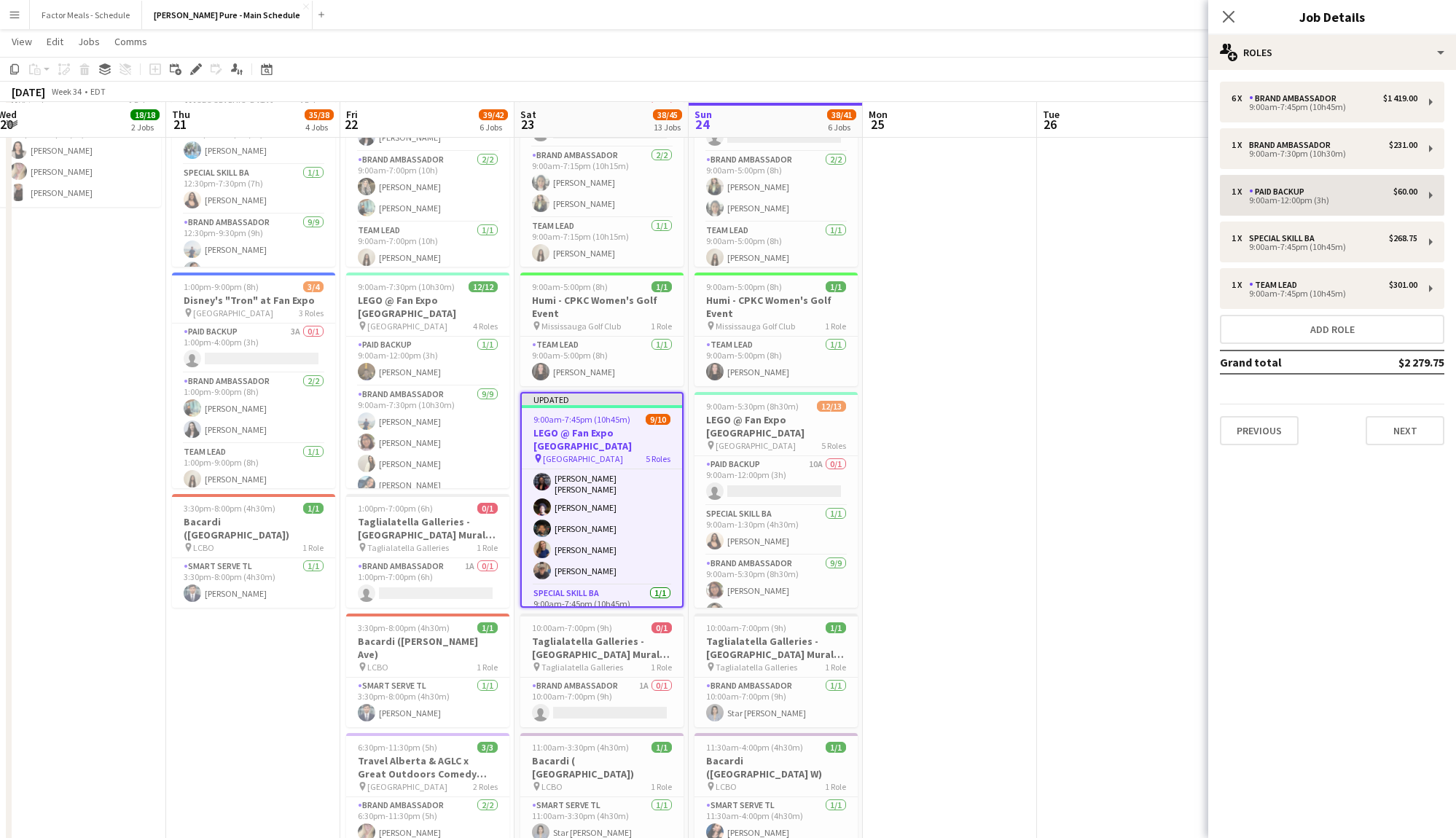
scroll to position [336, 0]
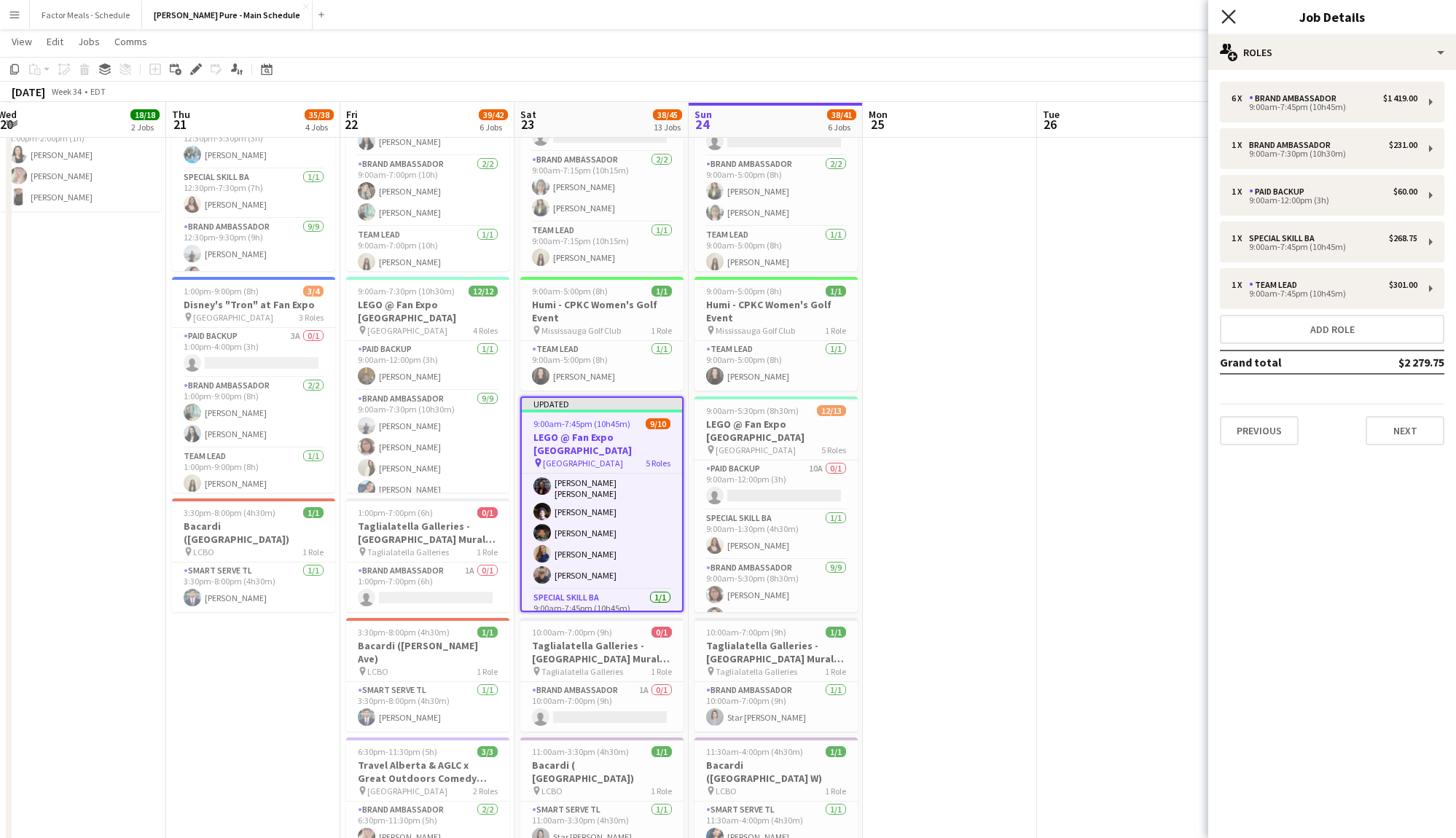
click at [1228, 15] on icon "Close pop-in" at bounding box center [1228, 16] width 14 height 14
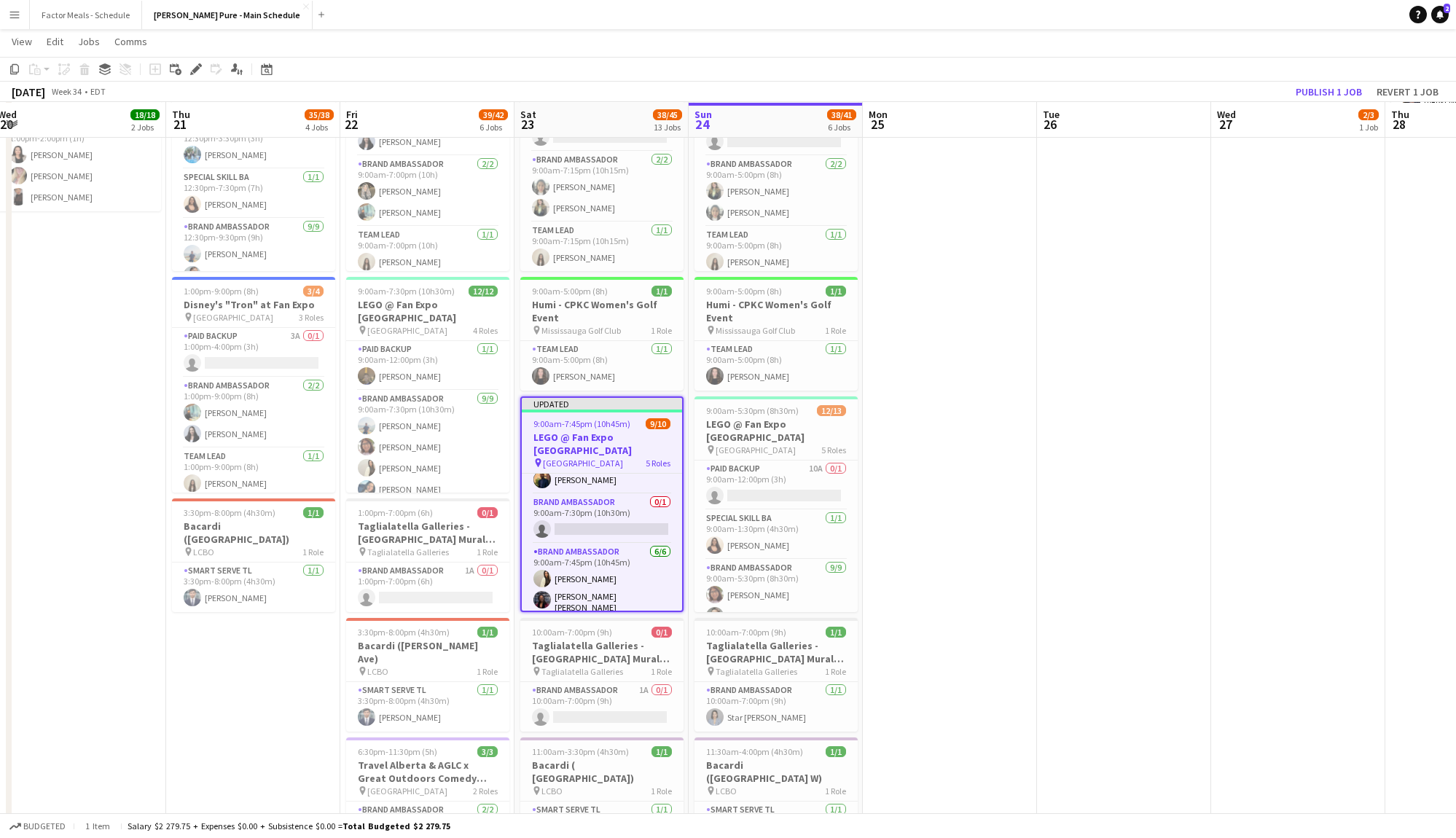
scroll to position [31, 0]
click at [617, 492] on app-card-role "Brand Ambassador 0/1 9:00am-7:30pm (10h30m) single-neutral-actions" at bounding box center [602, 517] width 161 height 50
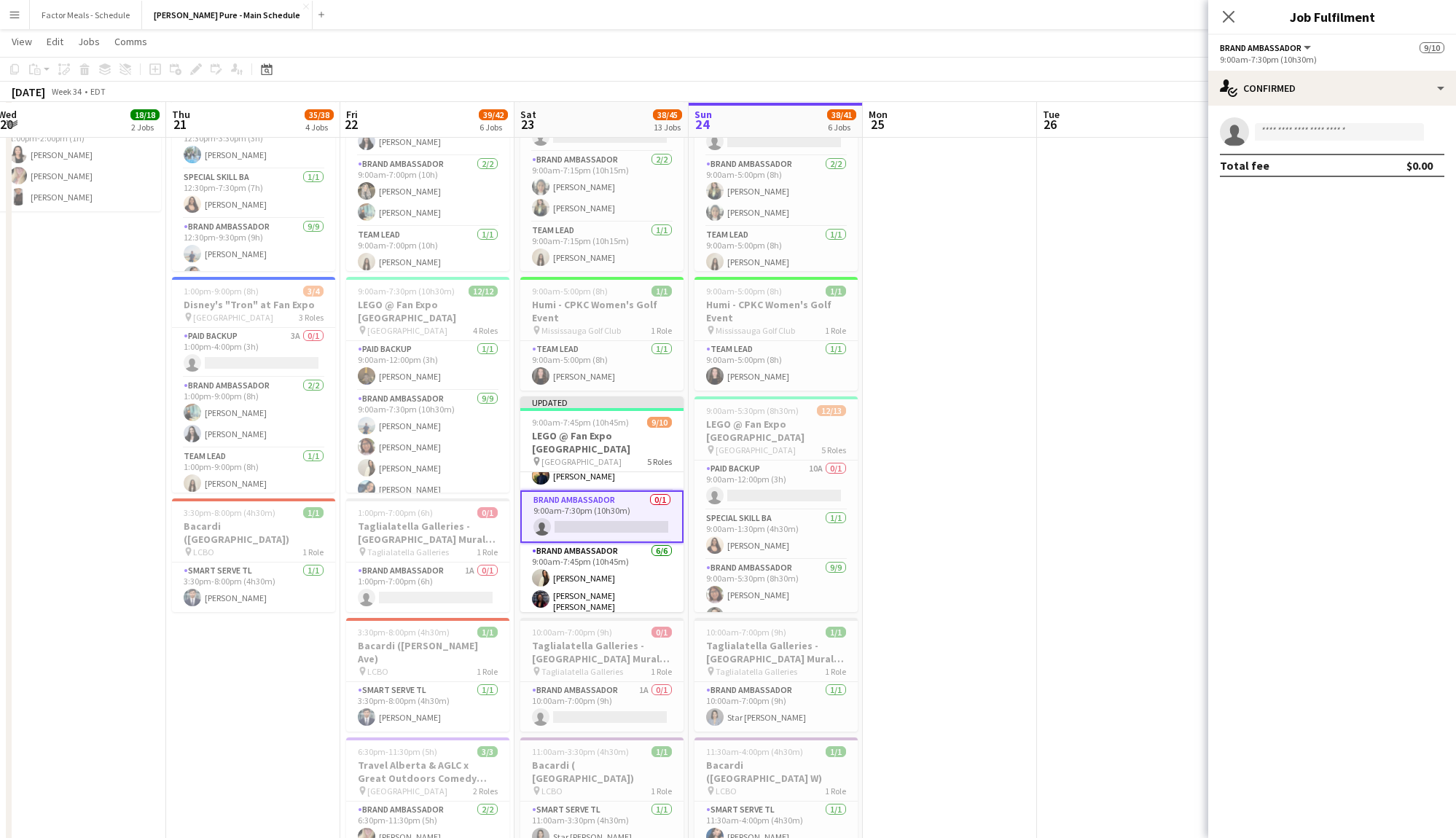
click at [620, 490] on app-card-role "Brand Ambassador 0/1 9:00am-7:30pm (10h30m) single-neutral-actions" at bounding box center [602, 516] width 164 height 53
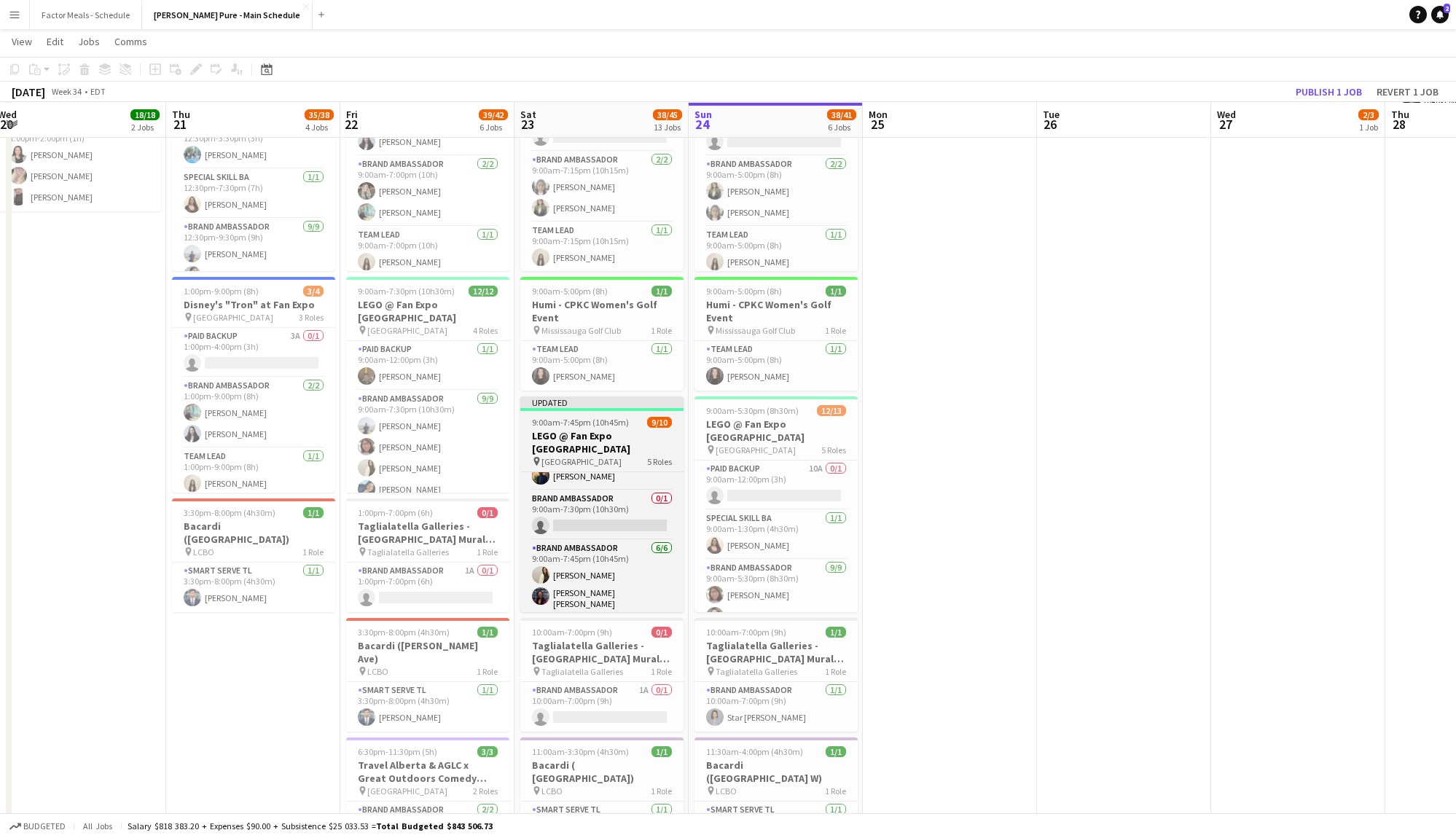
click at [612, 426] on span "9:00am-7:45pm (10h45m)" at bounding box center [580, 422] width 97 height 11
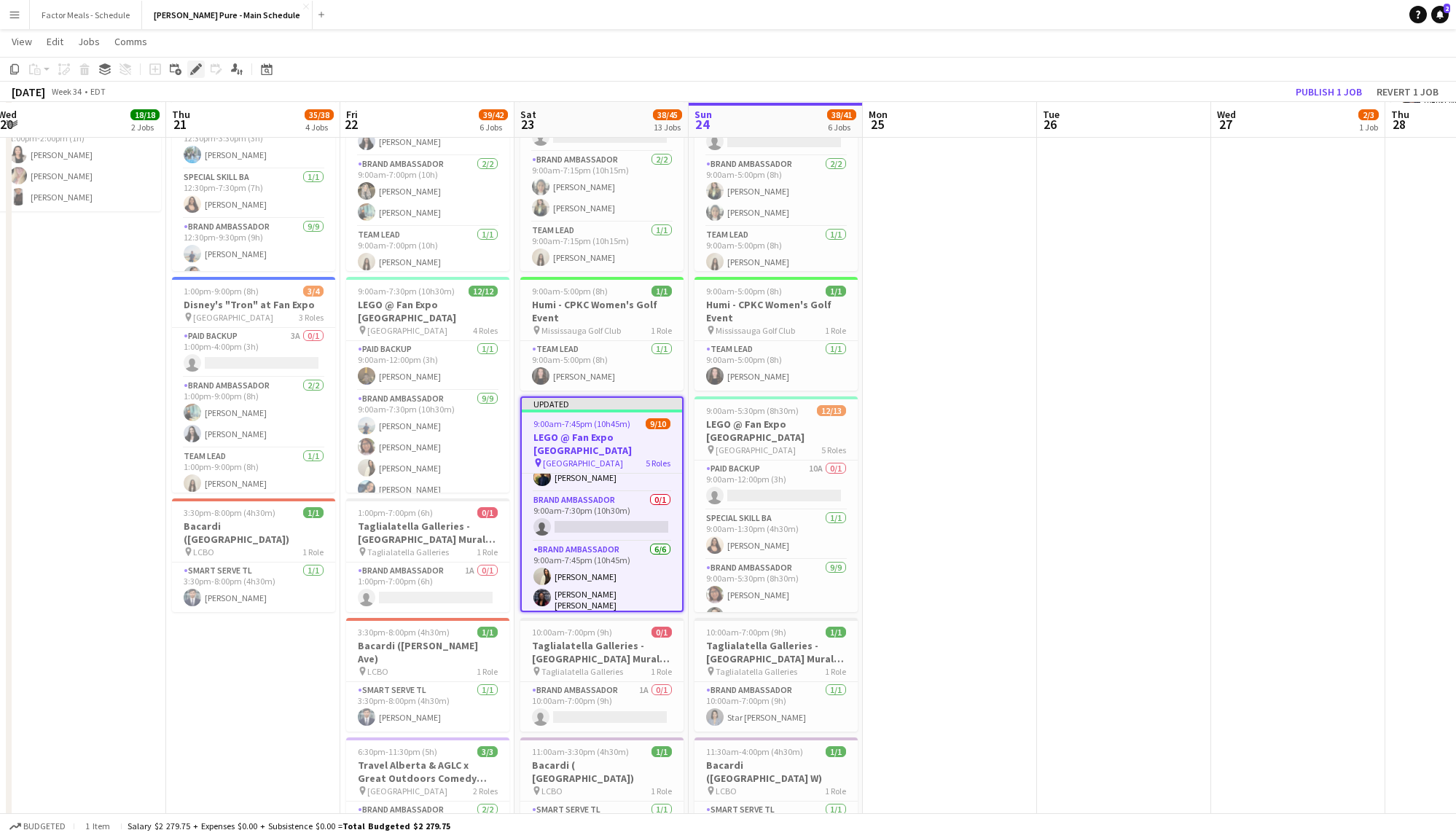
click at [193, 69] on icon at bounding box center [196, 70] width 8 height 8
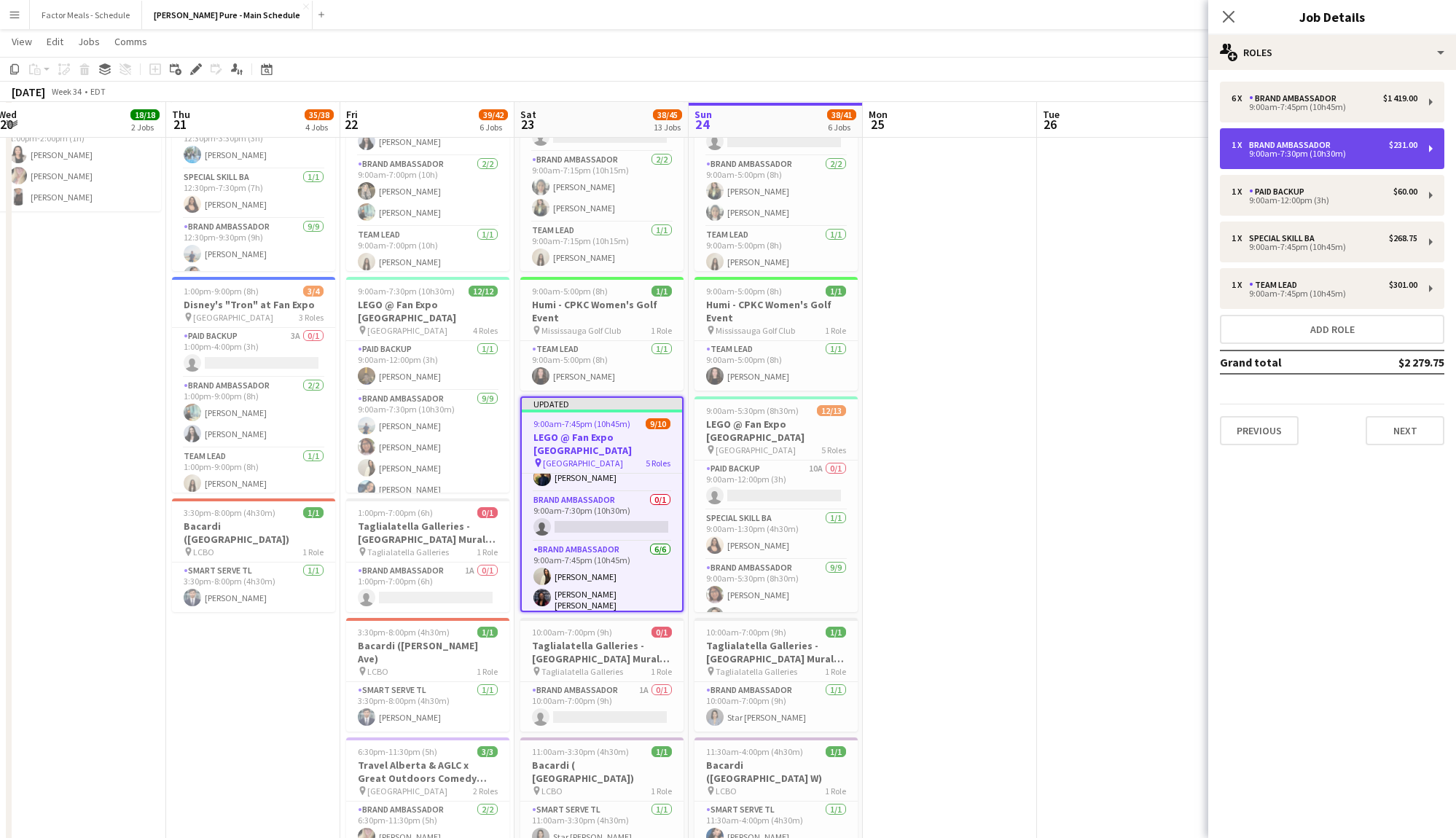
click at [1322, 159] on div "1 x Brand Ambassador $231.00 9:00am-7:30pm (10h30m)" at bounding box center [1332, 148] width 225 height 41
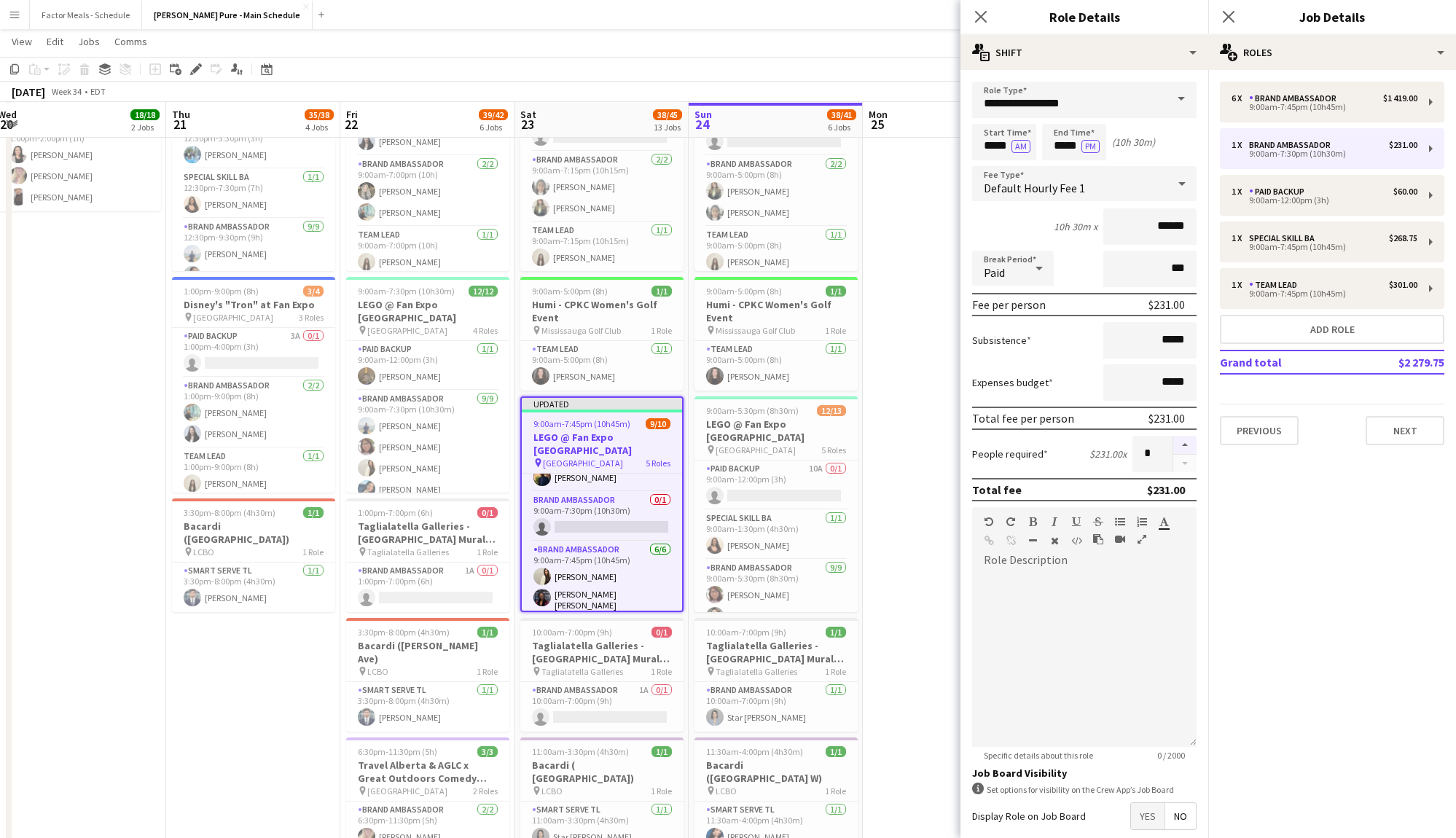
click at [1186, 446] on button "button" at bounding box center [1184, 445] width 23 height 19
type input "*"
click at [982, 21] on icon "Close pop-in" at bounding box center [981, 16] width 14 height 14
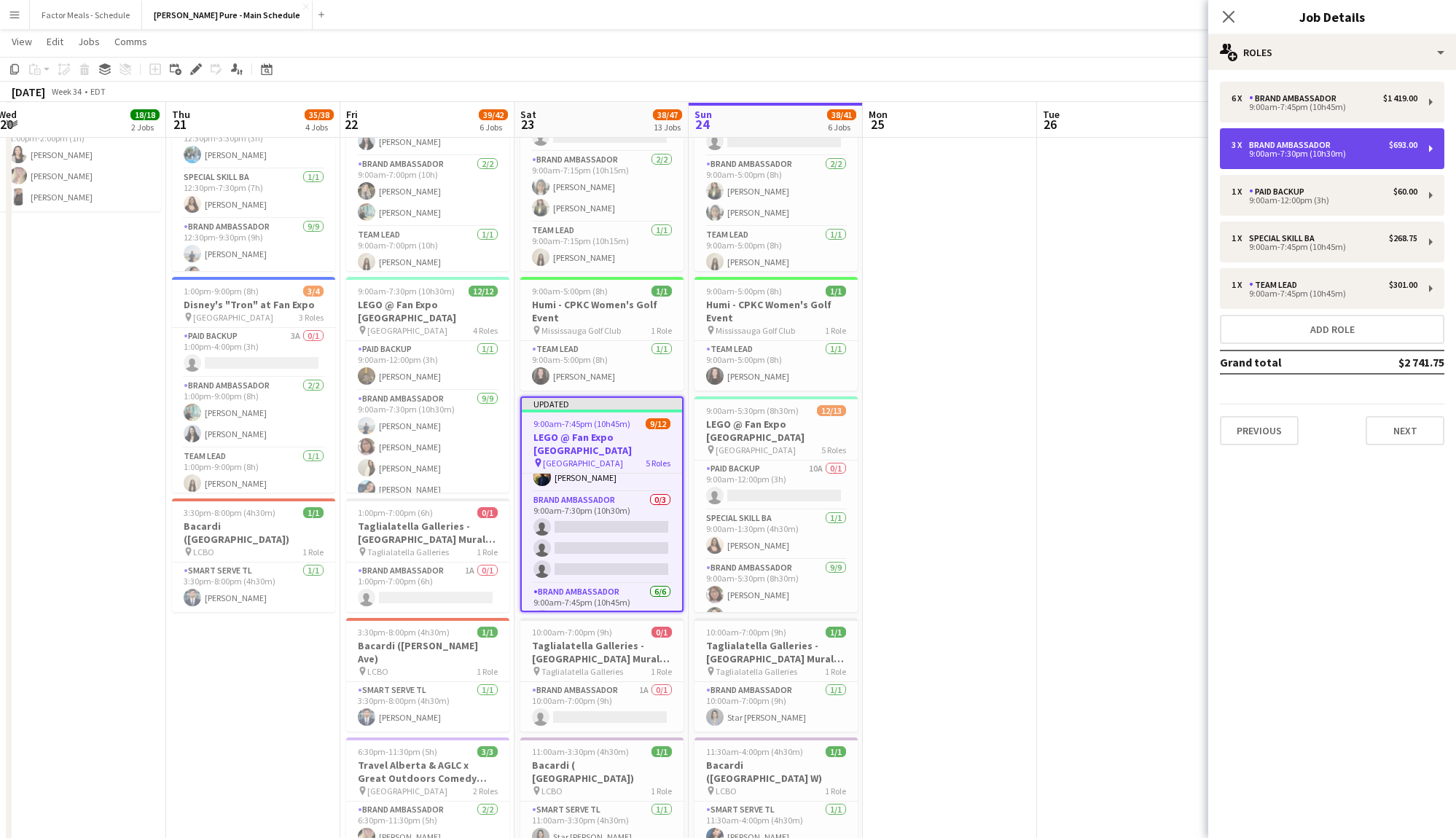
click at [1313, 150] on div "9:00am-7:30pm (10h30m)" at bounding box center [1325, 153] width 186 height 7
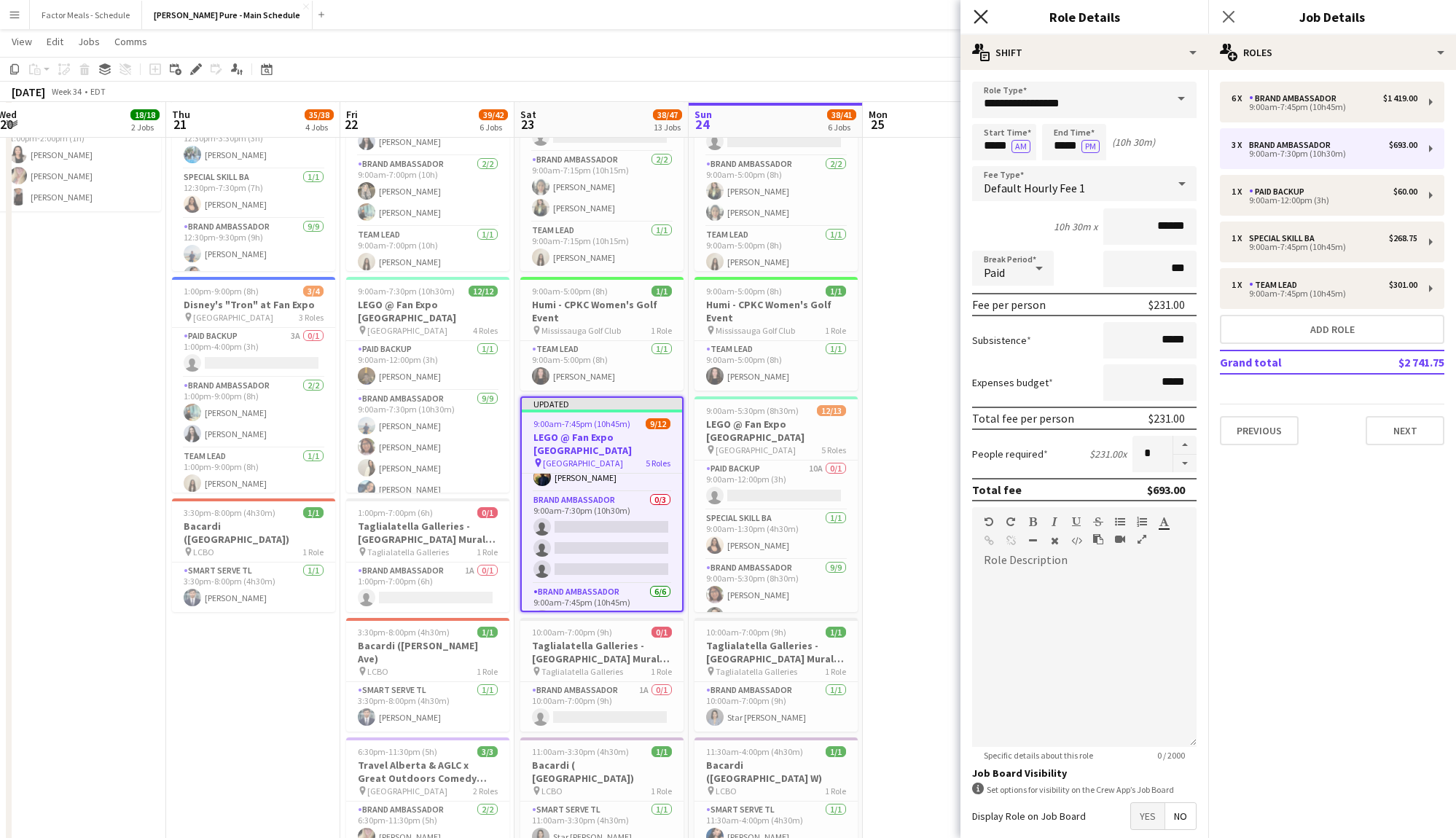
click at [986, 23] on icon "Close pop-in" at bounding box center [981, 16] width 14 height 14
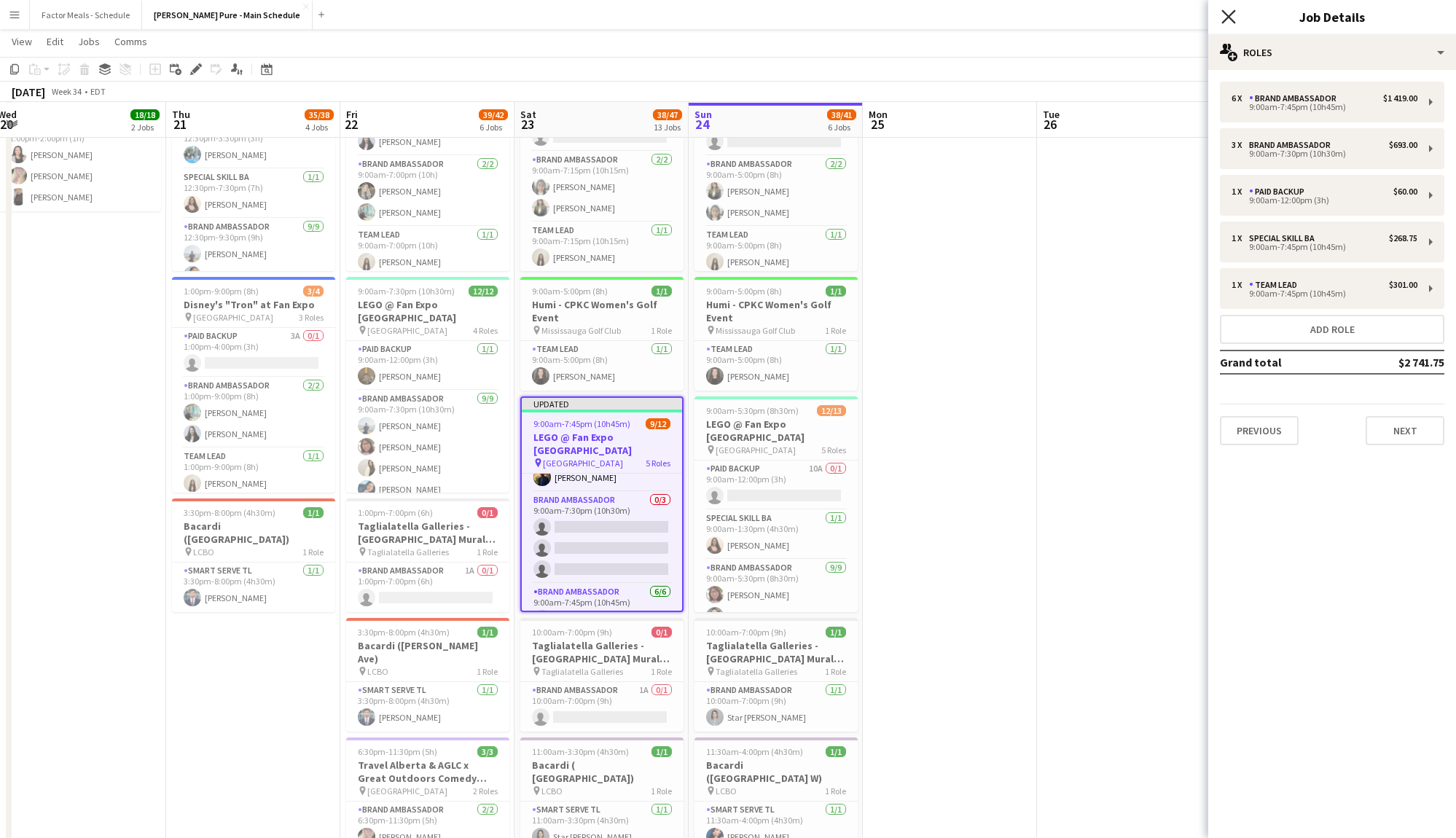
click at [1229, 20] on icon "Close pop-in" at bounding box center [1228, 16] width 14 height 14
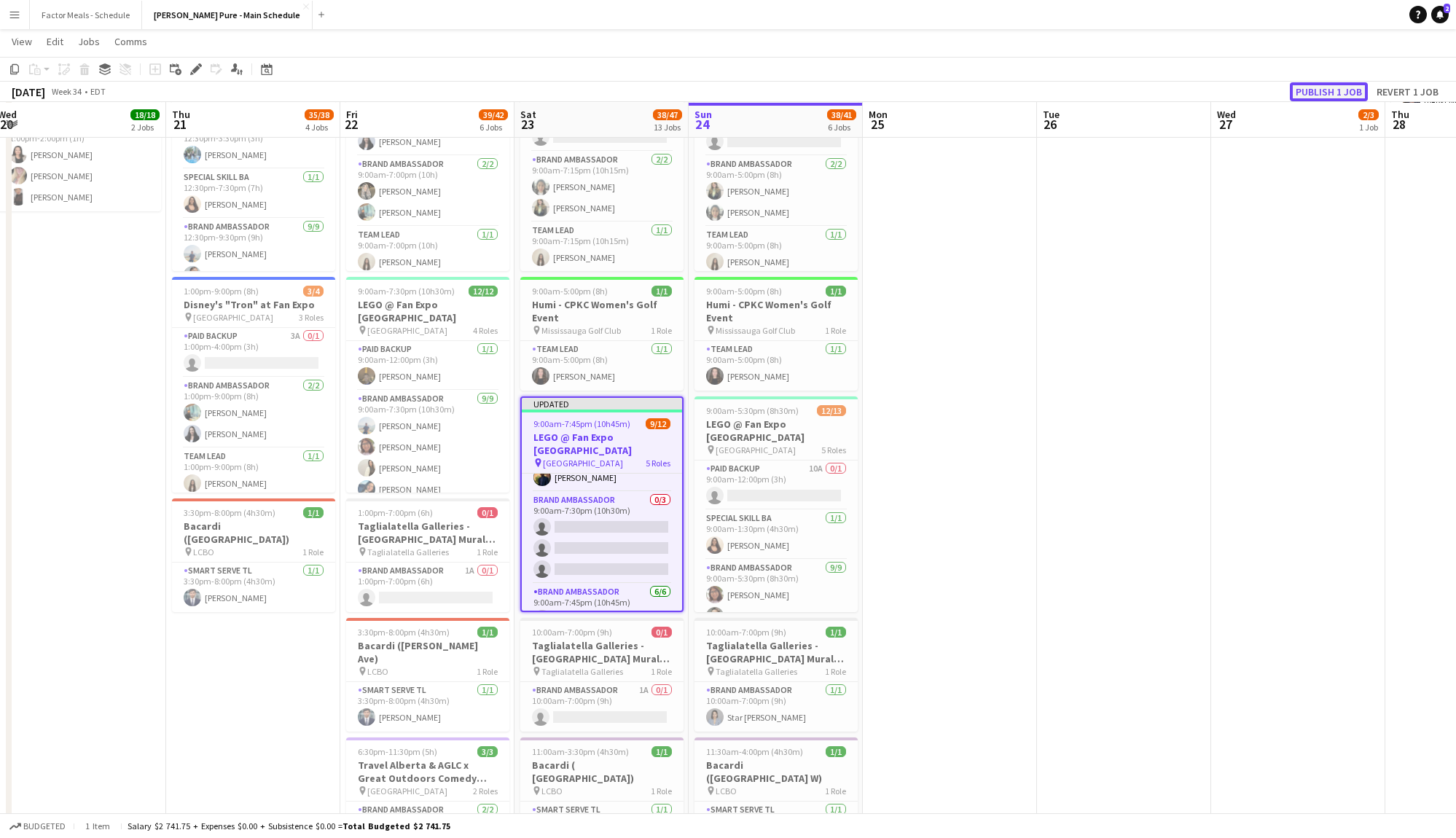
click at [1318, 91] on button "Publish 1 job" at bounding box center [1329, 91] width 78 height 19
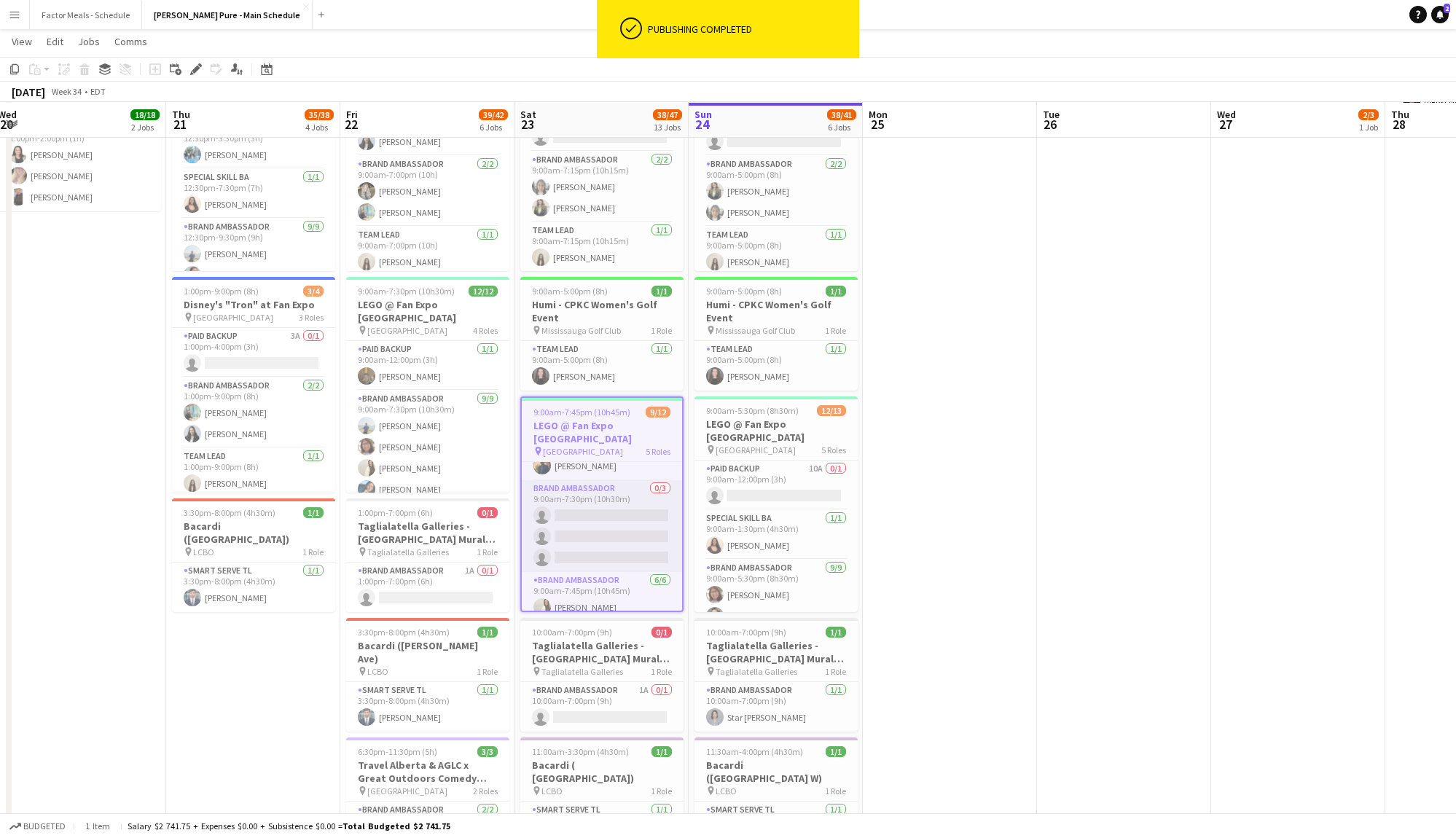
click at [597, 526] on app-card-role "Brand Ambassador 0/3 9:00am-7:30pm (10h30m) single-neutral-actions single-neutr…" at bounding box center [602, 526] width 161 height 92
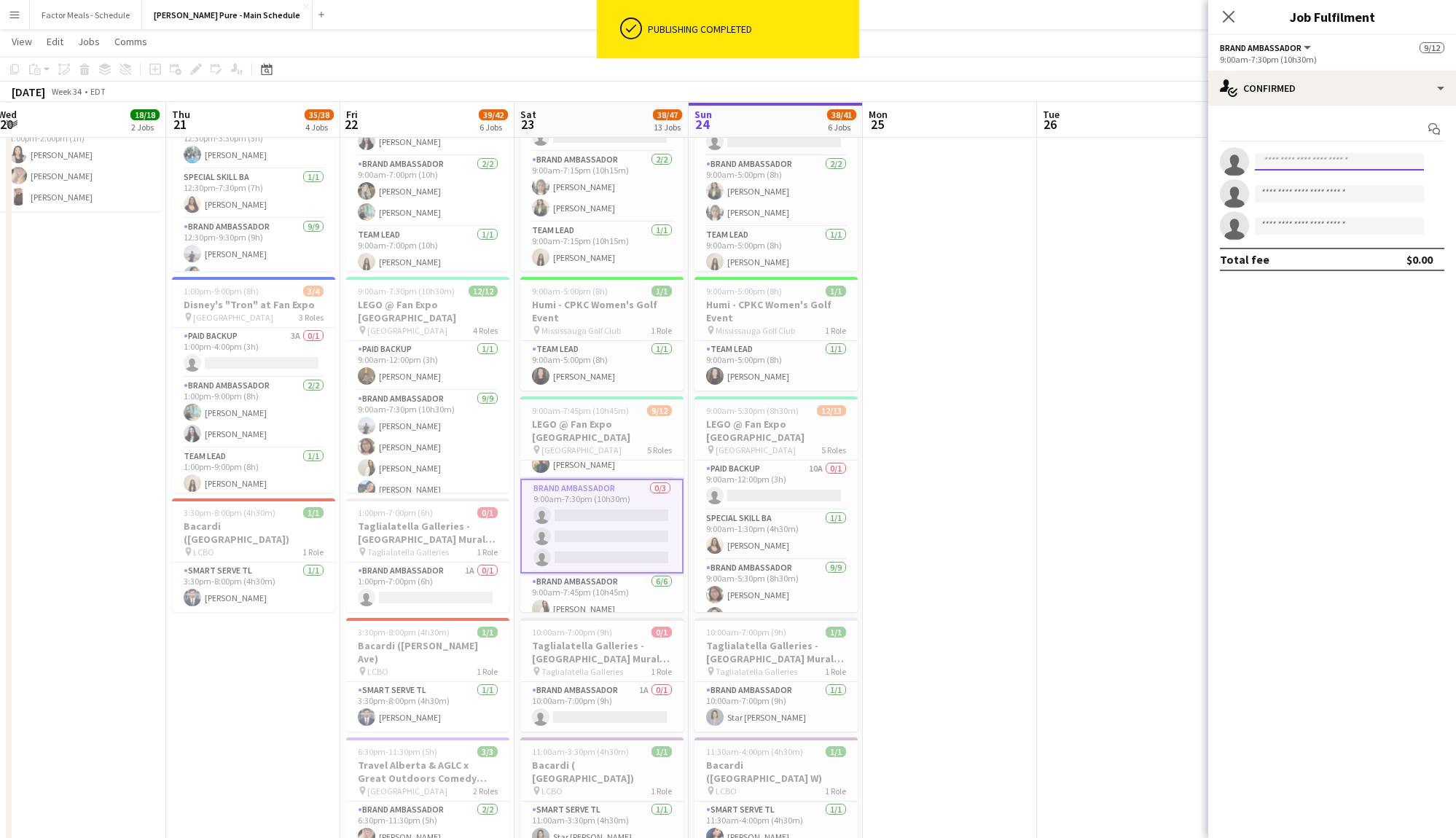
click at [1279, 158] on input at bounding box center [1339, 162] width 169 height 18
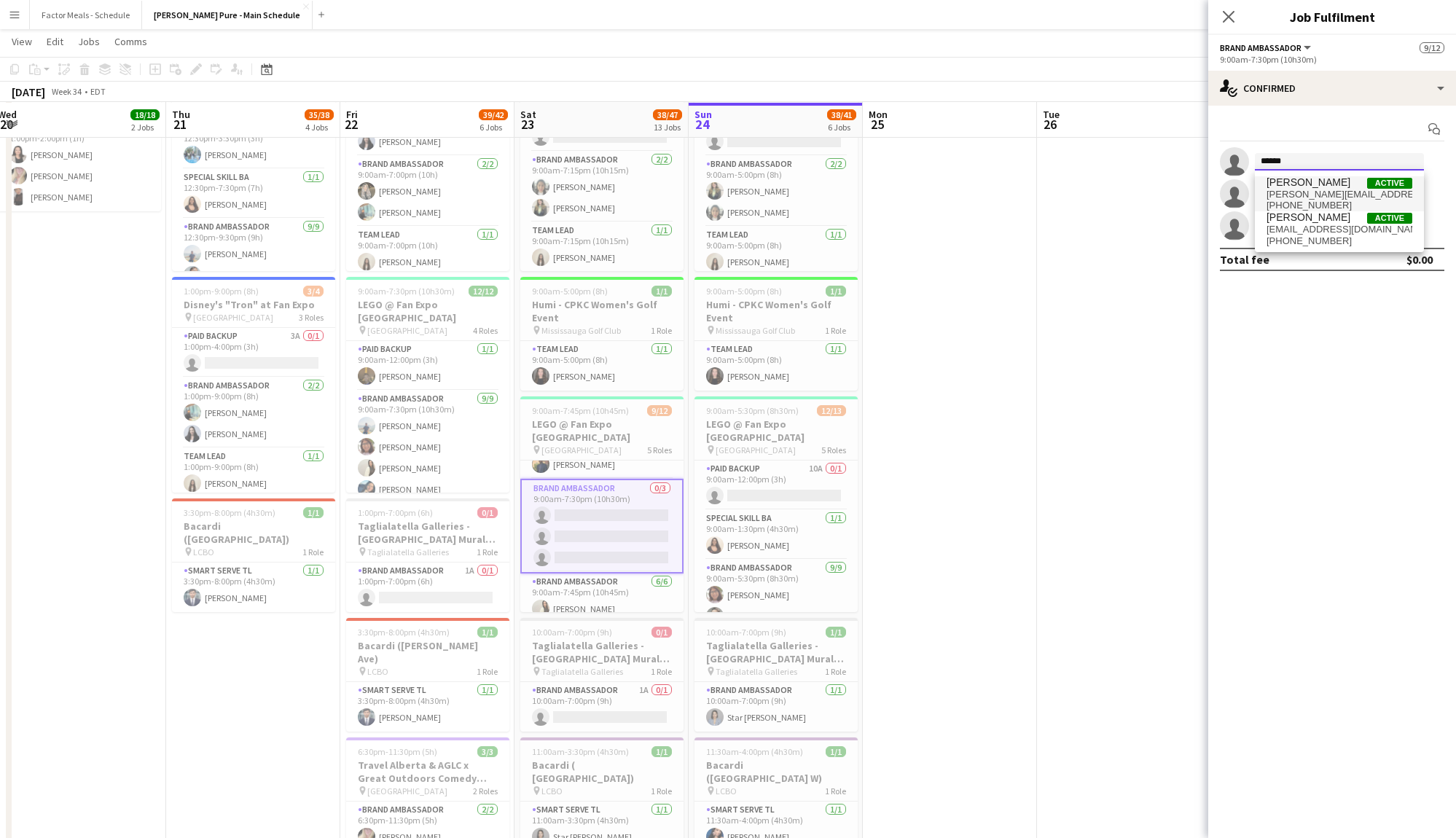
type input "******"
click at [1308, 193] on span "[PERSON_NAME][EMAIL_ADDRESS][PERSON_NAME][DOMAIN_NAME]" at bounding box center [1340, 195] width 146 height 12
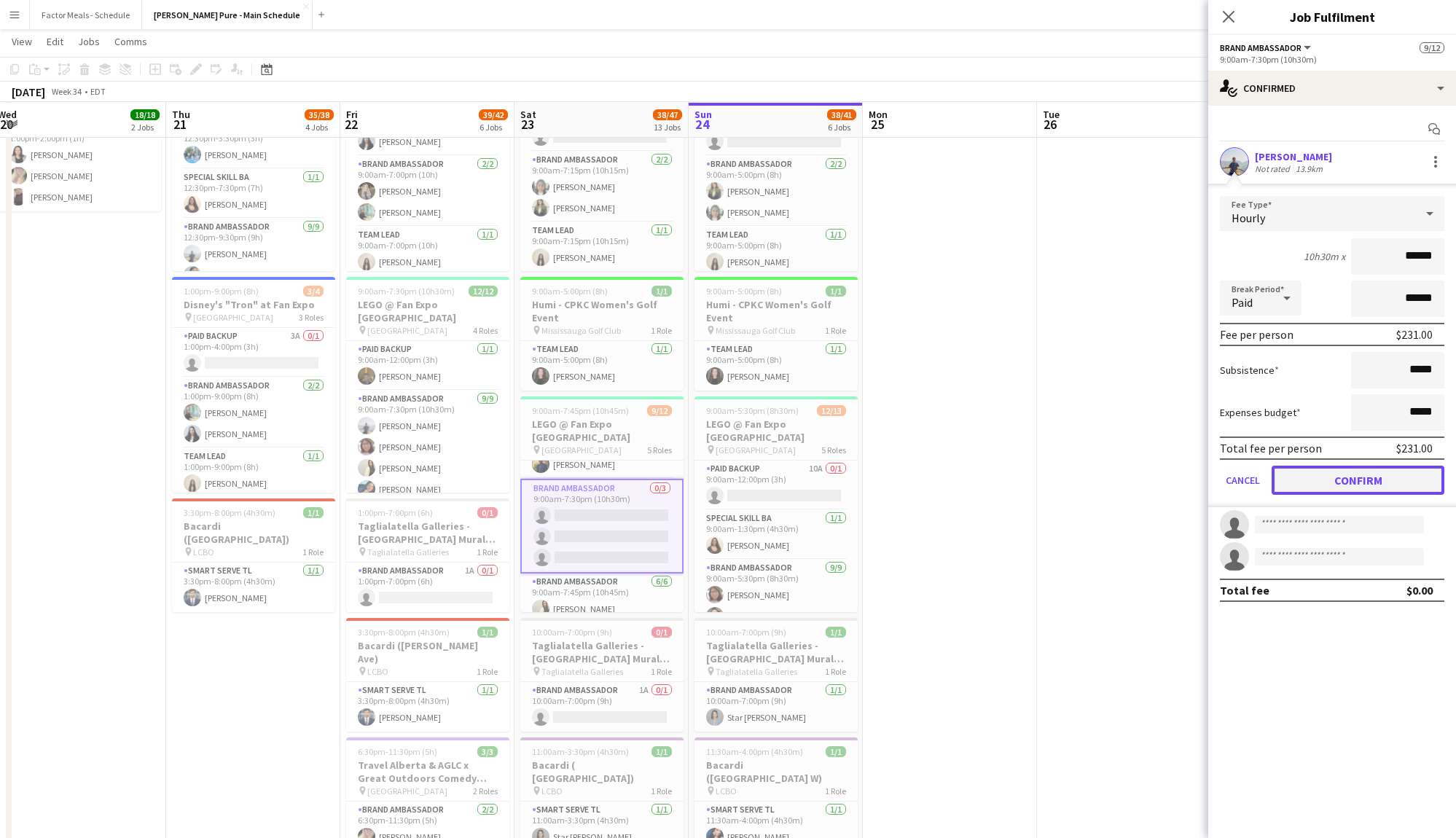
click at [1327, 479] on button "Confirm" at bounding box center [1358, 479] width 173 height 29
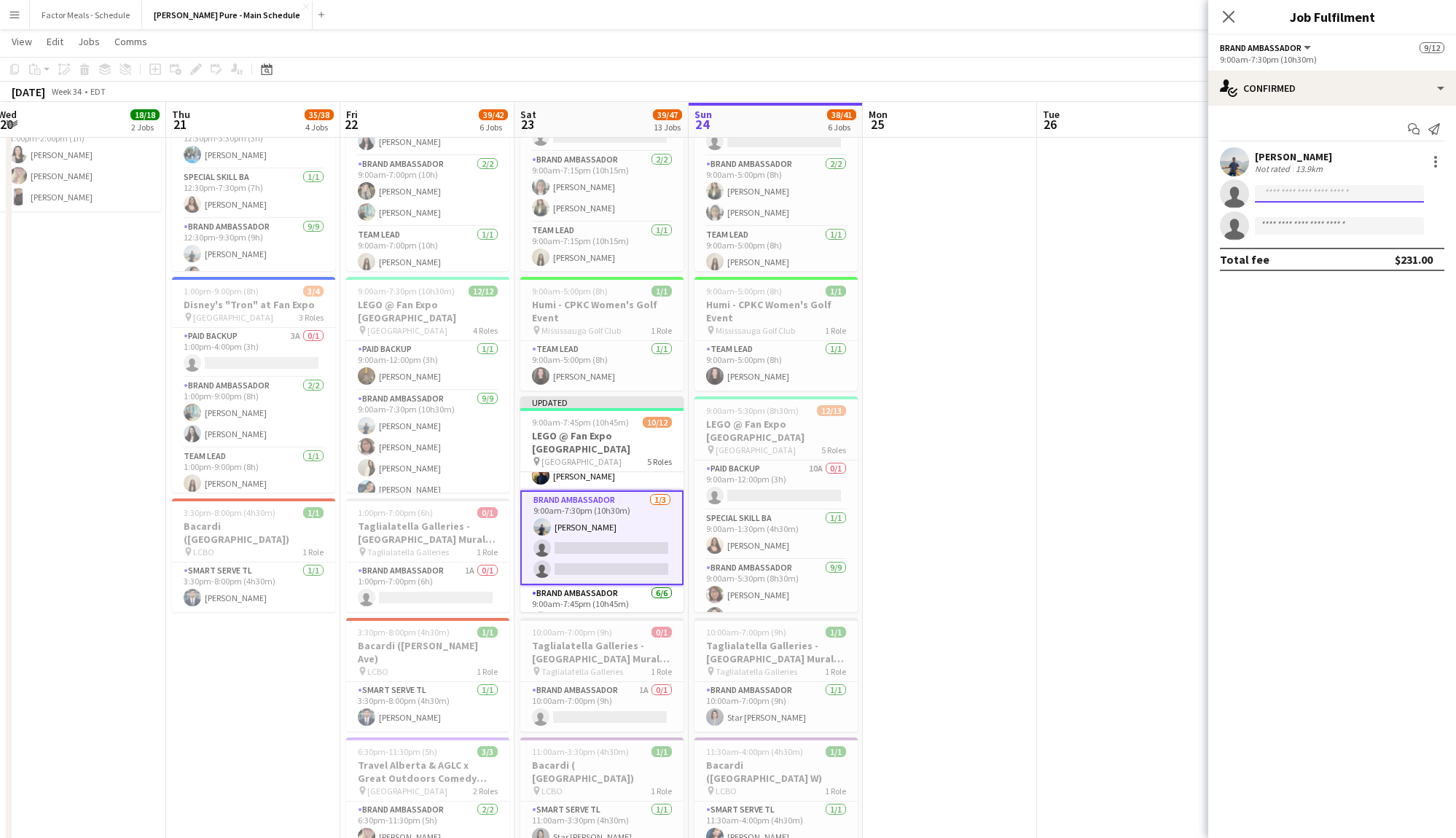
click at [1308, 194] on input at bounding box center [1339, 194] width 169 height 18
type input "******"
click at [1322, 232] on span "[PHONE_NUMBER]" at bounding box center [1340, 238] width 146 height 12
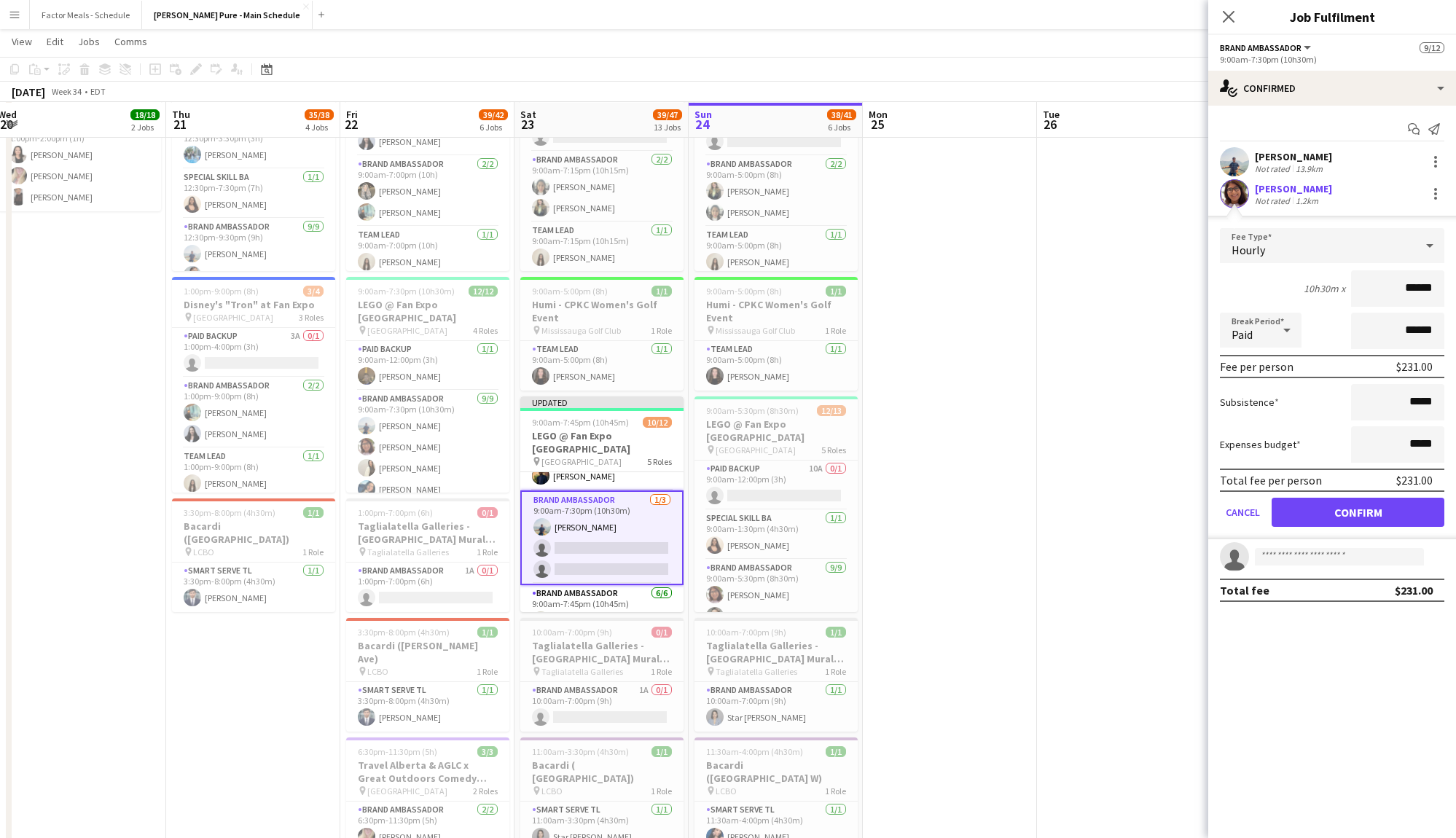
click at [1301, 224] on app-edit-fee "Fee Type Hourly 10h30m x ****** Break Period Paid ****** Fee per person $231.00…" at bounding box center [1332, 378] width 248 height 324
click at [1329, 503] on button "Confirm" at bounding box center [1358, 512] width 173 height 29
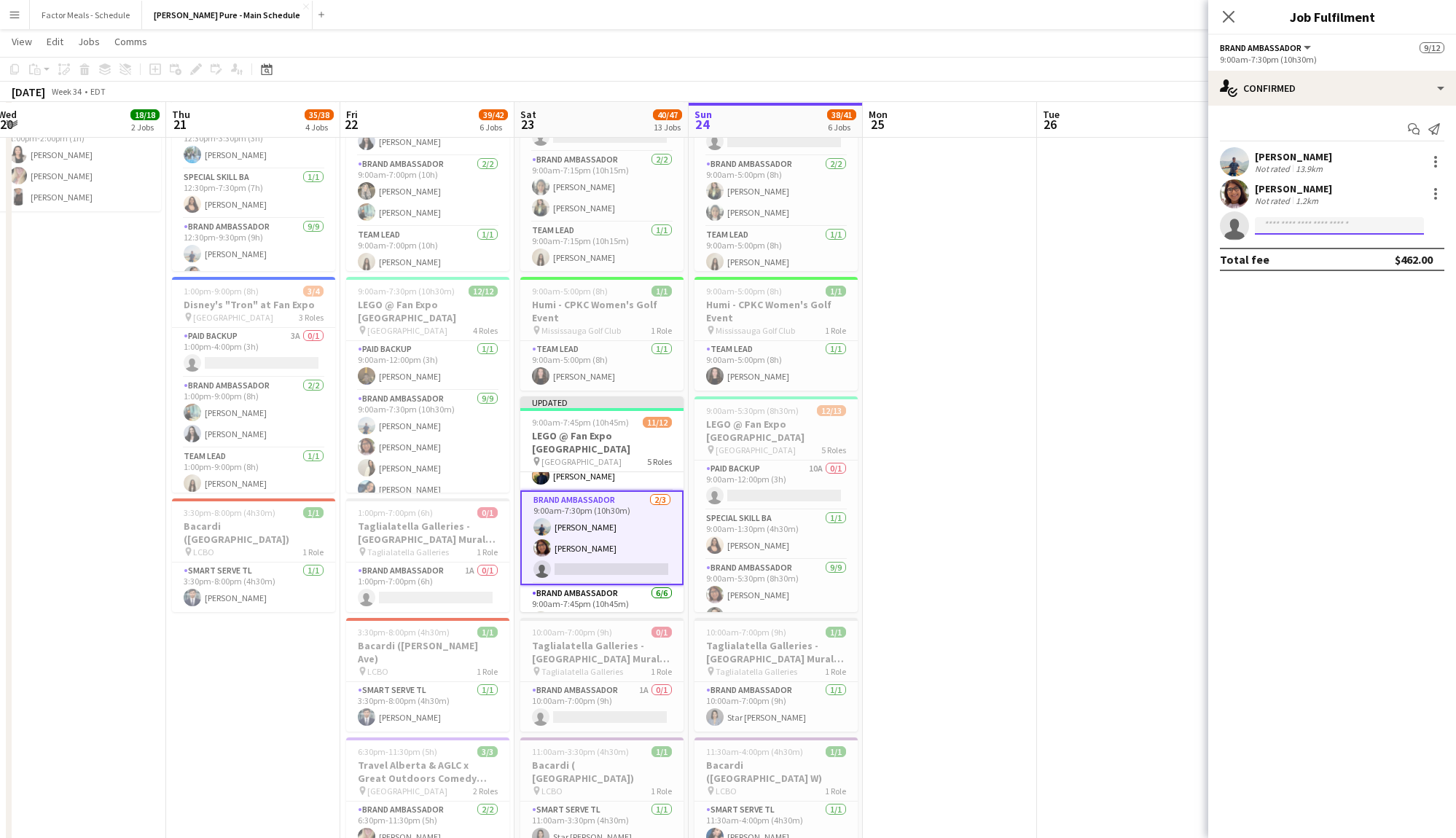
click at [1293, 218] on input at bounding box center [1339, 227] width 169 height 18
type input "*"
type input "*******"
click at [1329, 309] on span "[PHONE_NUMBER]" at bounding box center [1340, 306] width 146 height 12
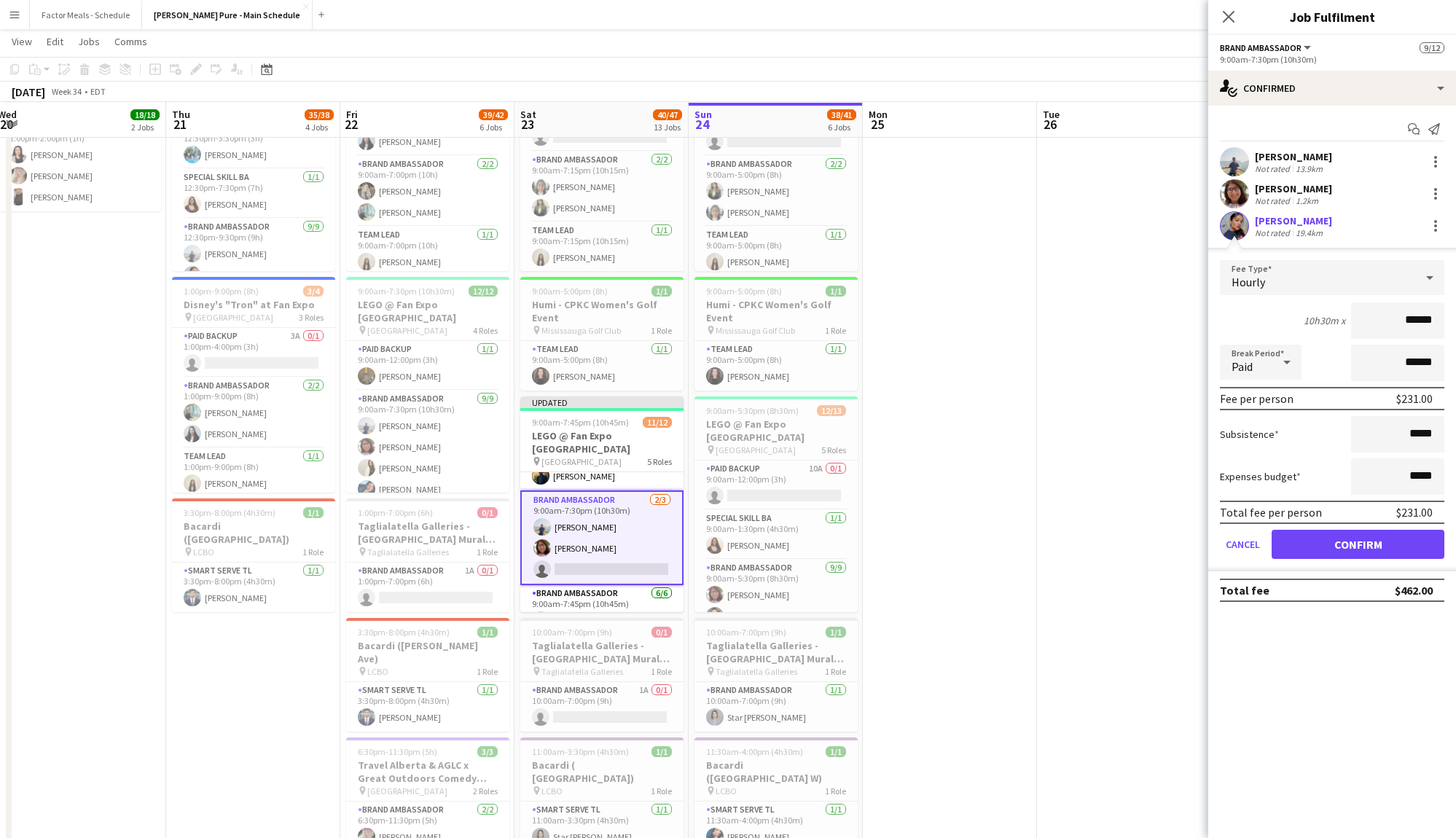
click at [1318, 557] on form "Fee Type Hourly 10h30m x ****** Break Period Paid ****** Fee per person $231.00…" at bounding box center [1332, 417] width 248 height 312
click at [1329, 537] on button "Confirm" at bounding box center [1358, 544] width 173 height 29
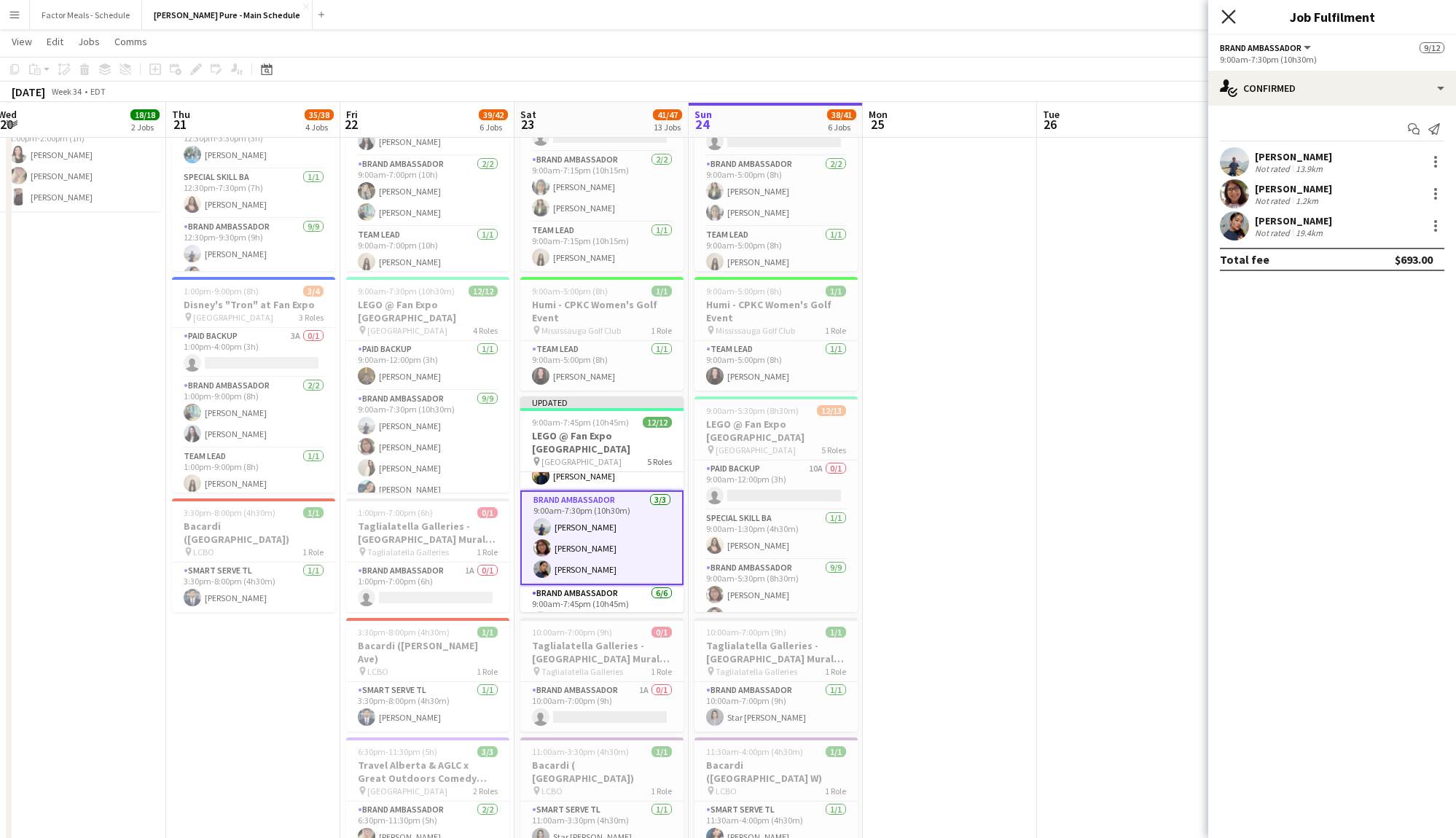
click at [1229, 18] on icon at bounding box center [1228, 16] width 14 height 14
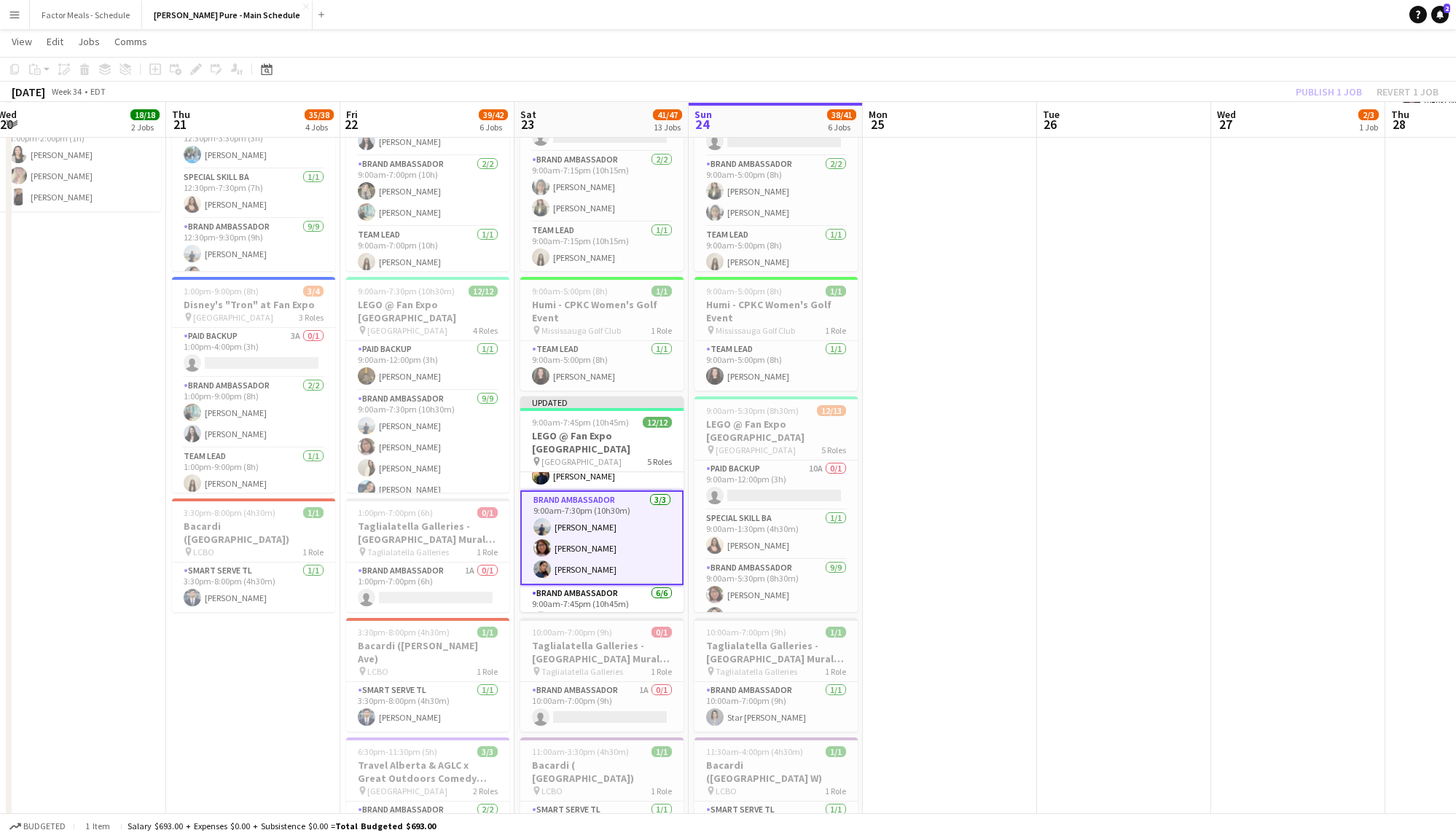
click at [1321, 91] on div "Publish 1 job Revert 1 job" at bounding box center [1367, 91] width 178 height 19
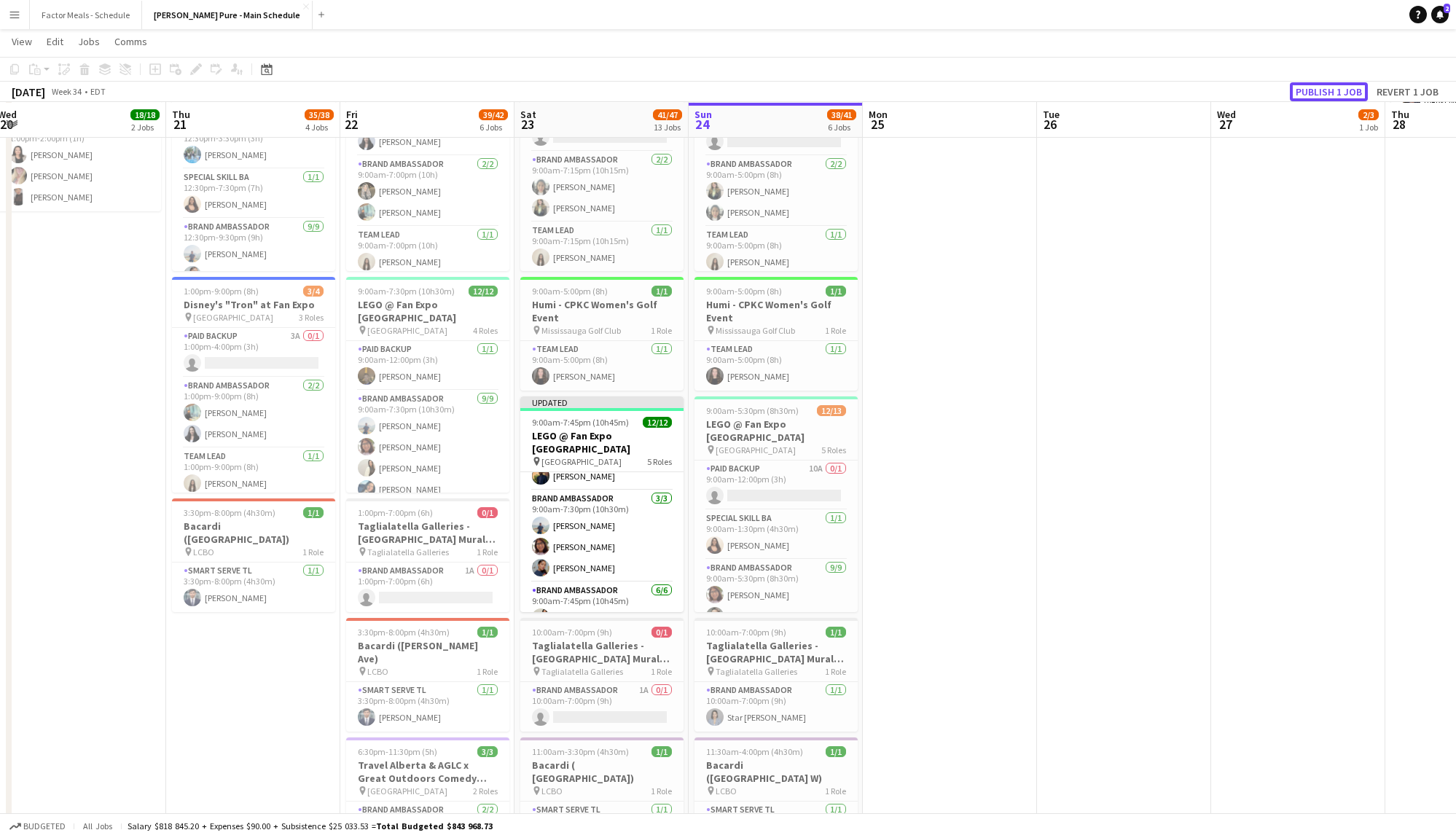
click at [1321, 91] on button "Publish 1 job" at bounding box center [1329, 91] width 78 height 19
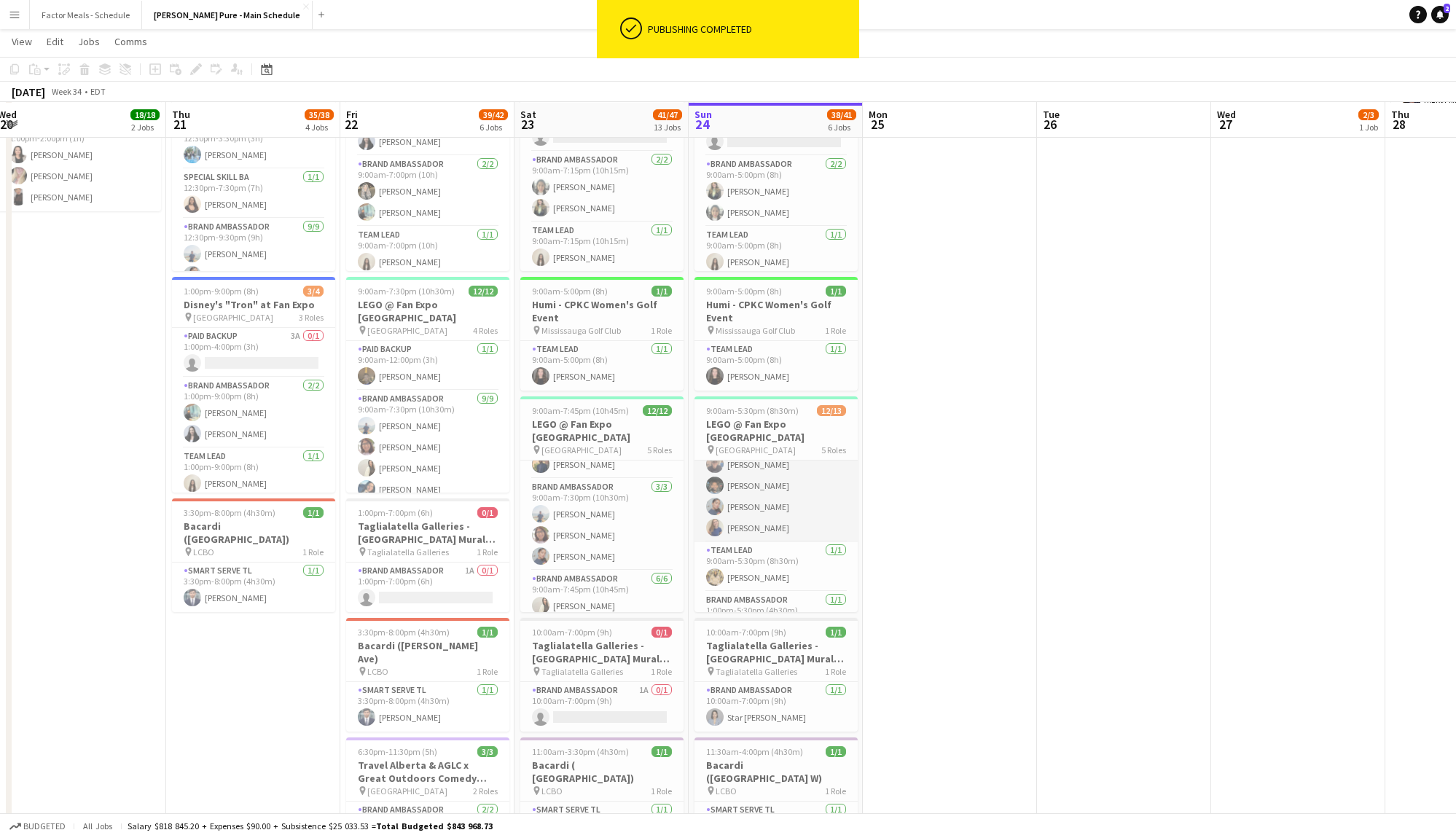
scroll to position [252, 0]
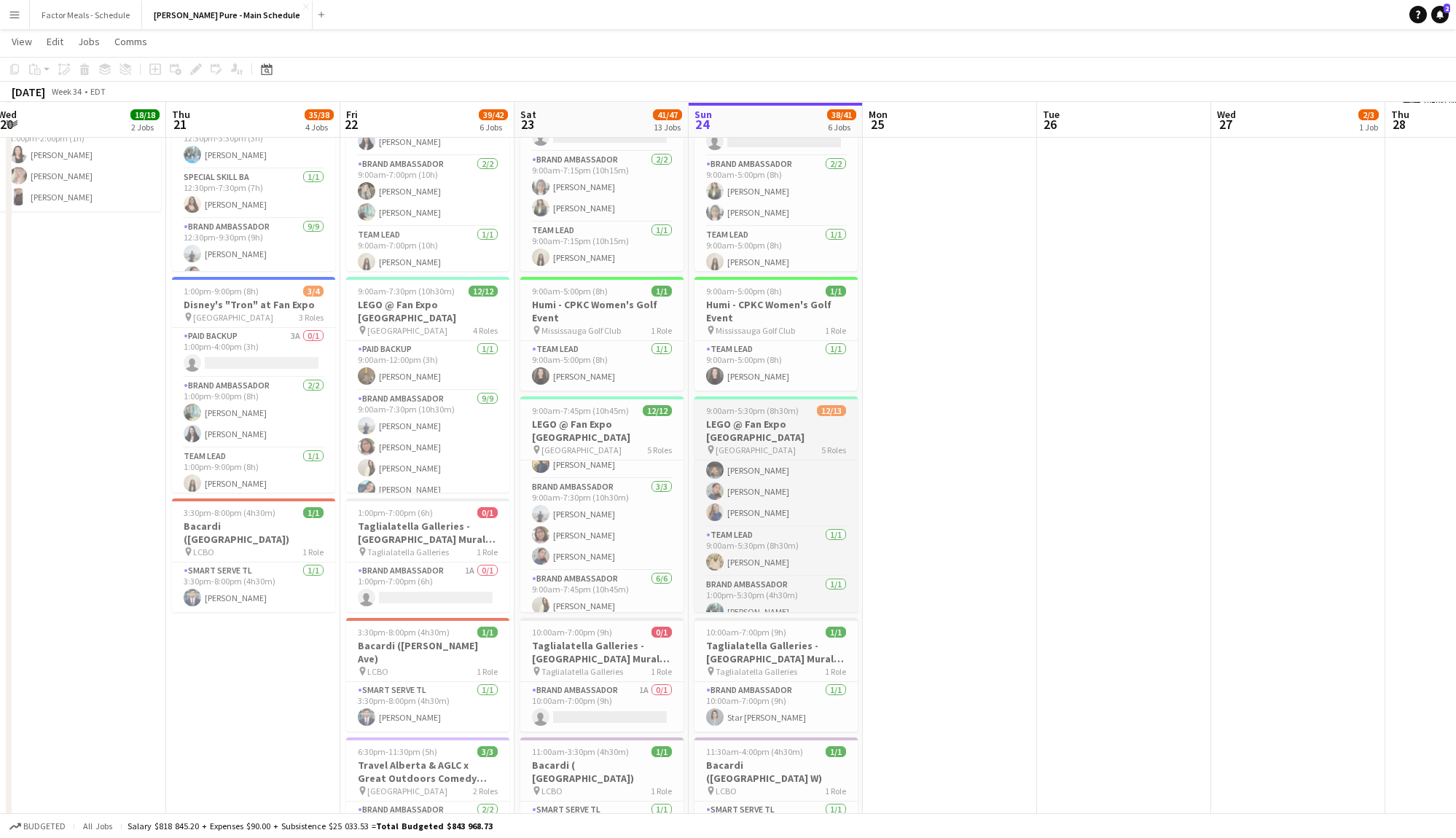
click at [776, 408] on span "9:00am-5:30pm (8h30m)" at bounding box center [752, 411] width 93 height 11
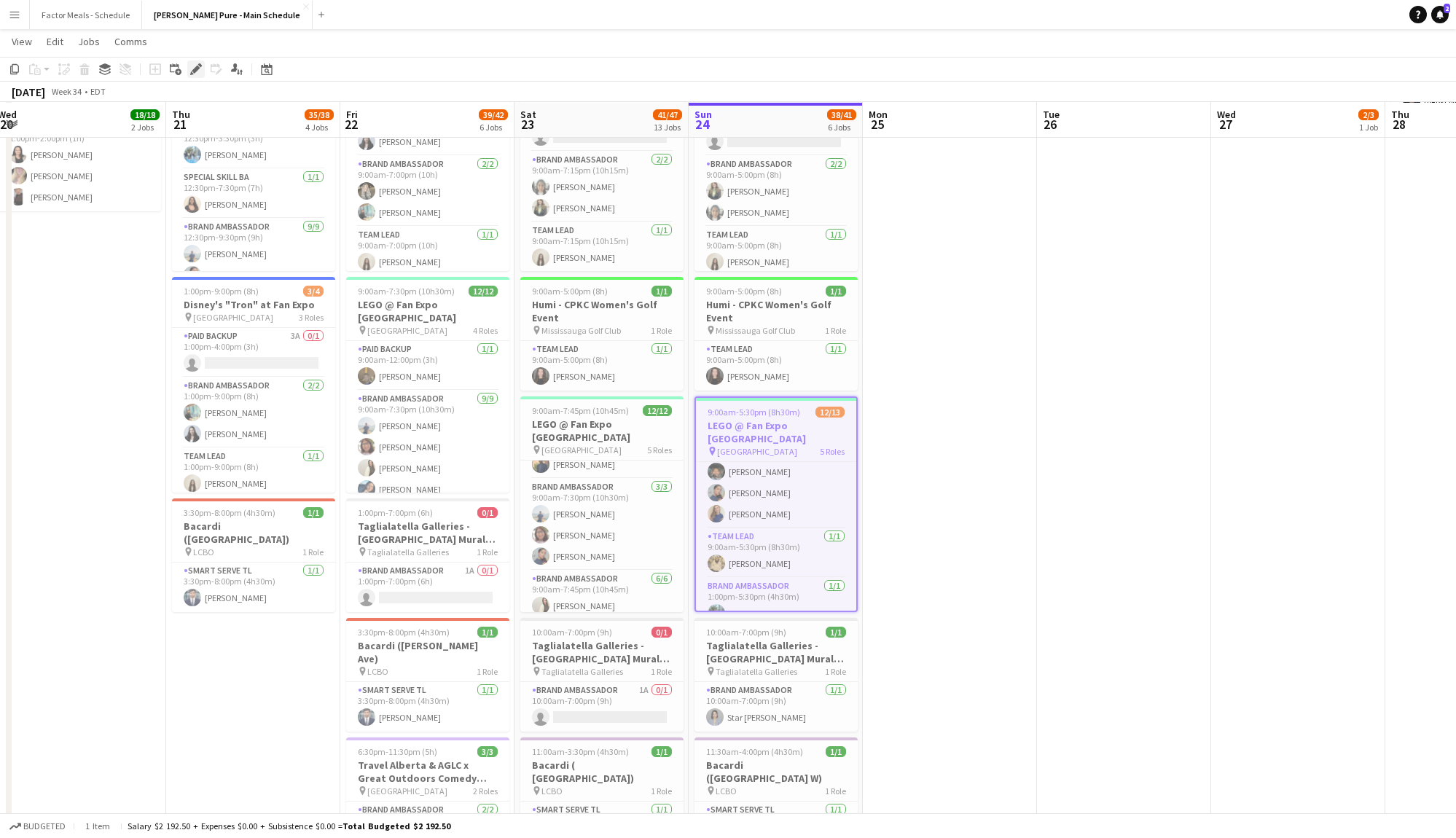
click at [196, 68] on icon at bounding box center [196, 70] width 8 height 8
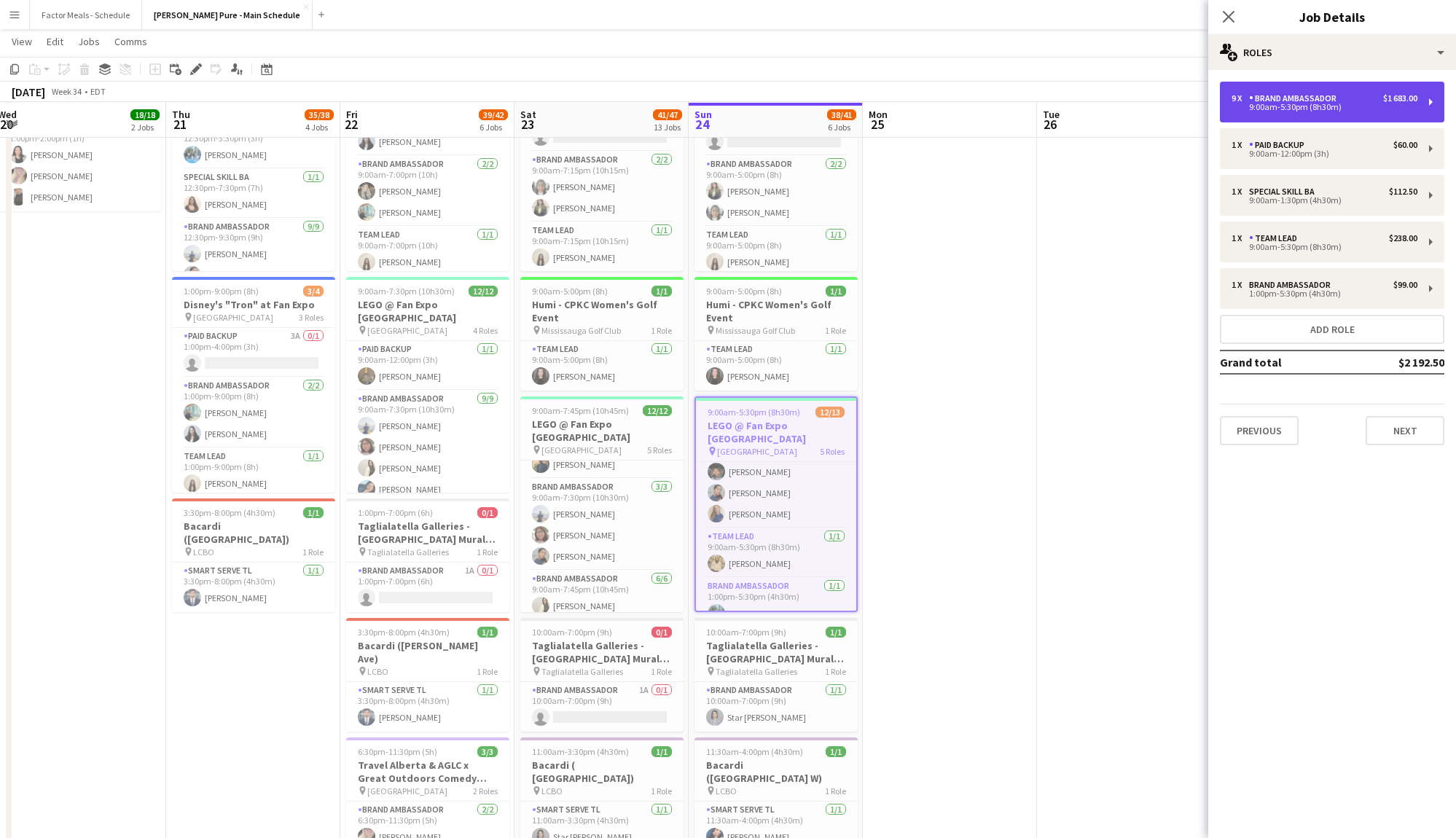
click at [1307, 106] on div "9:00am-5:30pm (8h30m)" at bounding box center [1325, 107] width 186 height 7
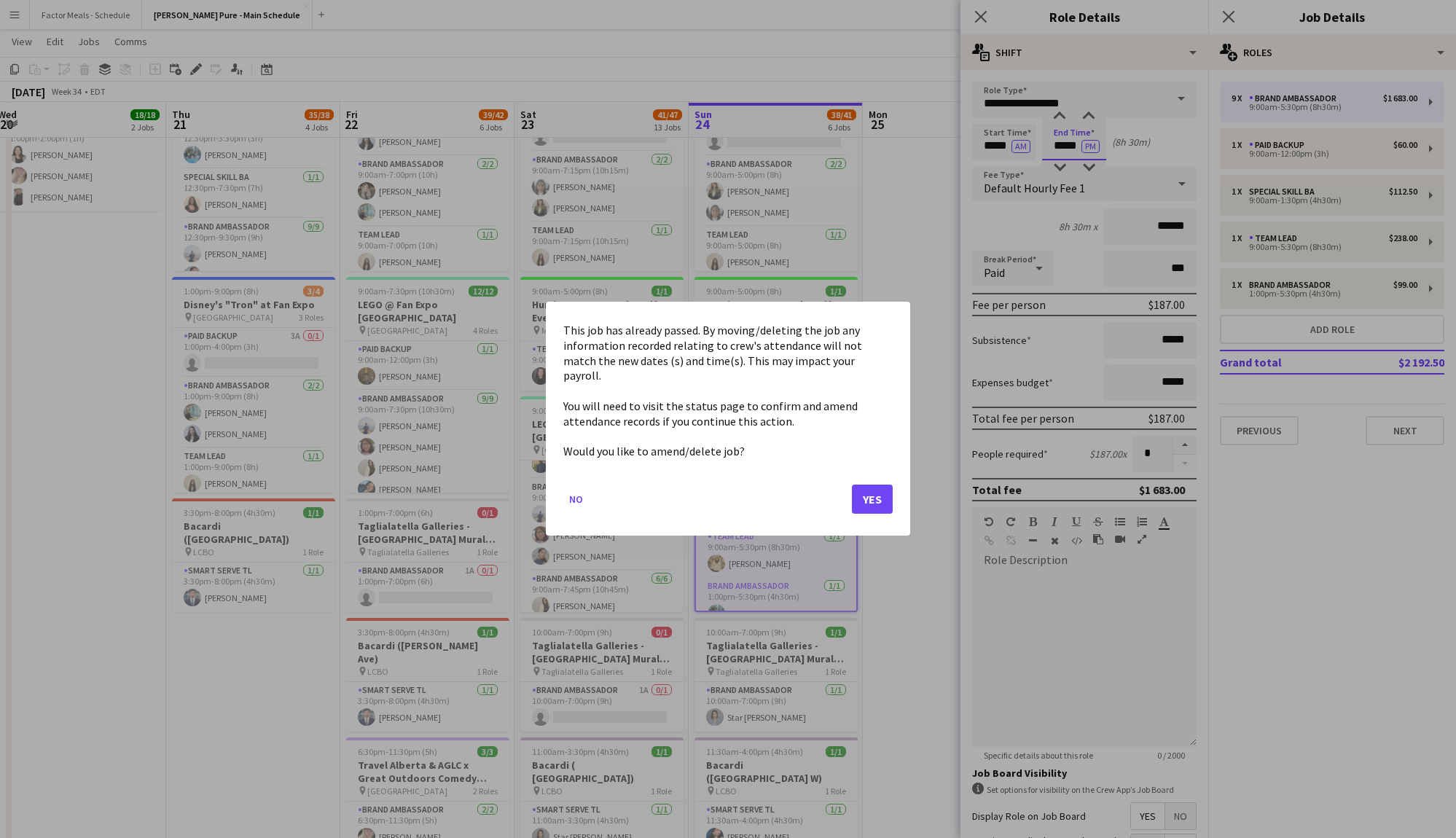
scroll to position [0, 0]
click at [1072, 147] on body "Menu Boards Boards Boards All jobs Status Workforce Workforce My Workforce Recr…" at bounding box center [728, 742] width 1456 height 2155
click at [880, 495] on button "Yes" at bounding box center [872, 499] width 41 height 29
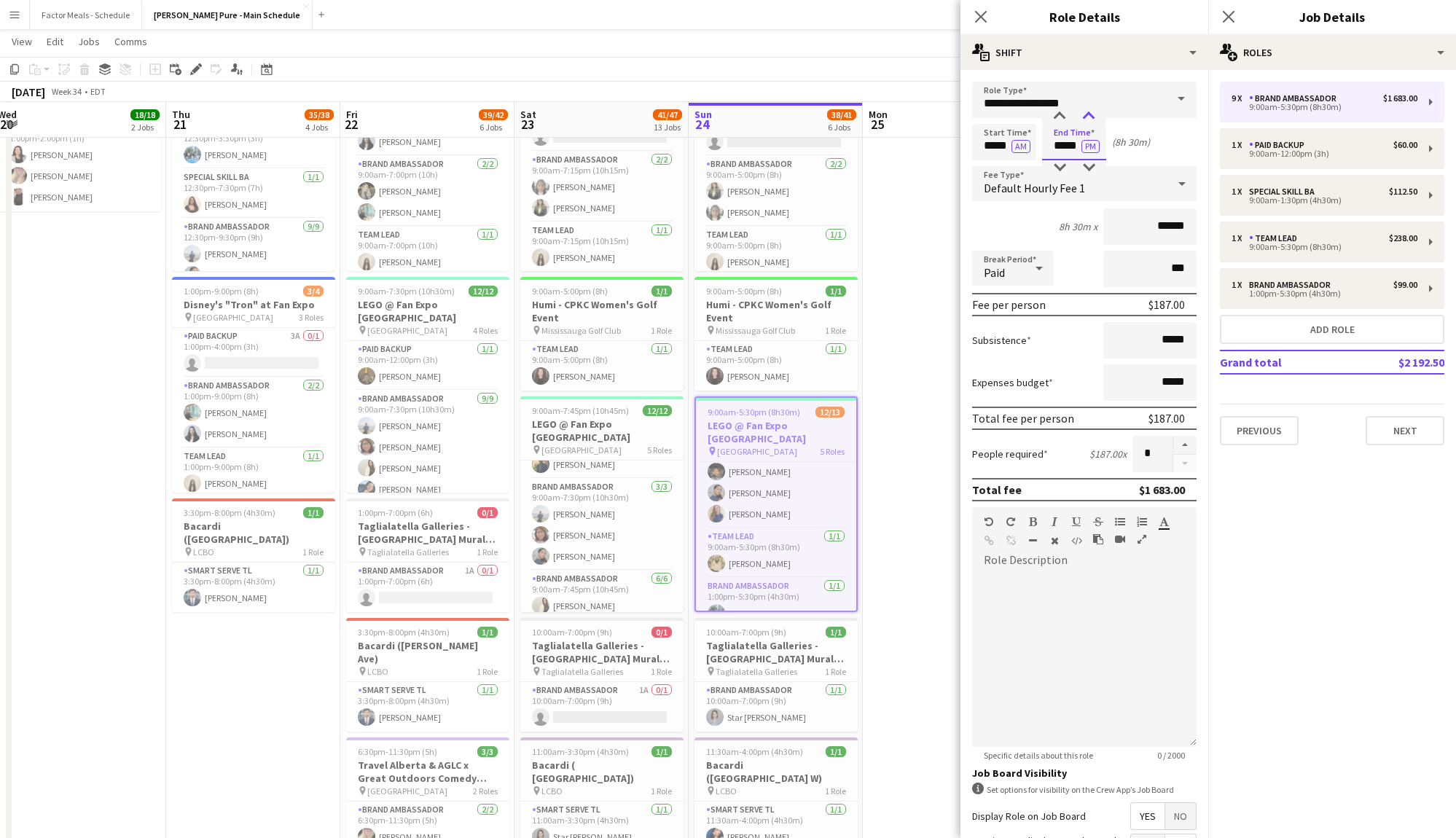
click at [1089, 109] on div at bounding box center [1089, 116] width 29 height 15
click at [1061, 166] on div at bounding box center [1060, 168] width 29 height 15
click at [1061, 114] on div at bounding box center [1060, 116] width 29 height 15
click at [1091, 164] on div at bounding box center [1089, 168] width 29 height 15
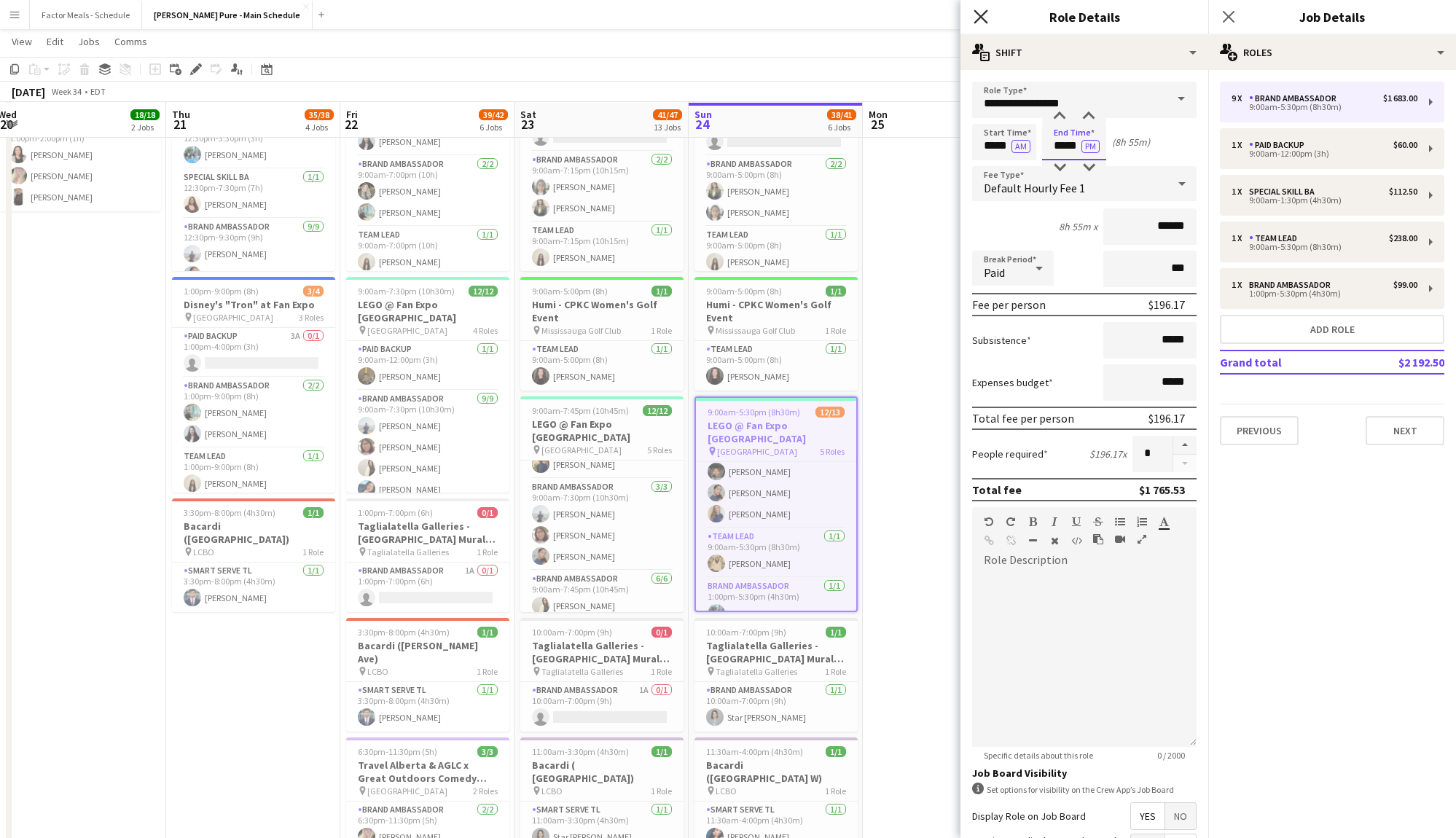
type input "*****"
click at [981, 17] on icon at bounding box center [981, 16] width 14 height 14
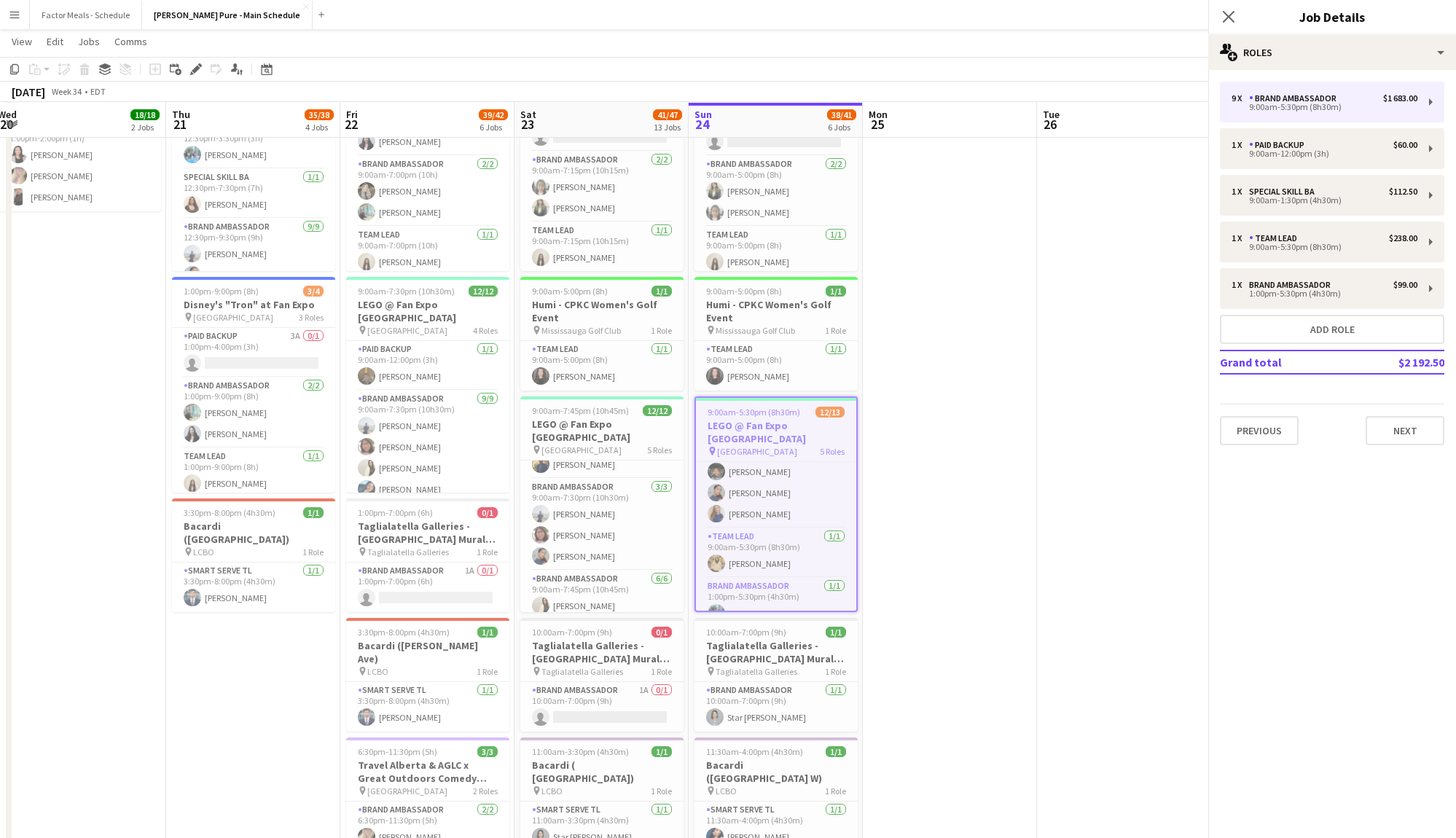
scroll to position [266, 0]
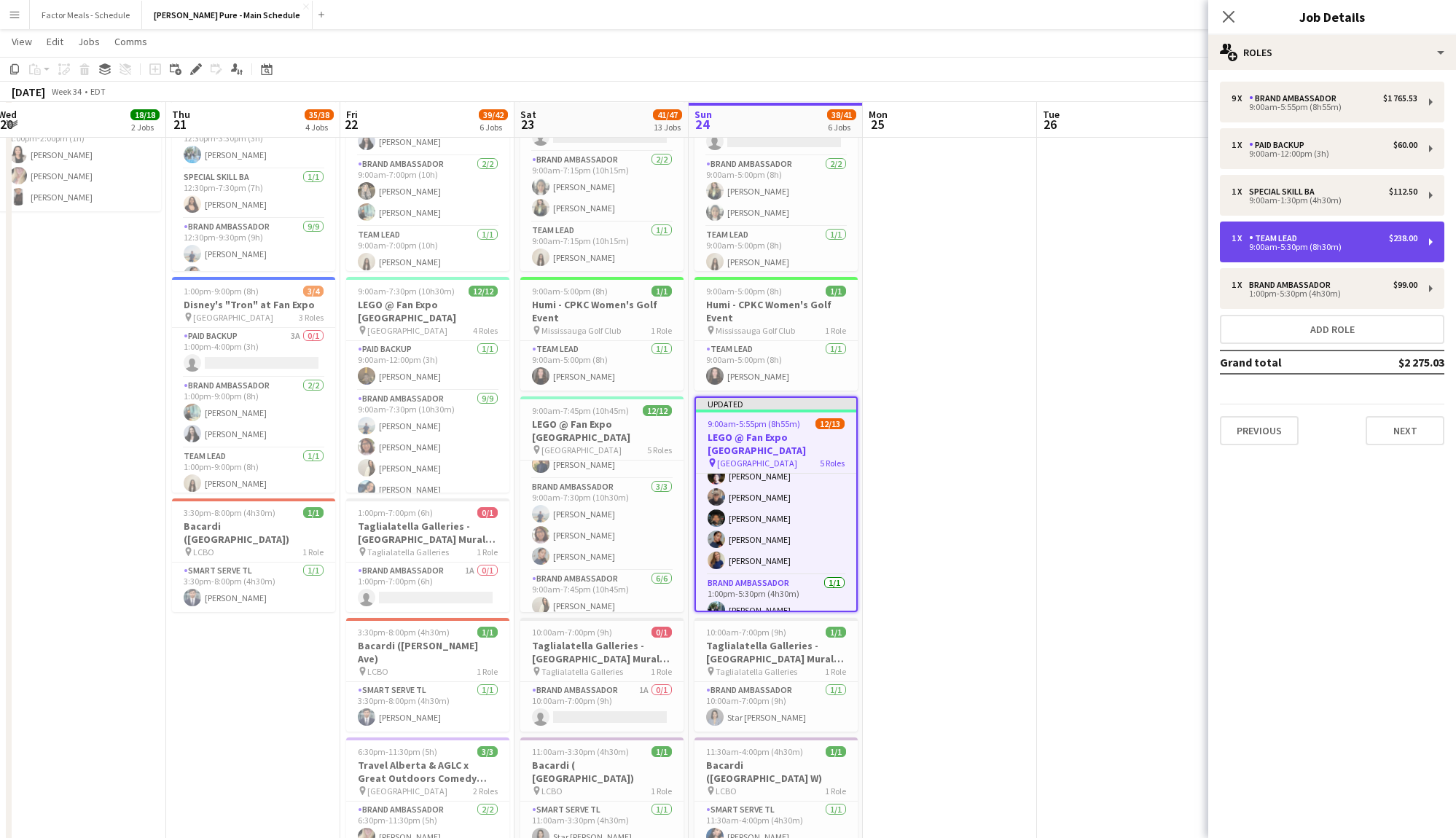
click at [1301, 245] on div "9:00am-5:30pm (8h30m)" at bounding box center [1325, 247] width 186 height 7
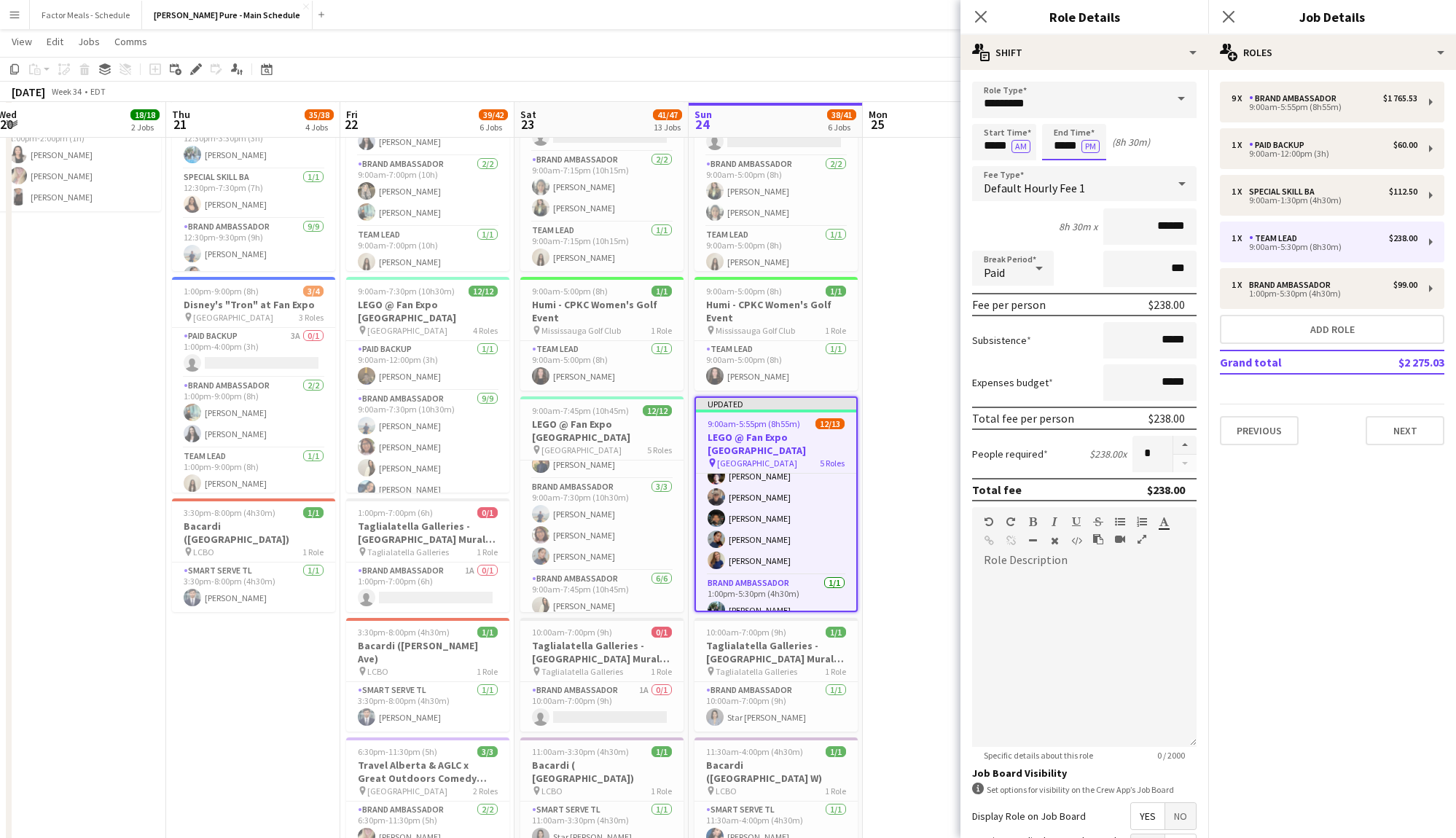
scroll to position [0, 0]
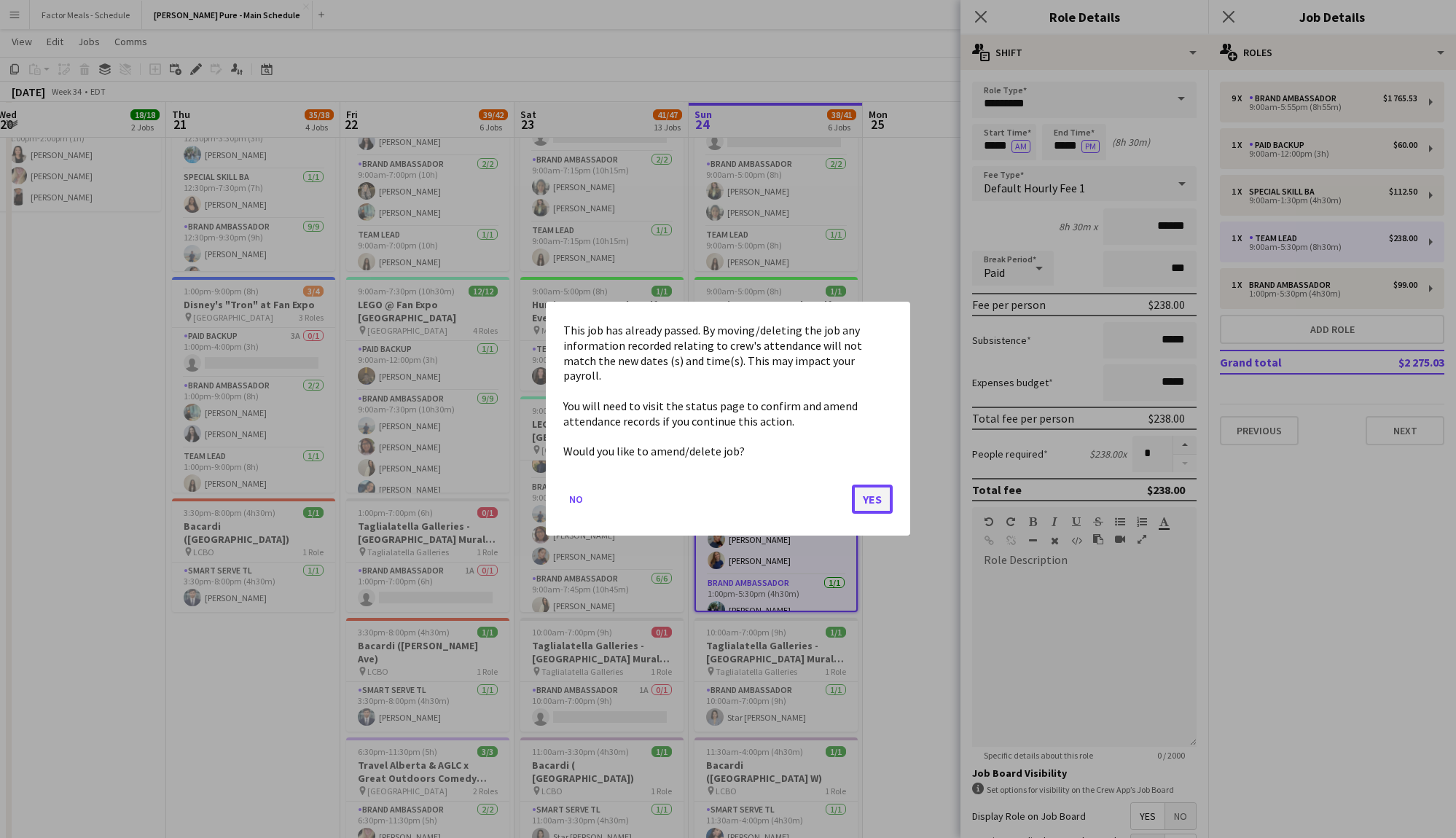
click at [873, 489] on button "Yes" at bounding box center [872, 499] width 41 height 29
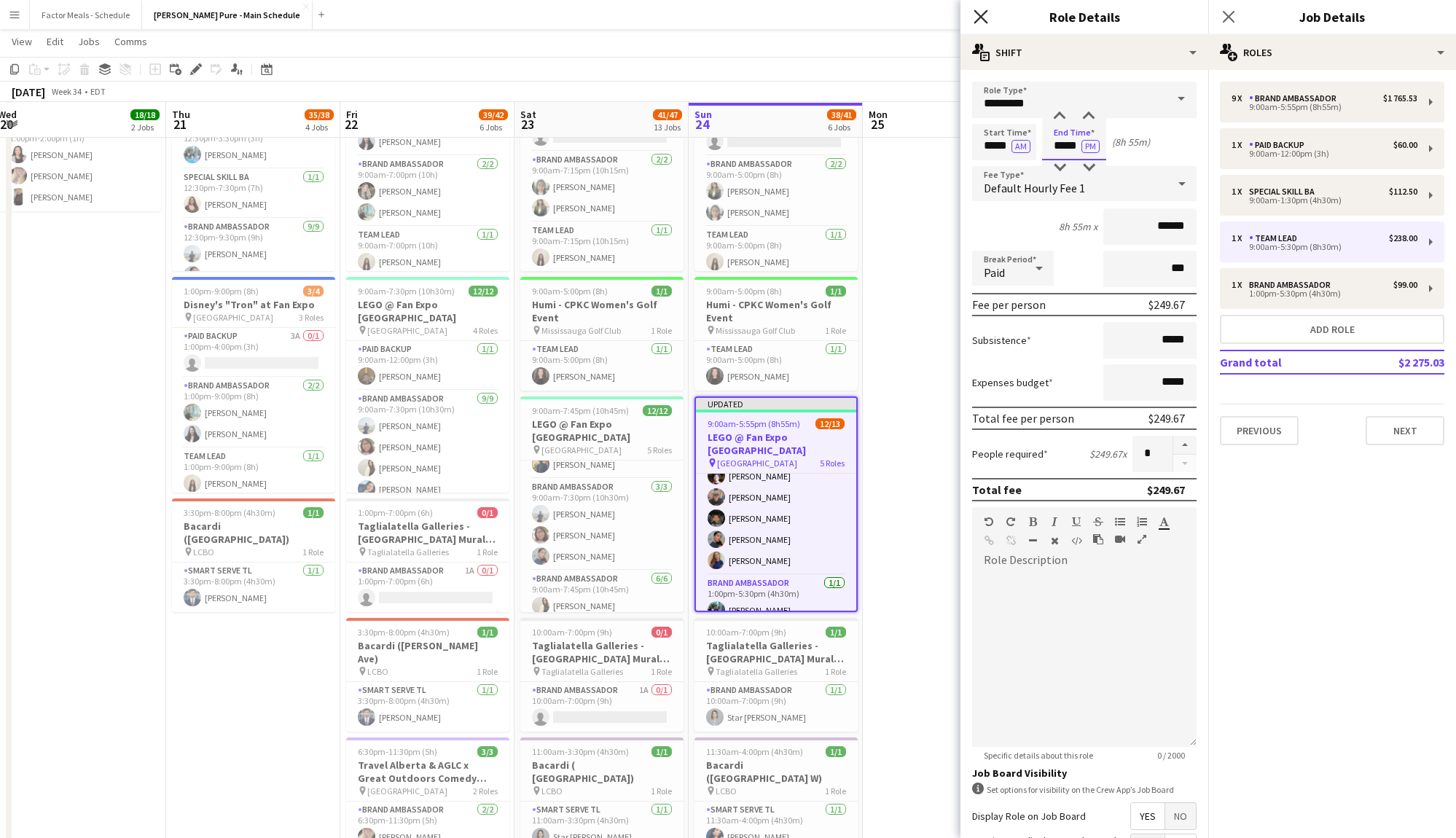
type input "*****"
click at [982, 12] on icon "Close pop-in" at bounding box center [981, 16] width 14 height 14
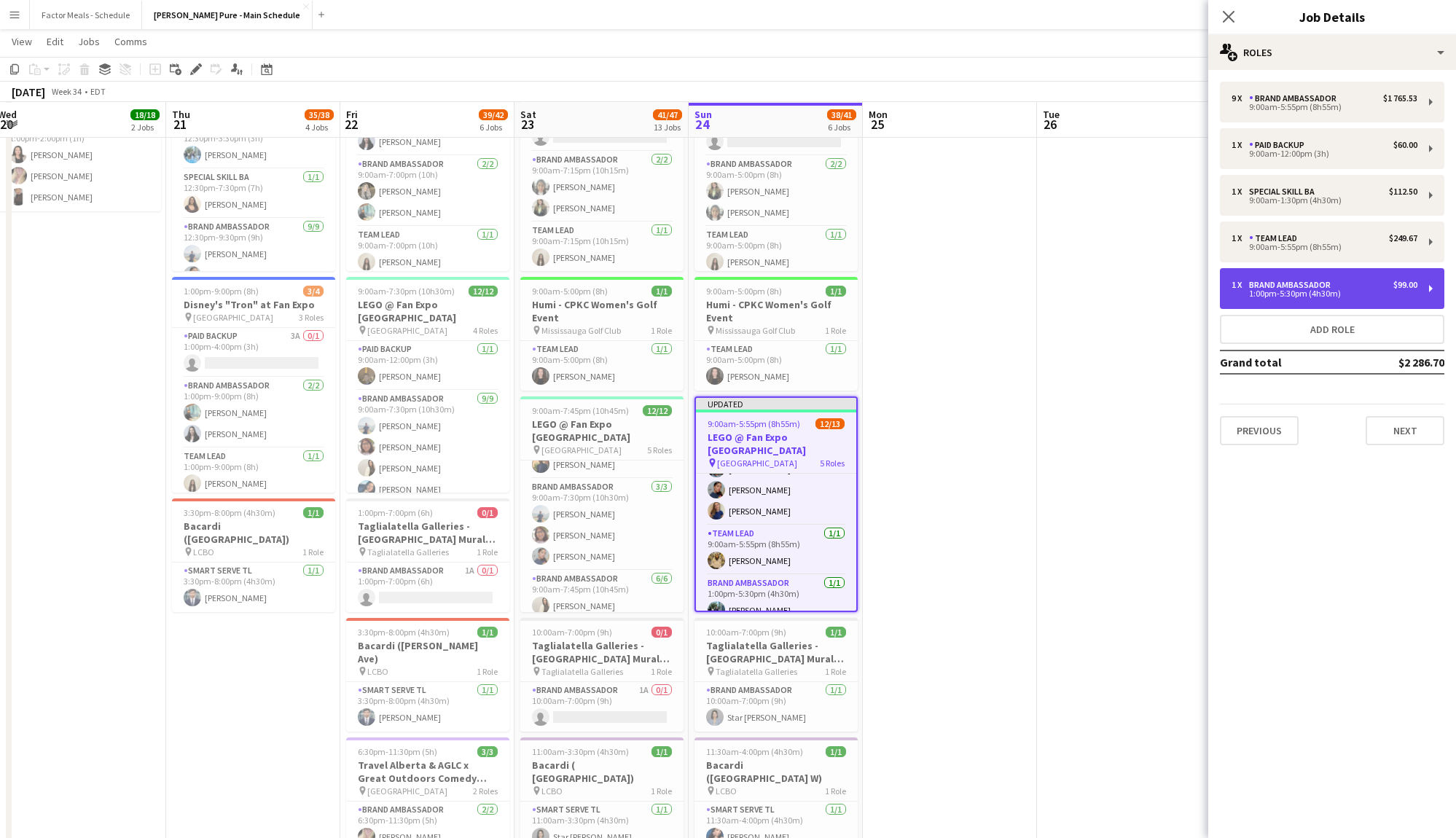
click at [1340, 288] on div "1 x Brand Ambassador $99.00" at bounding box center [1325, 285] width 186 height 10
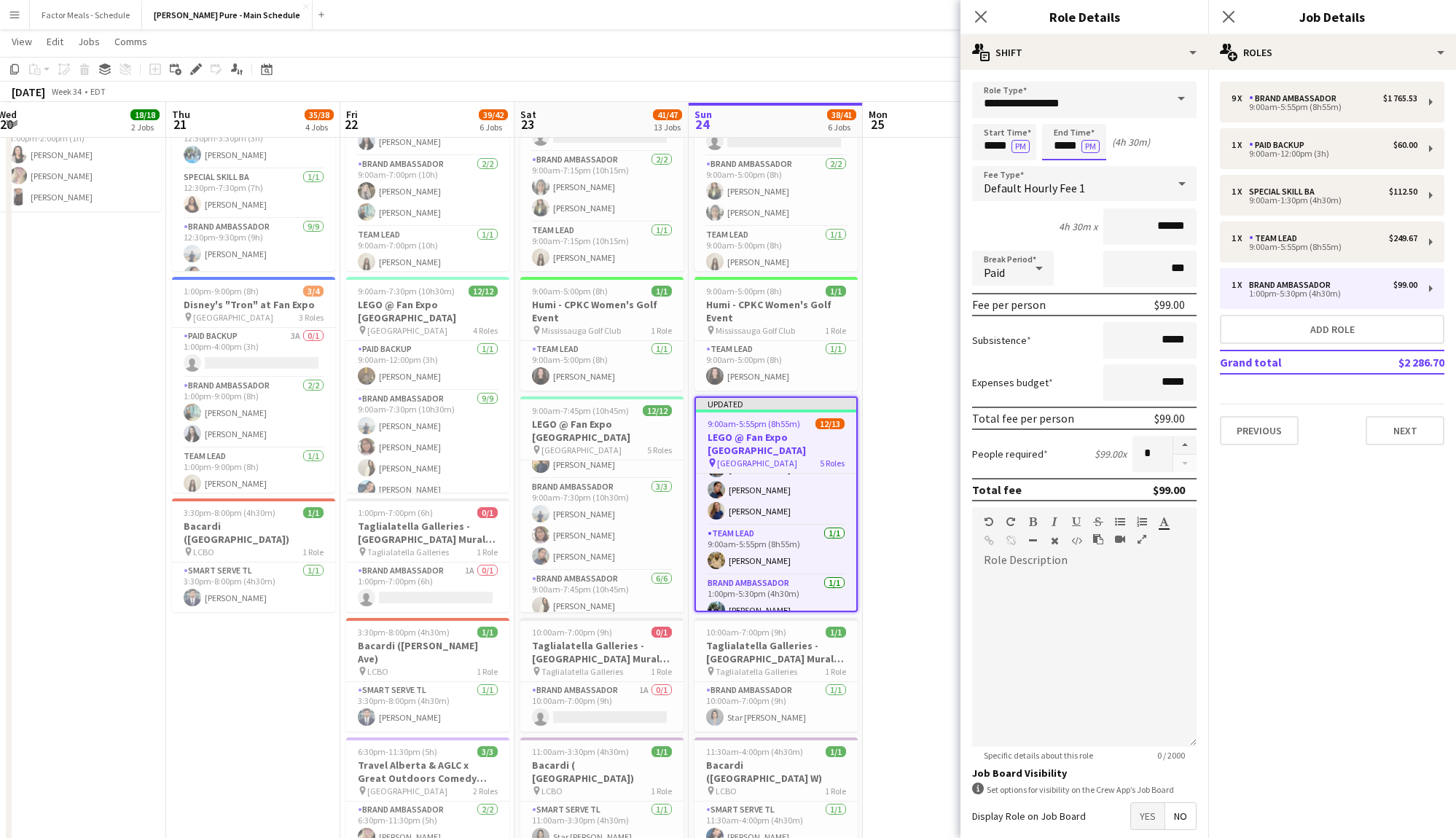
scroll to position [0, 0]
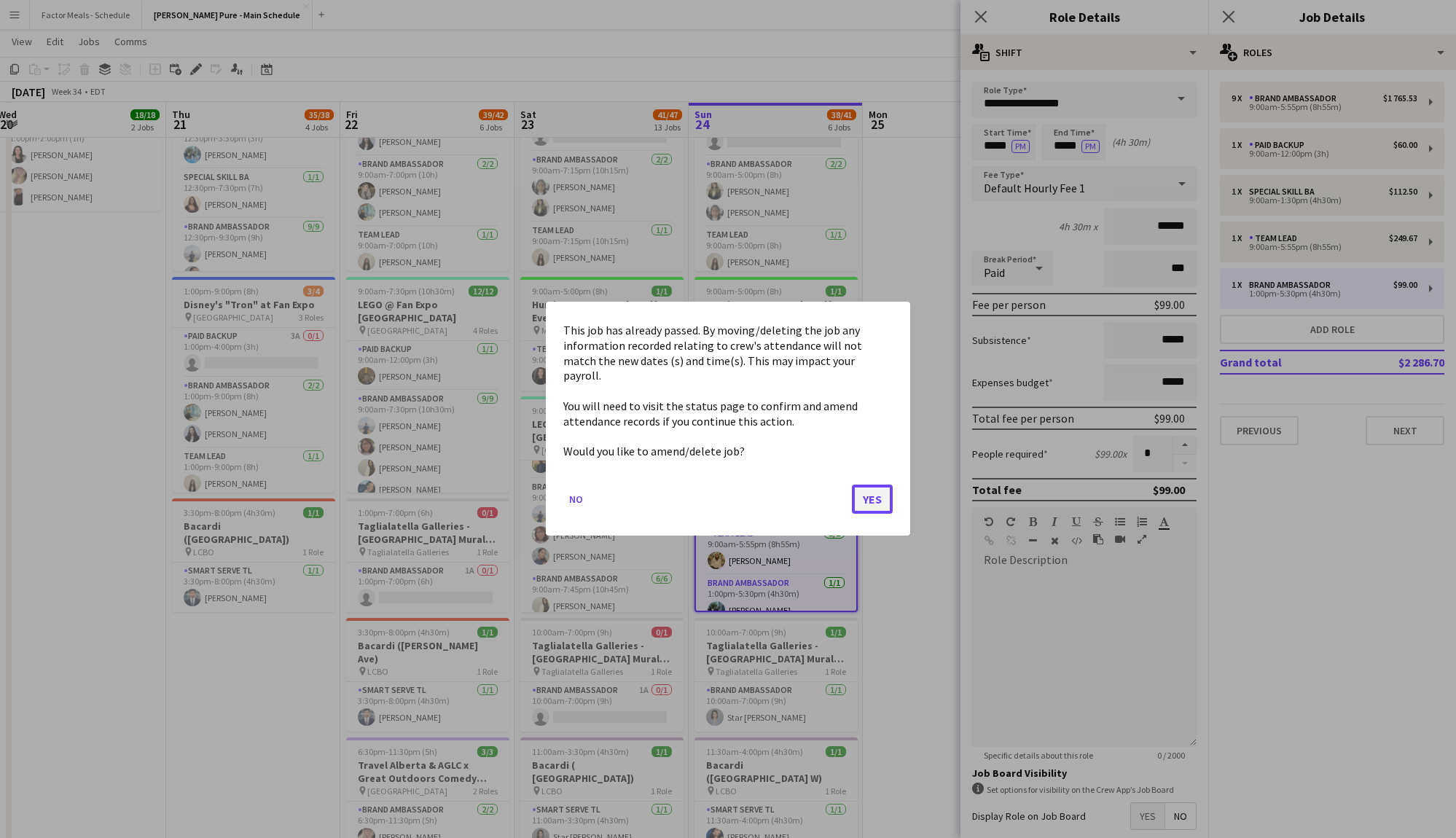
click at [870, 494] on button "Yes" at bounding box center [872, 499] width 41 height 29
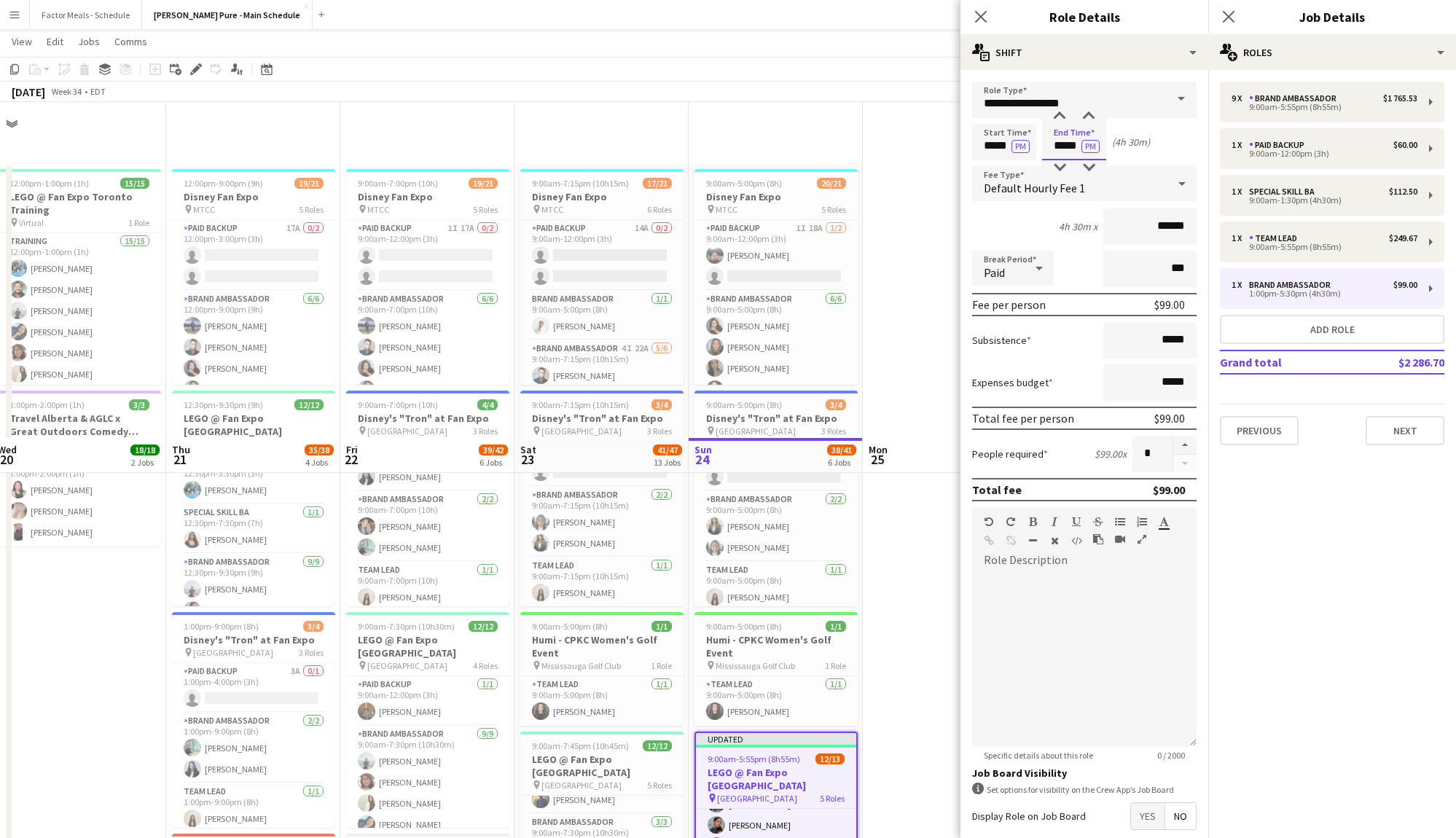
scroll to position [336, 0]
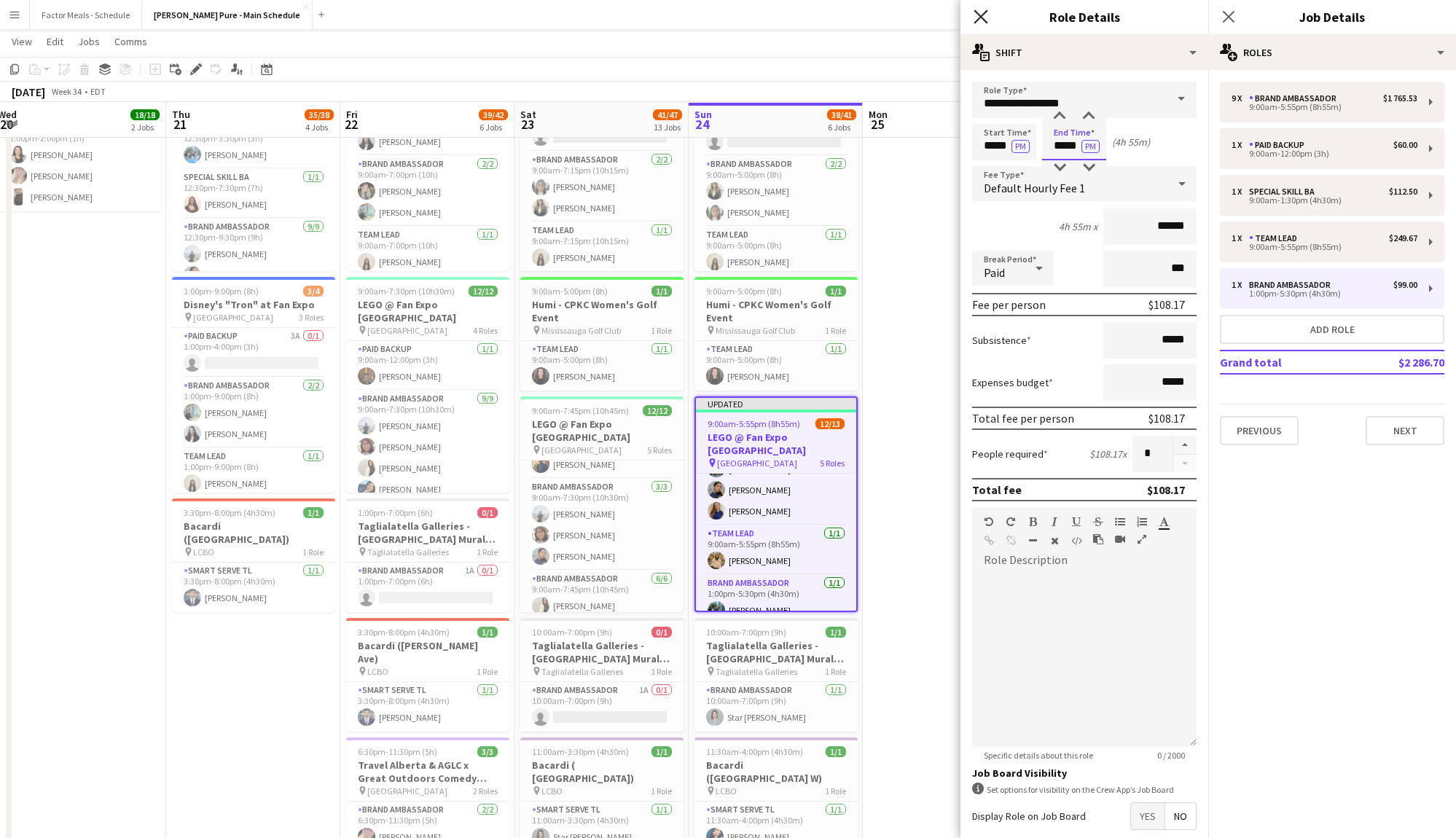
type input "*****"
click at [976, 15] on icon "Close pop-in" at bounding box center [981, 16] width 14 height 14
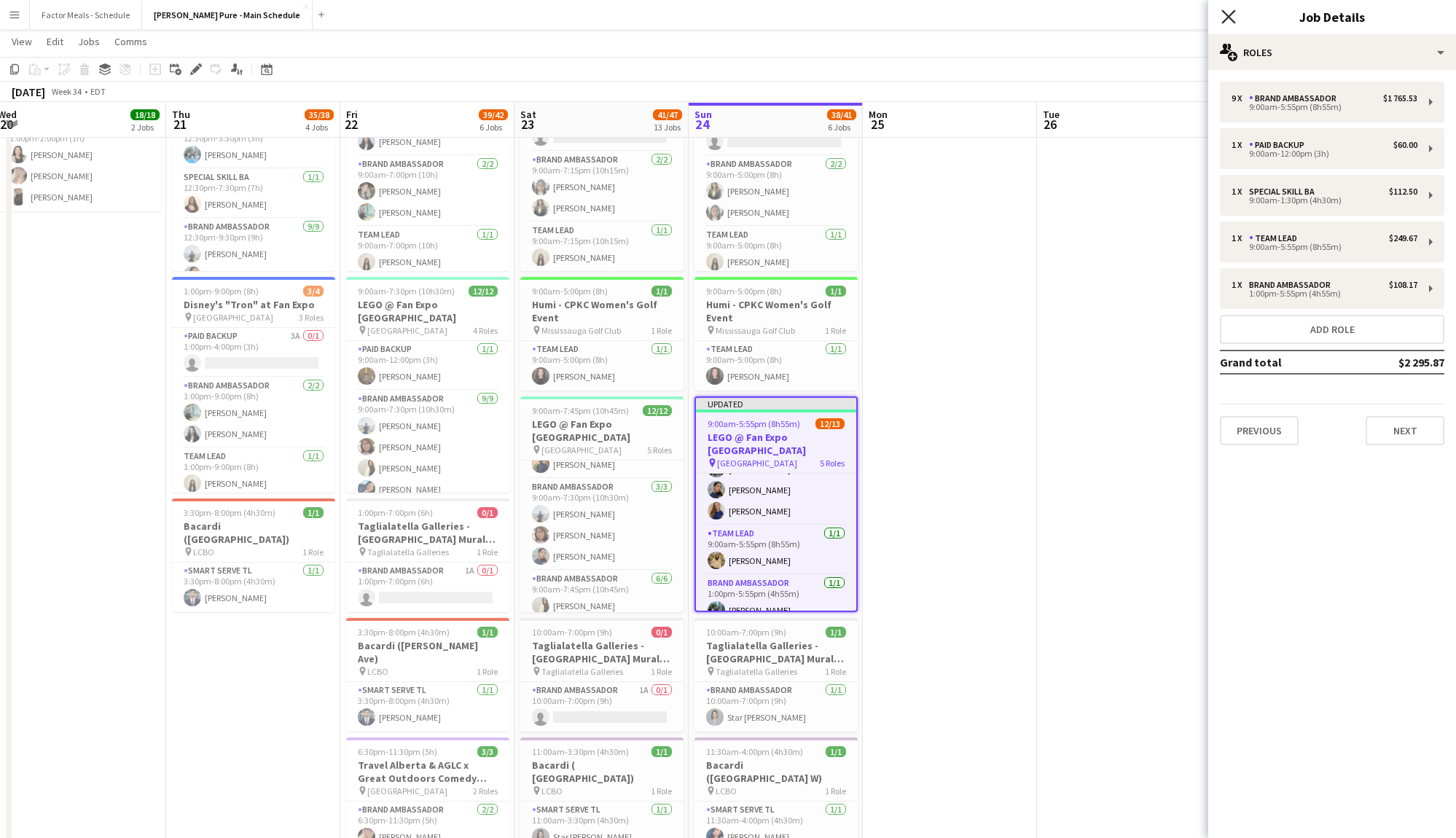
click at [1226, 15] on icon at bounding box center [1228, 16] width 14 height 14
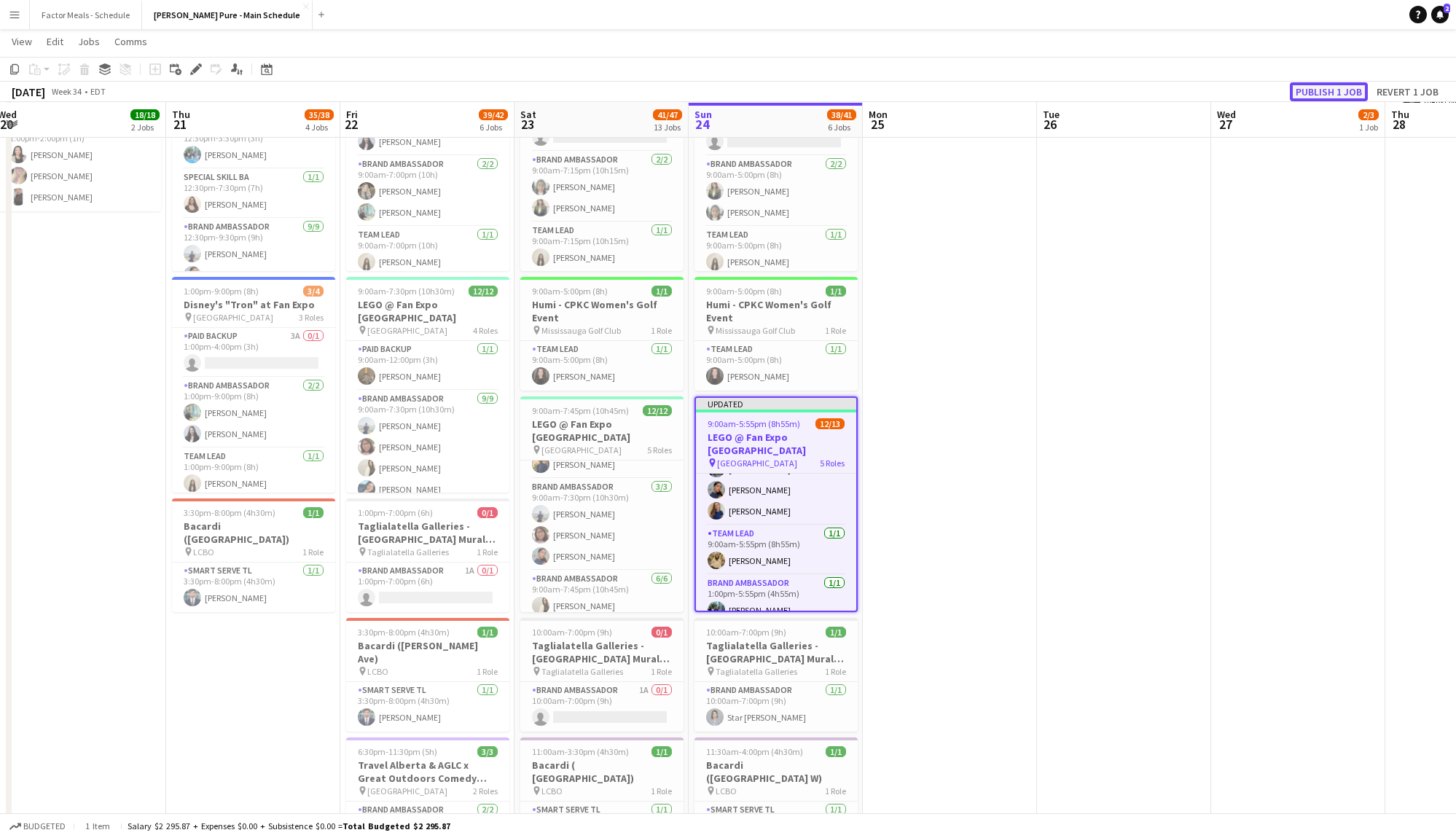
click at [1321, 92] on button "Publish 1 job" at bounding box center [1329, 91] width 78 height 19
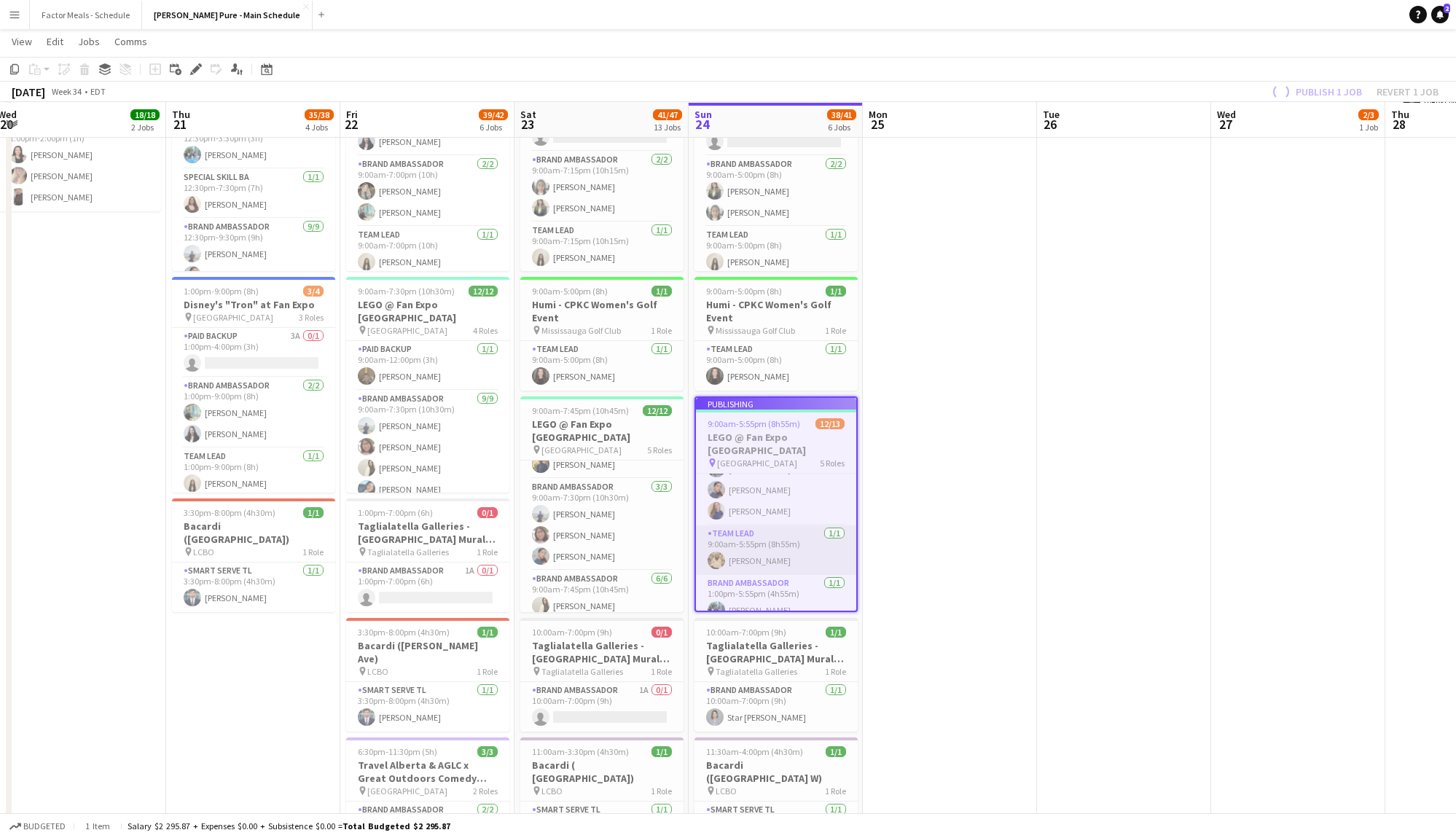
scroll to position [254, 0]
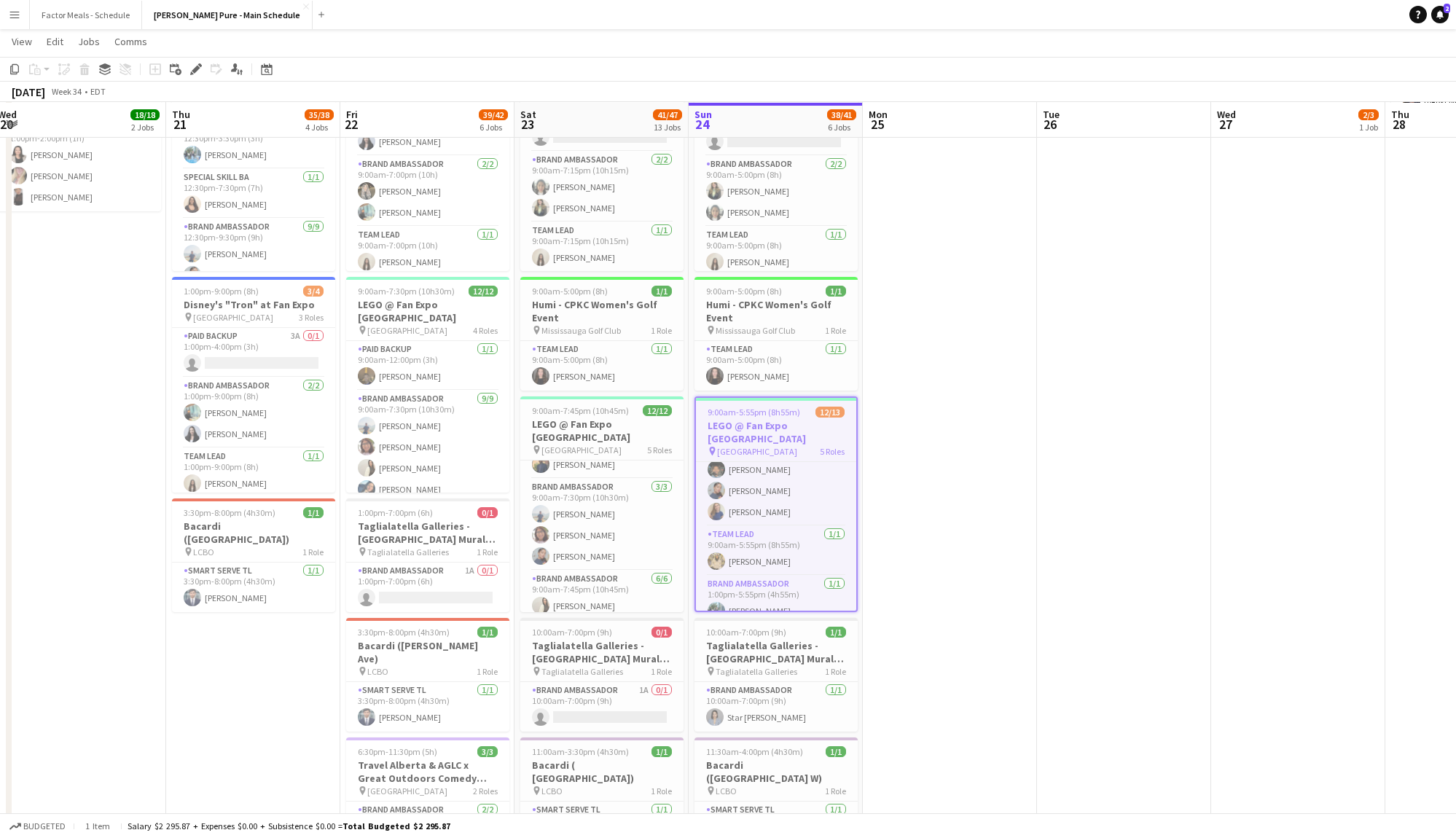
click at [960, 477] on app-date-cell at bounding box center [950, 778] width 174 height 1901
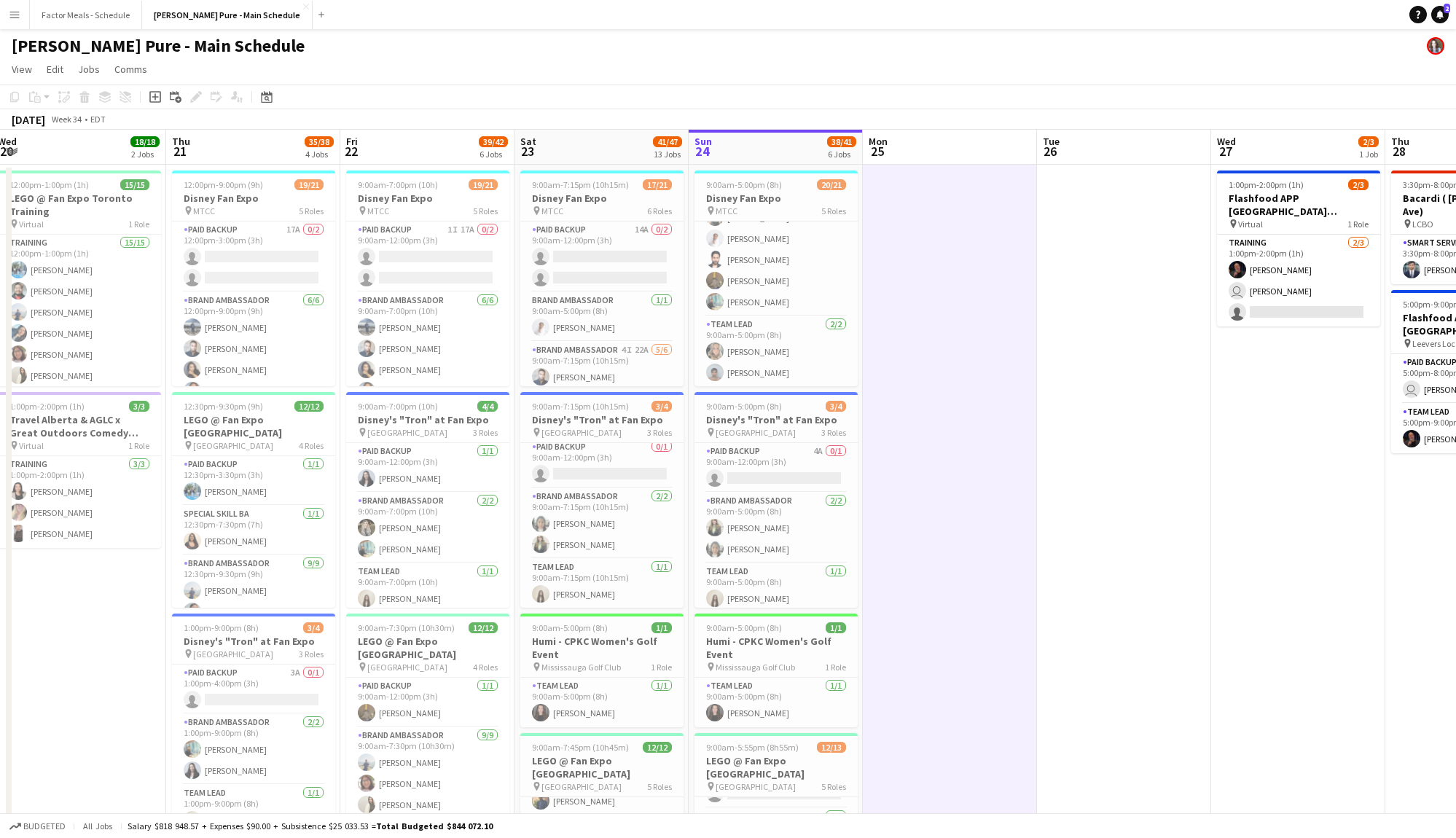
scroll to position [0, 0]
